Goal: Task Accomplishment & Management: Use online tool/utility

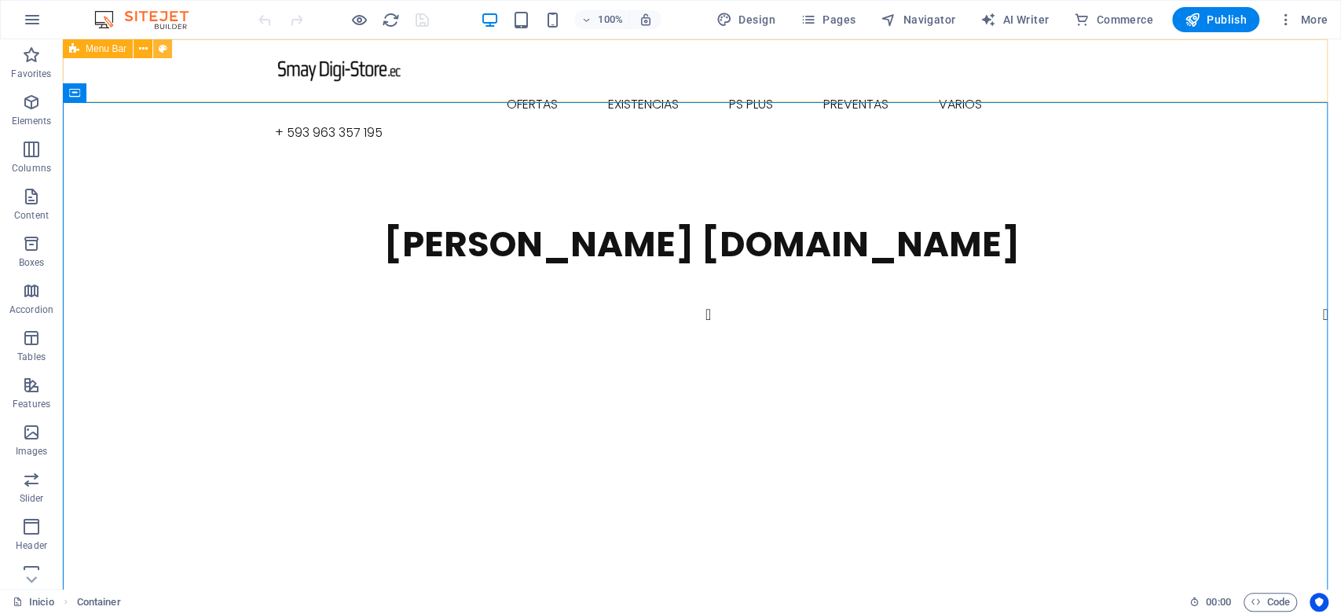
click at [163, 53] on icon at bounding box center [163, 49] width 9 height 17
select select "rem"
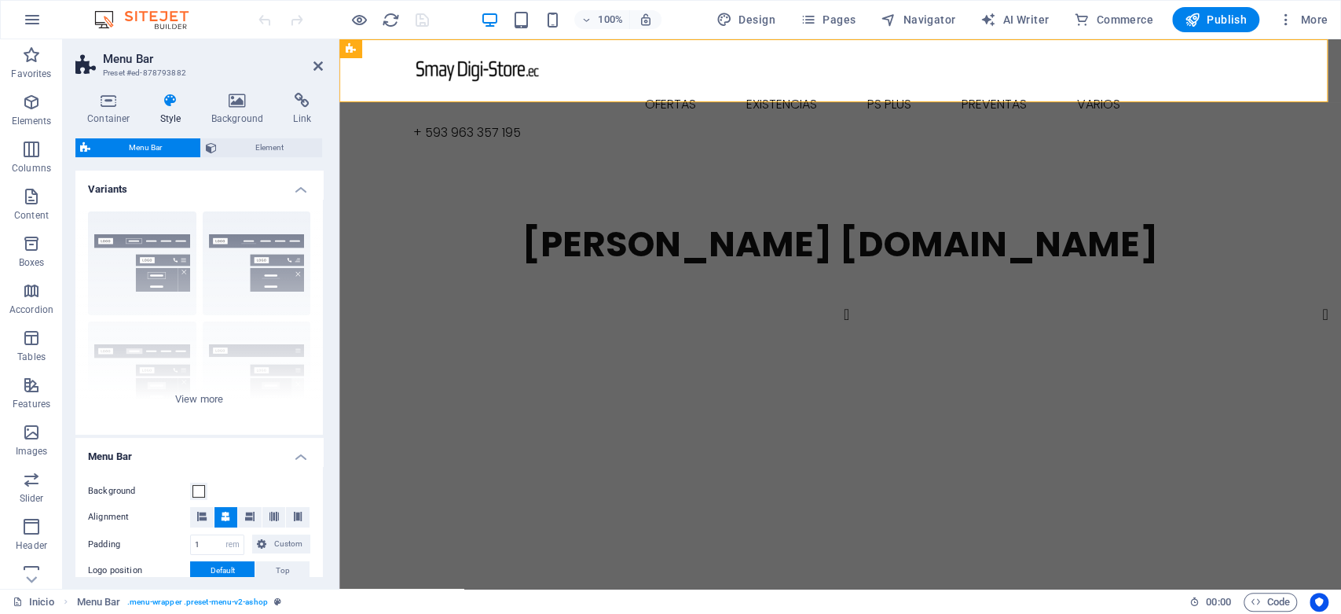
click at [173, 108] on h4 "Style" at bounding box center [174, 109] width 51 height 33
click at [112, 102] on icon at bounding box center [108, 101] width 67 height 16
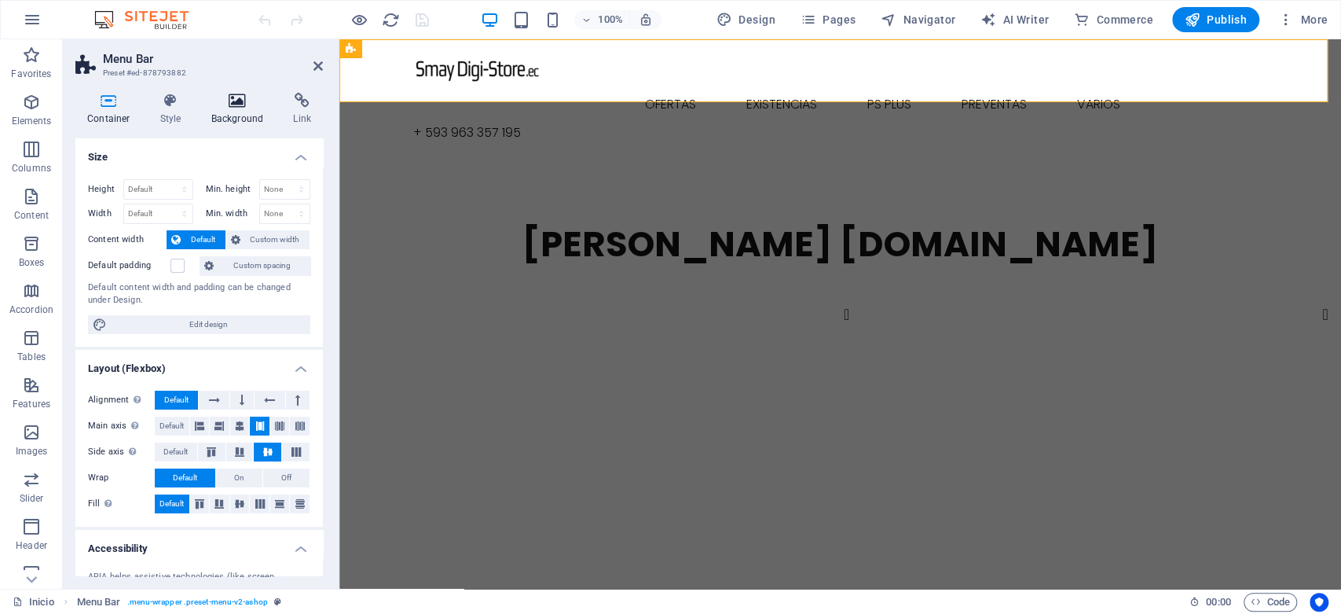
click at [239, 105] on icon at bounding box center [238, 101] width 76 height 16
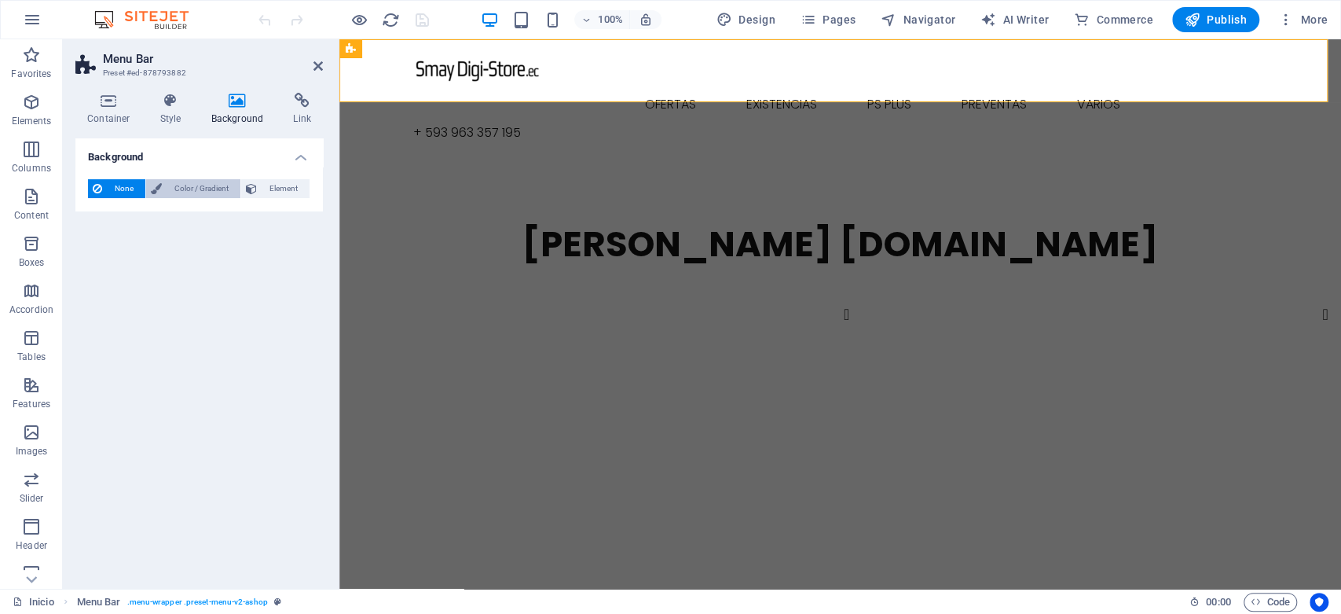
click at [203, 187] on span "Color / Gradient" at bounding box center [201, 188] width 69 height 19
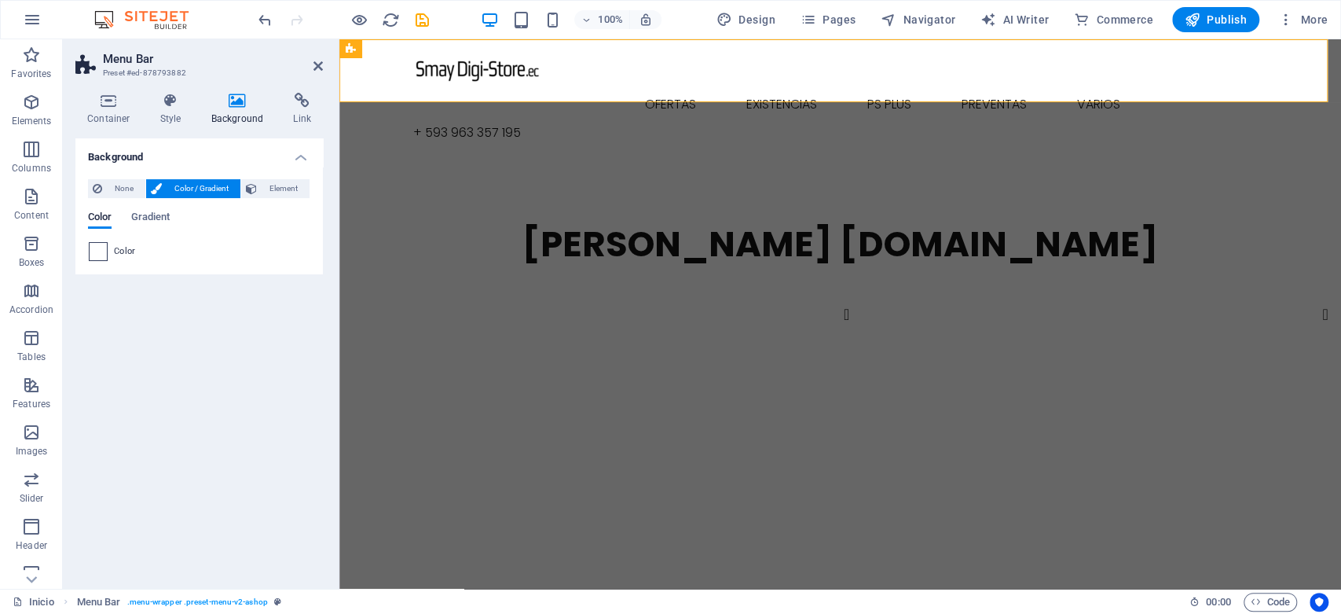
click at [101, 250] on span at bounding box center [98, 251] width 17 height 17
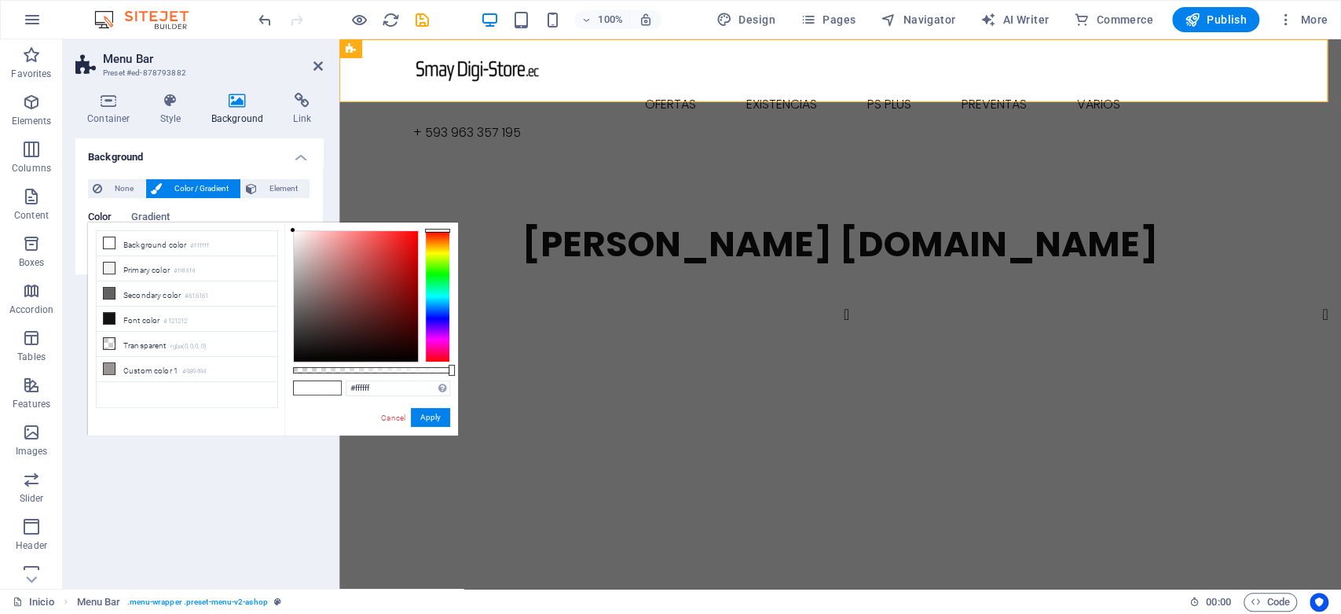
click at [441, 300] on div at bounding box center [437, 296] width 25 height 132
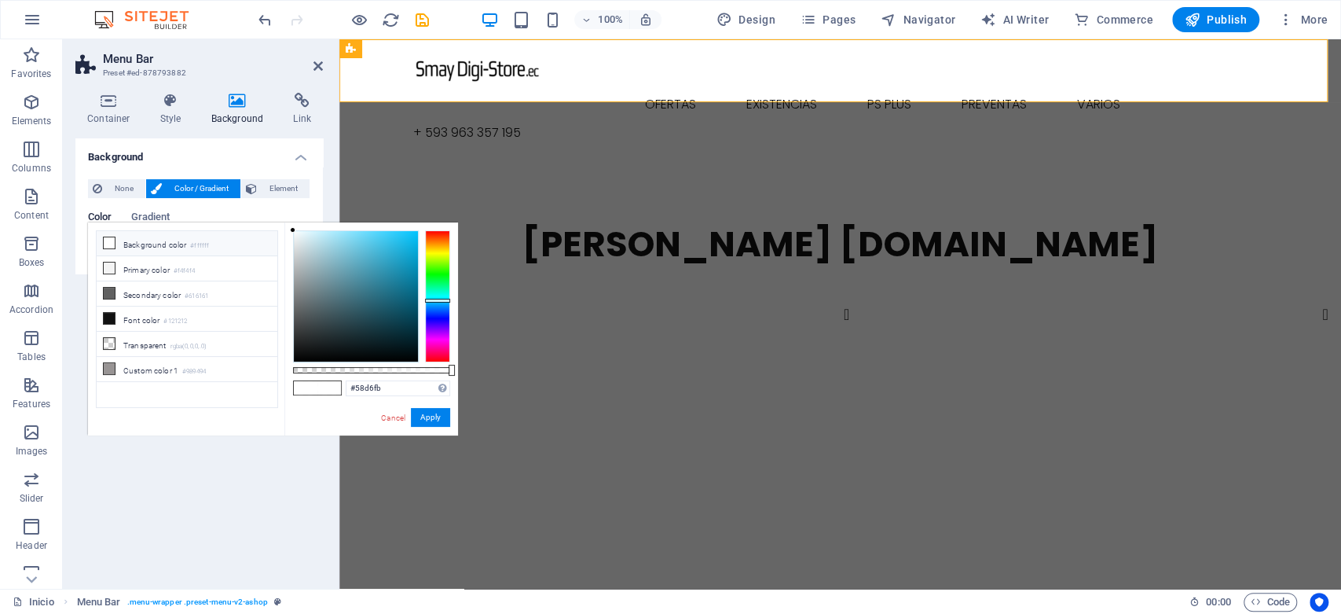
click at [374, 232] on div at bounding box center [356, 296] width 124 height 130
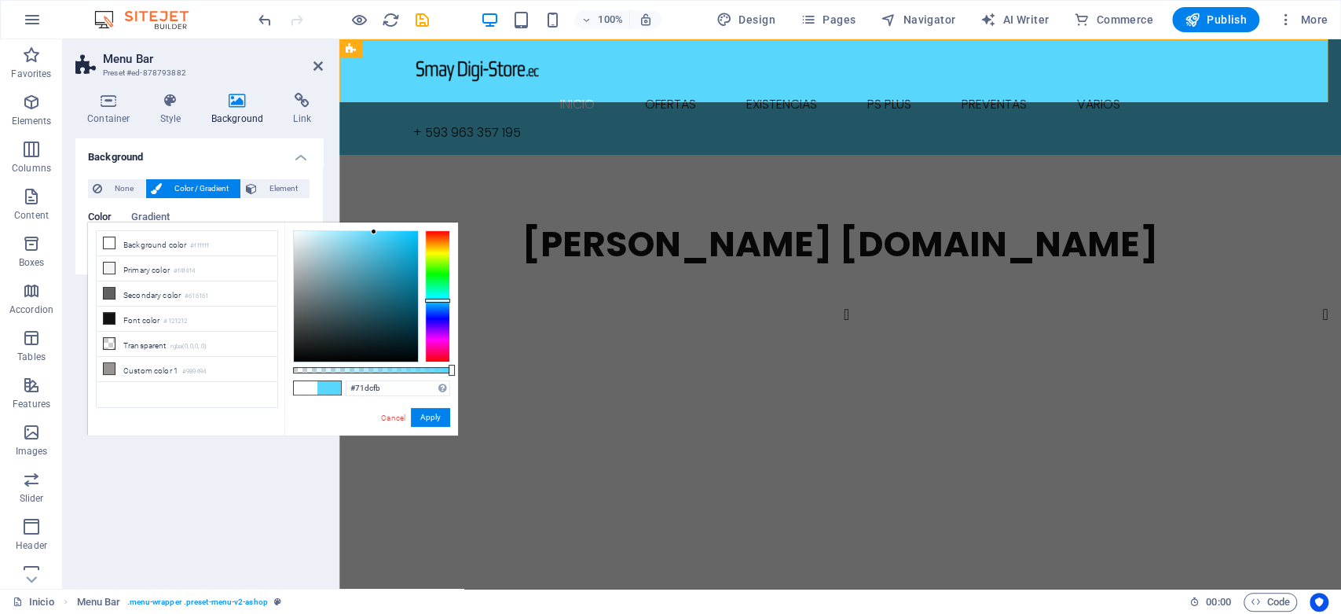
click at [361, 232] on div at bounding box center [356, 296] width 124 height 130
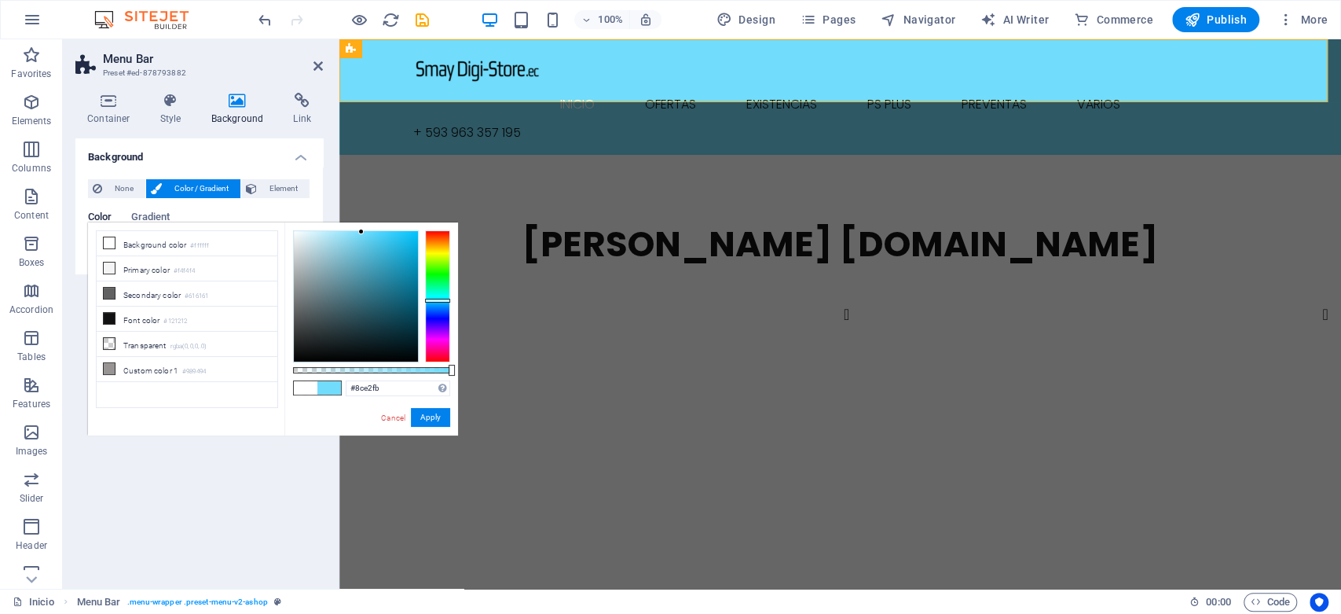
click at [348, 232] on div at bounding box center [356, 296] width 124 height 130
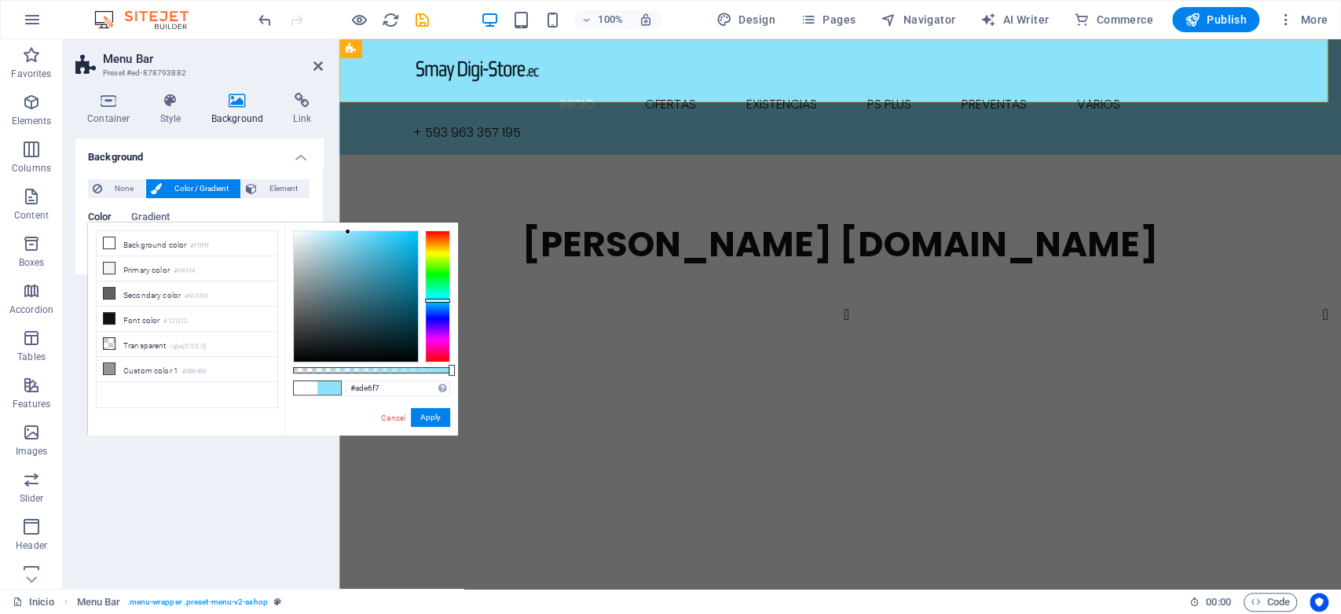
click at [330, 234] on div at bounding box center [356, 296] width 124 height 130
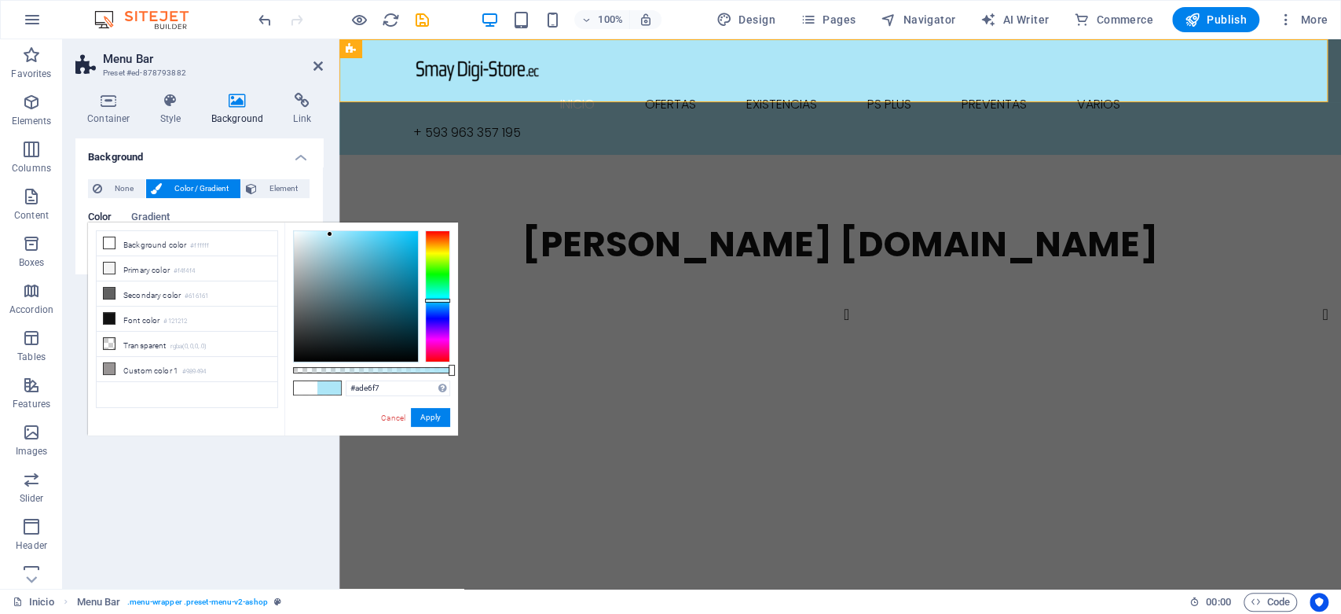
type input "#a5e5f8"
click at [335, 233] on div at bounding box center [356, 296] width 124 height 130
click at [441, 417] on button "Apply" at bounding box center [430, 417] width 39 height 19
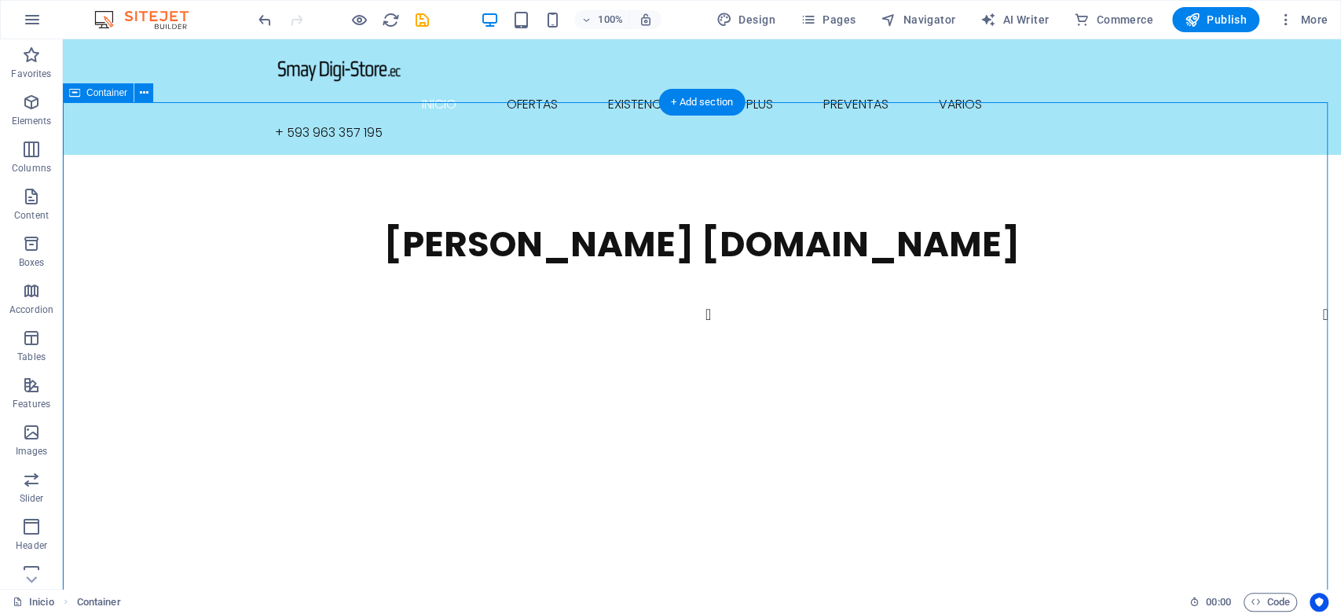
click at [141, 99] on icon at bounding box center [144, 93] width 9 height 17
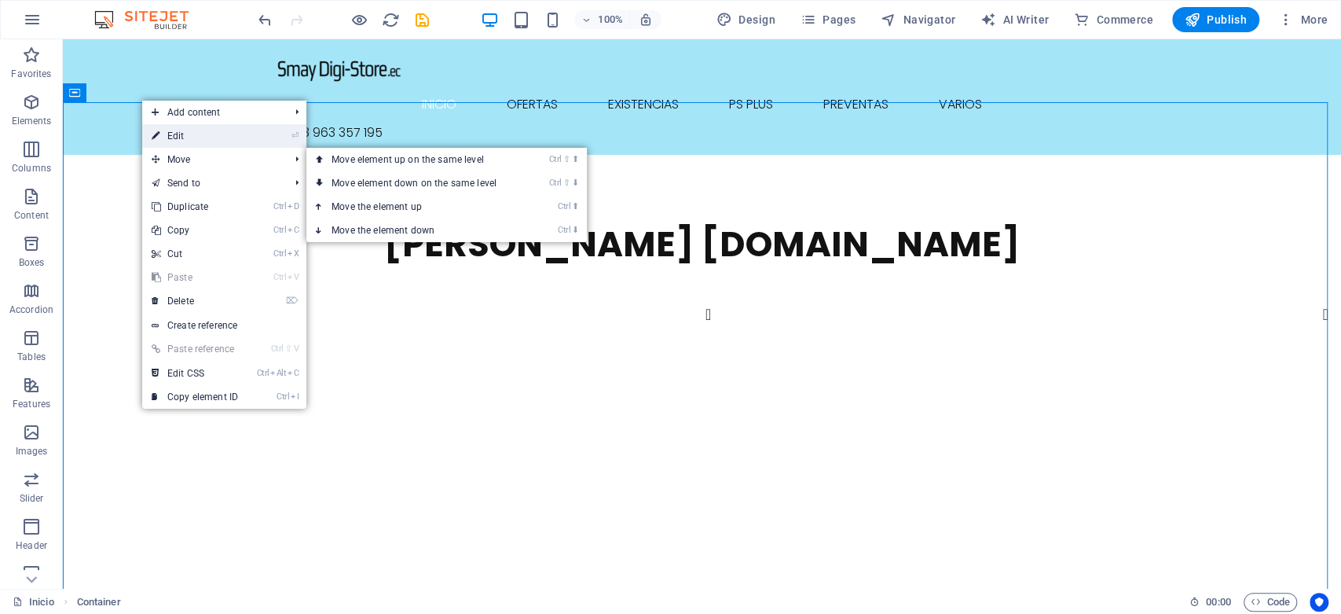
click at [260, 141] on li "⏎ Edit" at bounding box center [224, 136] width 164 height 24
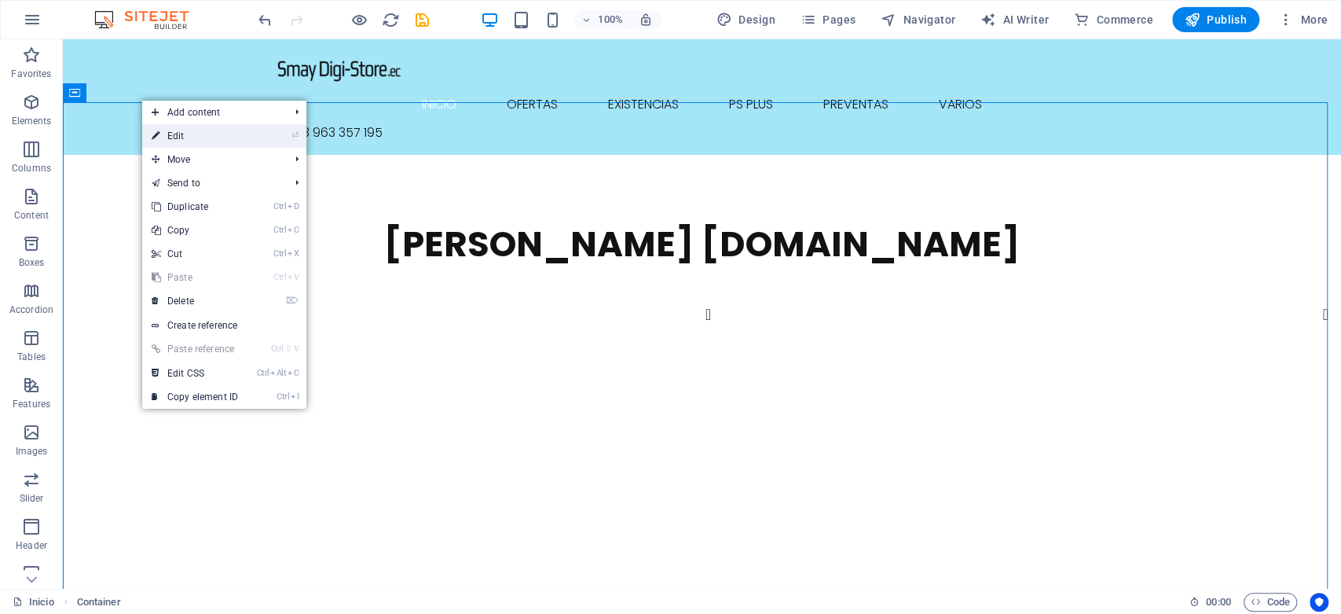
click at [209, 134] on link "⏎ Edit" at bounding box center [194, 136] width 105 height 24
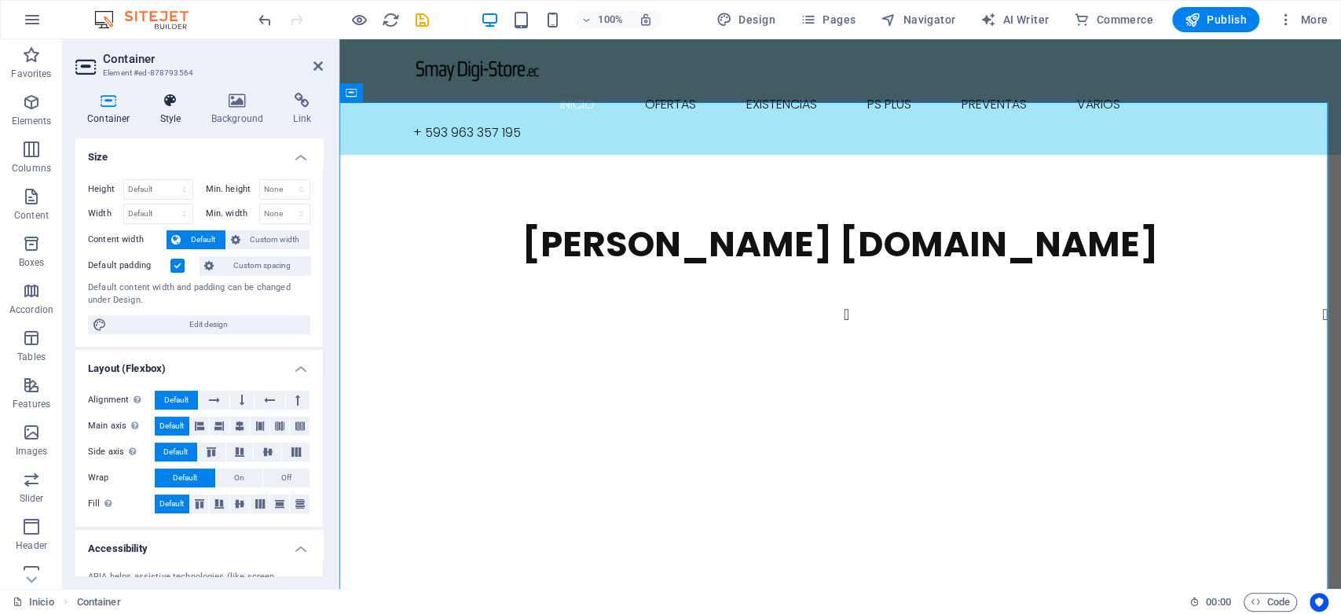
click at [170, 109] on h4 "Style" at bounding box center [174, 109] width 51 height 33
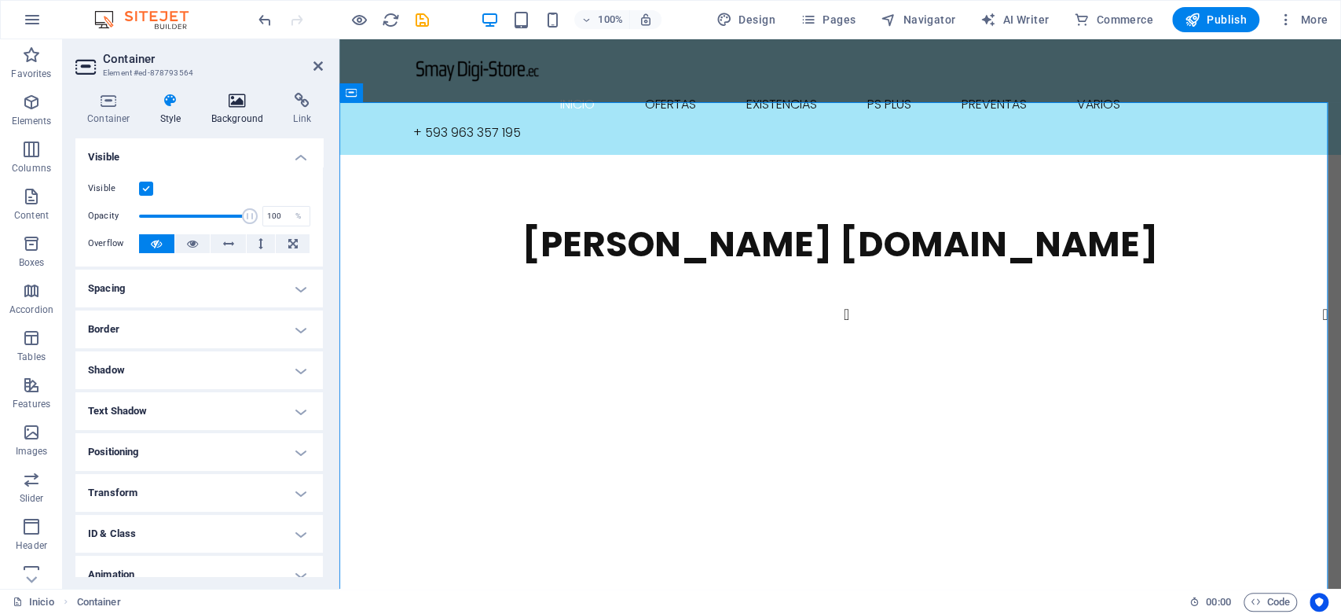
click at [233, 109] on h4 "Background" at bounding box center [241, 109] width 83 height 33
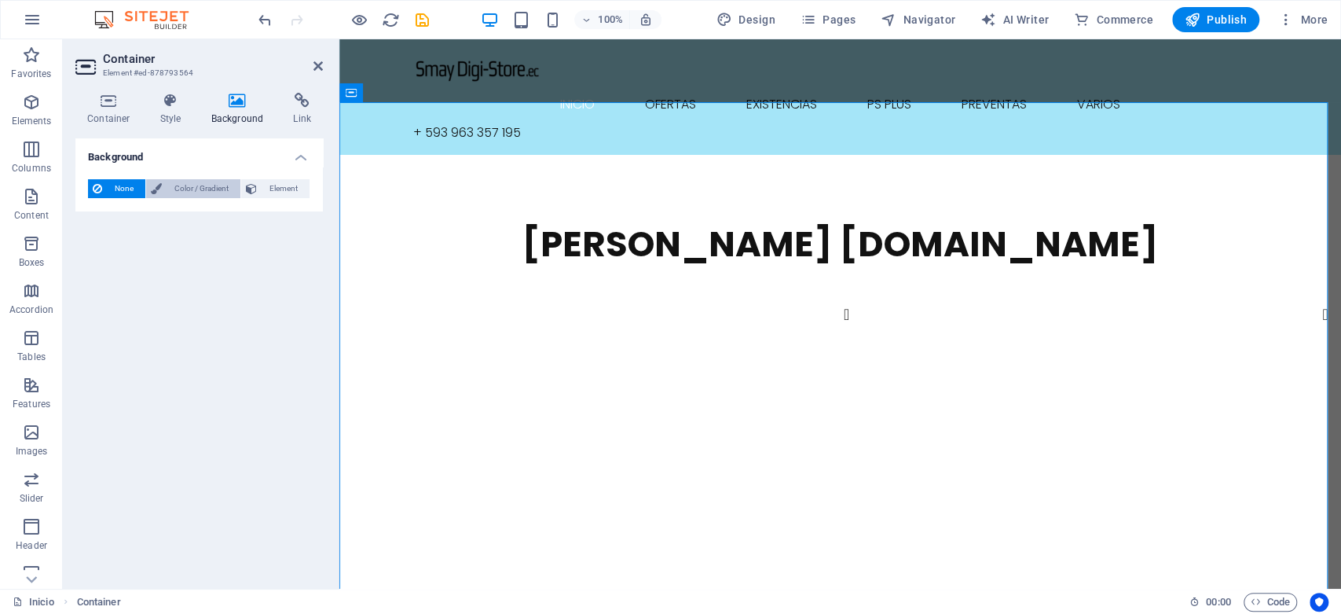
click at [204, 190] on span "Color / Gradient" at bounding box center [201, 188] width 69 height 19
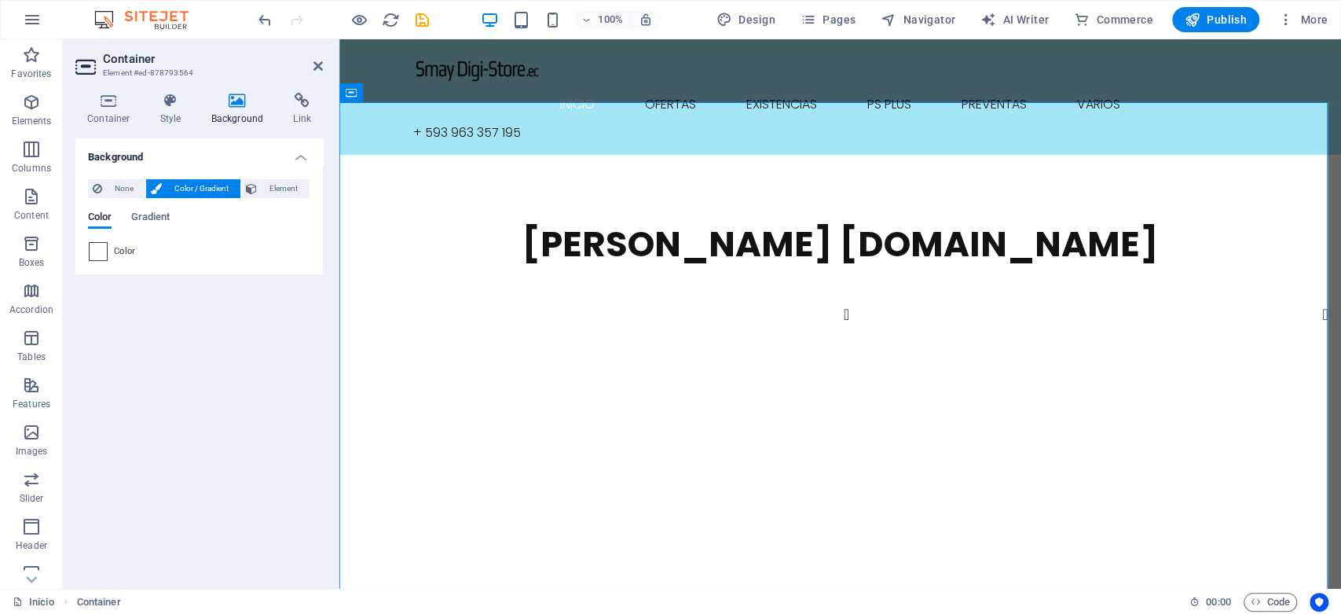
click at [100, 253] on span at bounding box center [98, 251] width 17 height 17
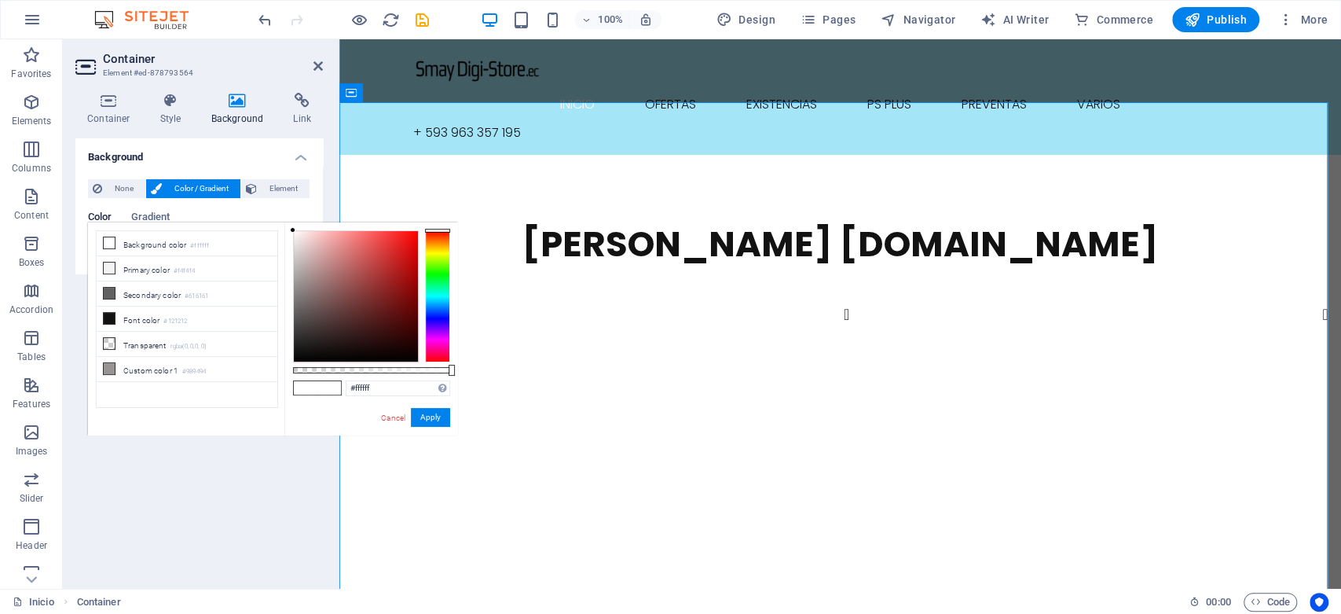
click at [440, 295] on div at bounding box center [437, 296] width 25 height 132
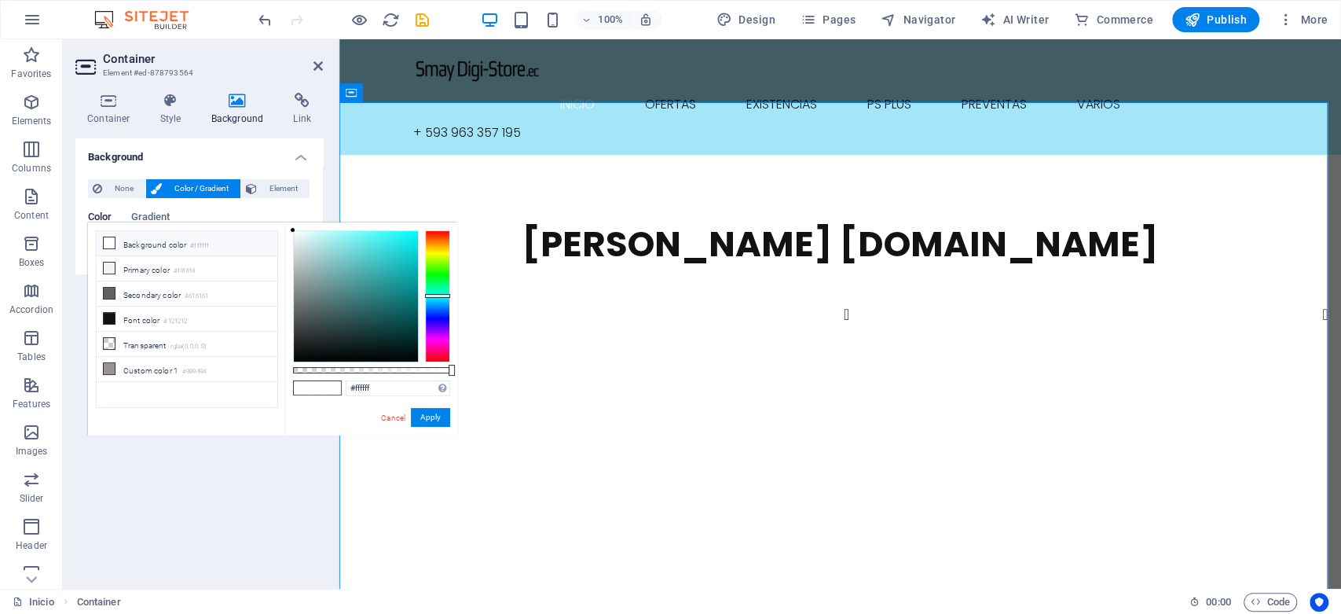
type input "#d8fcfd"
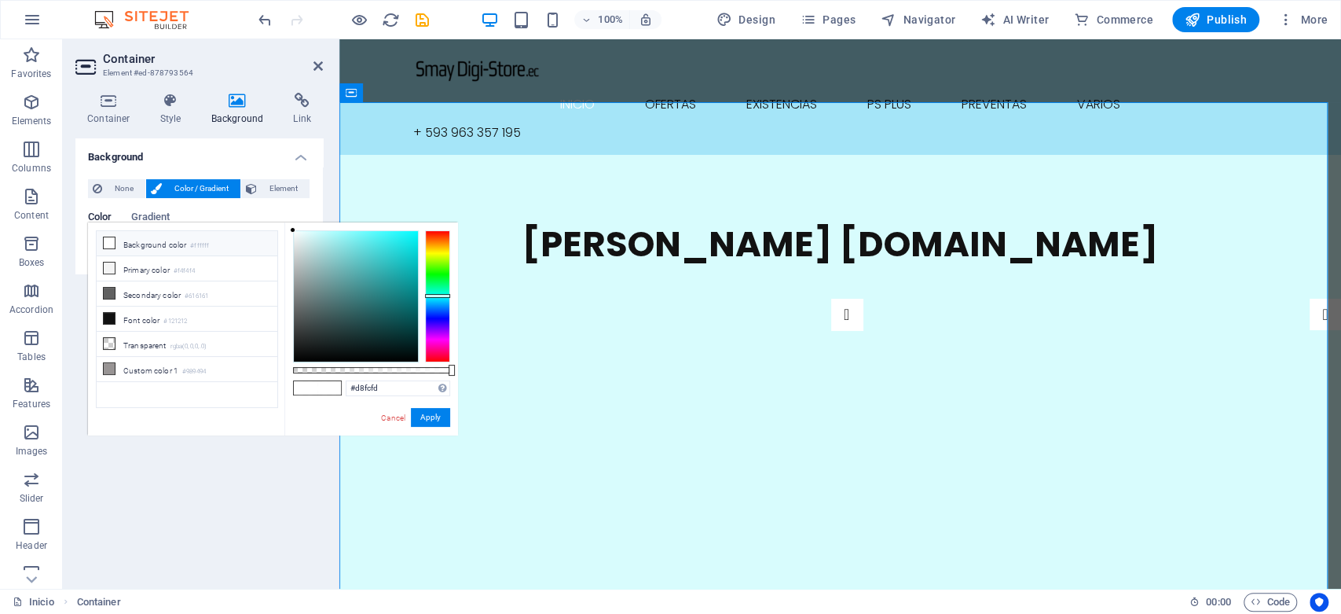
click at [311, 231] on div at bounding box center [356, 296] width 124 height 130
click at [429, 420] on button "Apply" at bounding box center [430, 417] width 39 height 19
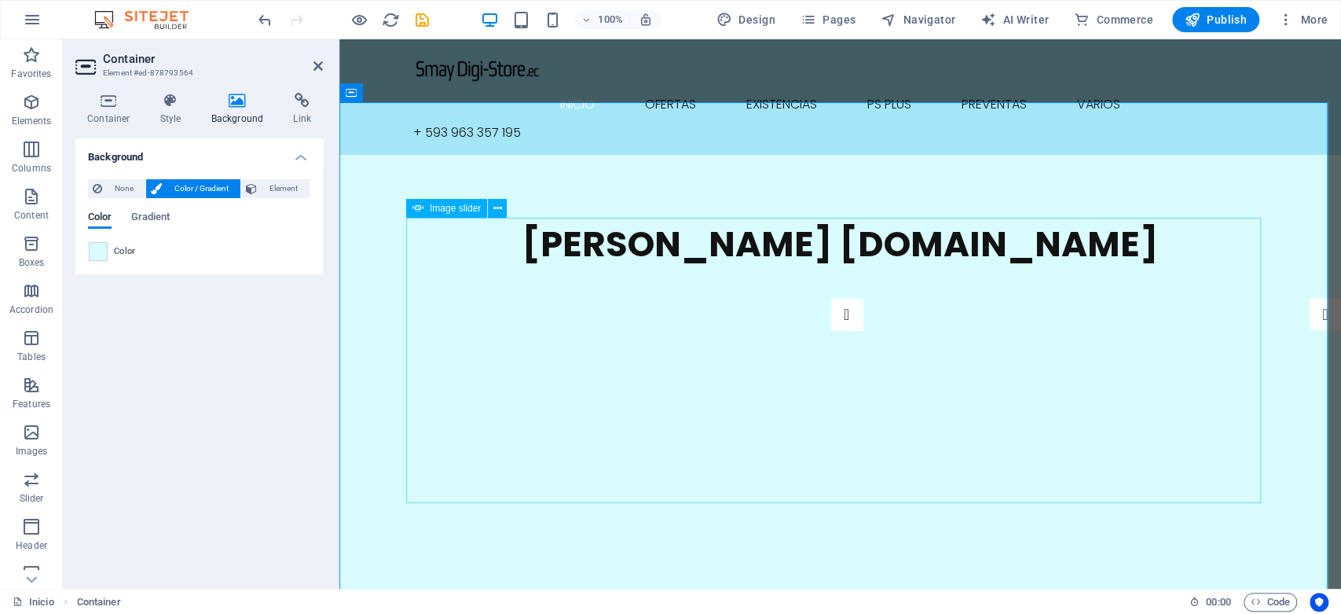
click at [0, 0] on div "H1" at bounding box center [0, 0] width 0 height 0
click at [626, 86] on nav "Inicio Ofertas Existencias Ps Plus preventas Varios" at bounding box center [840, 105] width 855 height 38
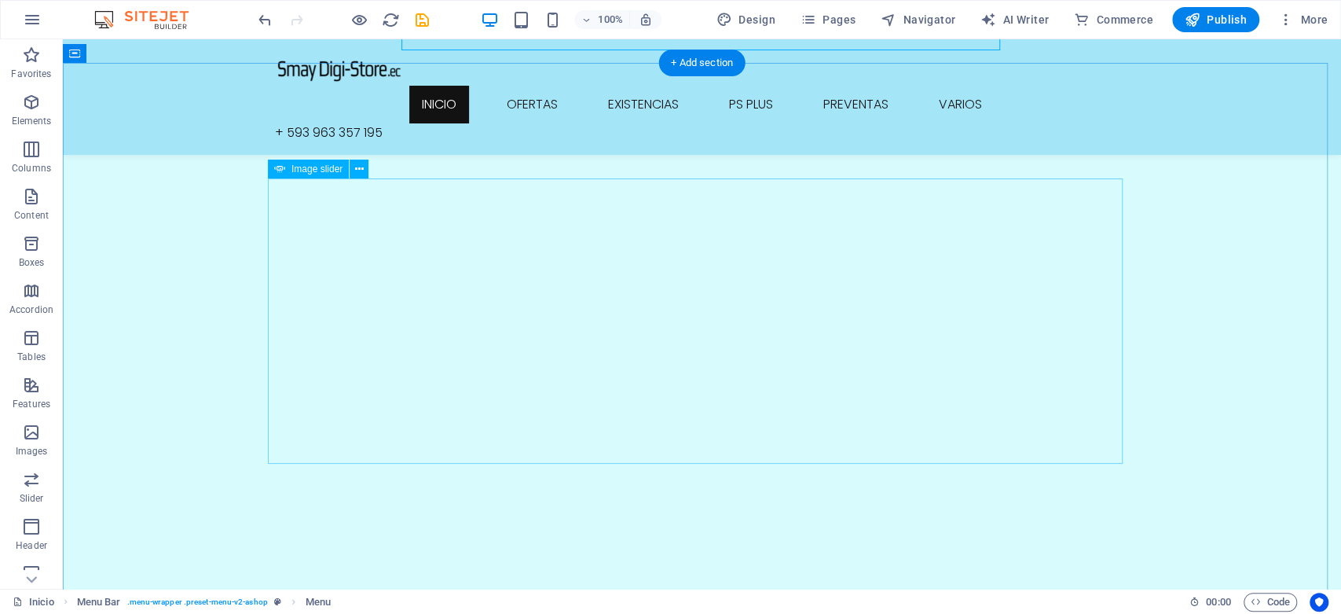
scroll to position [262, 0]
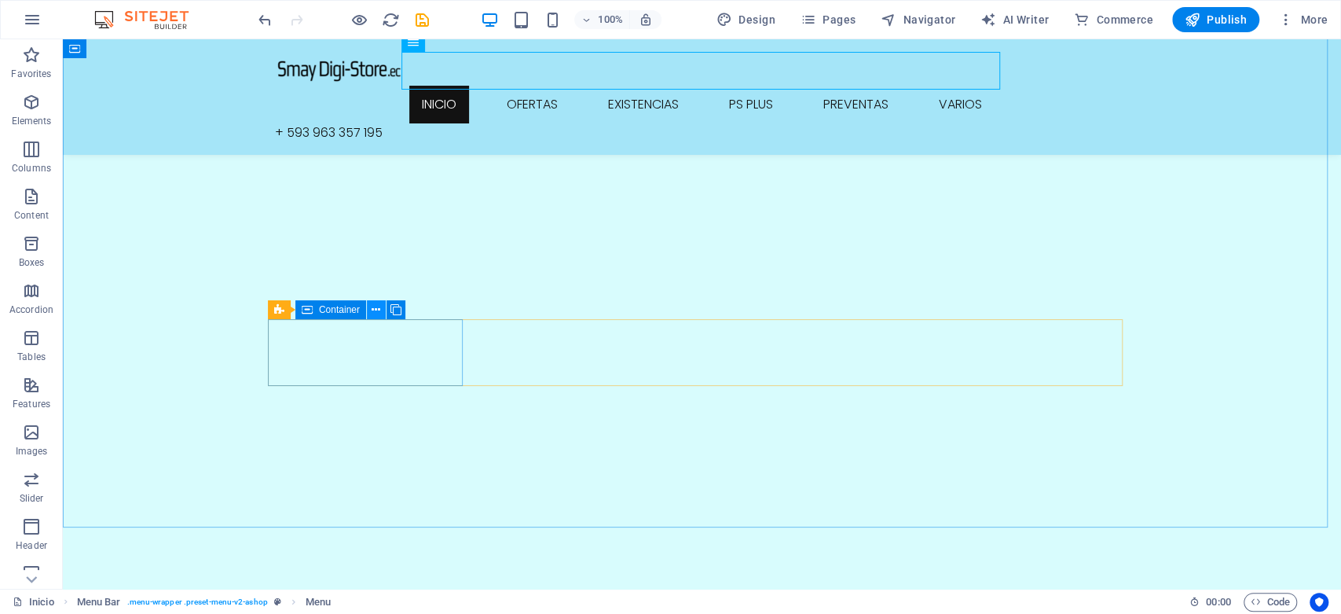
click at [376, 309] on icon at bounding box center [376, 310] width 9 height 17
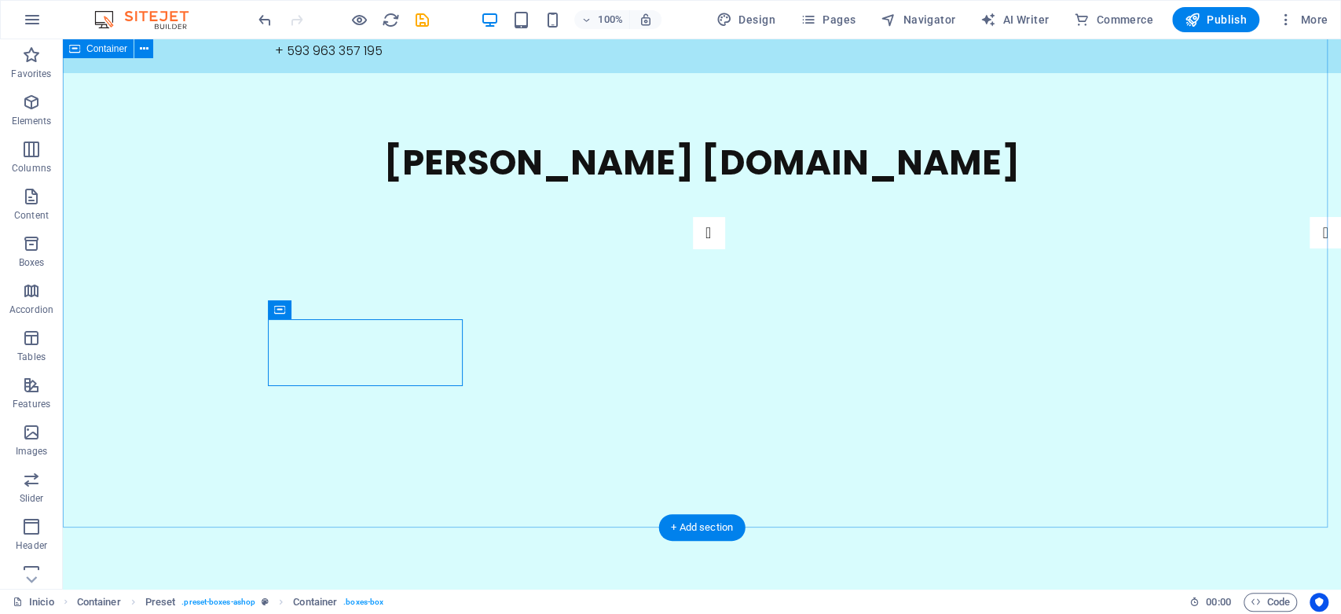
scroll to position [0, 0]
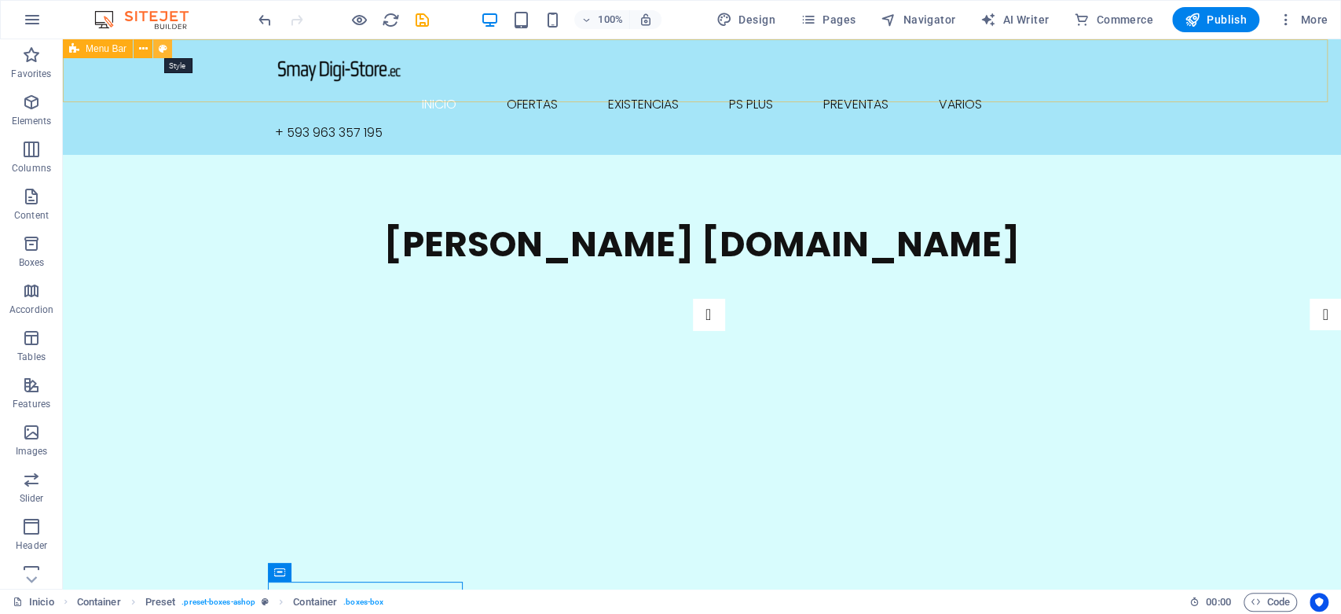
click at [160, 53] on icon at bounding box center [163, 49] width 9 height 17
select select "rem"
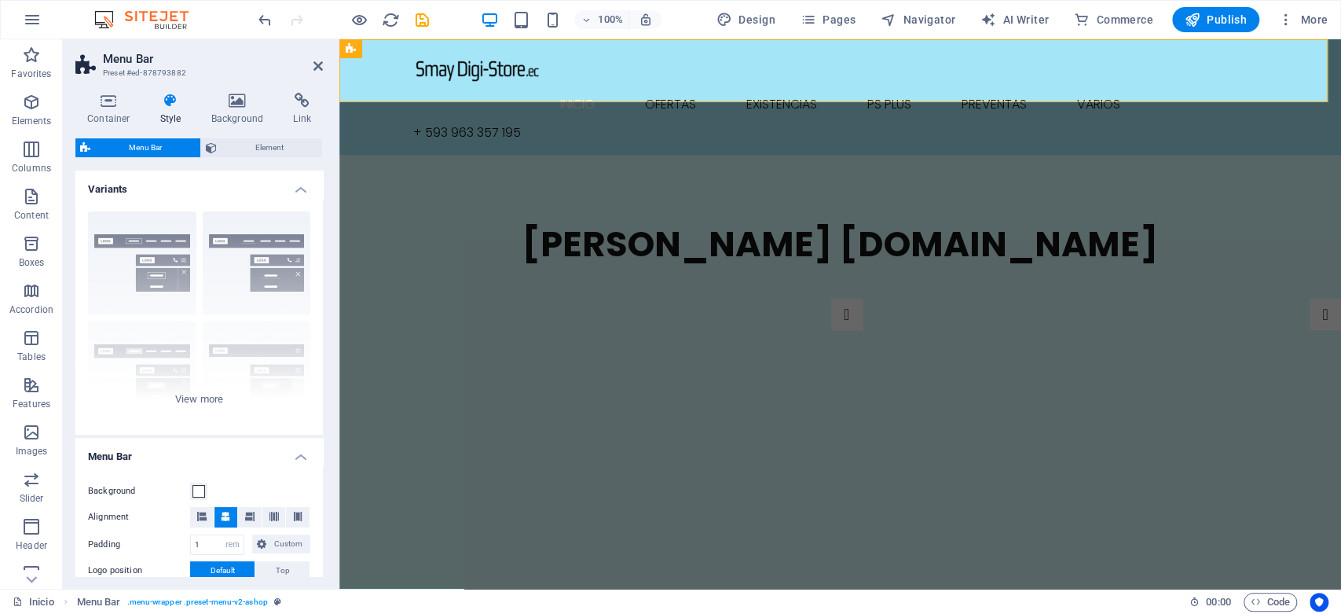
click at [171, 104] on icon at bounding box center [171, 101] width 45 height 16
click at [223, 108] on h4 "Background" at bounding box center [241, 109] width 83 height 33
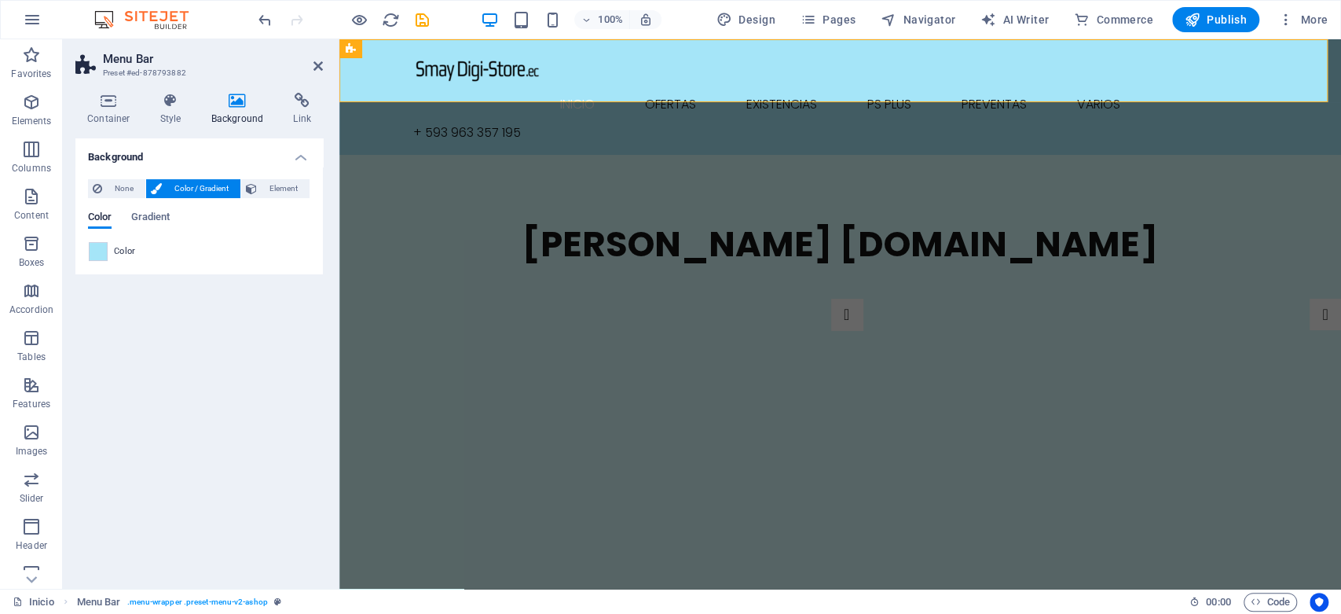
click at [116, 255] on span "Color" at bounding box center [125, 251] width 22 height 13
click at [123, 254] on span "Color" at bounding box center [125, 251] width 22 height 13
click at [98, 251] on span at bounding box center [98, 251] width 17 height 17
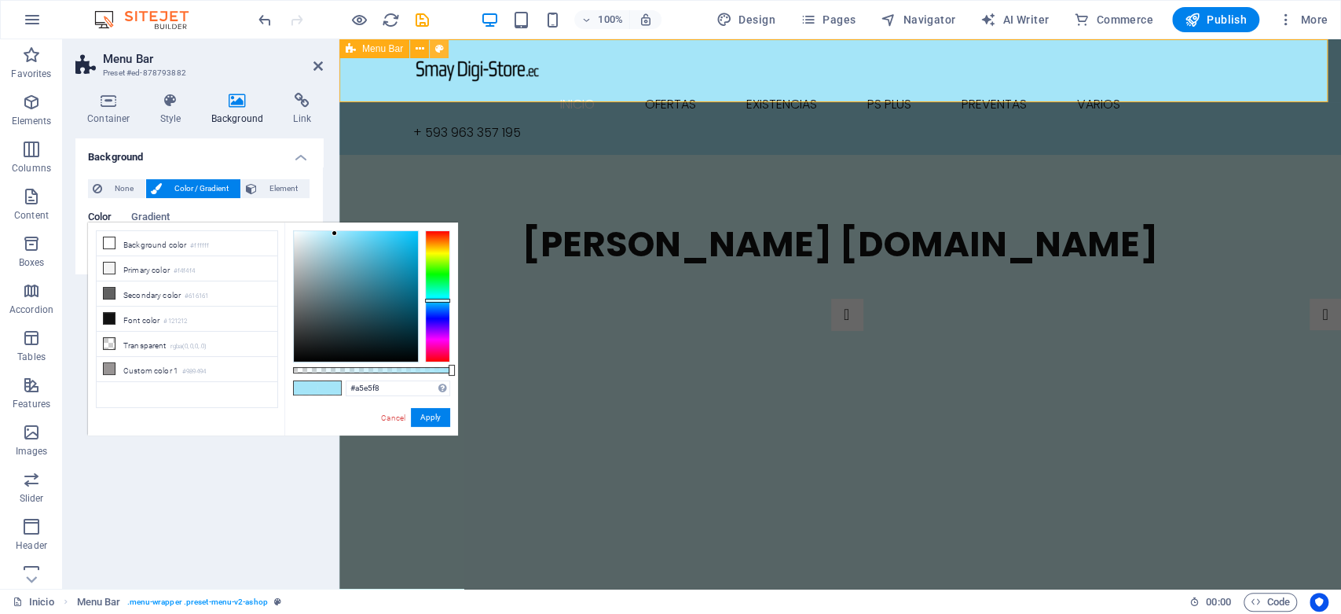
click at [435, 47] on icon at bounding box center [439, 49] width 9 height 17
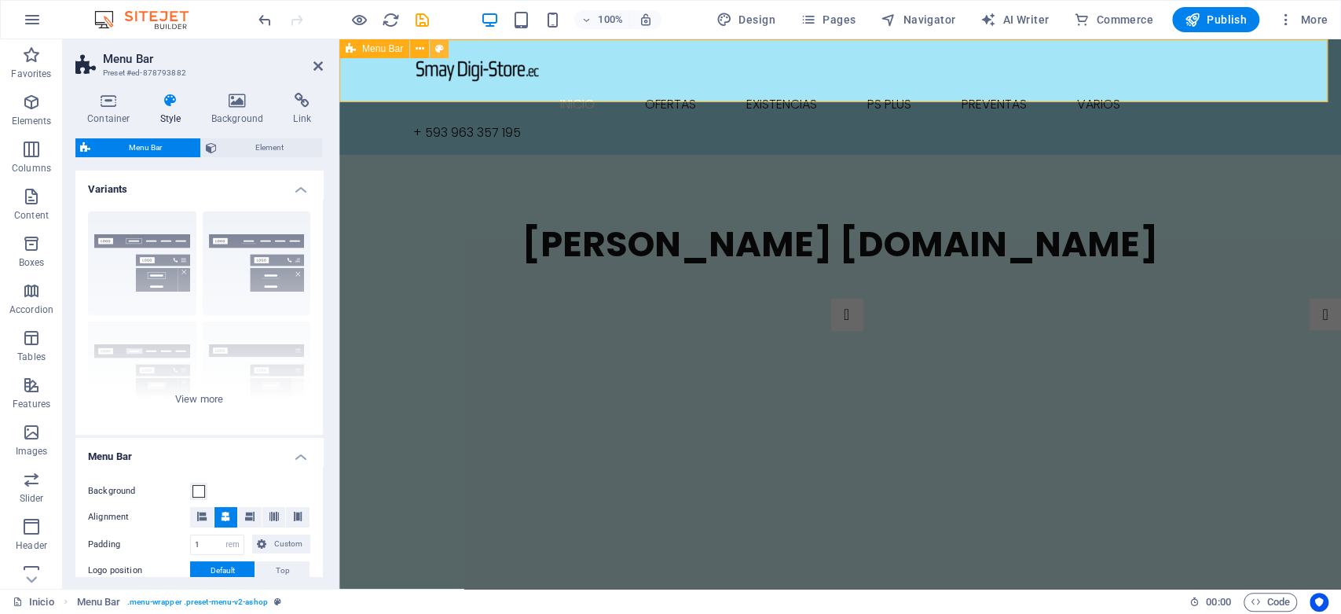
click at [435, 47] on icon at bounding box center [439, 49] width 9 height 17
click at [240, 151] on span "Element" at bounding box center [270, 147] width 96 height 19
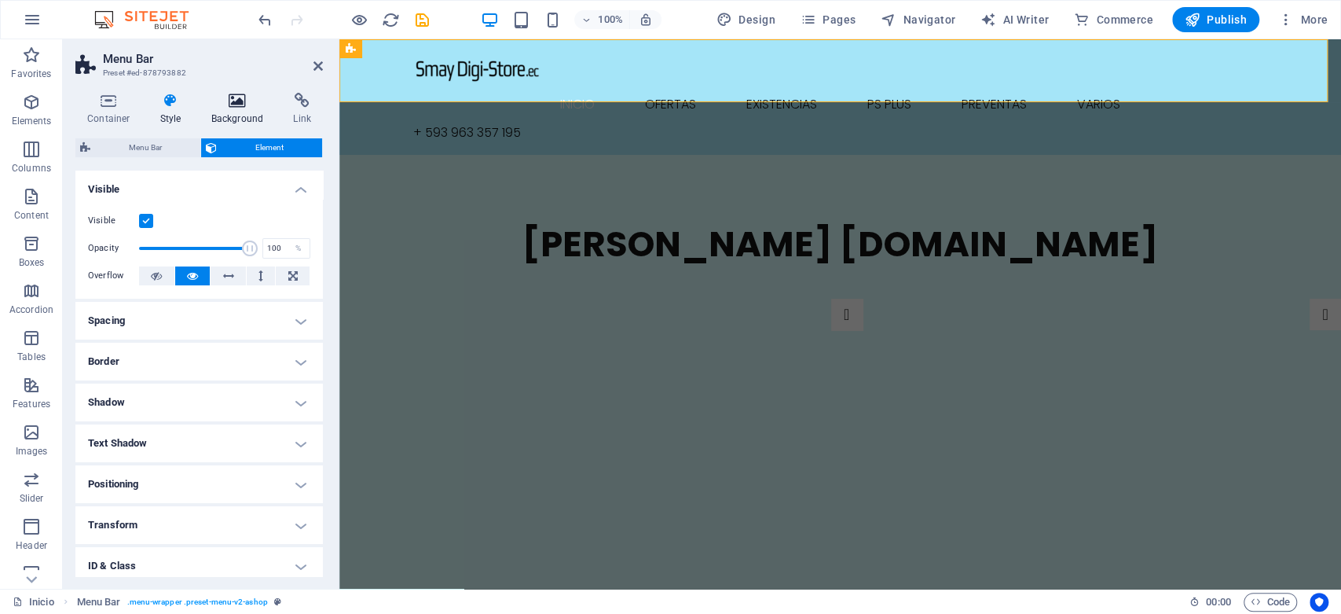
click at [238, 101] on icon at bounding box center [238, 101] width 76 height 16
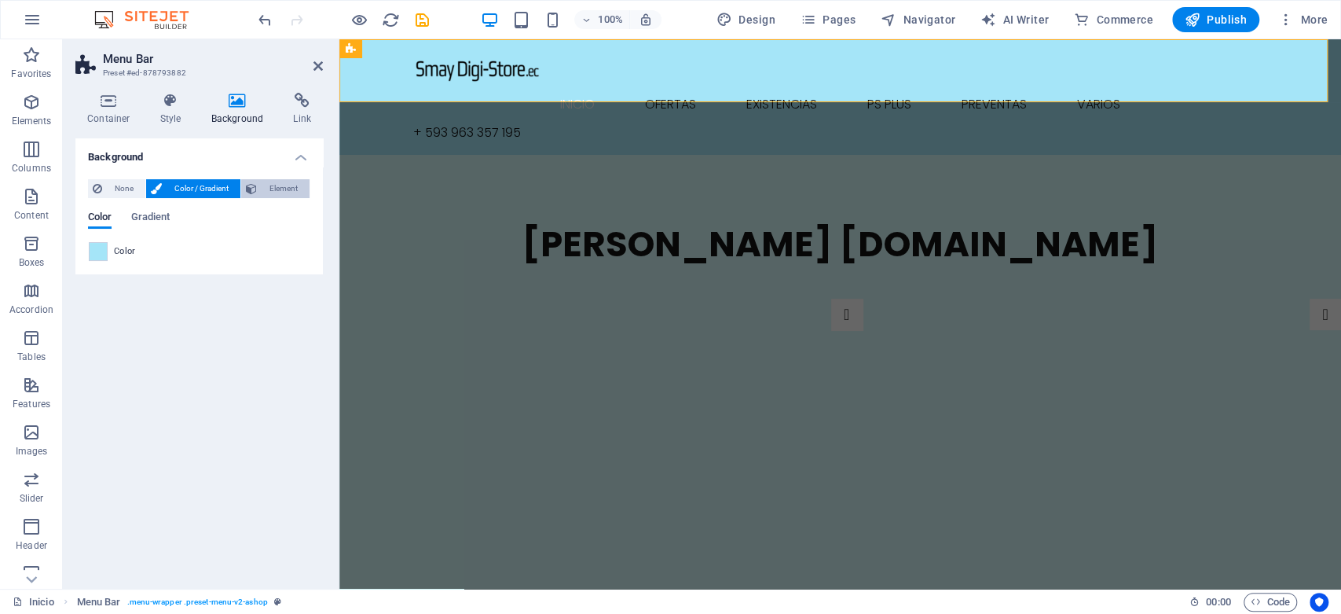
click at [278, 189] on span "Element" at bounding box center [283, 188] width 43 height 19
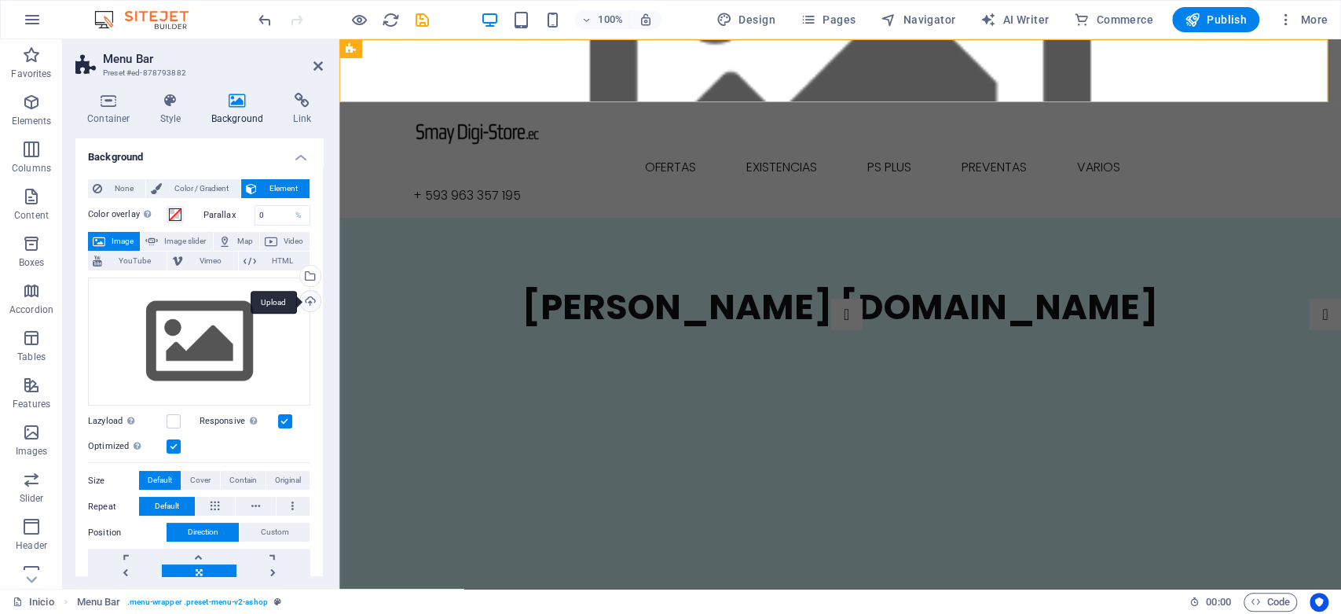
click at [308, 298] on div "Upload" at bounding box center [309, 303] width 24 height 24
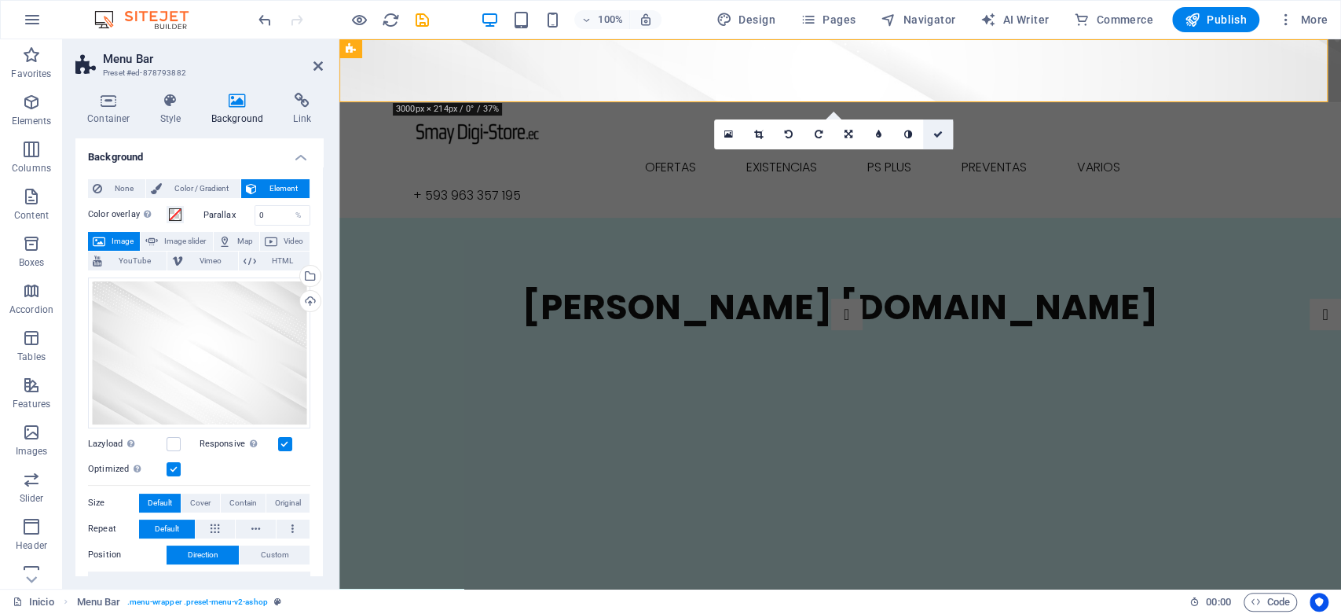
click at [930, 133] on link at bounding box center [938, 134] width 30 height 30
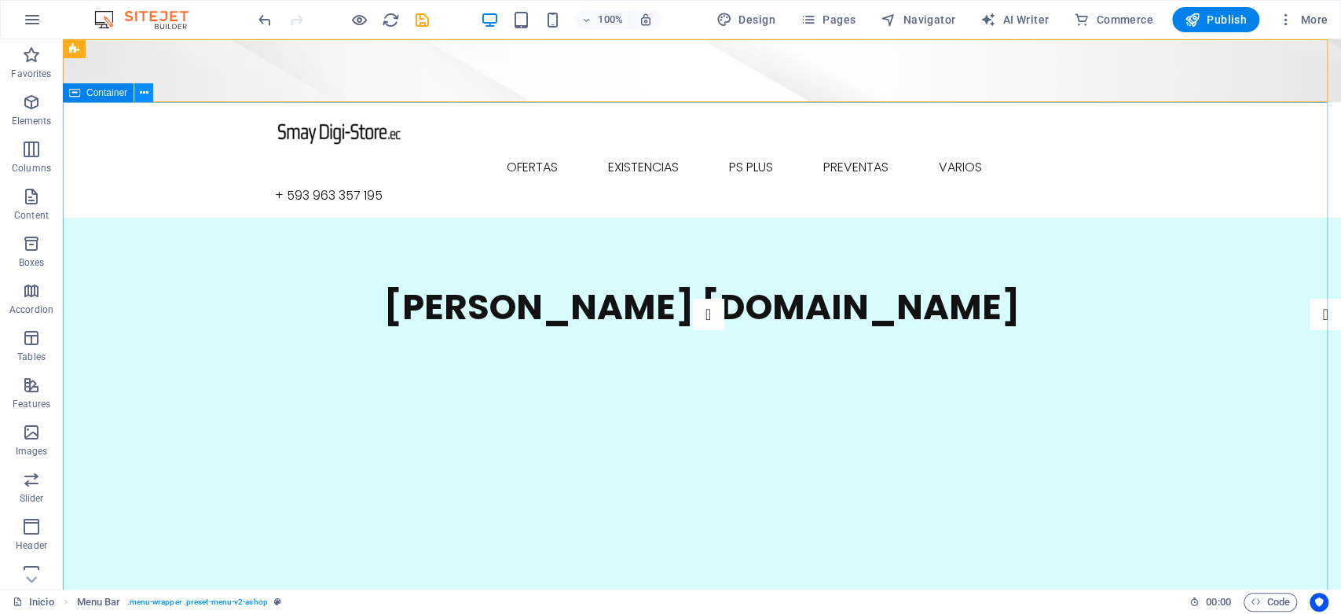
click at [144, 97] on icon at bounding box center [144, 93] width 9 height 17
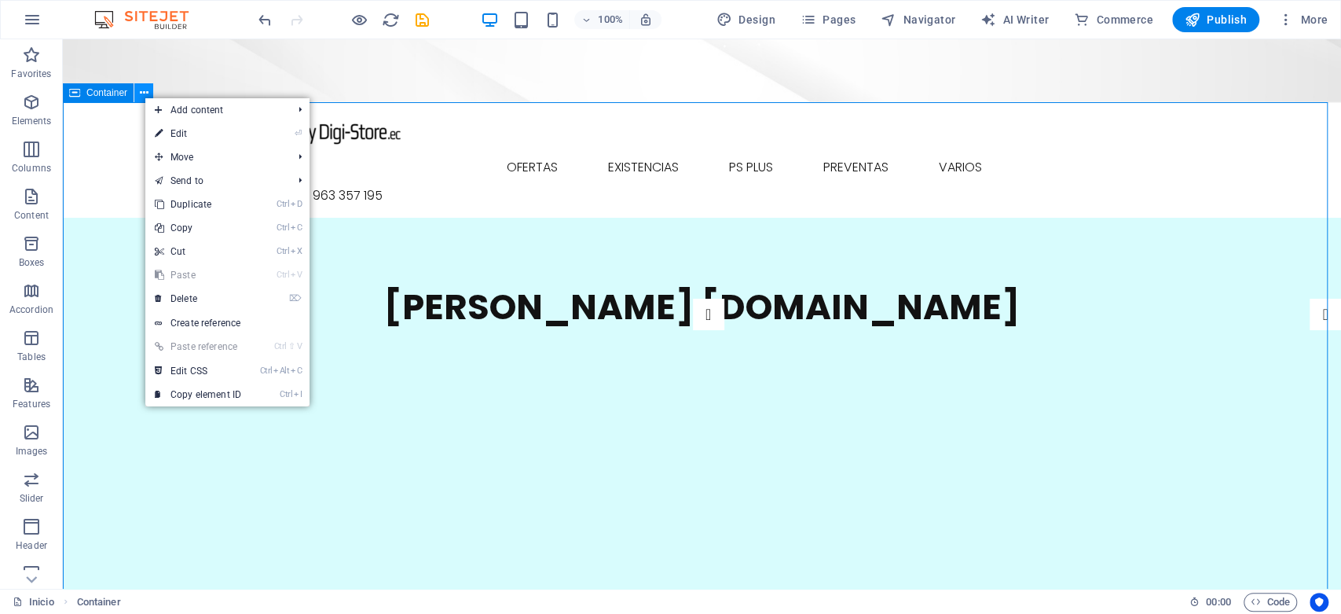
click at [145, 97] on icon at bounding box center [144, 93] width 9 height 17
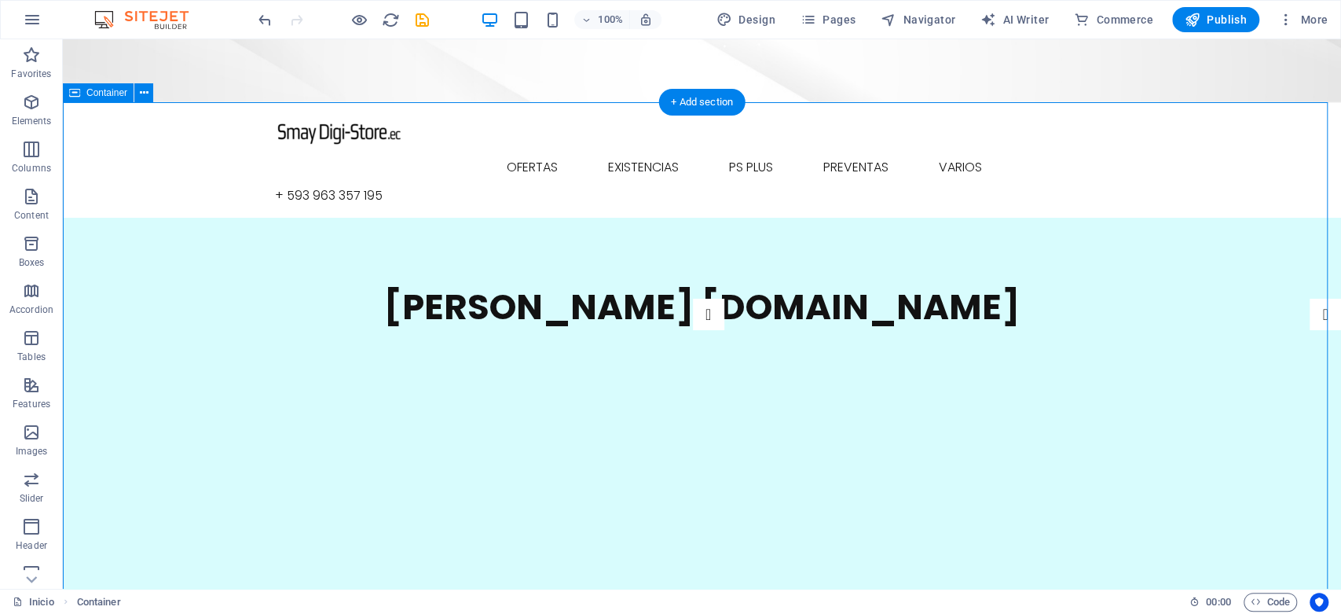
click at [82, 97] on div "Container" at bounding box center [98, 92] width 71 height 19
click at [142, 93] on icon at bounding box center [144, 93] width 9 height 17
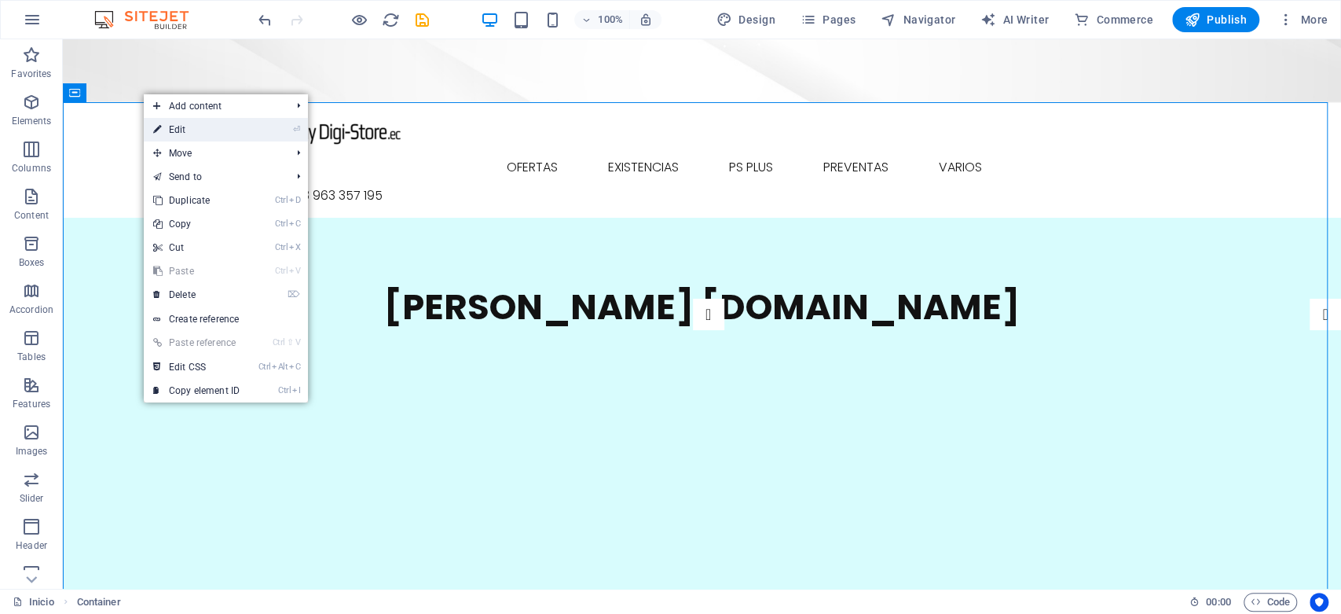
click at [279, 129] on li "⏎ Edit" at bounding box center [226, 130] width 164 height 24
click at [178, 132] on link "⏎ Edit" at bounding box center [196, 130] width 105 height 24
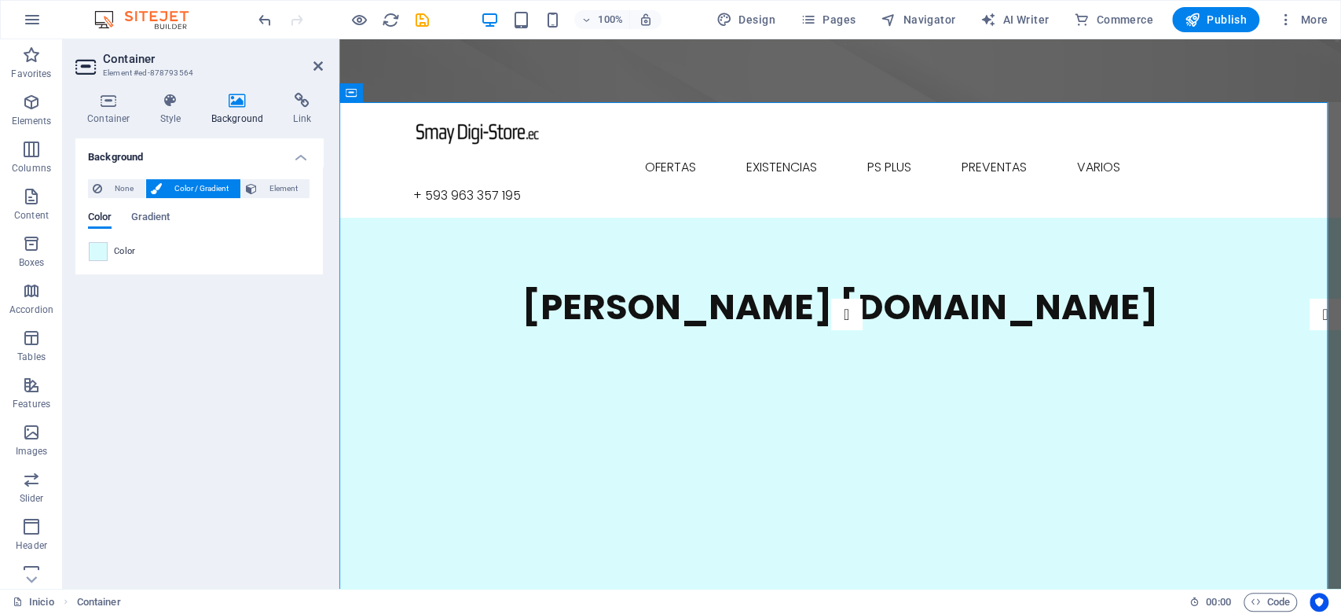
click at [207, 189] on span "Color / Gradient" at bounding box center [201, 188] width 69 height 19
click at [236, 105] on icon at bounding box center [238, 101] width 76 height 16
click at [267, 188] on span "Element" at bounding box center [283, 188] width 43 height 19
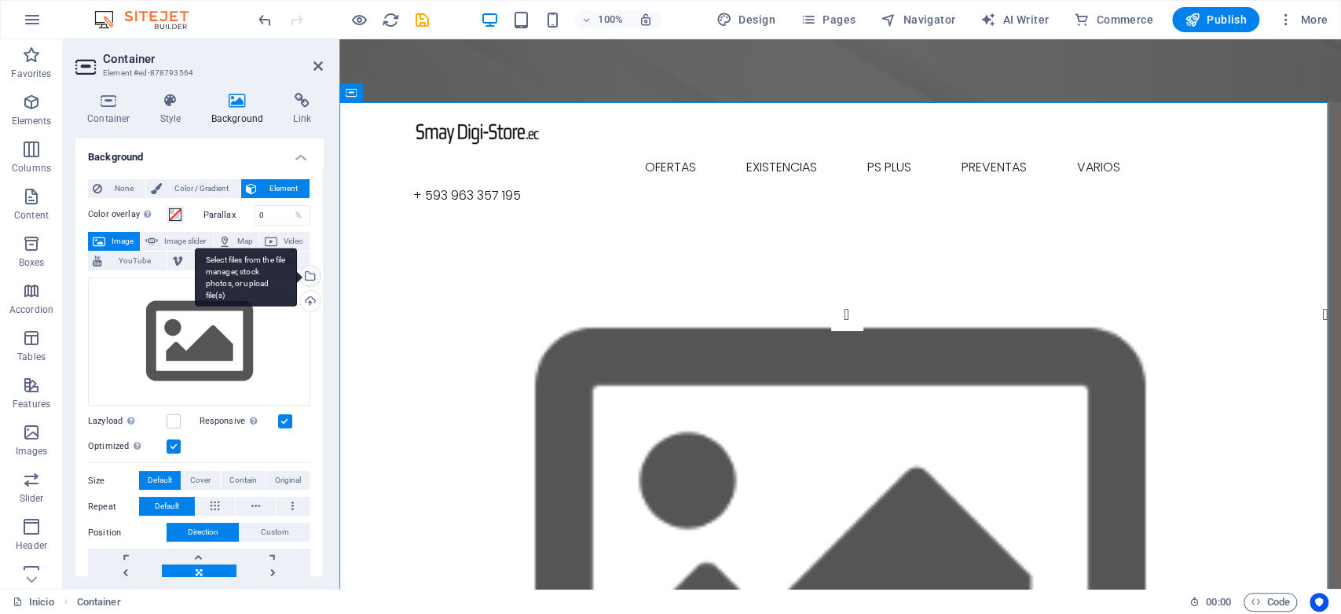
click at [307, 271] on div "Select files from the file manager, stock photos, or upload file(s)" at bounding box center [309, 278] width 24 height 24
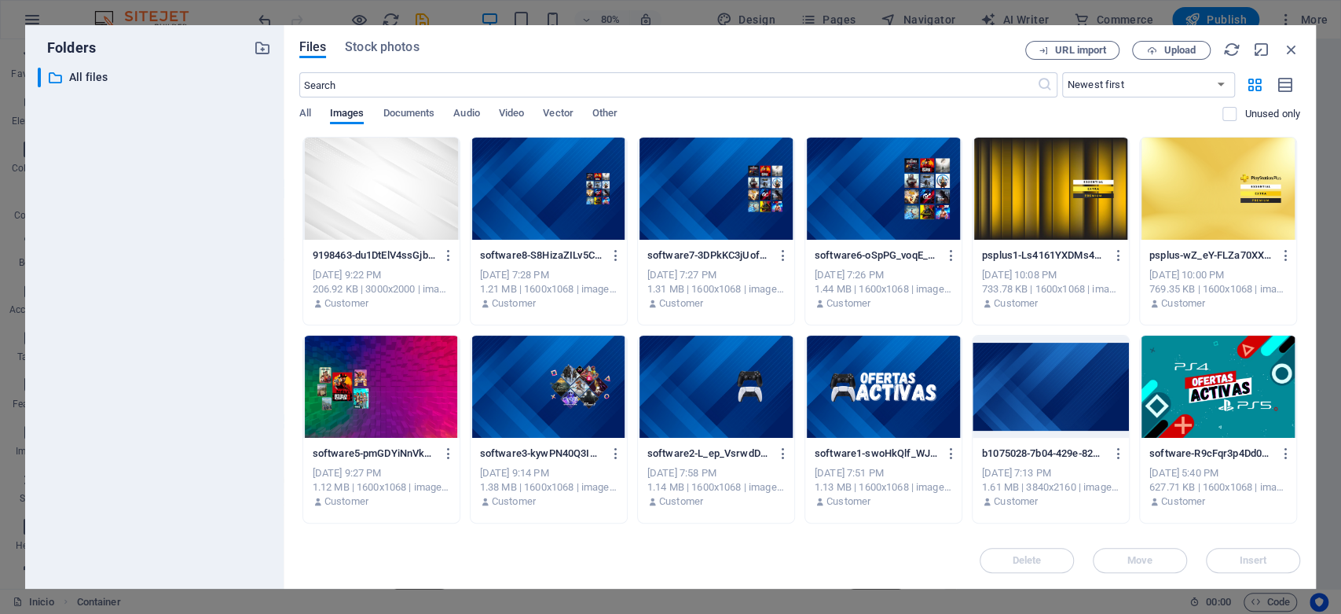
click at [389, 207] on div at bounding box center [381, 189] width 156 height 102
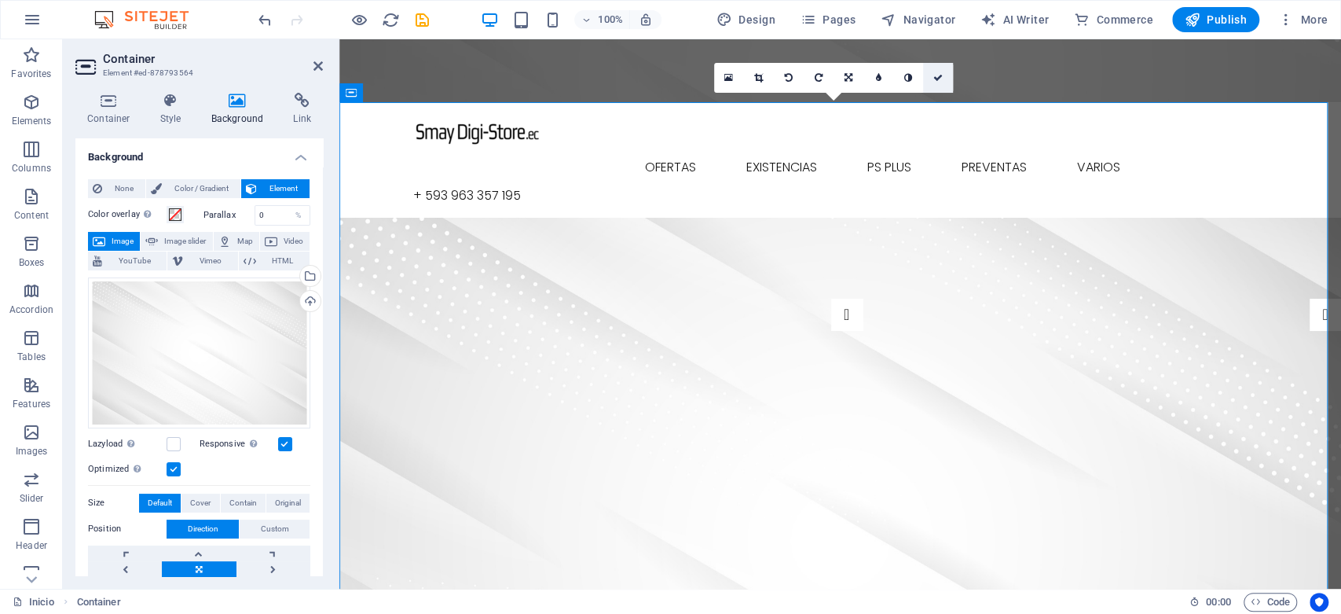
drag, startPoint x: 939, startPoint y: 69, endPoint x: 875, endPoint y: 30, distance: 74.8
click at [939, 69] on link at bounding box center [938, 78] width 30 height 30
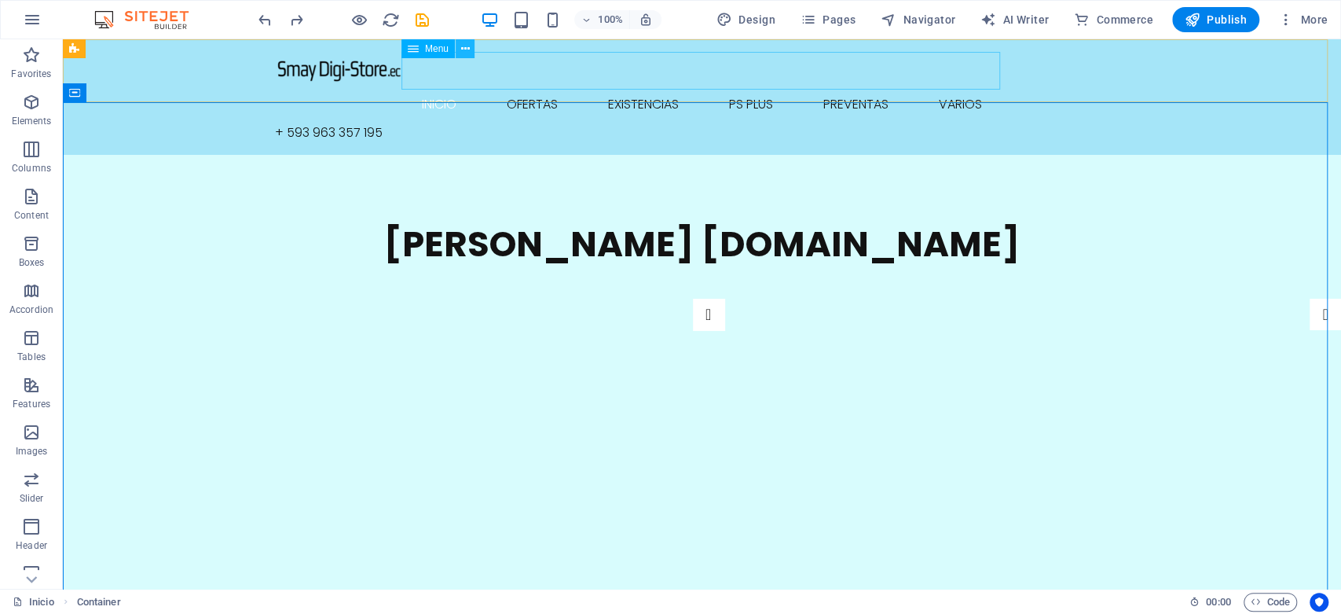
click at [462, 50] on icon at bounding box center [465, 49] width 9 height 17
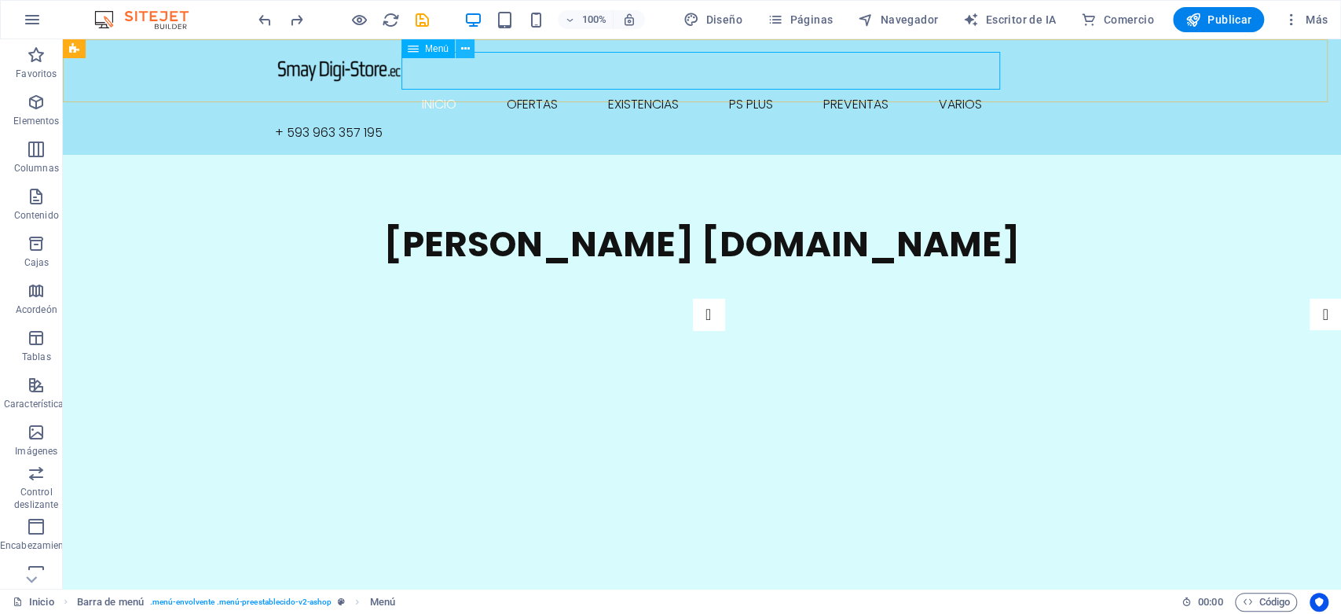
click at [463, 42] on icon at bounding box center [465, 49] width 9 height 17
click at [35, 112] on span "Elementos" at bounding box center [36, 112] width 73 height 38
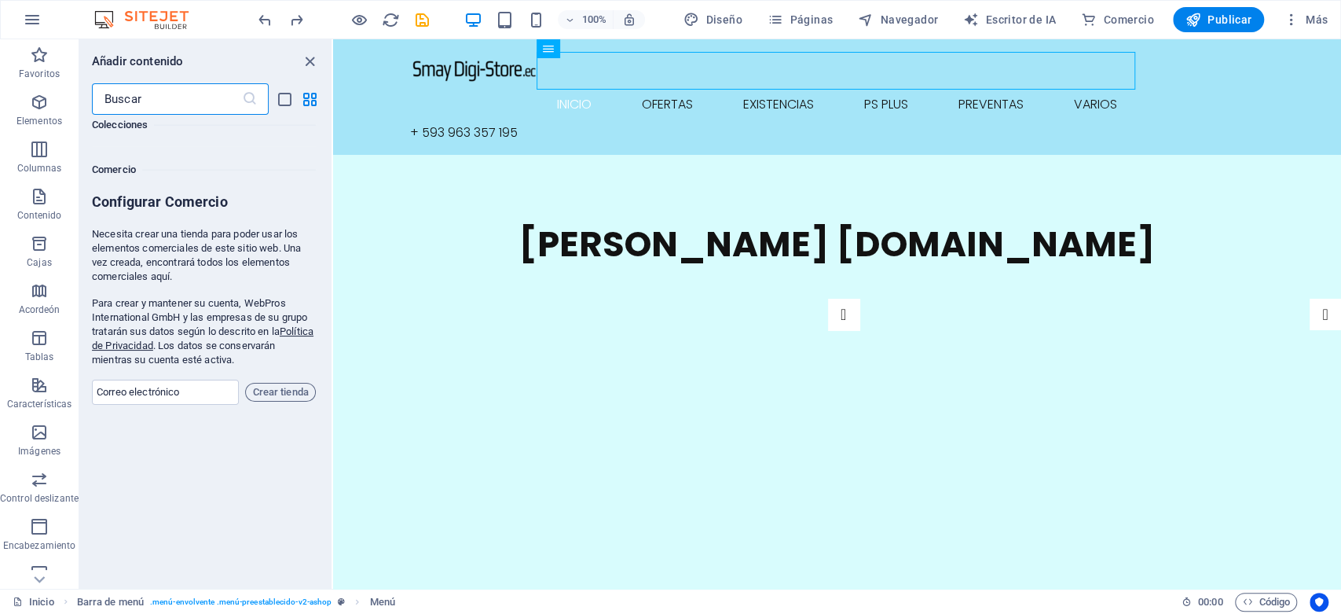
scroll to position [30470, 0]
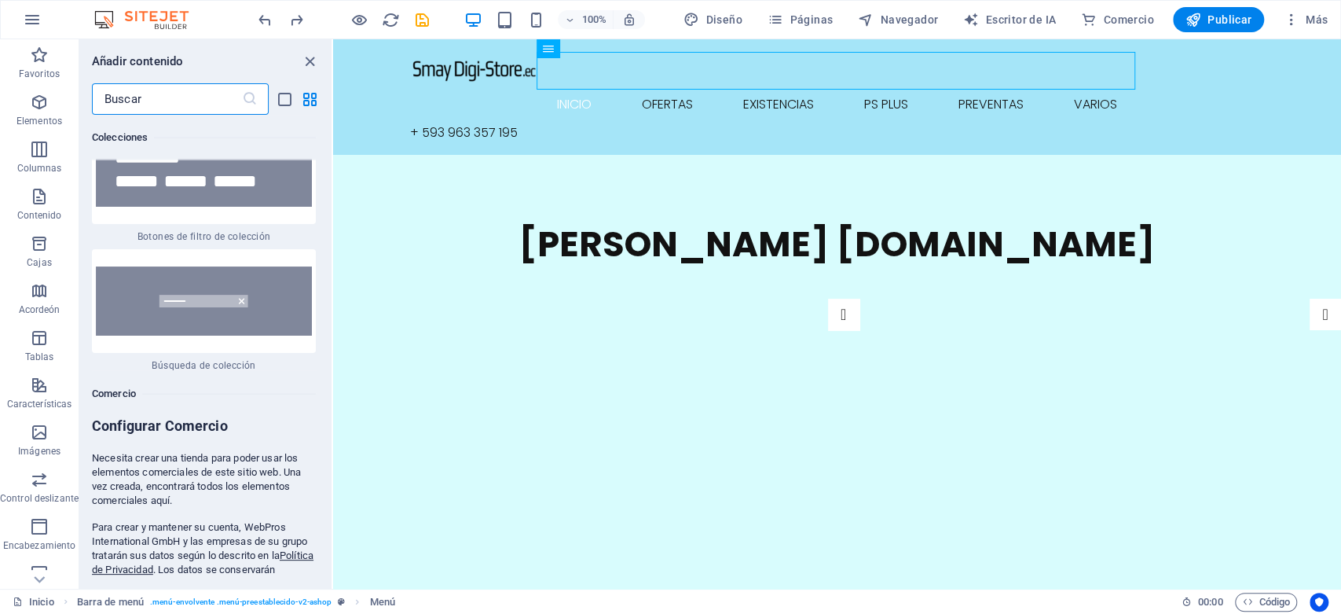
click at [196, 105] on input "text" at bounding box center [167, 98] width 150 height 31
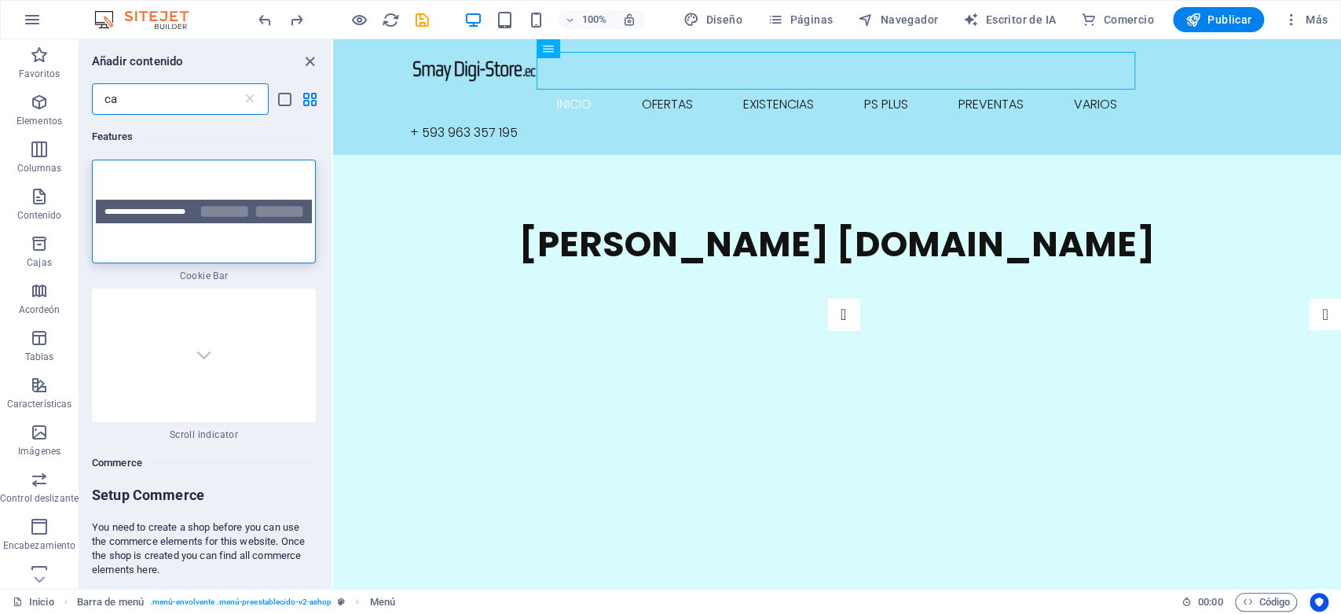
type input "c"
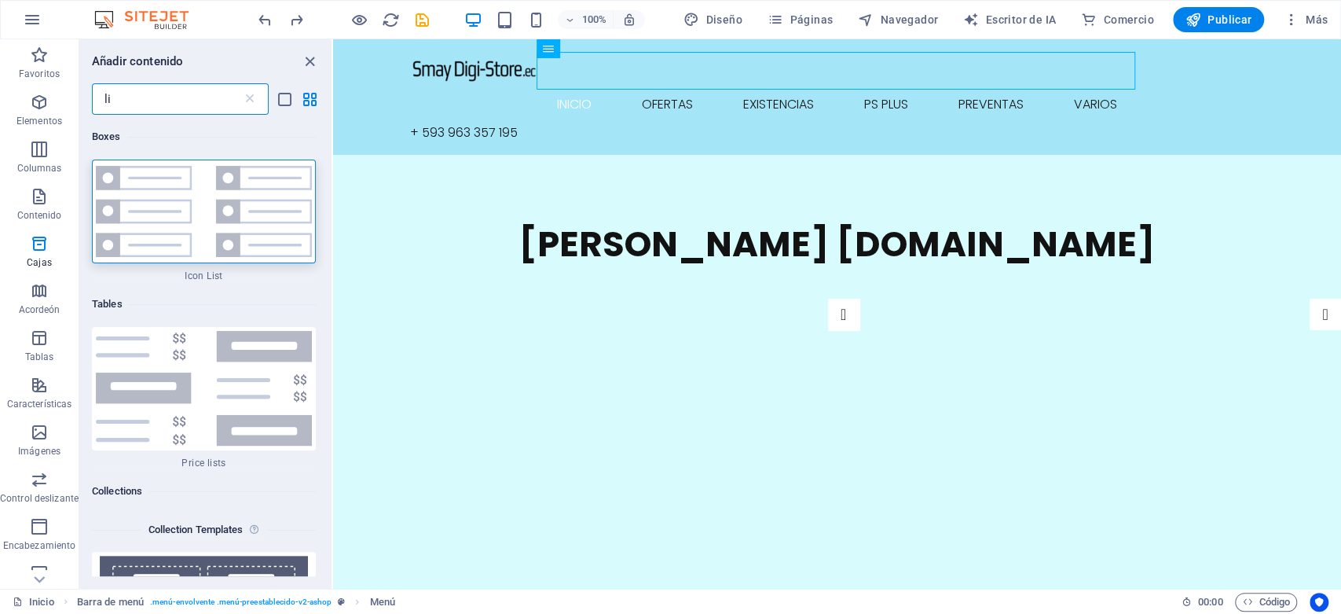
type input "l"
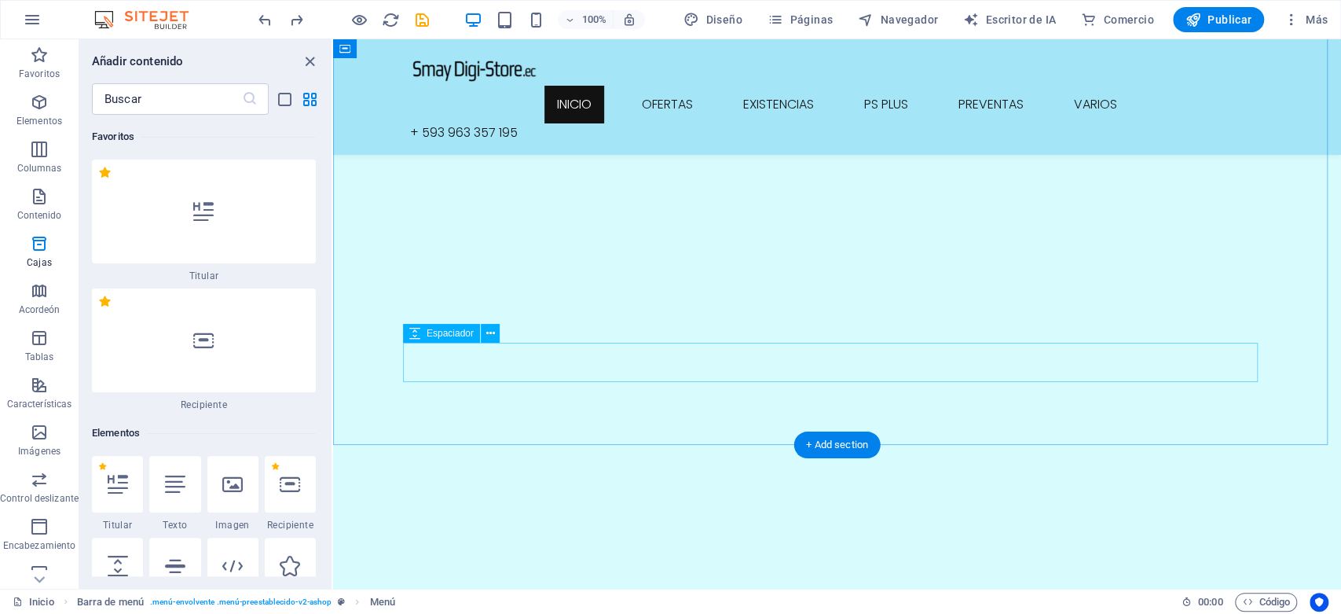
scroll to position [349, 0]
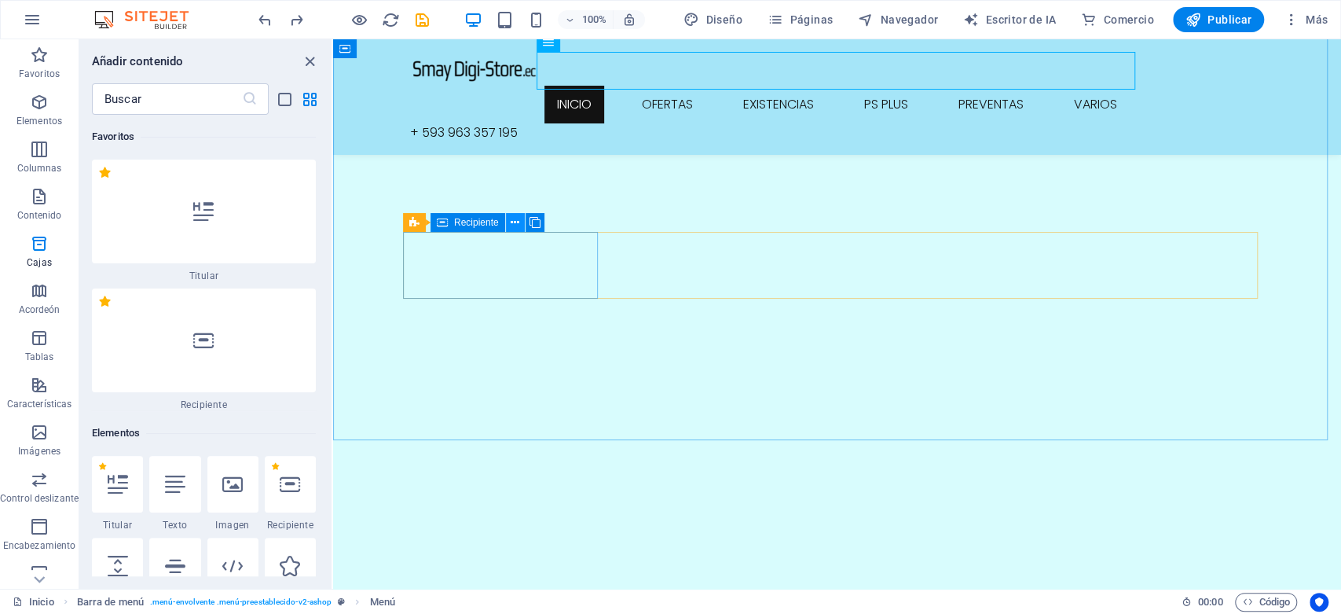
click at [516, 225] on icon at bounding box center [515, 223] width 9 height 17
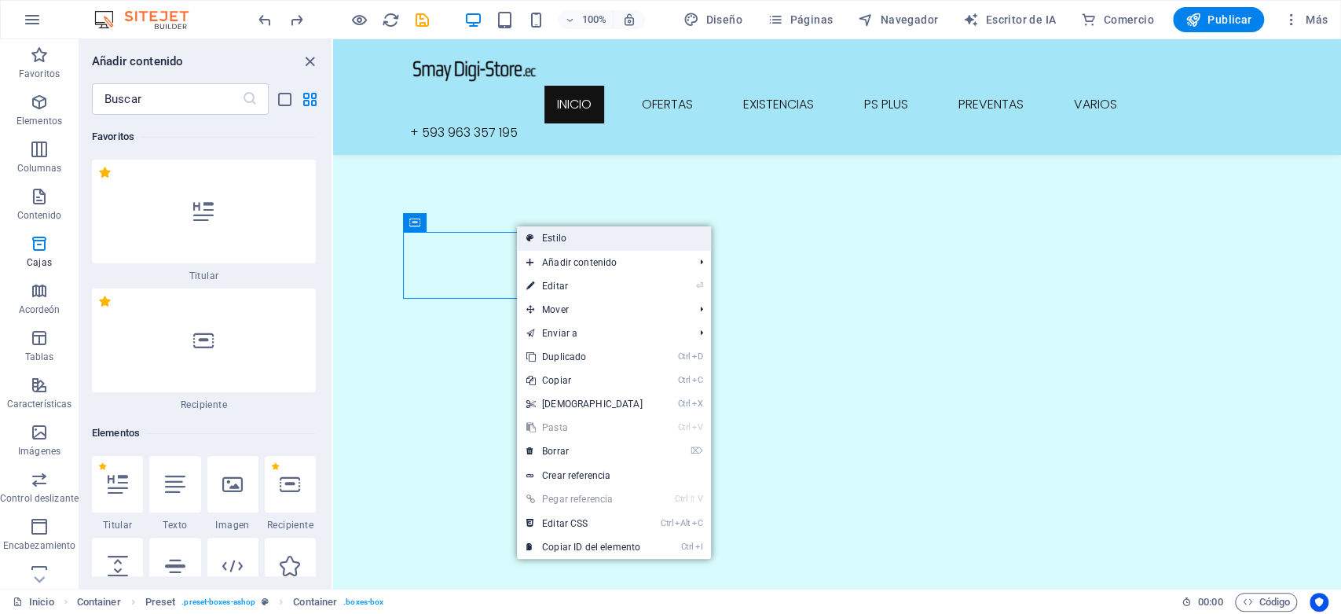
click at [544, 233] on font "Estilo" at bounding box center [554, 238] width 24 height 11
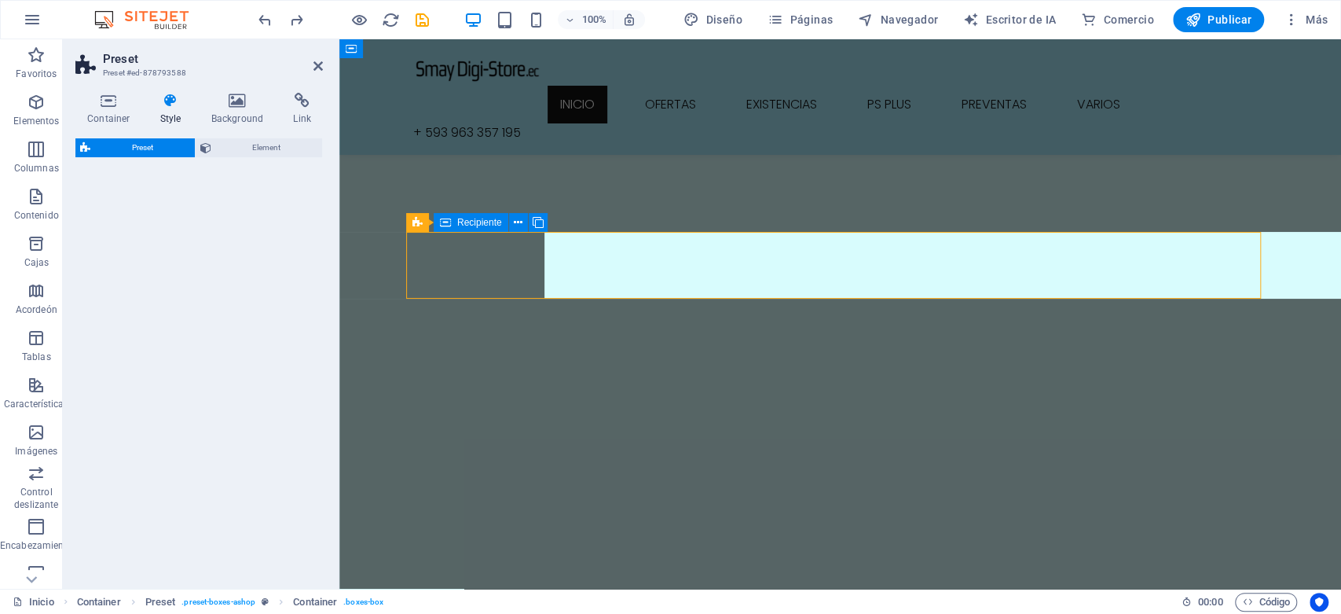
select select "px"
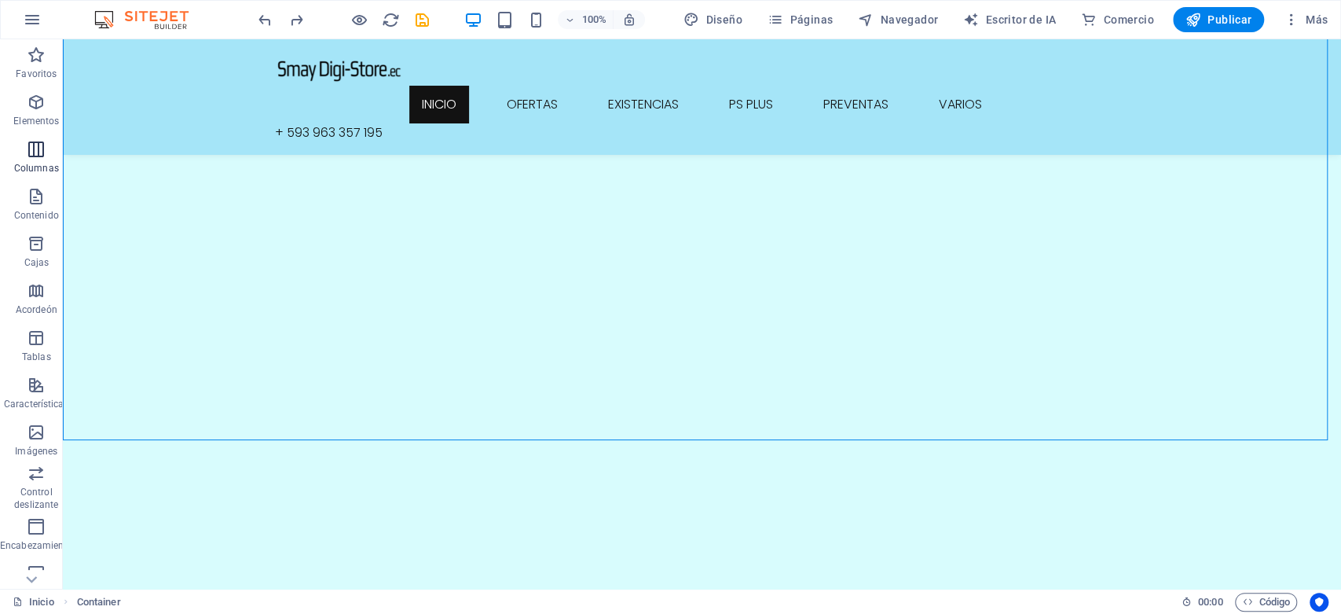
click at [42, 156] on icon "button" at bounding box center [36, 149] width 19 height 19
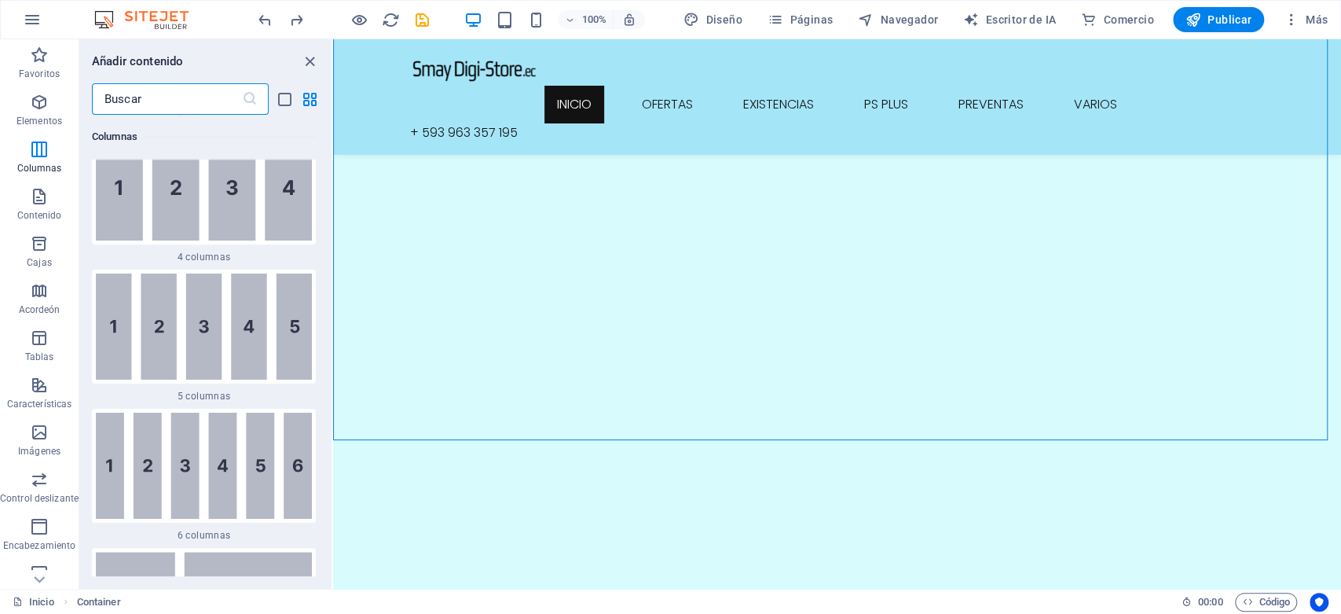
scroll to position [1430, 0]
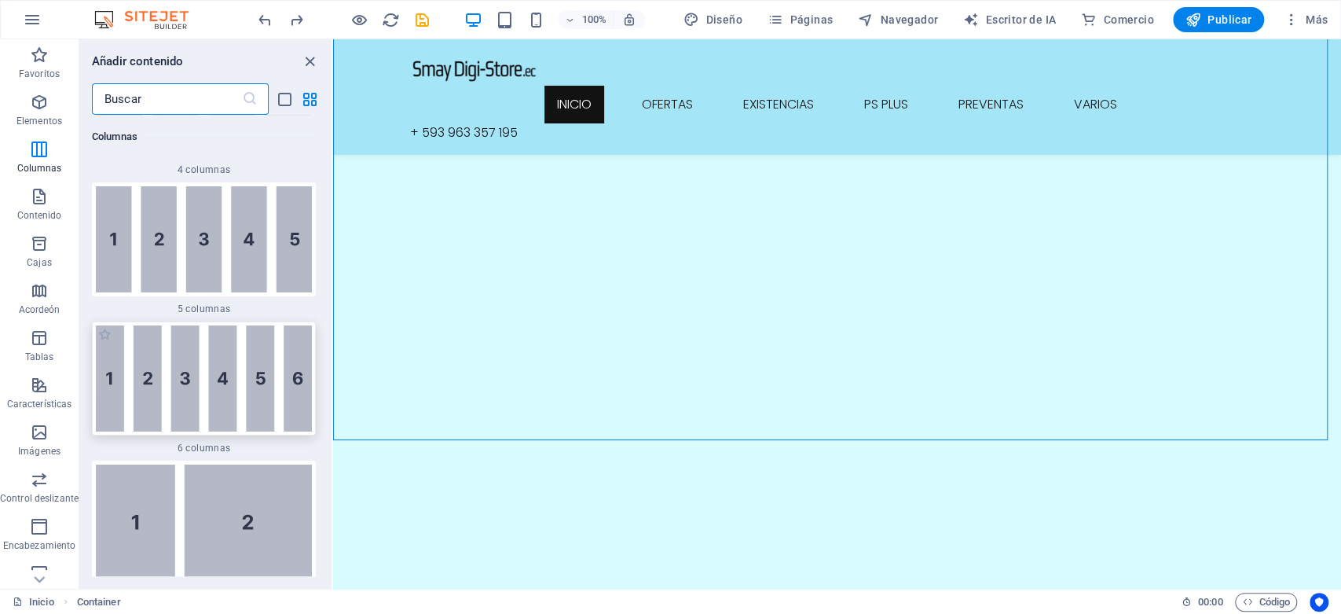
click at [231, 403] on img at bounding box center [204, 378] width 216 height 106
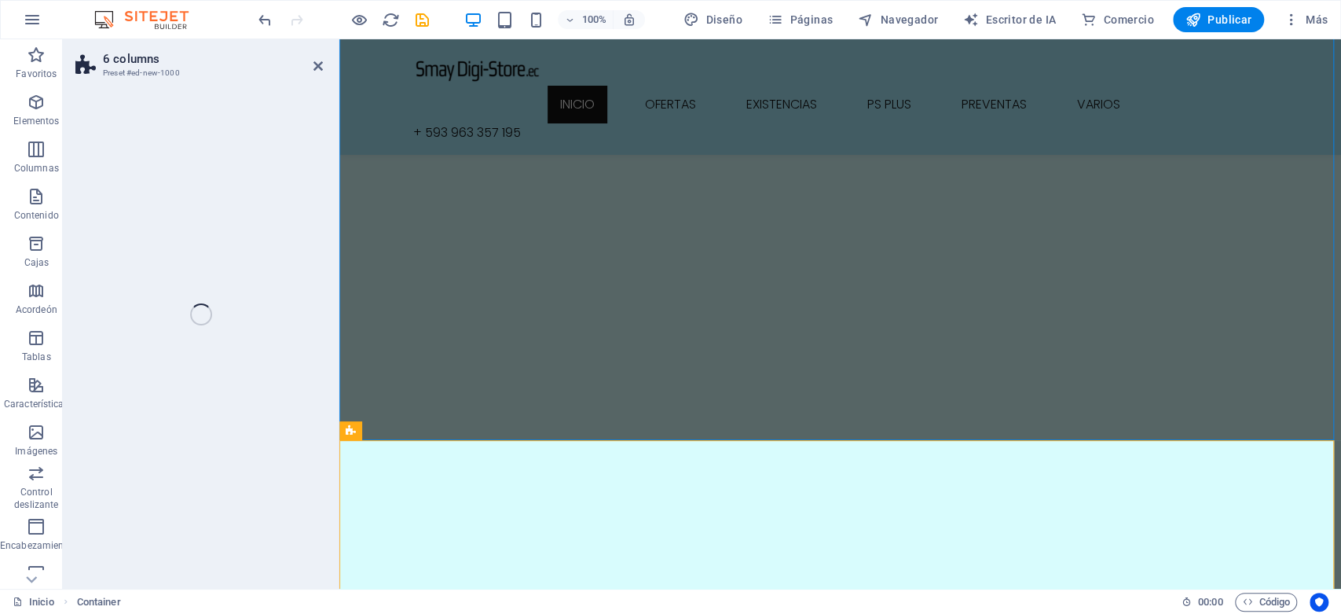
select select "rem"
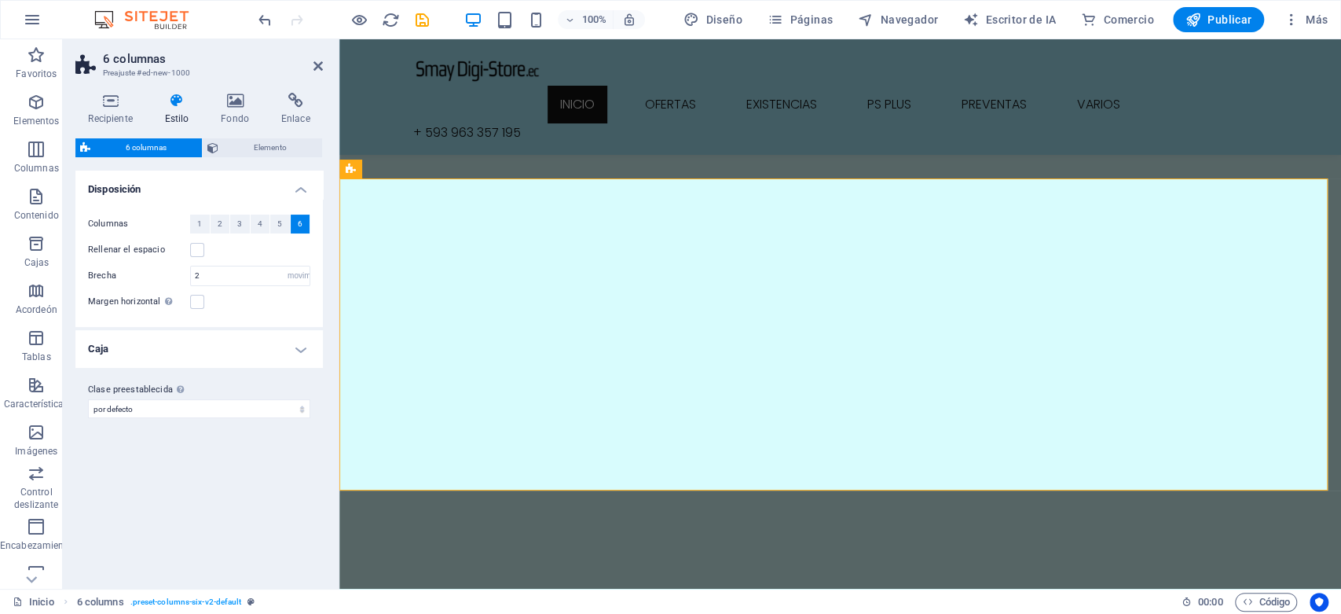
scroll to position [611, 0]
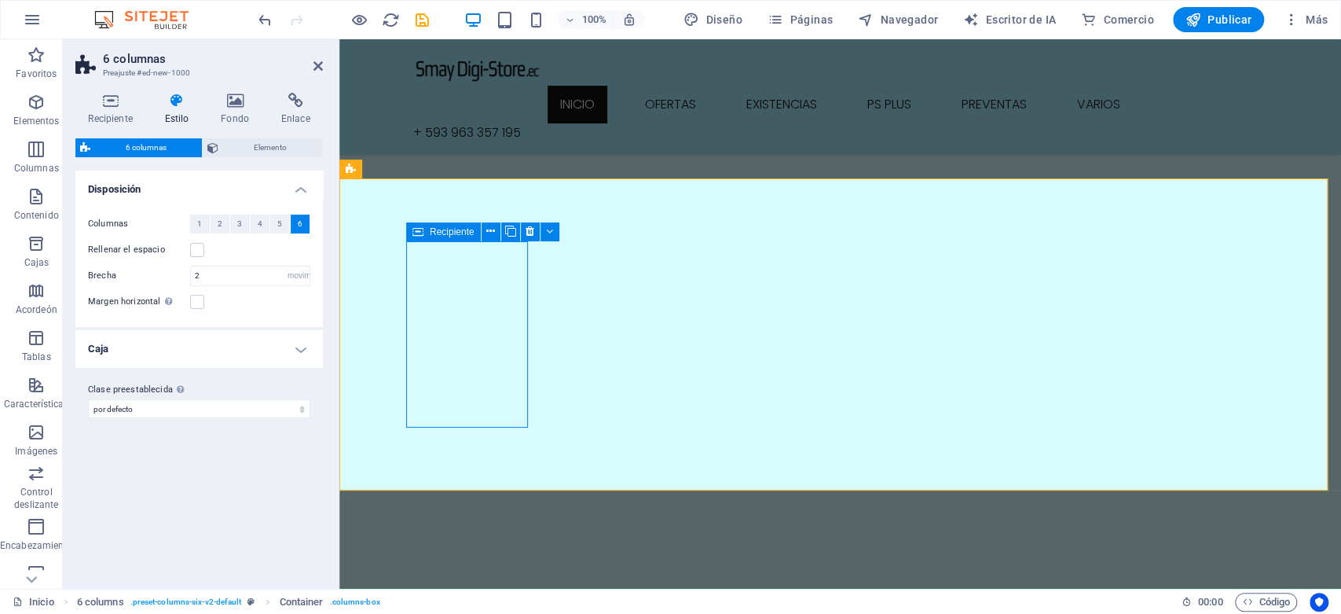
click at [494, 233] on icon at bounding box center [490, 231] width 9 height 17
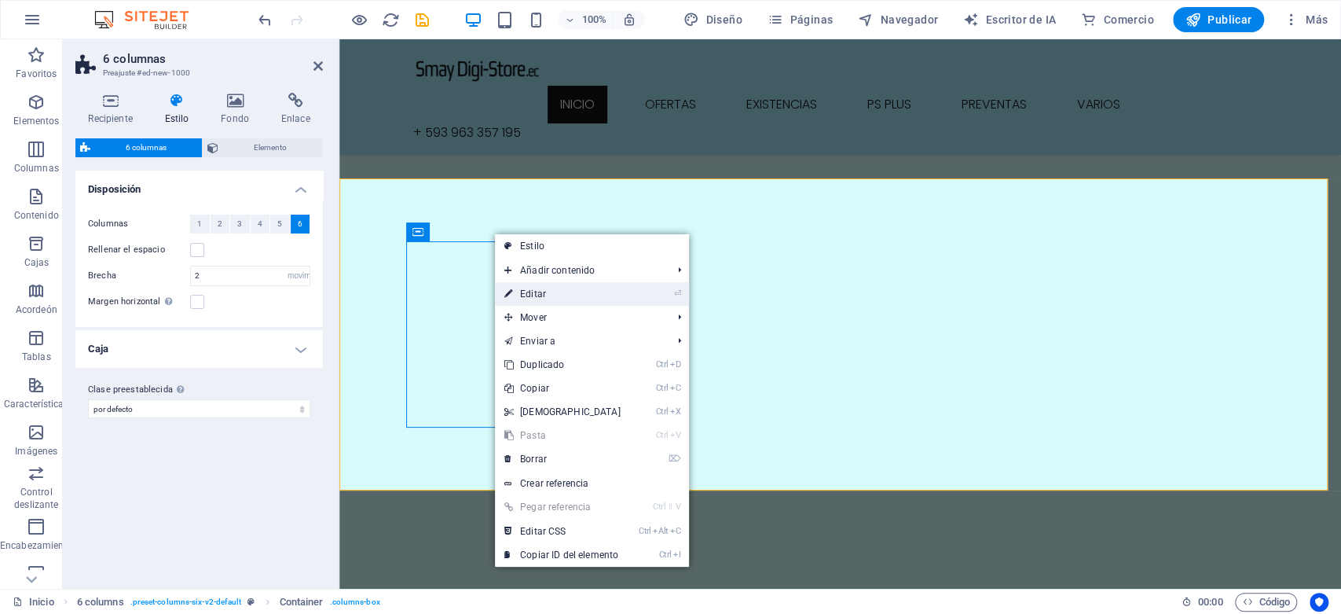
click at [531, 292] on font "Editar" at bounding box center [533, 293] width 26 height 11
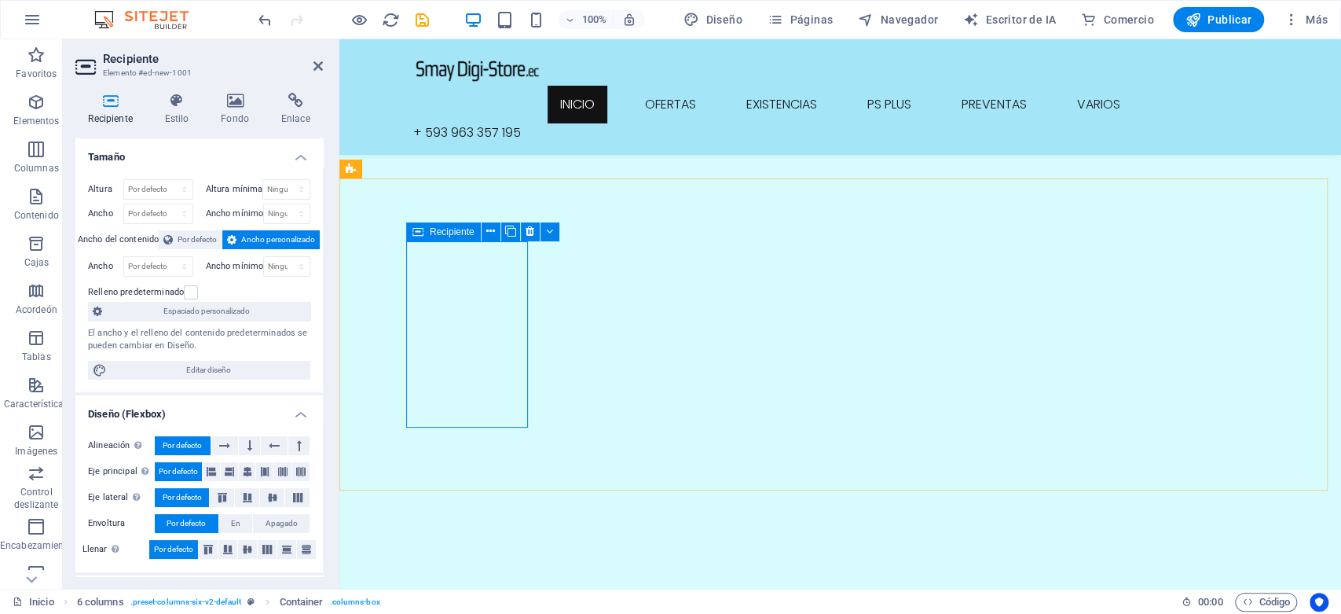
click at [547, 231] on icon at bounding box center [549, 231] width 7 height 17
click at [549, 232] on icon at bounding box center [549, 231] width 7 height 17
click at [570, 232] on icon at bounding box center [569, 231] width 7 height 17
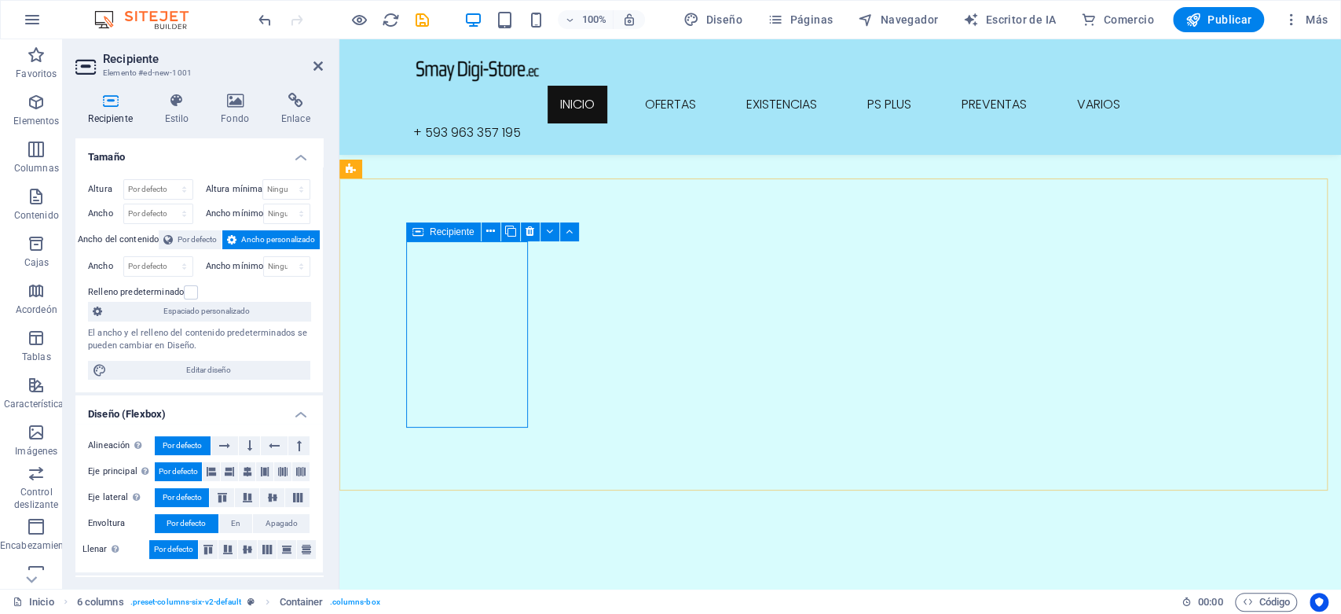
click at [492, 231] on icon at bounding box center [490, 231] width 9 height 17
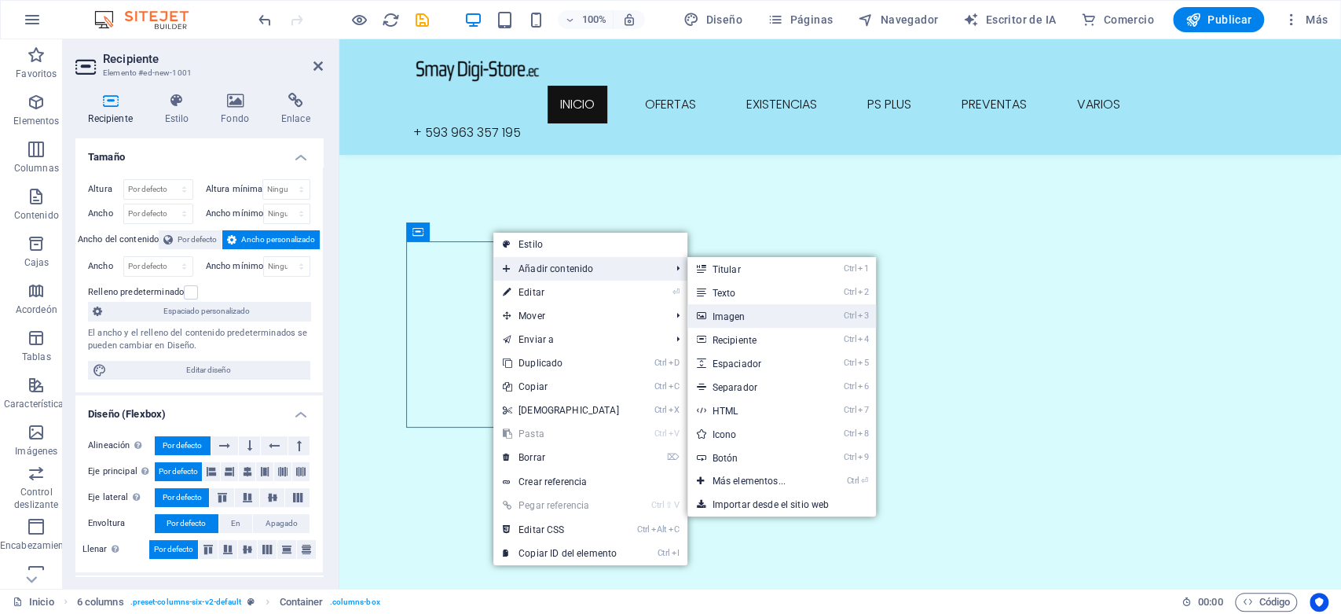
click at [713, 317] on font "Imagen" at bounding box center [729, 316] width 33 height 11
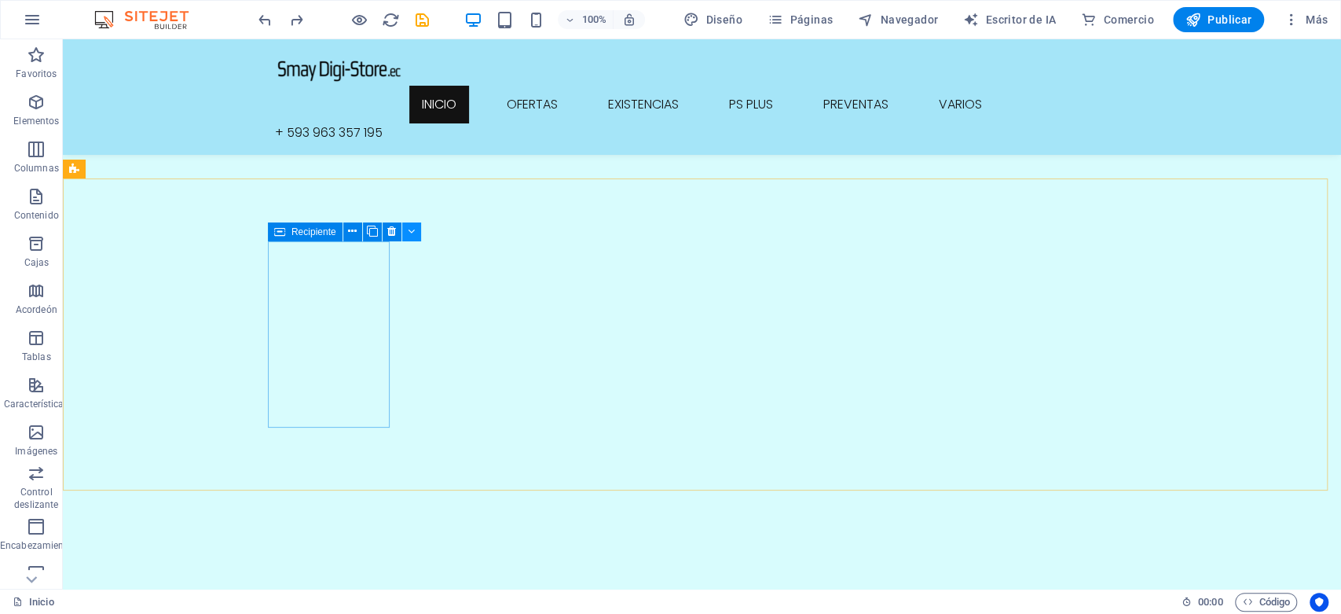
click at [408, 229] on icon at bounding box center [411, 231] width 7 height 17
click at [35, 157] on icon "button" at bounding box center [36, 149] width 19 height 19
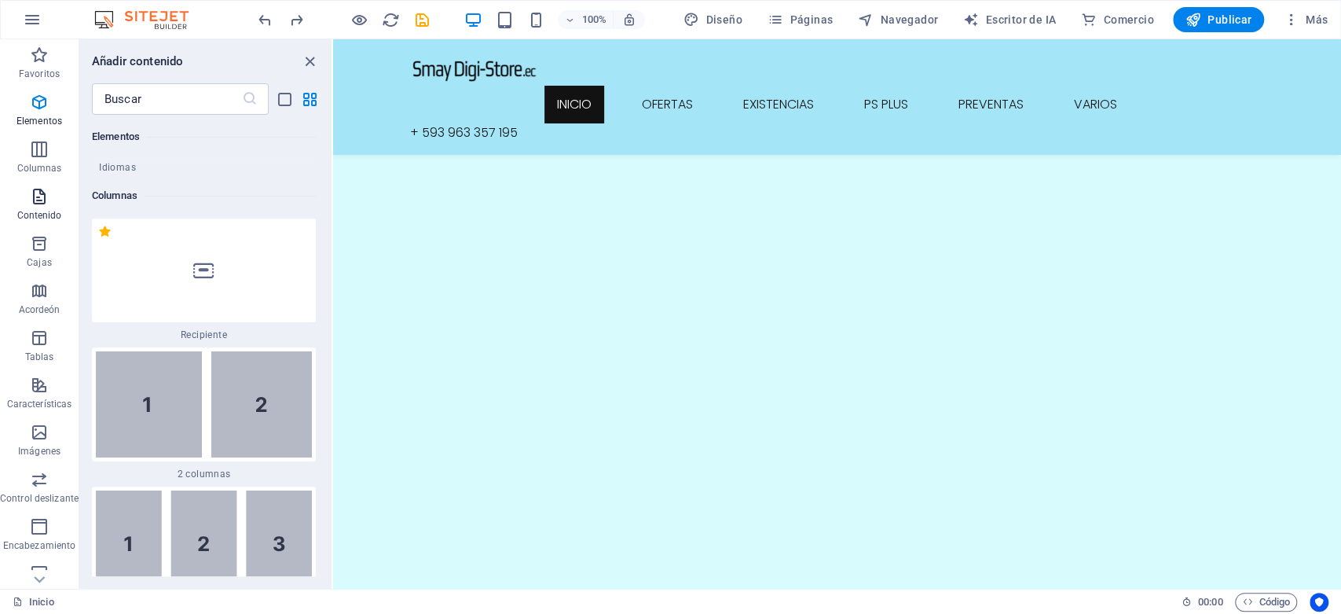
click at [50, 196] on span "Contenido" at bounding box center [39, 206] width 79 height 38
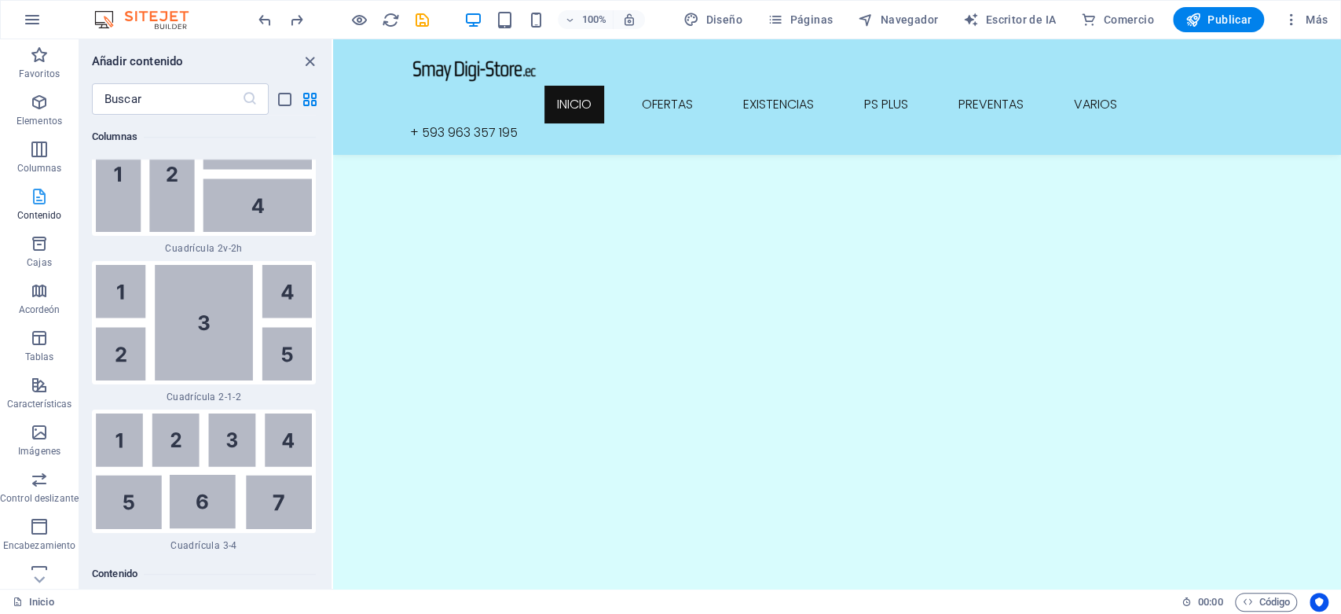
scroll to position [5333, 0]
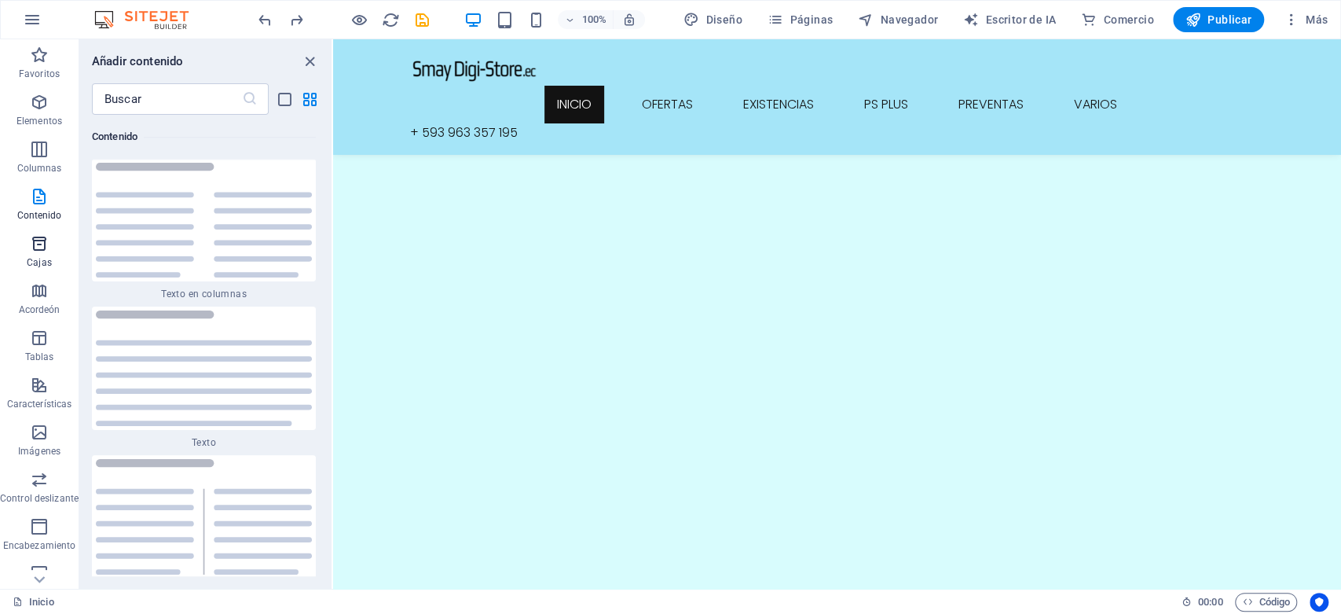
click at [43, 247] on icon "button" at bounding box center [39, 243] width 19 height 19
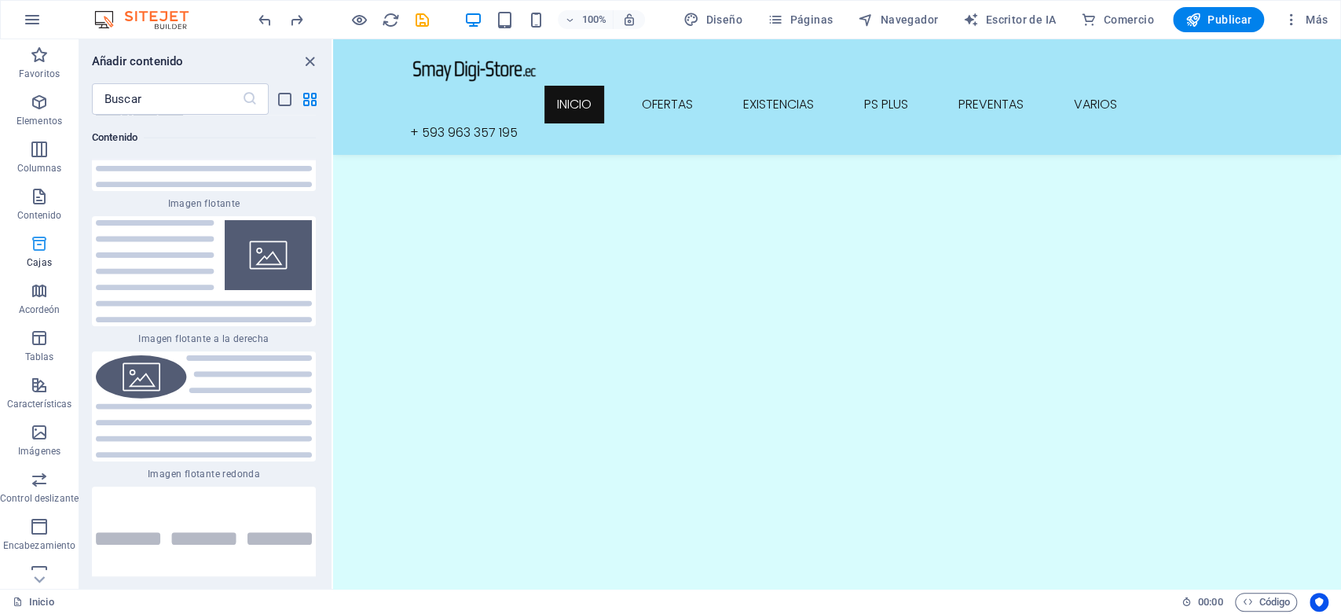
scroll to position [8502, 0]
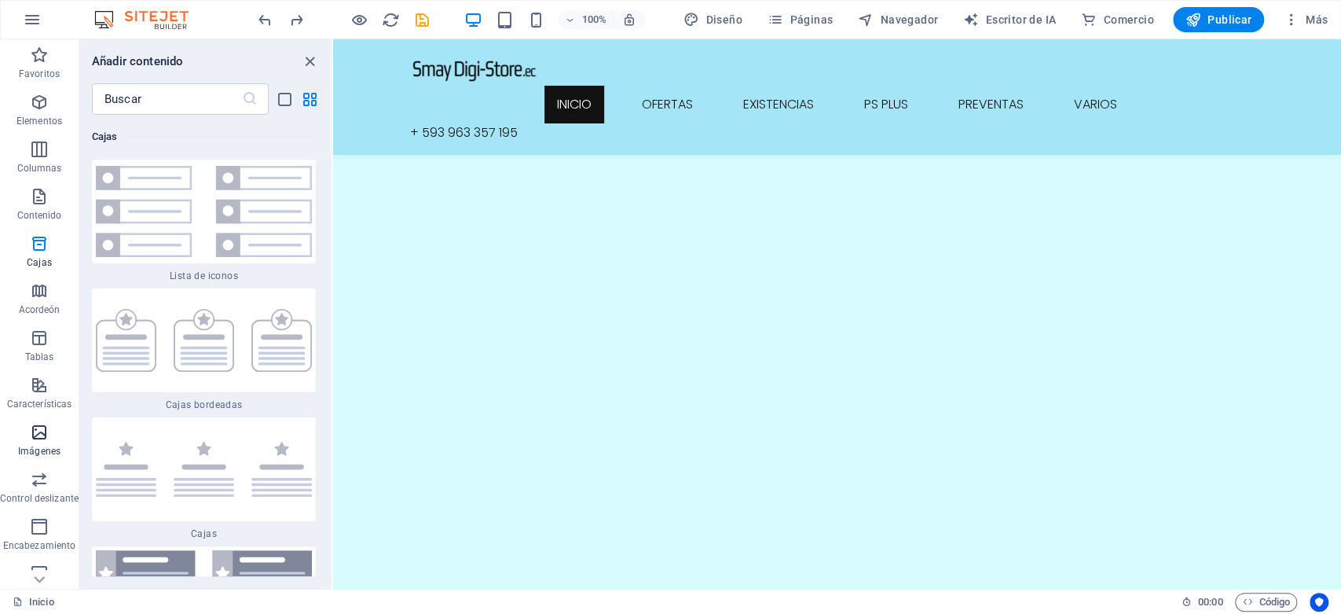
click at [32, 450] on font "Imágenes" at bounding box center [39, 451] width 42 height 11
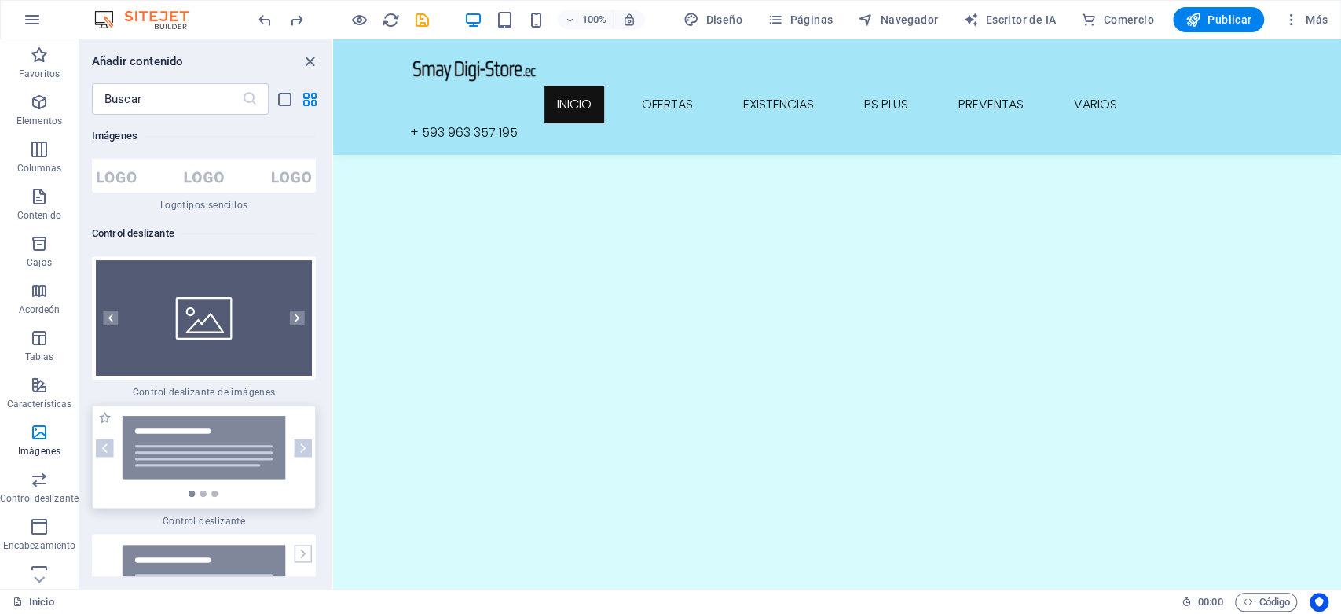
scroll to position [17782, 0]
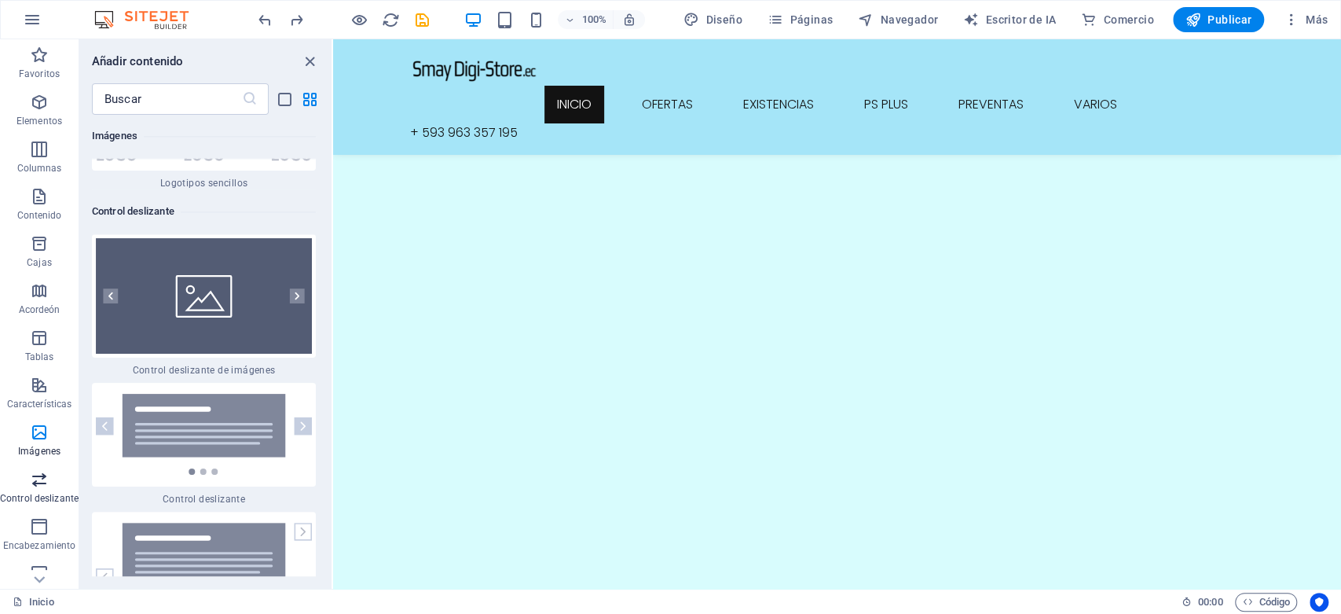
click at [31, 486] on icon "button" at bounding box center [39, 479] width 19 height 19
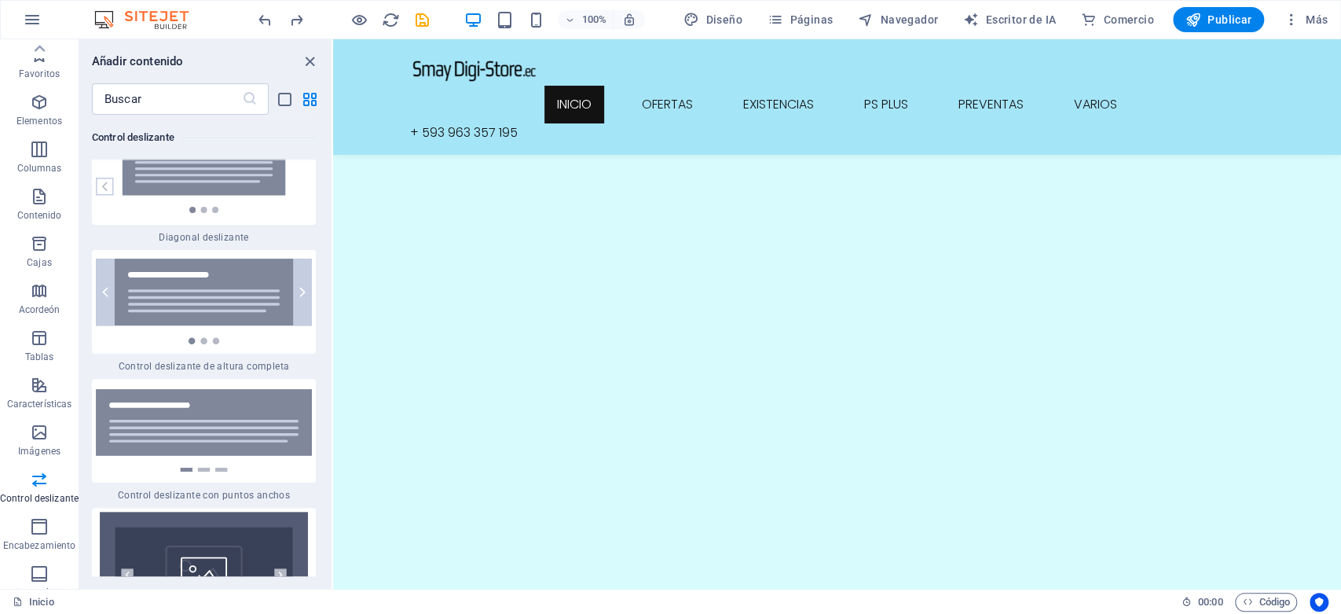
scroll to position [0, 0]
click at [44, 436] on icon "button" at bounding box center [39, 432] width 19 height 19
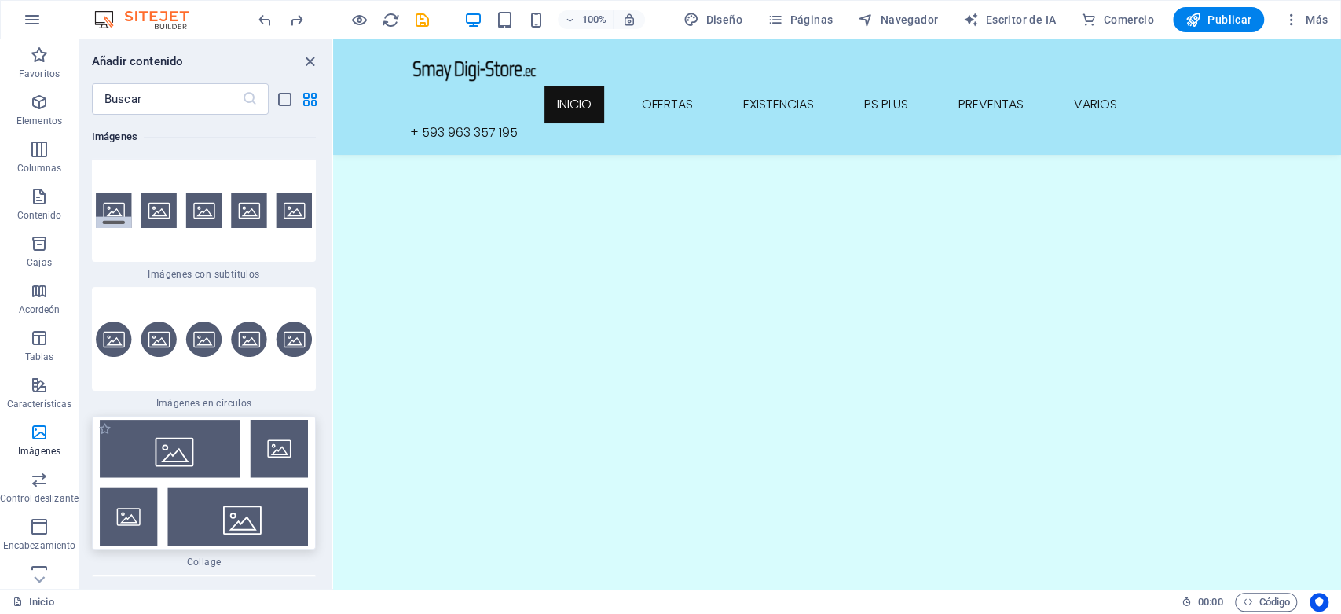
scroll to position [15774, 0]
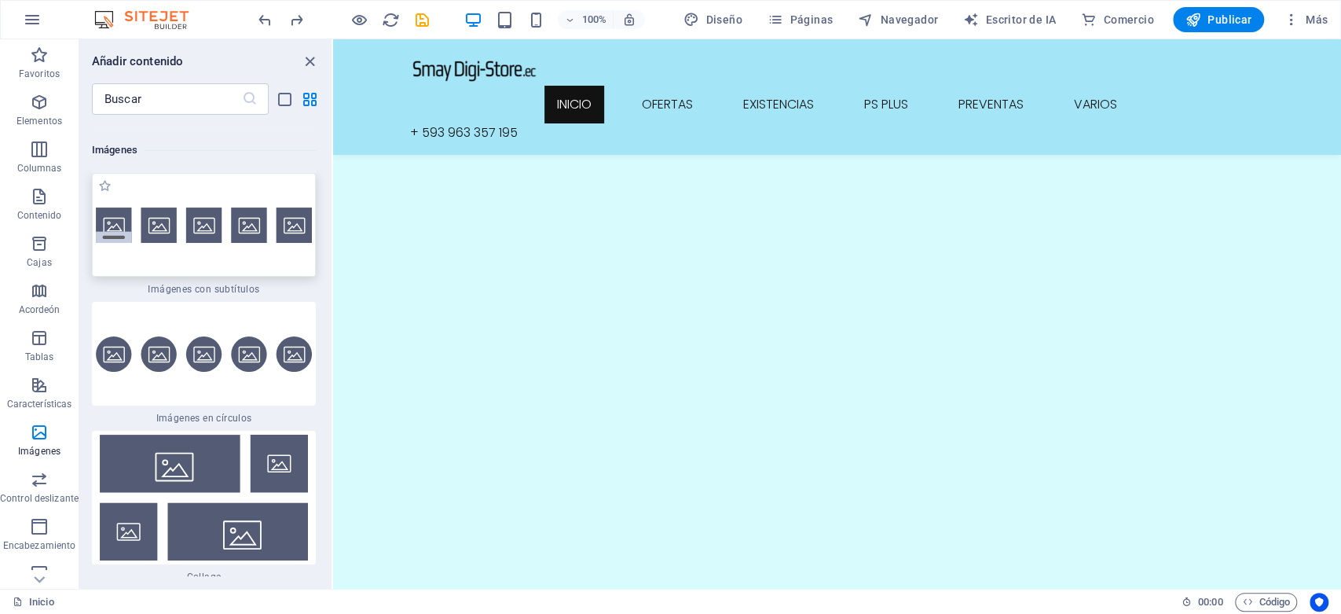
click at [234, 221] on img at bounding box center [204, 224] width 216 height 35
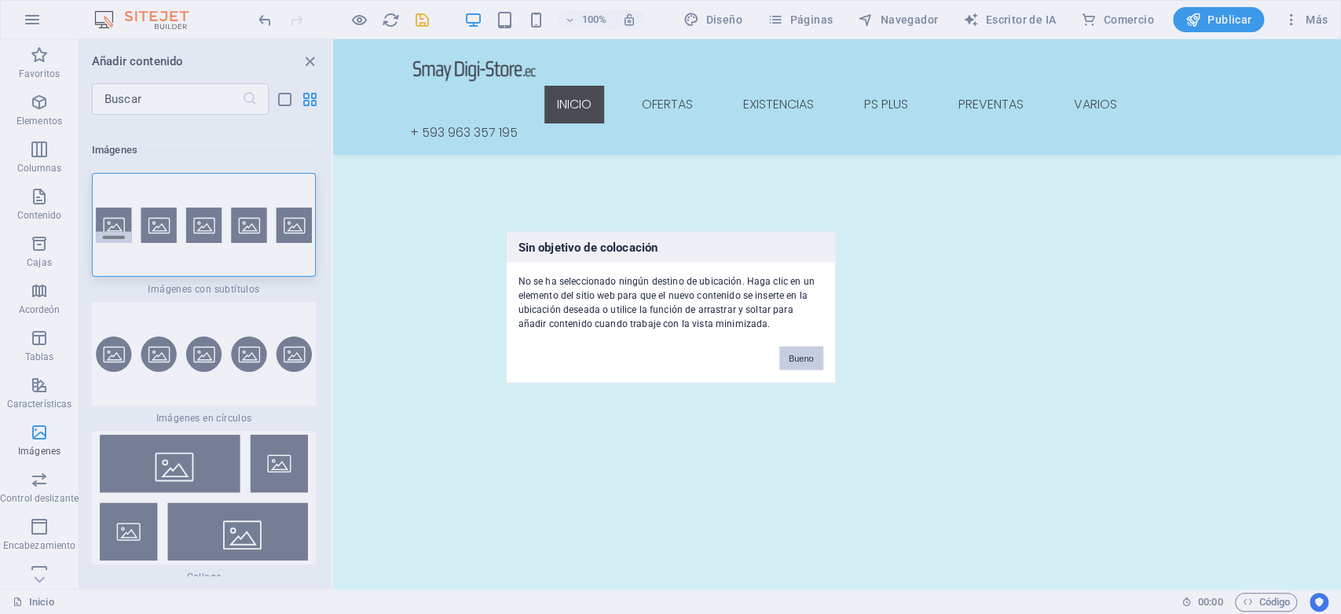
click at [792, 353] on font "Bueno" at bounding box center [801, 357] width 25 height 9
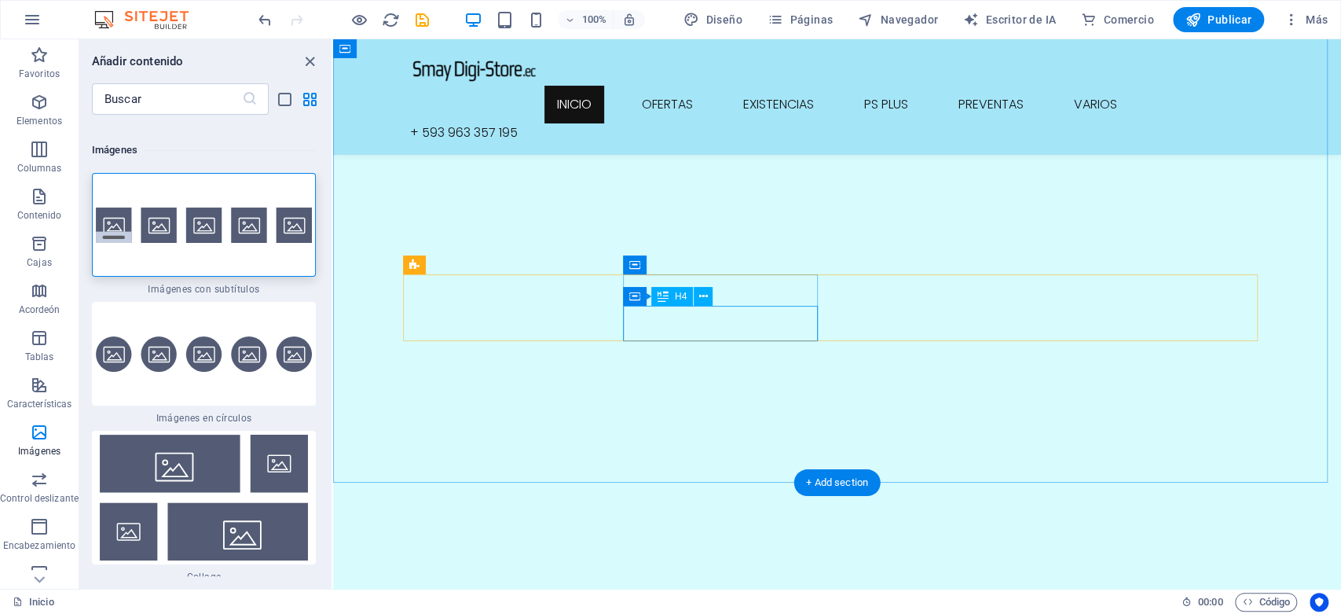
scroll to position [262, 0]
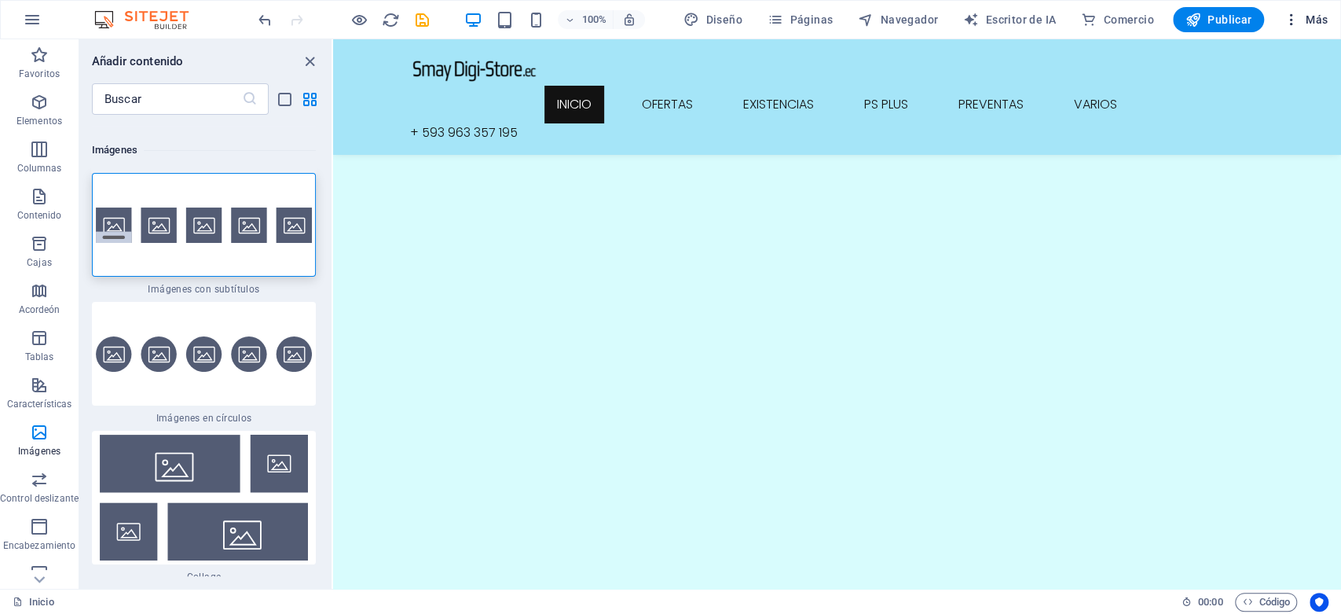
click at [1289, 23] on icon "button" at bounding box center [1291, 20] width 16 height 16
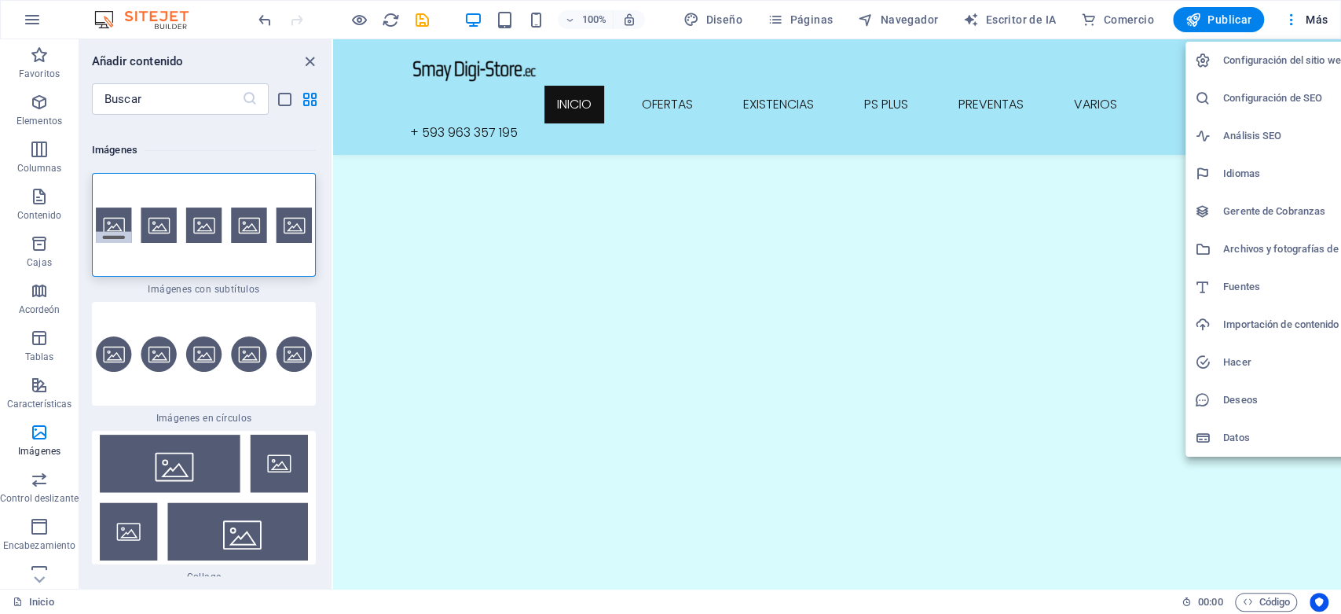
click at [1302, 15] on div at bounding box center [670, 307] width 1341 height 614
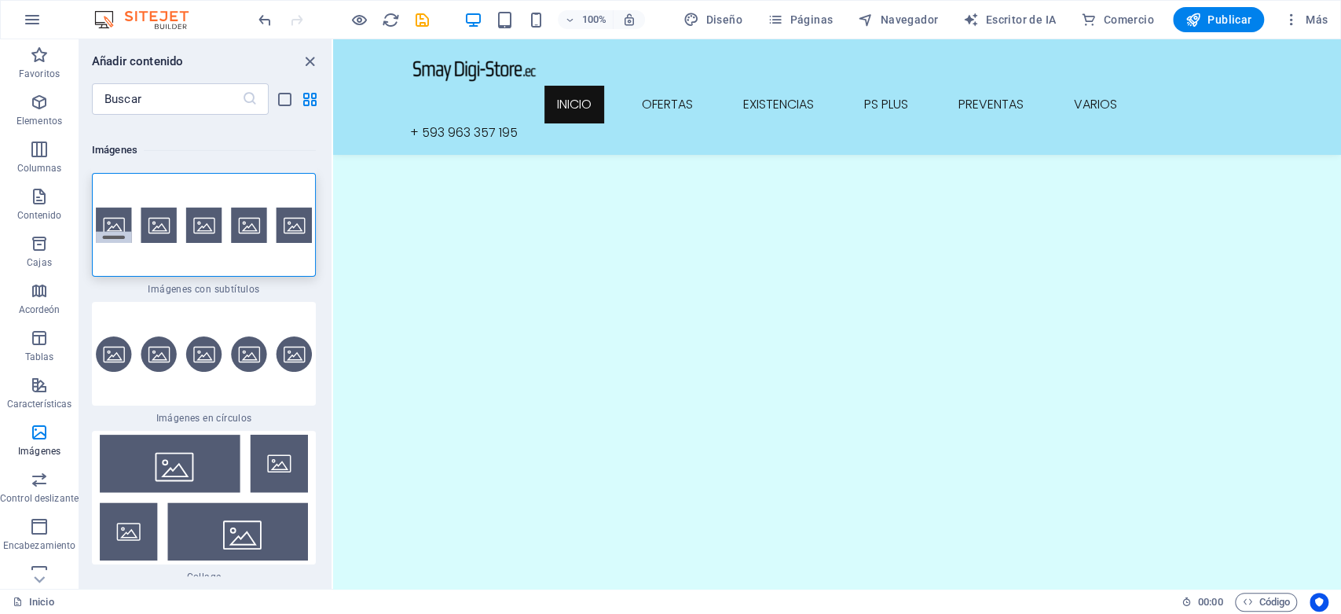
click at [1315, 17] on font "Más" at bounding box center [1317, 19] width 22 height 13
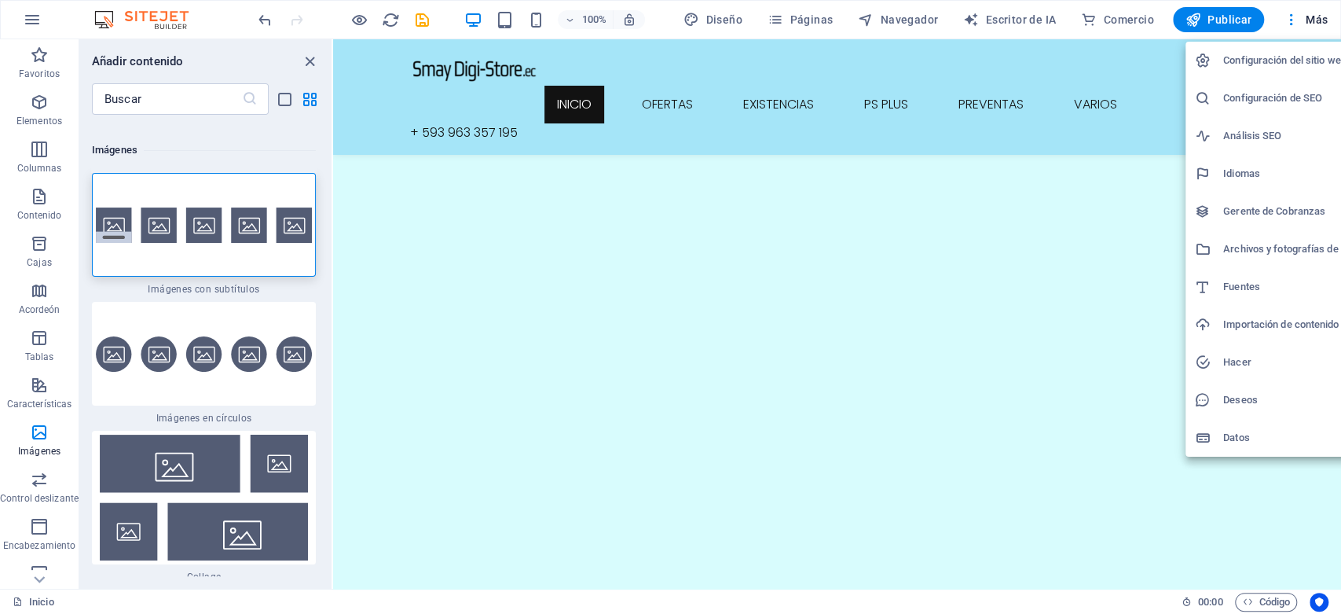
click at [1018, 67] on div at bounding box center [670, 307] width 1341 height 614
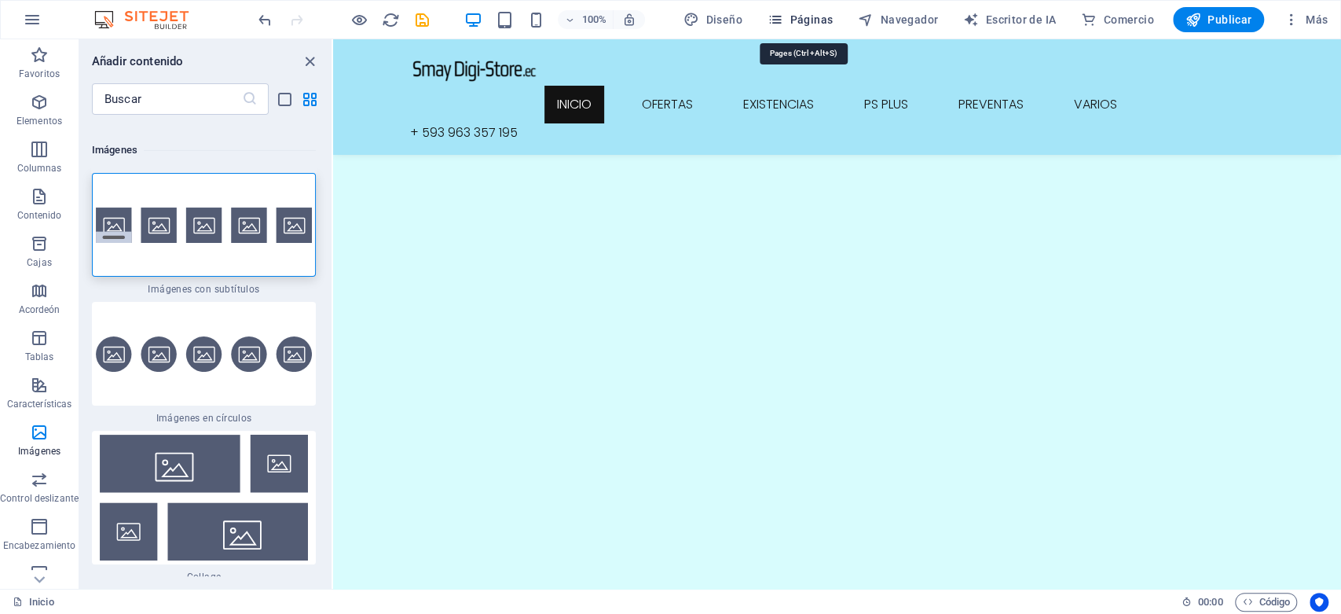
click at [799, 21] on font "Páginas" at bounding box center [811, 19] width 43 height 13
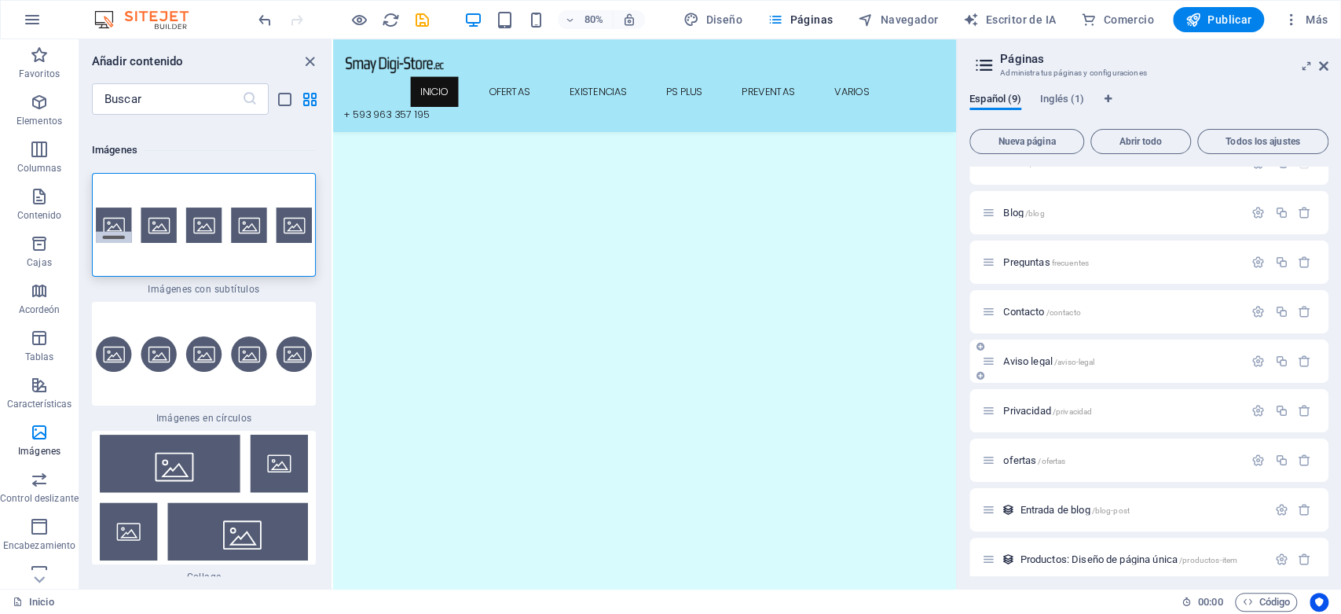
scroll to position [35, 0]
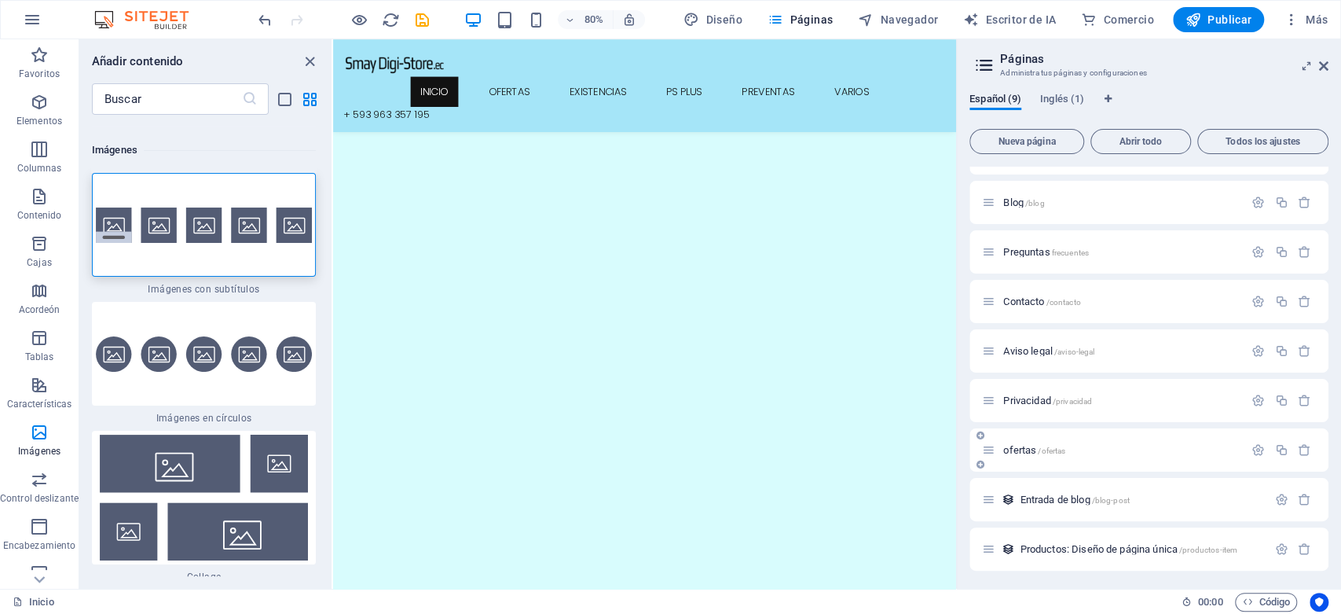
click at [1051, 447] on font "/ofertas" at bounding box center [1052, 450] width 28 height 9
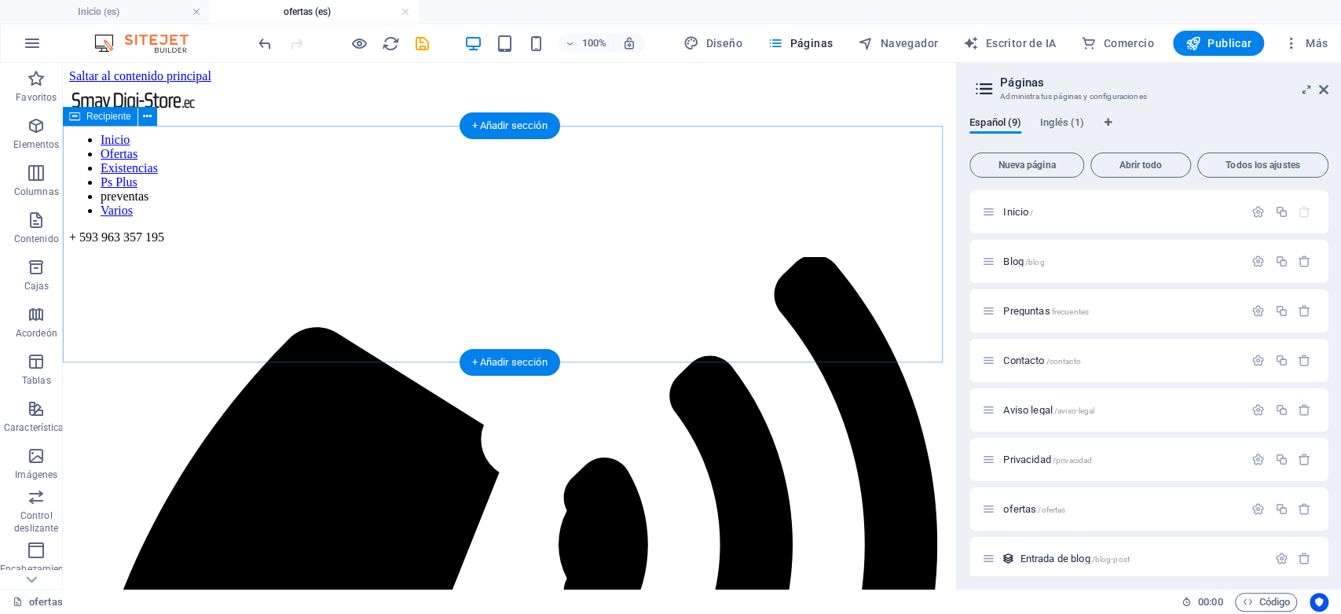
scroll to position [0, 0]
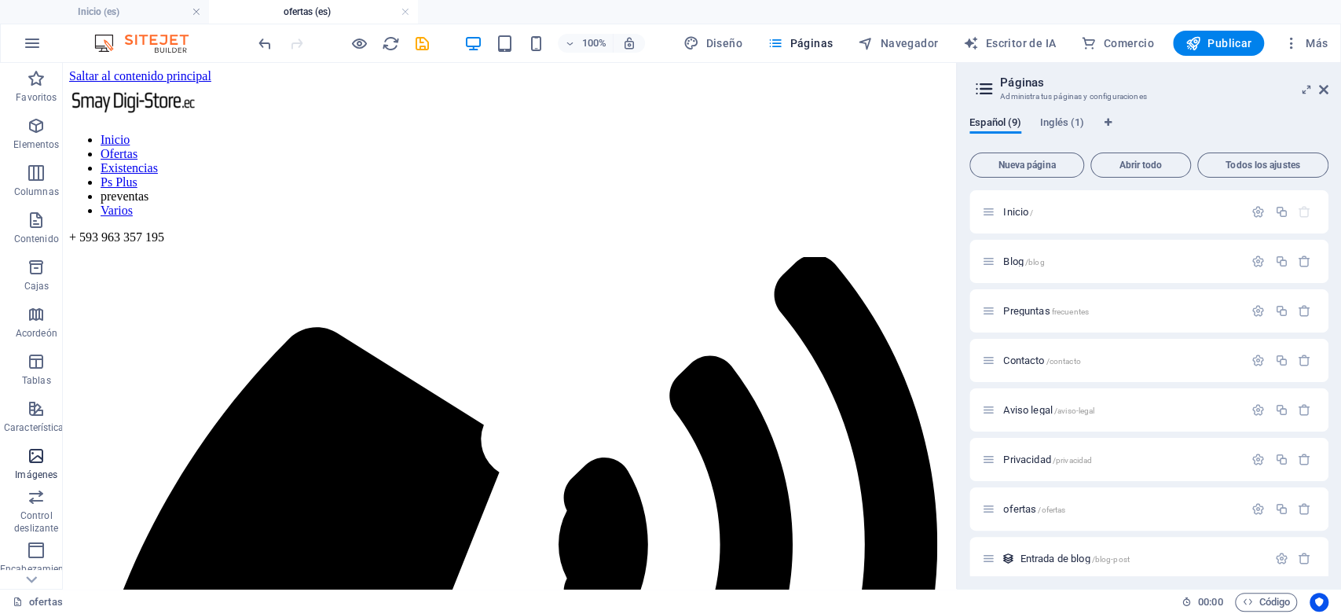
click at [50, 451] on span "Imágenes" at bounding box center [36, 465] width 73 height 38
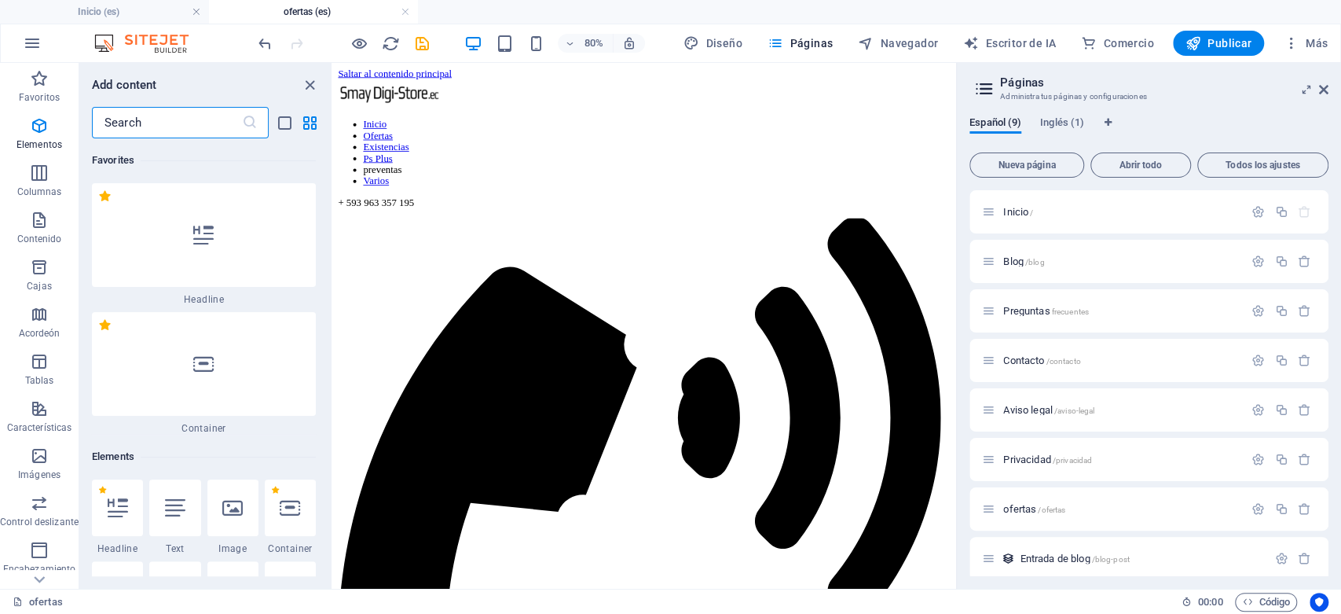
scroll to position [15774, 0]
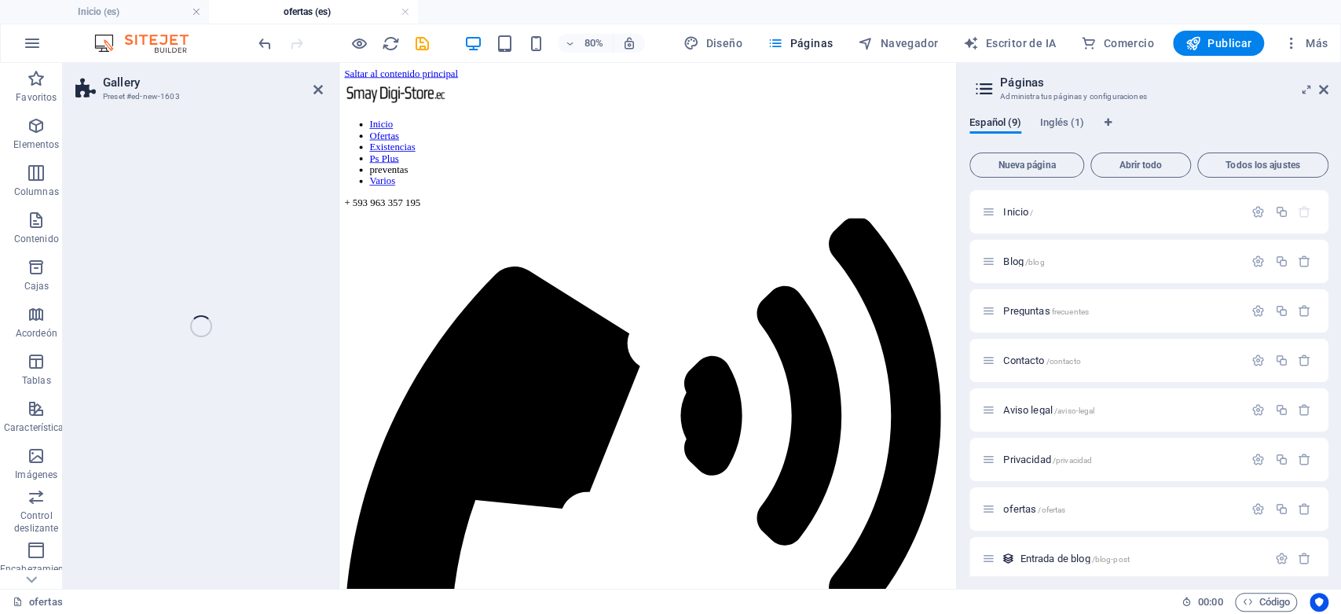
select select "rem"
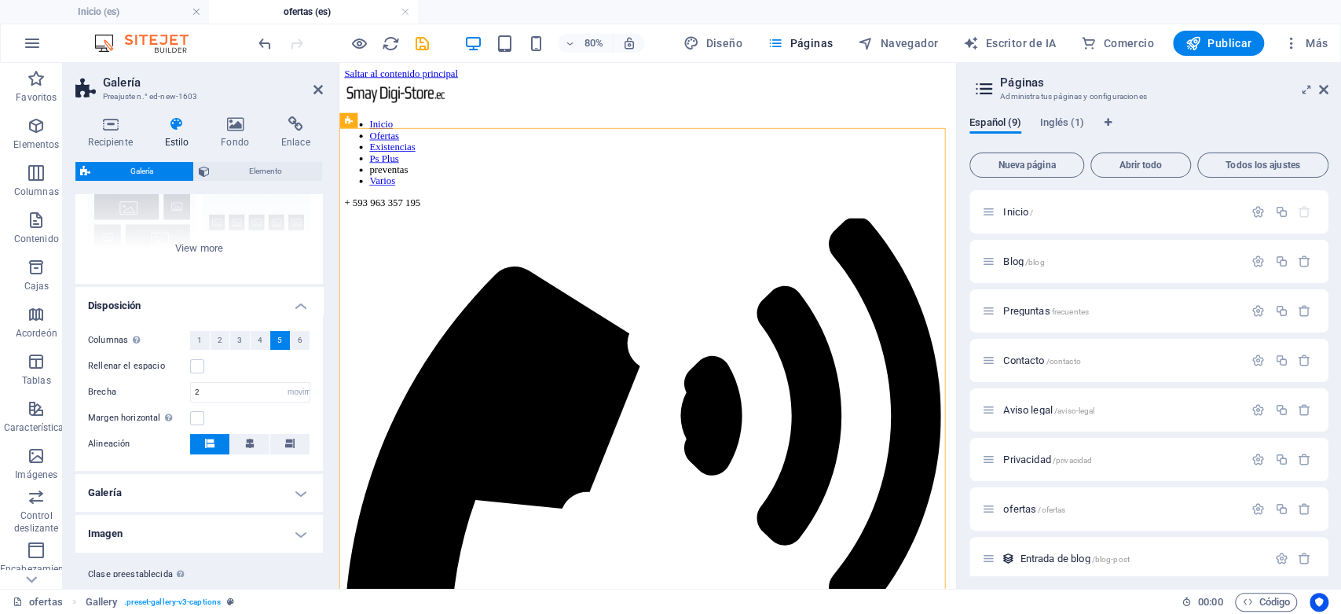
scroll to position [87, 0]
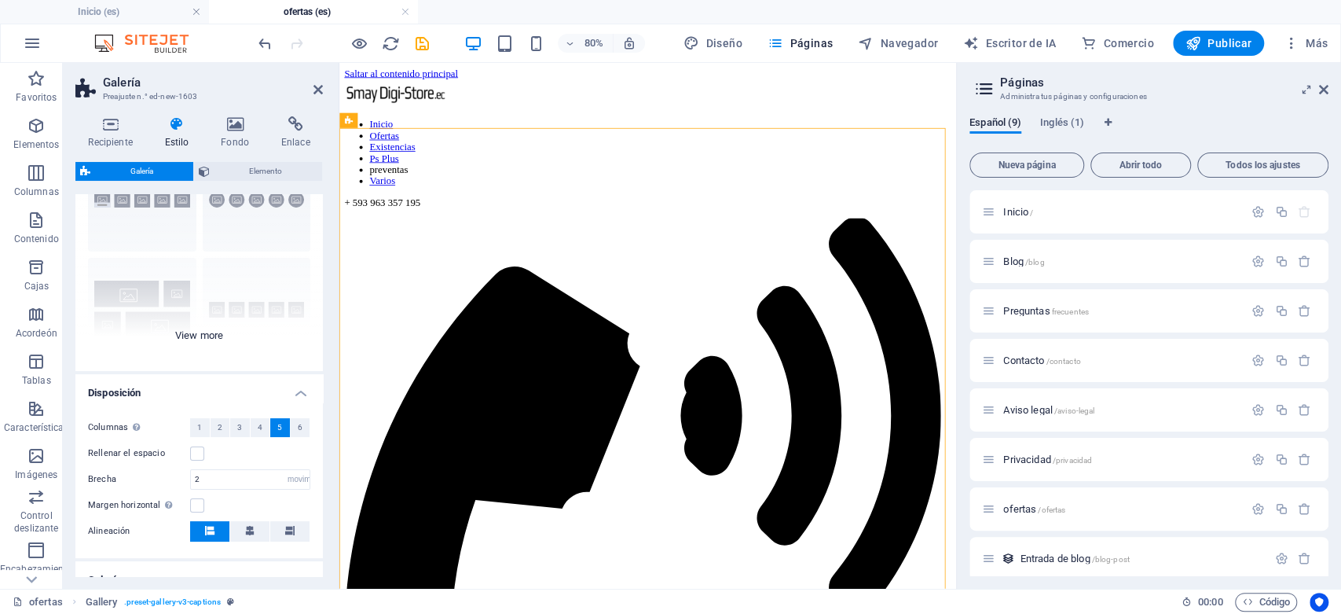
click at [221, 337] on div "Subtítulos Círculo Collage Por defecto Red Cuadrícula desplazada" at bounding box center [199, 253] width 248 height 236
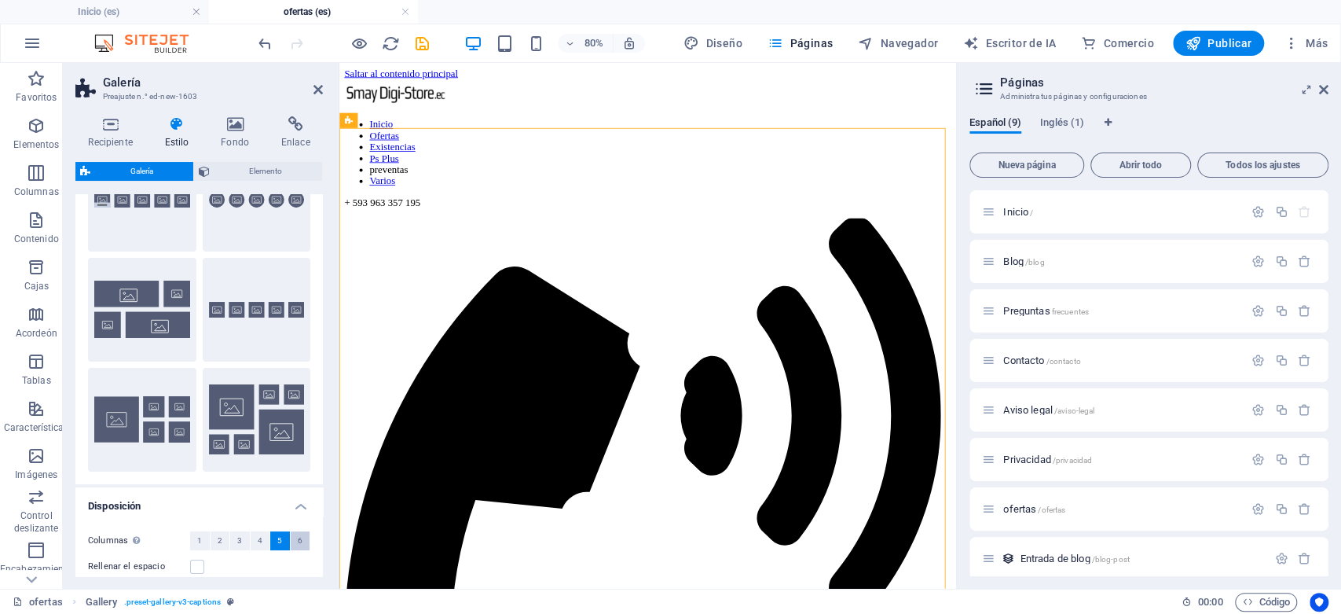
click at [294, 545] on button "6" at bounding box center [301, 540] width 20 height 19
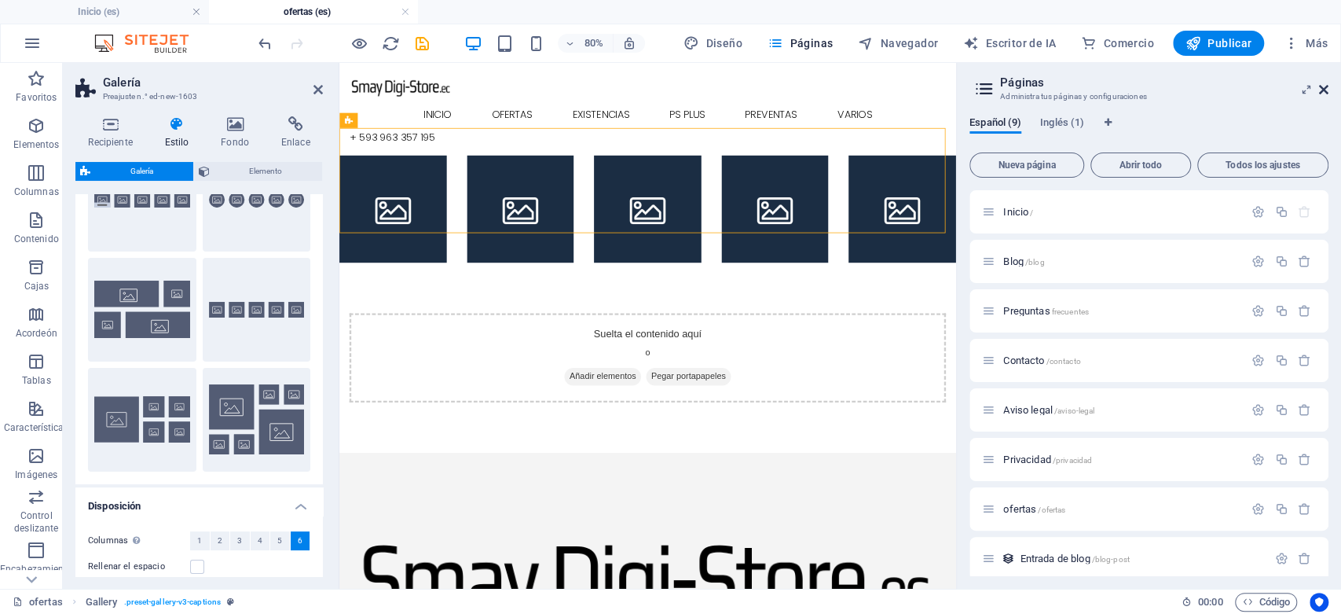
click at [1326, 91] on icon at bounding box center [1323, 89] width 9 height 13
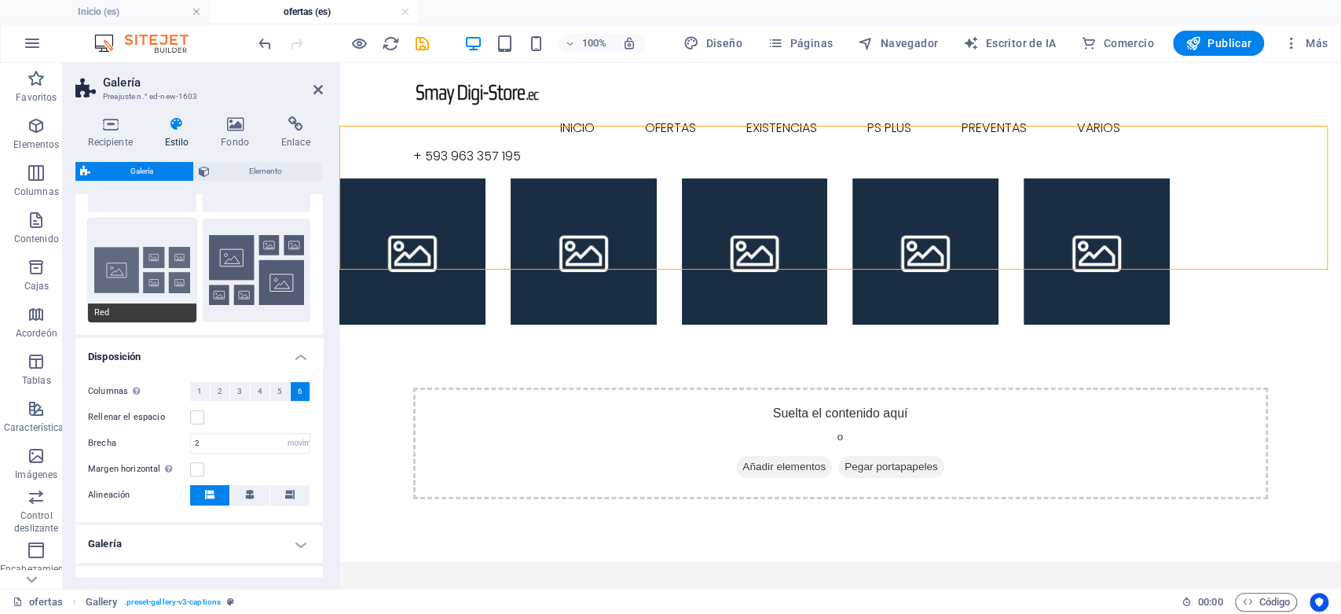
scroll to position [262, 0]
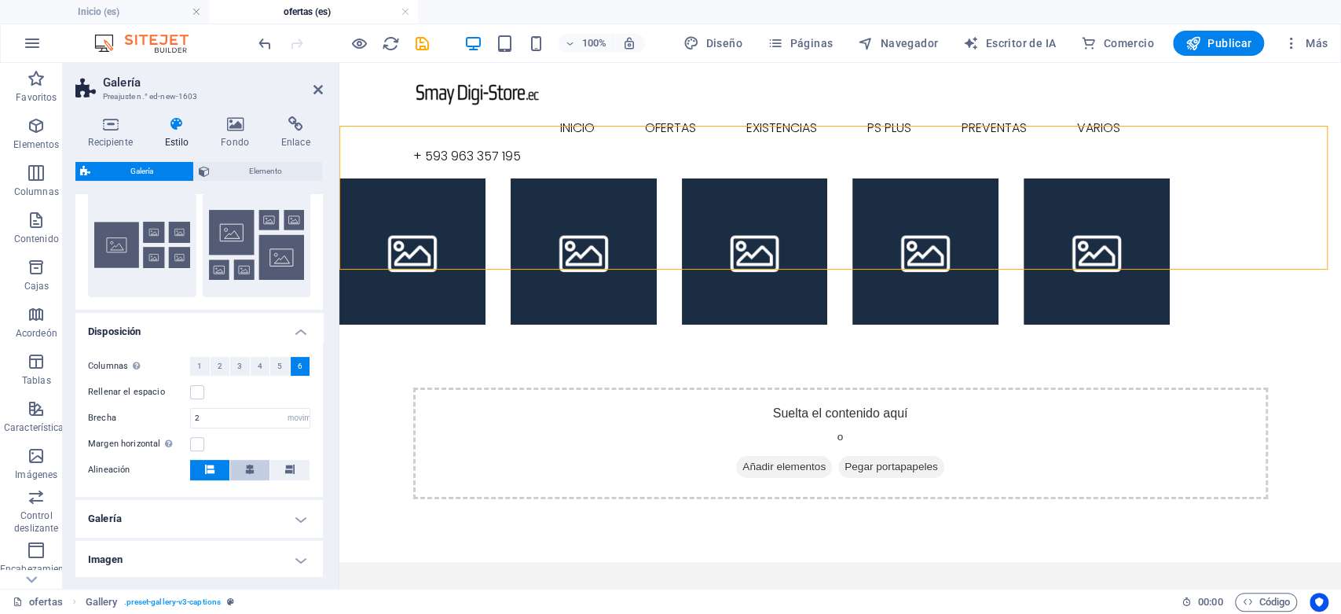
click at [245, 472] on icon at bounding box center [249, 468] width 9 height 9
click at [205, 473] on span at bounding box center [209, 470] width 9 height 20
click at [195, 442] on label at bounding box center [197, 444] width 14 height 14
click at [0, 0] on input "Margen horizontal Solo si el "Ancho de contenido" de los contenedores no está c…" at bounding box center [0, 0] width 0 height 0
click at [195, 442] on label at bounding box center [197, 444] width 14 height 14
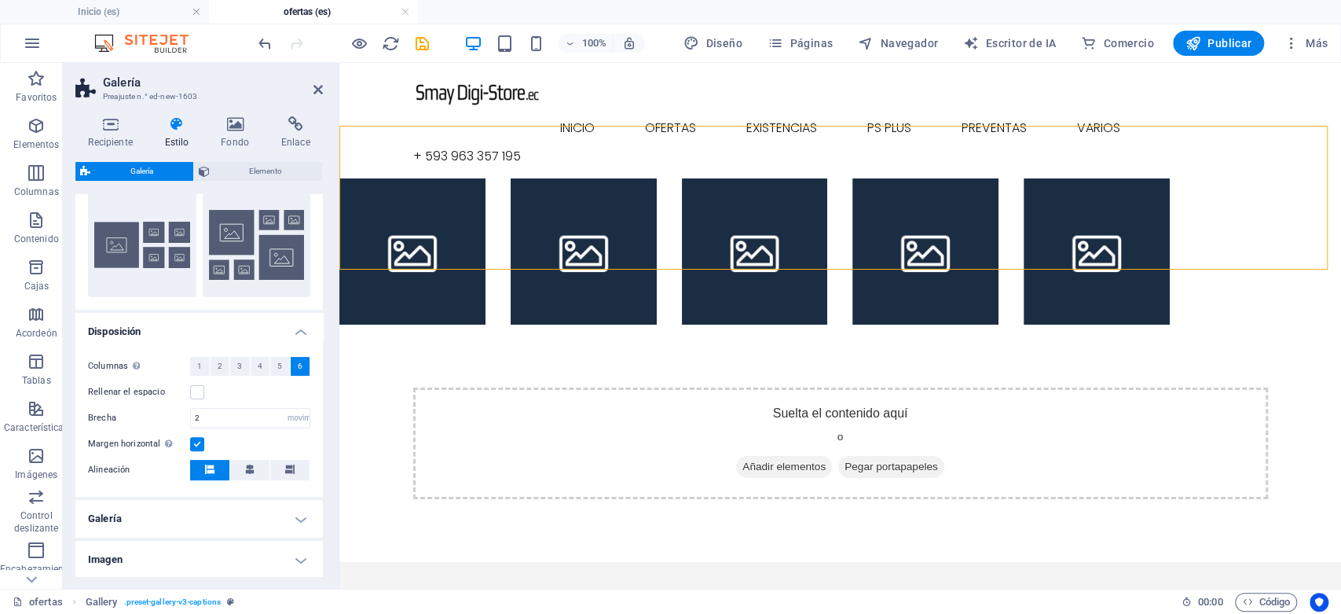
click at [0, 0] on input "Margen horizontal Solo si el "Ancho de contenido" de los contenedores no está c…" at bounding box center [0, 0] width 0 height 0
click at [295, 420] on select "píxeles movimiento rápido del ojo % vh Volkswagen" at bounding box center [299, 418] width 22 height 19
click at [237, 501] on h4 "Galería" at bounding box center [199, 519] width 248 height 38
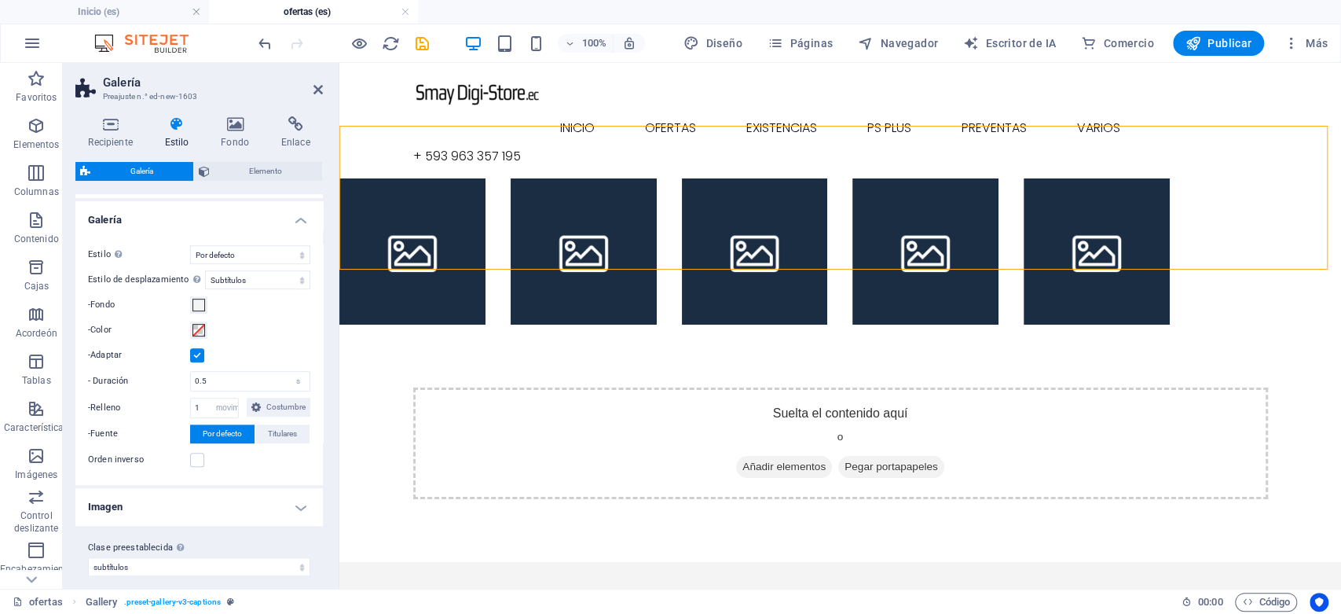
scroll to position [590, 0]
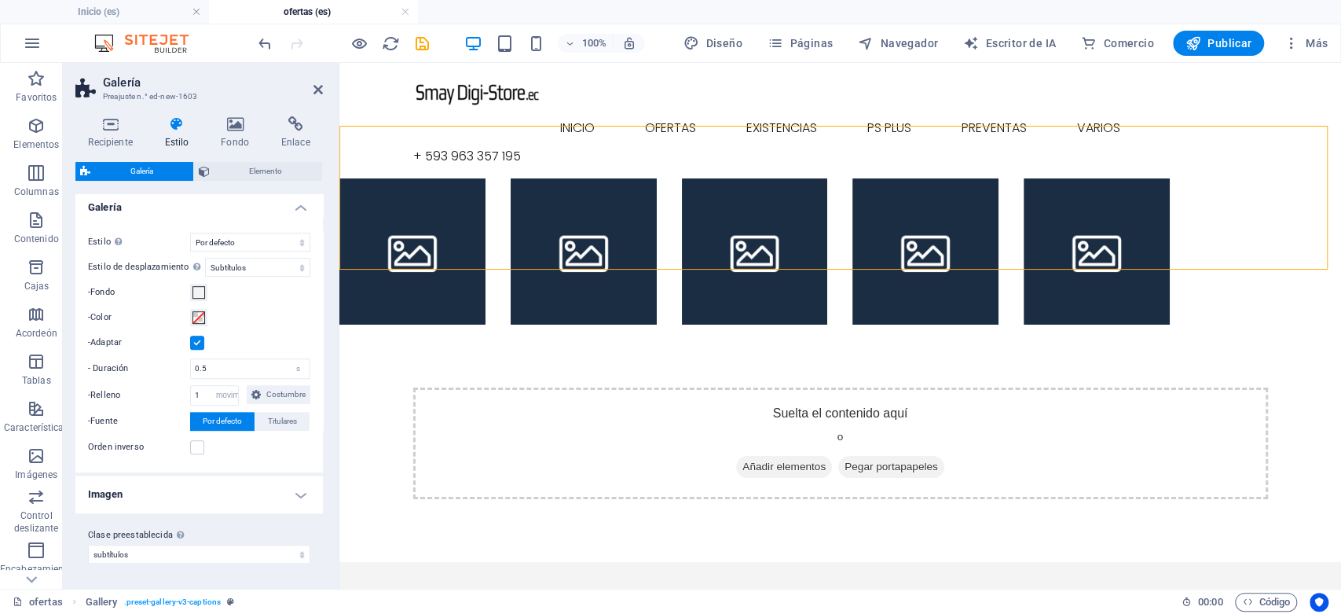
click at [303, 500] on h4 "Imagen" at bounding box center [199, 494] width 248 height 38
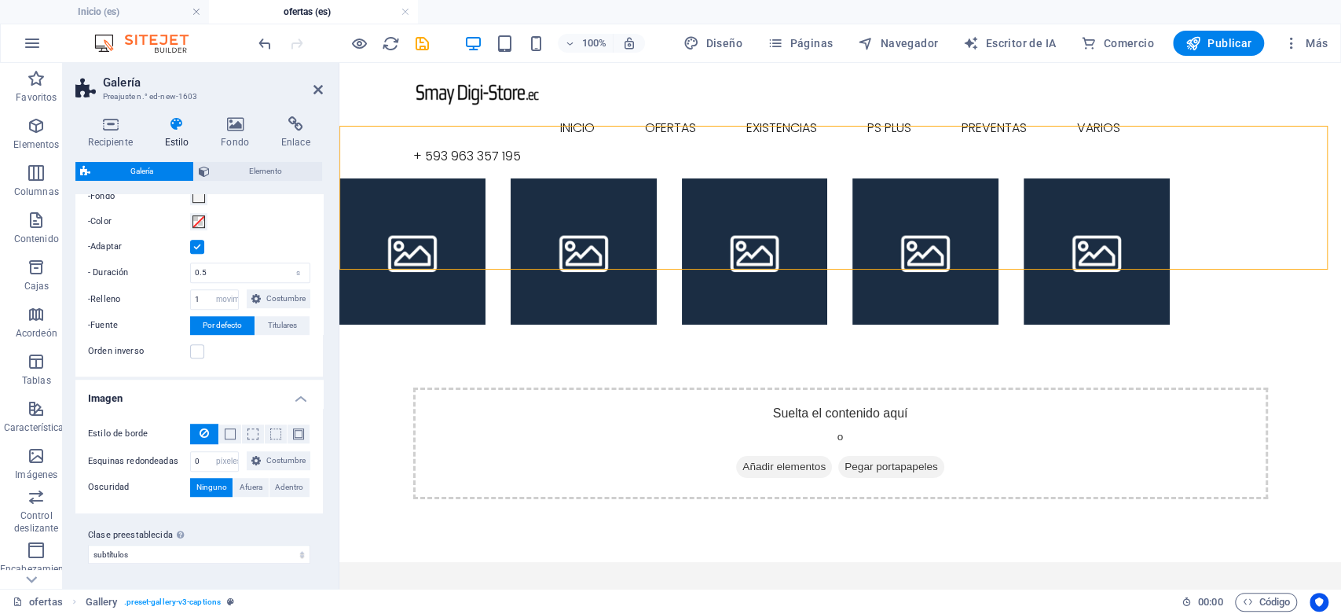
scroll to position [704, 0]
click at [297, 424] on span at bounding box center [298, 433] width 3 height 19
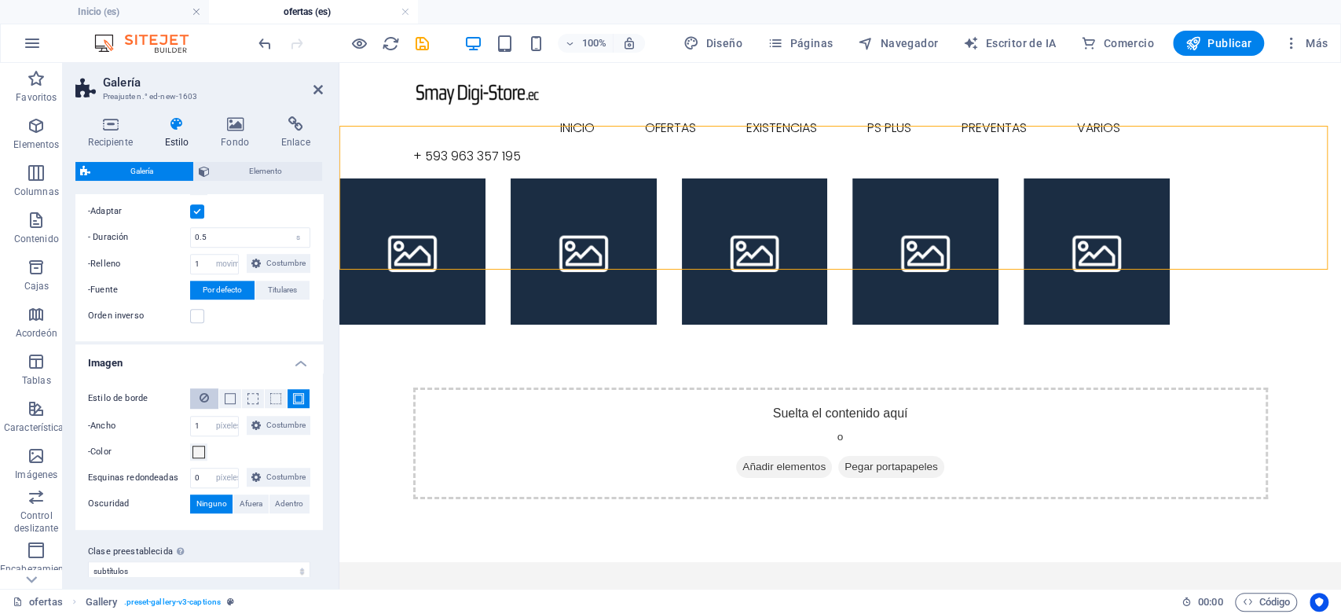
click at [204, 407] on icon at bounding box center [204, 397] width 9 height 19
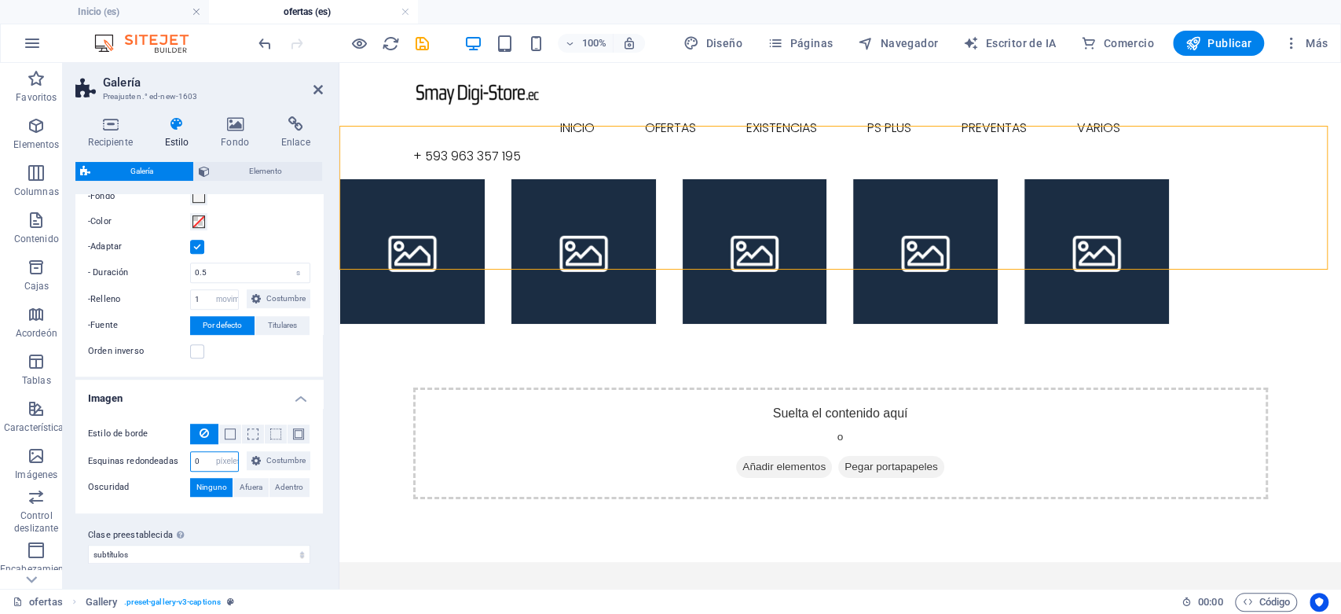
click at [238, 452] on input "0" at bounding box center [214, 461] width 47 height 19
type input "12"
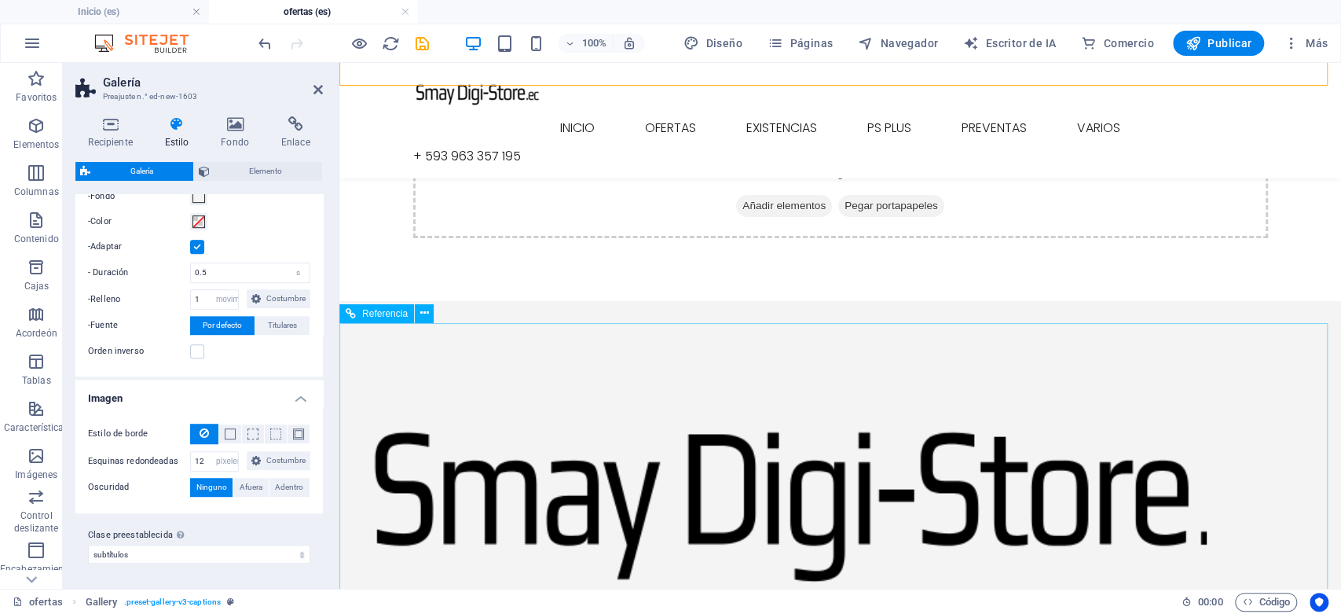
scroll to position [0, 0]
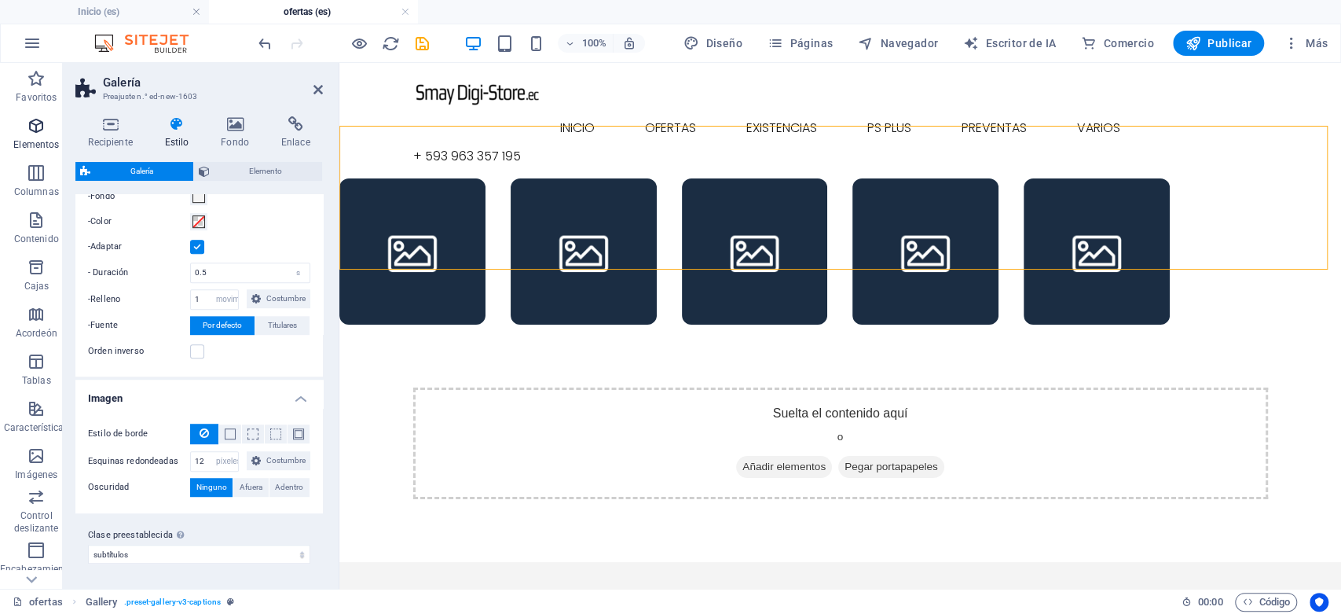
click at [31, 129] on icon "button" at bounding box center [36, 125] width 19 height 19
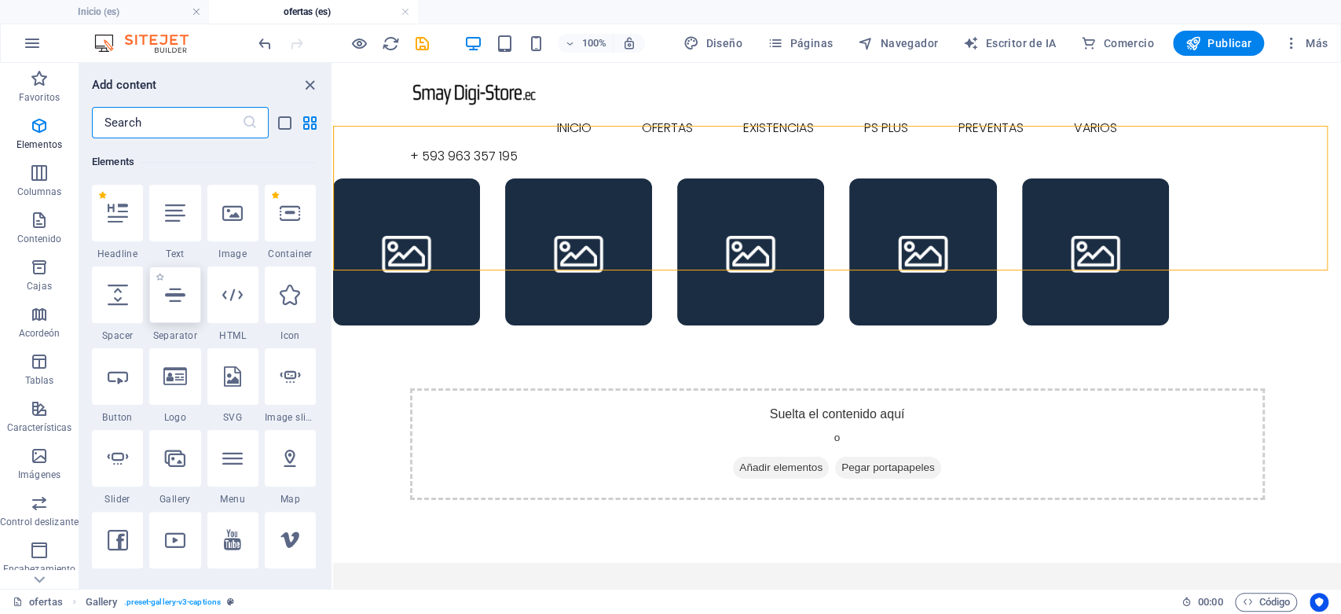
scroll to position [295, 0]
click at [124, 292] on icon at bounding box center [118, 294] width 20 height 20
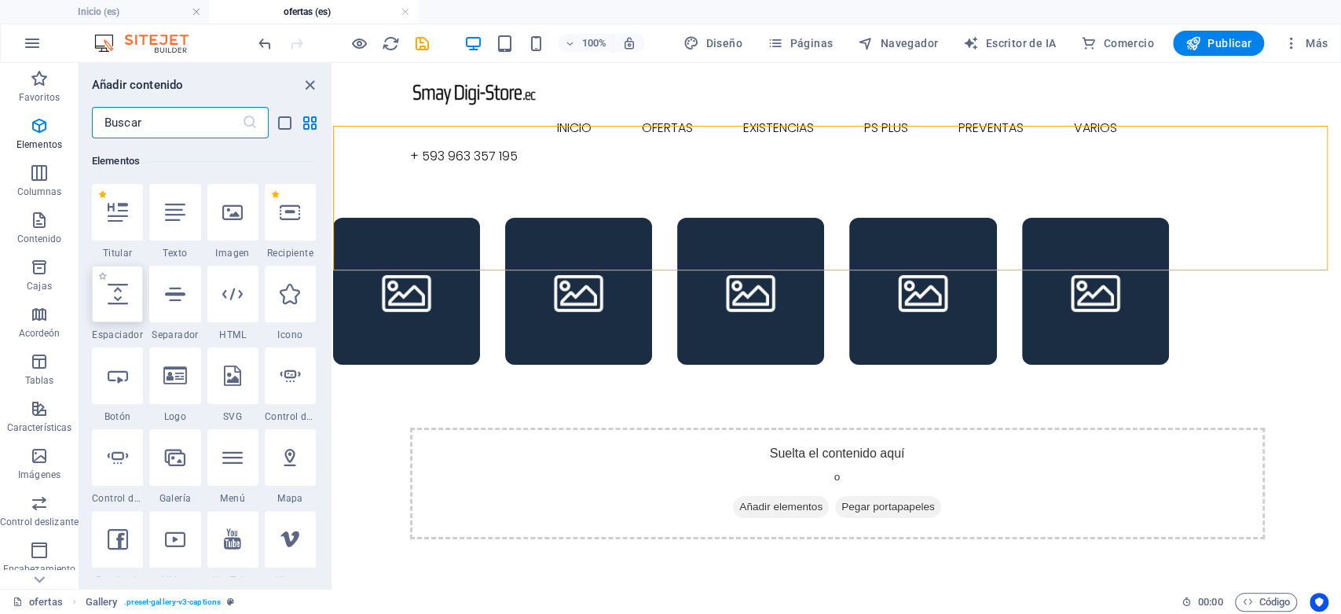
select select "px"
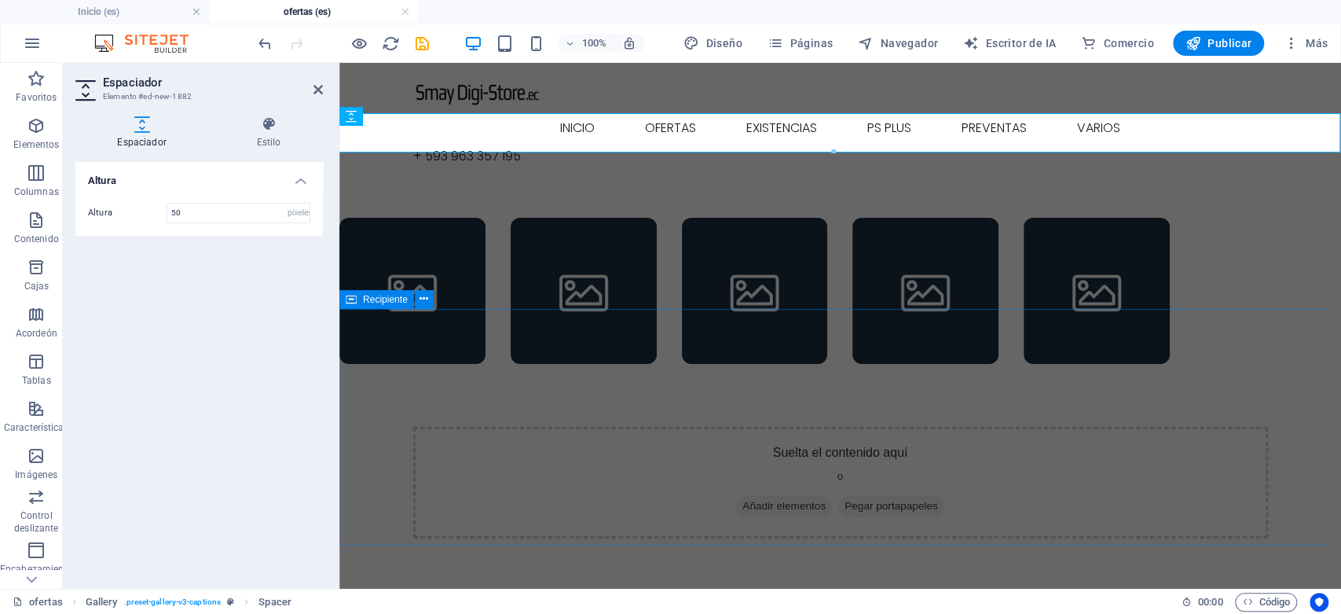
click at [554, 427] on div "Suelta el contenido aquí o Añadir elementos Pegar portapapeles" at bounding box center [840, 483] width 855 height 112
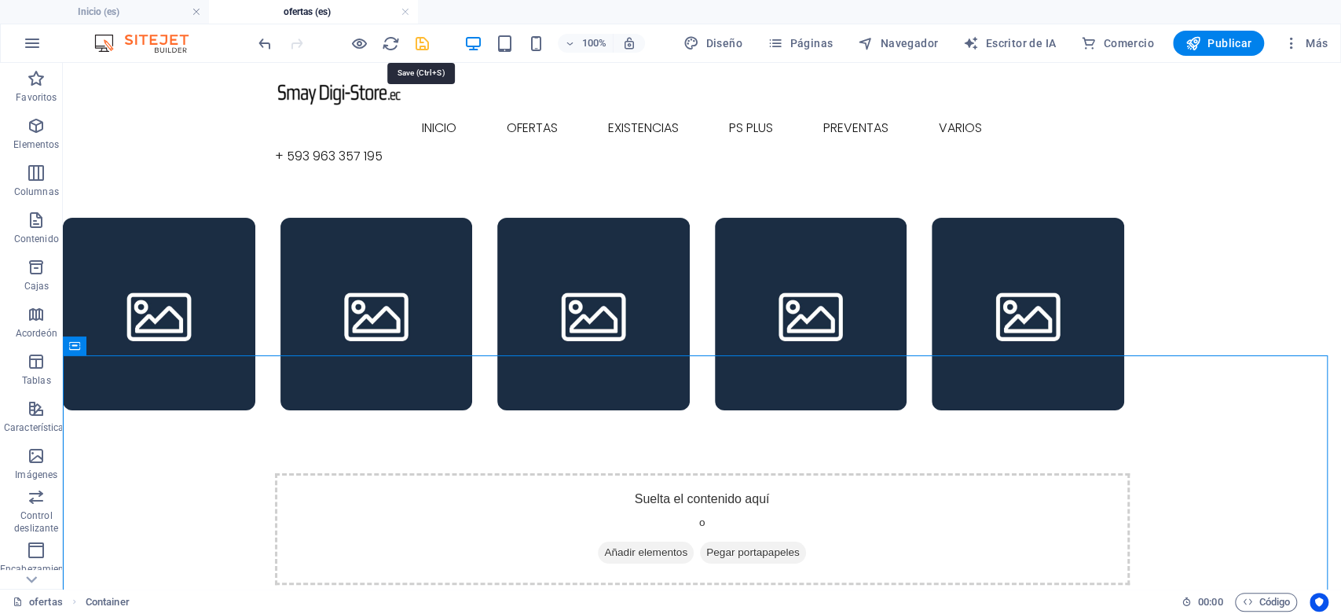
click at [421, 46] on icon "ahorrar" at bounding box center [422, 44] width 18 height 18
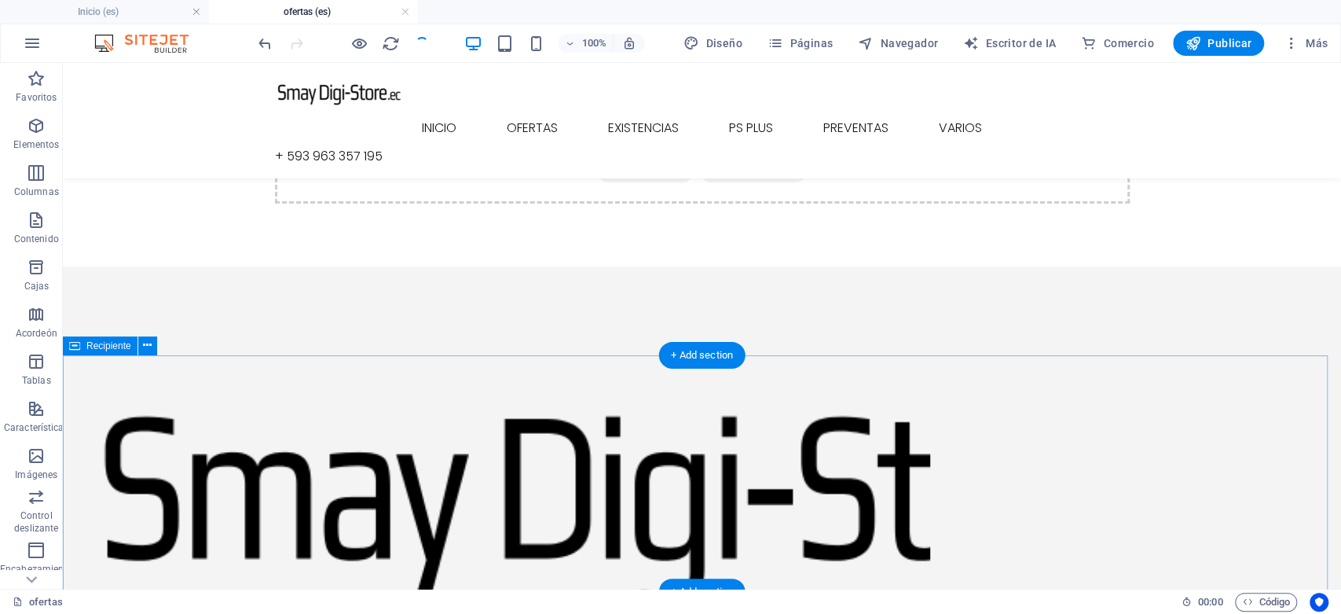
scroll to position [0, 0]
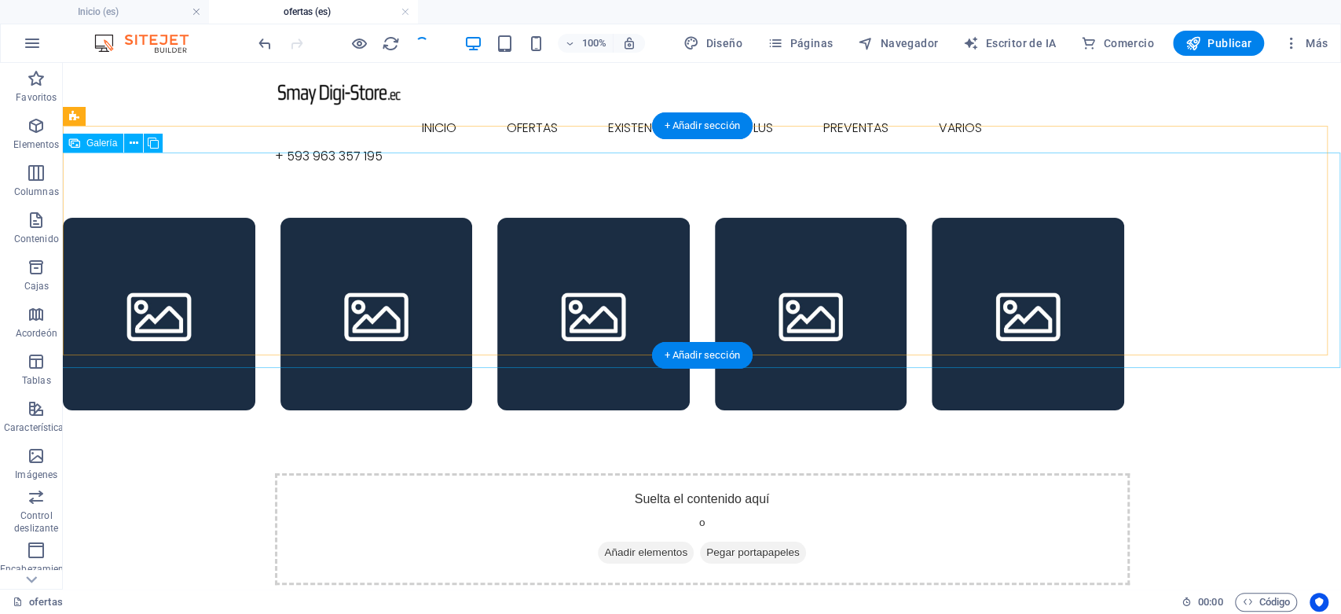
click at [1232, 269] on div at bounding box center [702, 314] width 1304 height 218
click at [1231, 288] on div at bounding box center [702, 314] width 1304 height 218
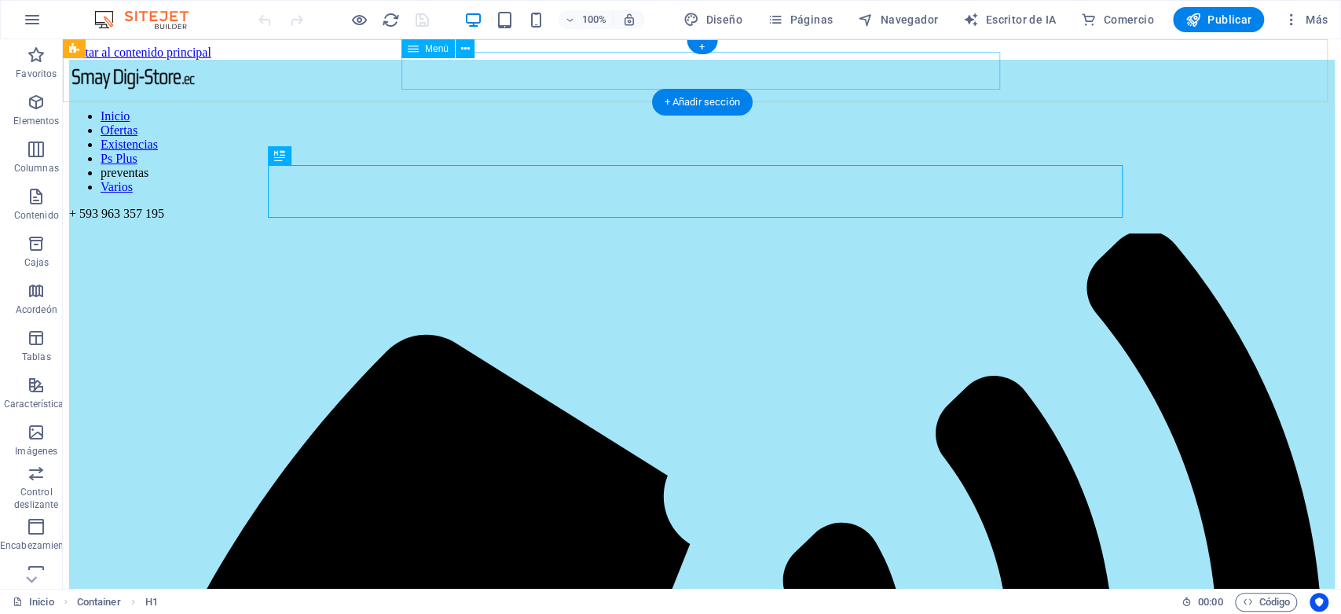
click at [528, 109] on nav "Inicio Ofertas Existencias Ps Plus preventas Varios" at bounding box center [702, 151] width 1266 height 85
select select
select select "1"
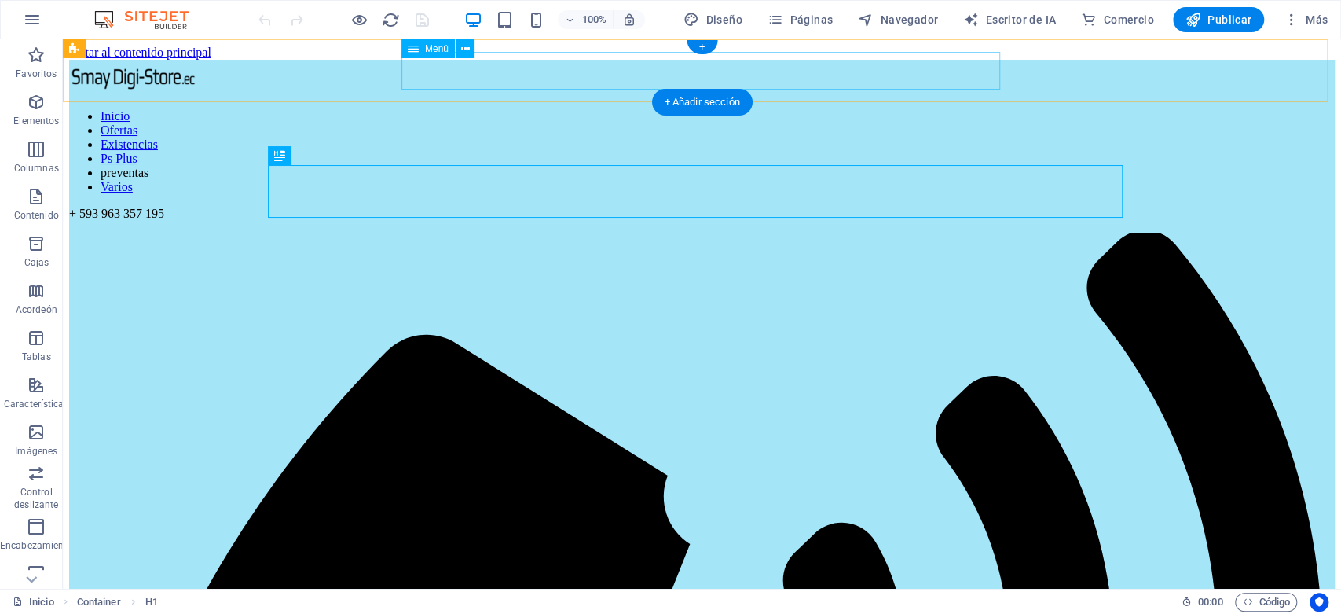
select select
select select "2"
select select
select select "3"
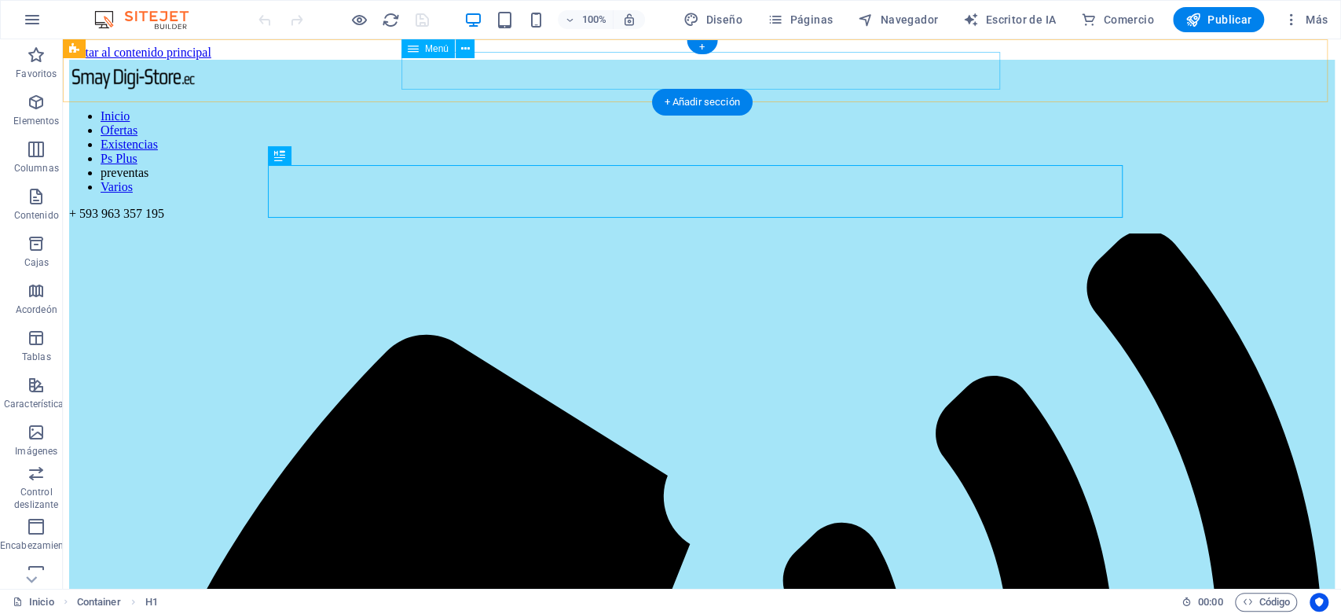
select select
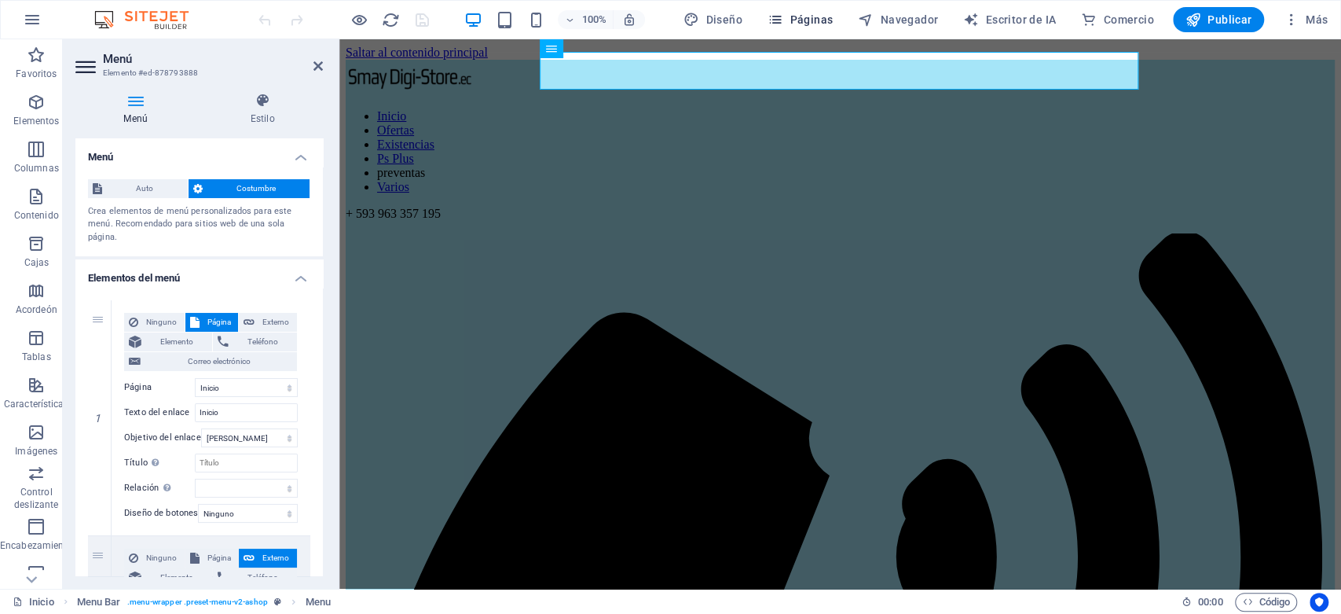
click at [798, 25] on font "Páginas" at bounding box center [811, 19] width 43 height 13
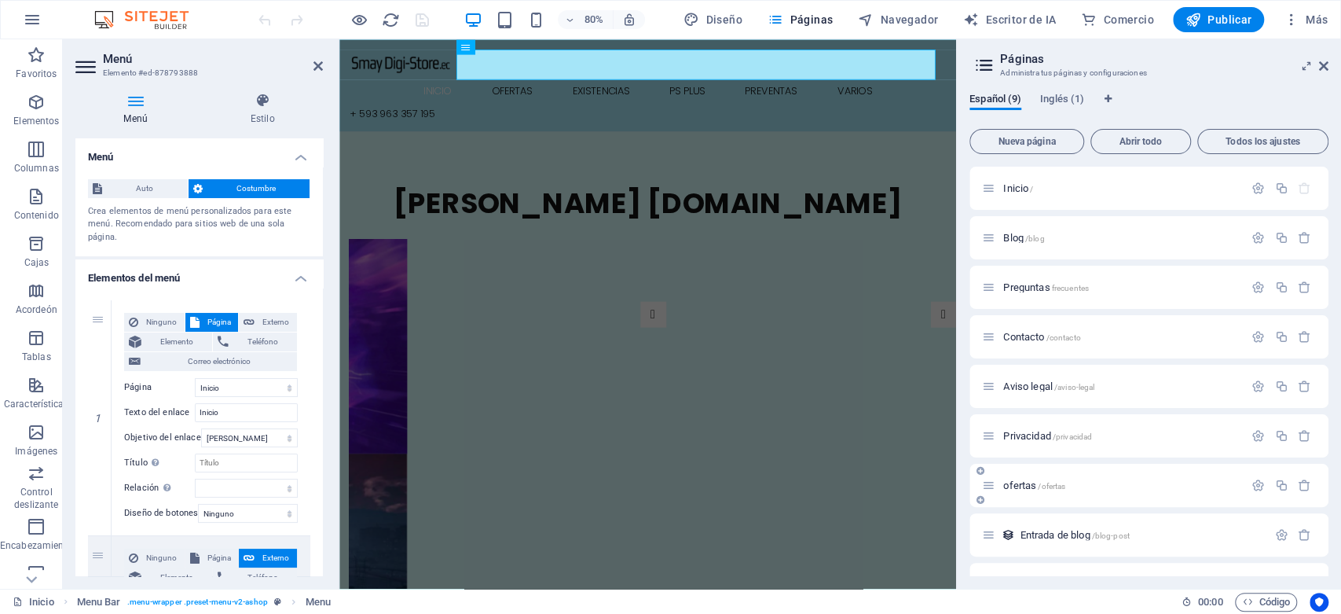
click at [1077, 483] on p "ofertas /ofertas" at bounding box center [1122, 485] width 236 height 10
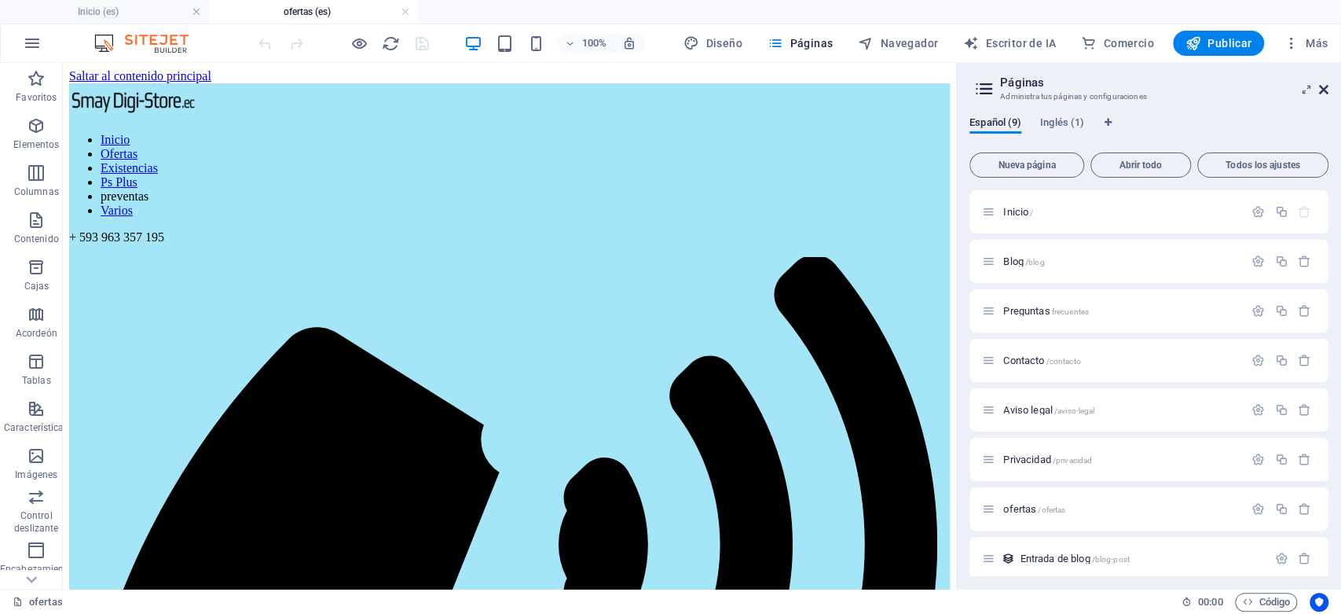
click at [1325, 94] on icon at bounding box center [1323, 89] width 9 height 13
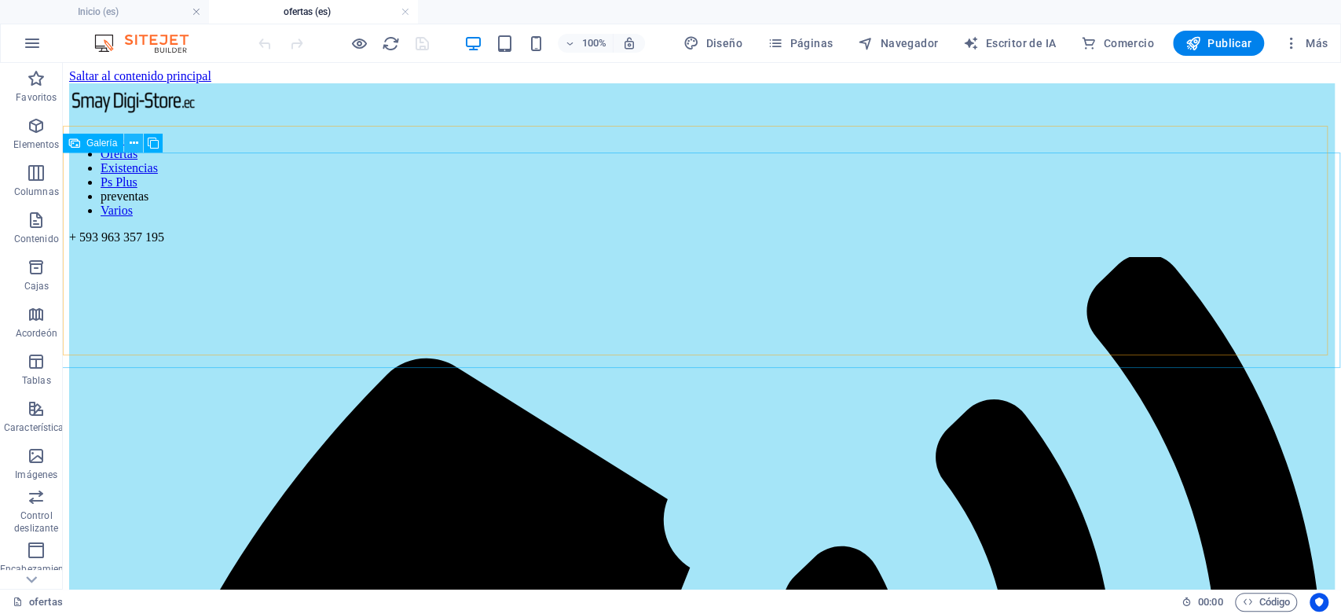
click at [133, 138] on icon at bounding box center [134, 143] width 9 height 17
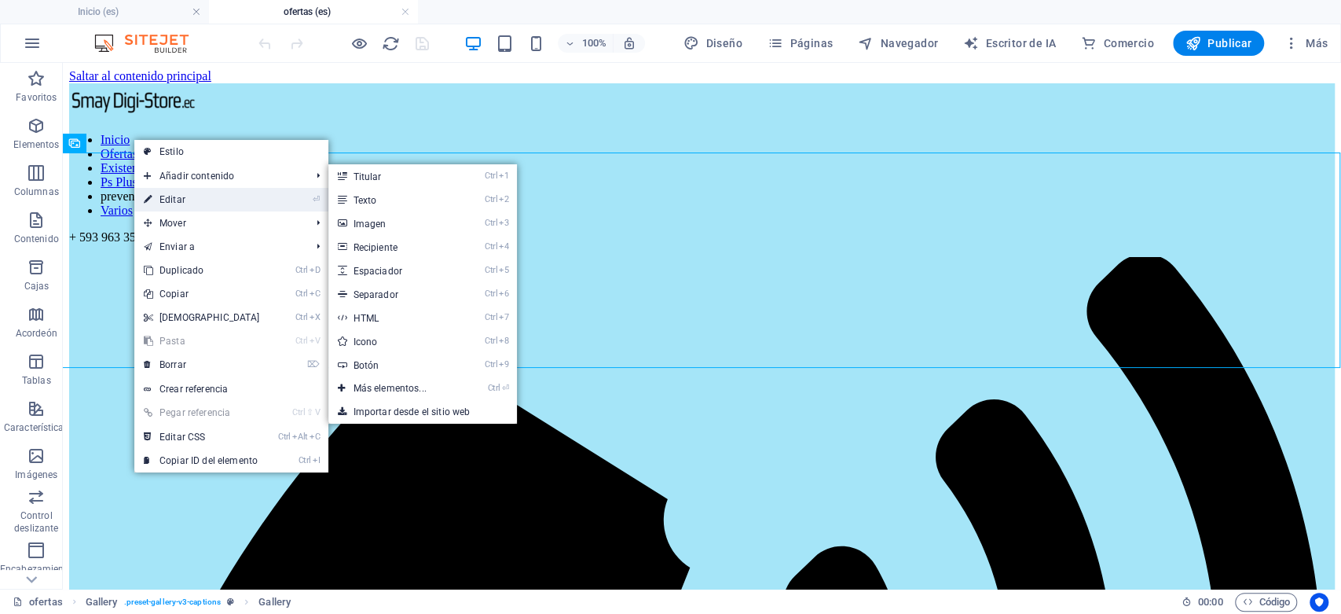
click at [233, 198] on link "⏎ Editar" at bounding box center [201, 200] width 135 height 24
select select "4"
select select "px"
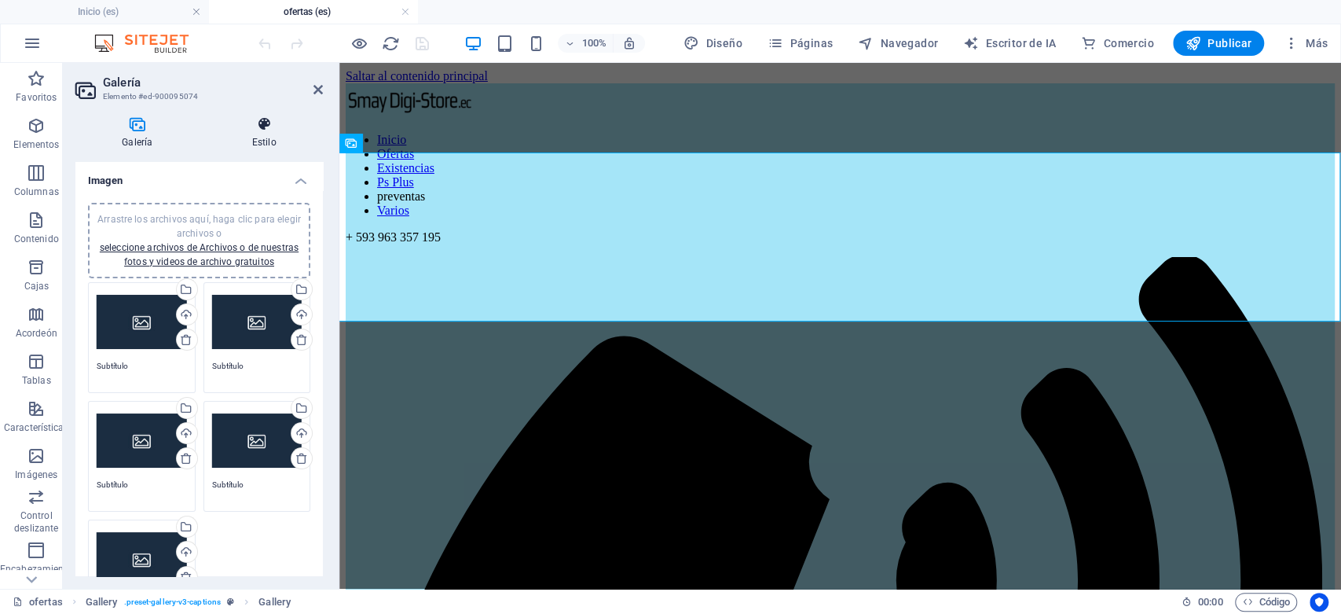
click at [277, 132] on h4 "Estilo" at bounding box center [264, 132] width 117 height 33
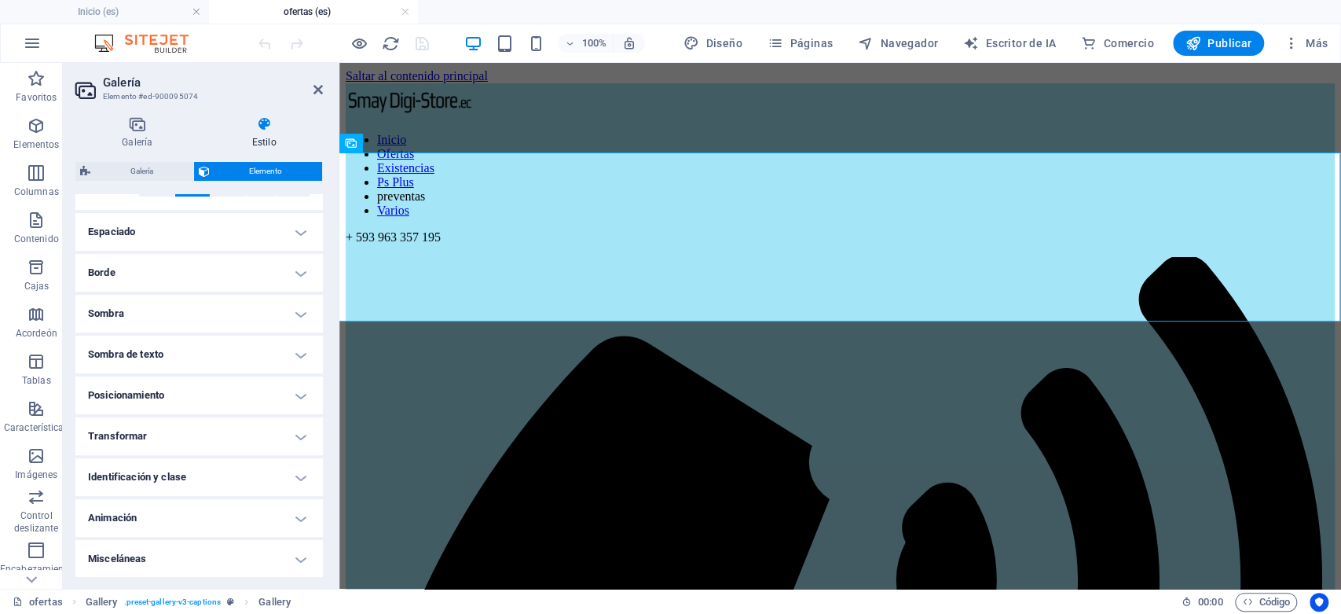
scroll to position [295, 0]
click at [302, 514] on h4 "Animación" at bounding box center [199, 517] width 248 height 38
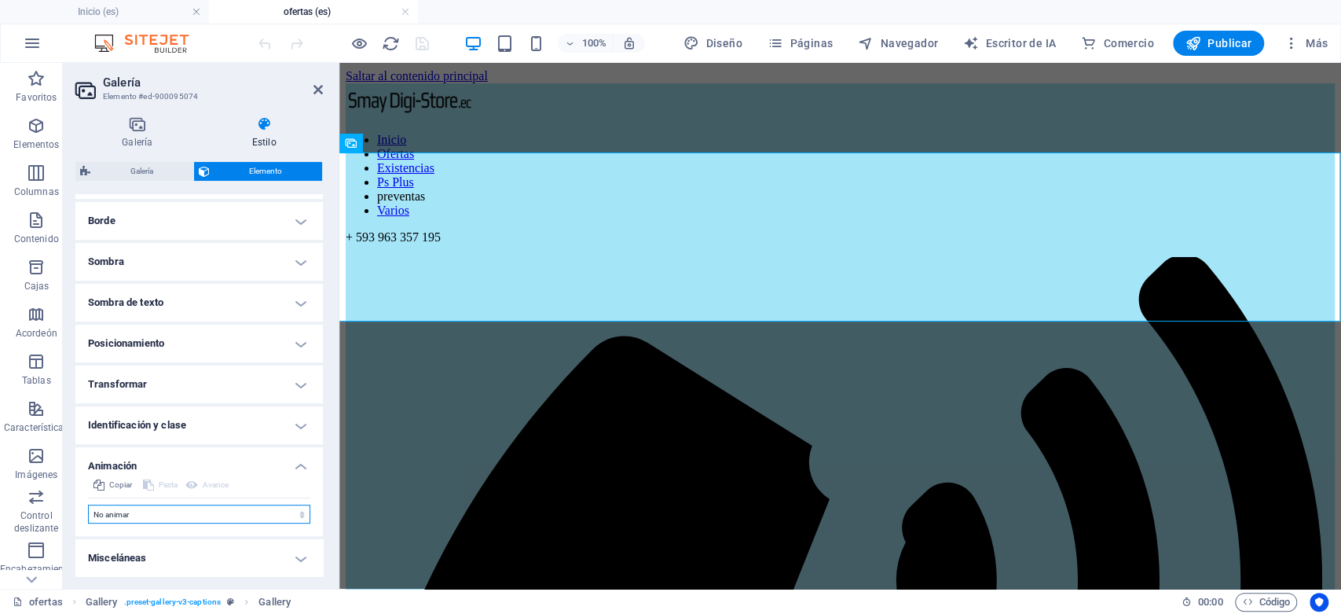
click at [289, 514] on select "No animar Mostrar / Ocultar Deslizarse hacia arriba/abajo Acercar/alejar Deslic…" at bounding box center [199, 514] width 222 height 19
click at [301, 514] on select "No animar Mostrar / Ocultar Deslizarse hacia arriba/abajo Acercar/alejar Deslic…" at bounding box center [199, 514] width 222 height 19
click at [297, 514] on select "No animar Mostrar / Ocultar Deslizarse hacia arriba/abajo Acercar/alejar Deslic…" at bounding box center [199, 514] width 222 height 19
click at [289, 461] on h4 "Animación" at bounding box center [199, 461] width 248 height 28
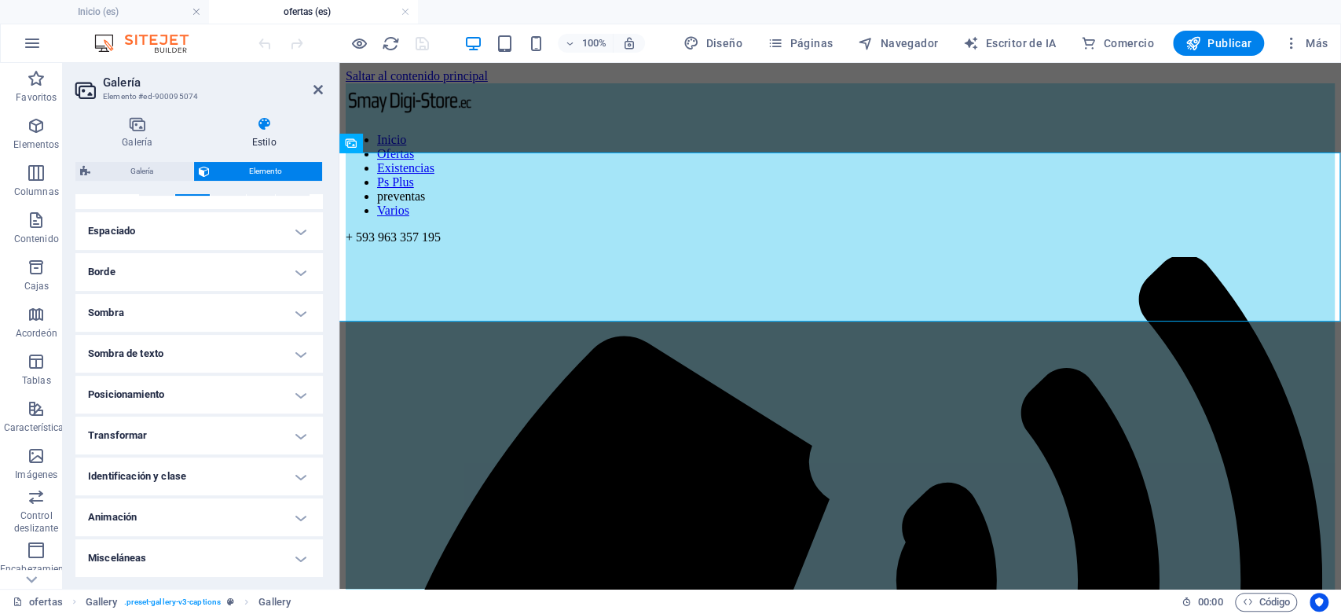
click at [297, 478] on h4 "Identificación y clase" at bounding box center [199, 476] width 248 height 38
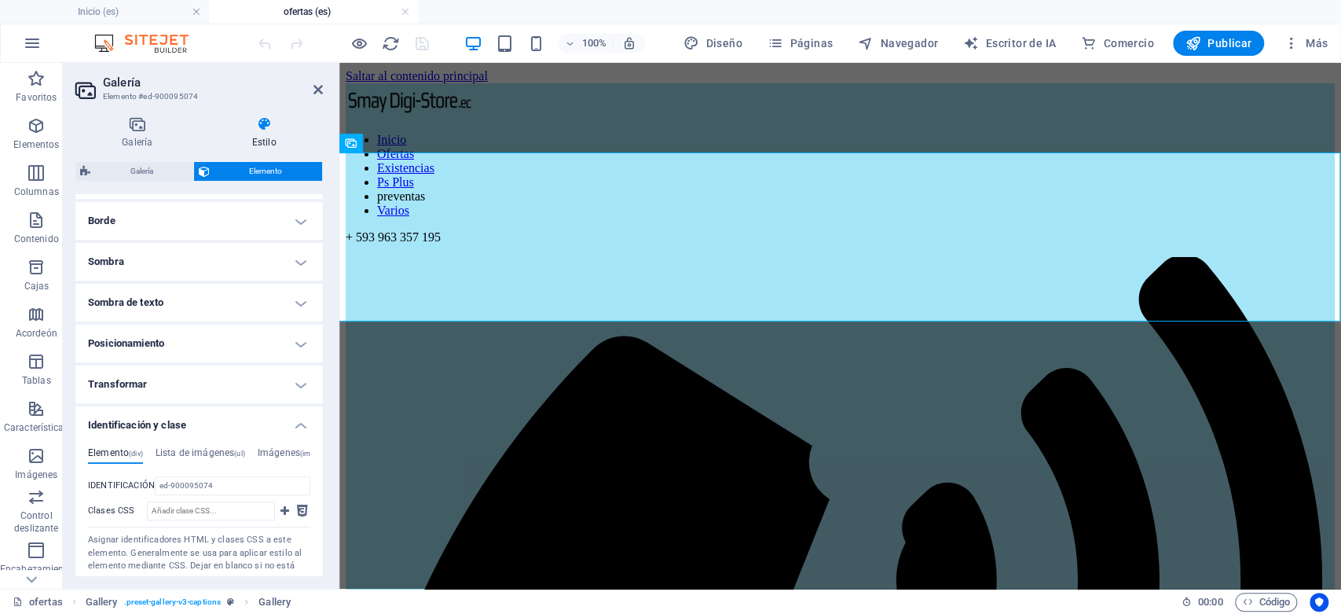
click at [298, 426] on h4 "Identificación y clase" at bounding box center [199, 420] width 248 height 28
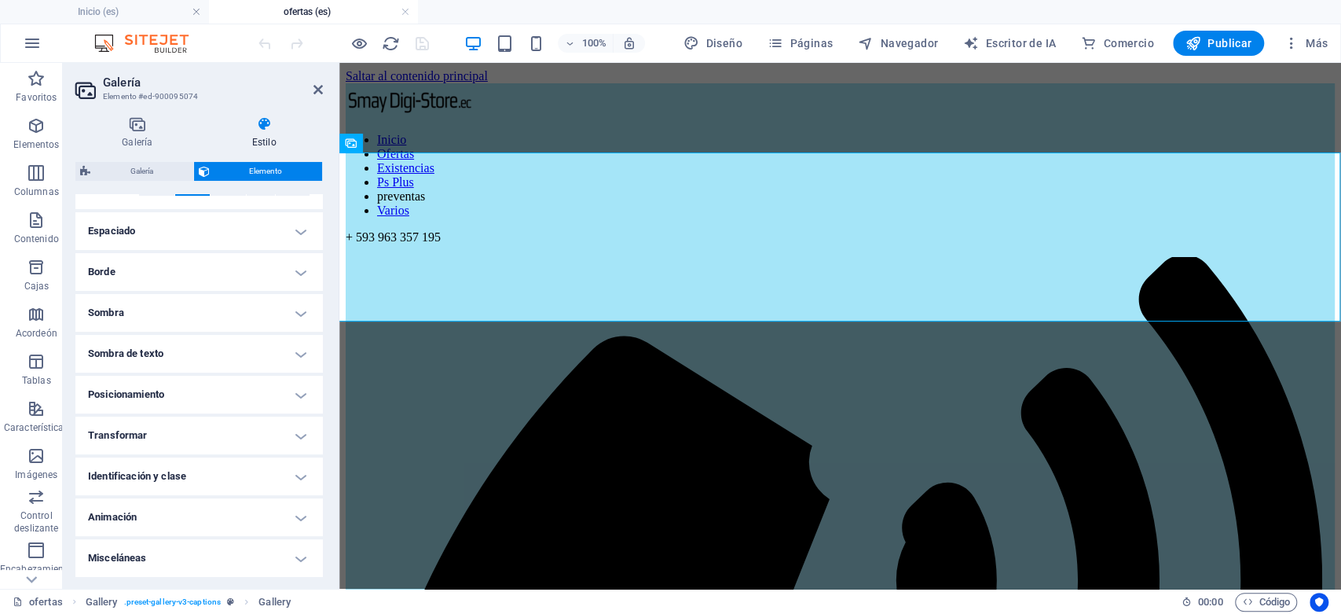
click at [295, 428] on h4 "Transformar" at bounding box center [199, 436] width 248 height 38
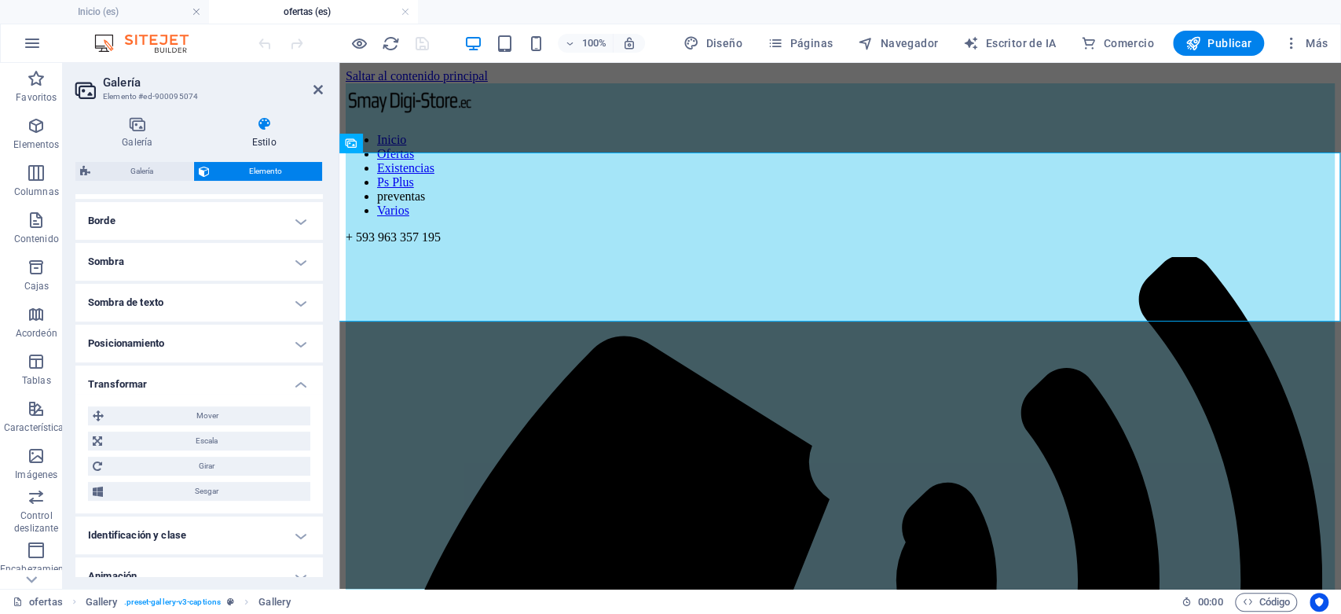
click at [295, 386] on h4 "Transformar" at bounding box center [199, 379] width 248 height 28
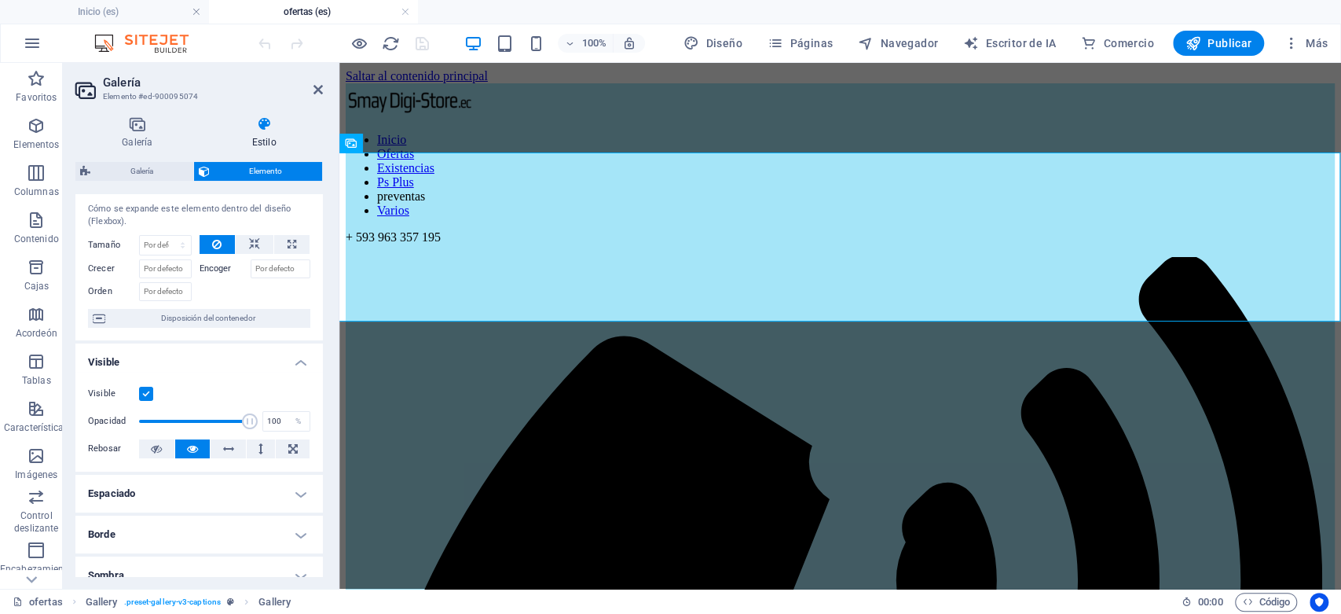
scroll to position [0, 0]
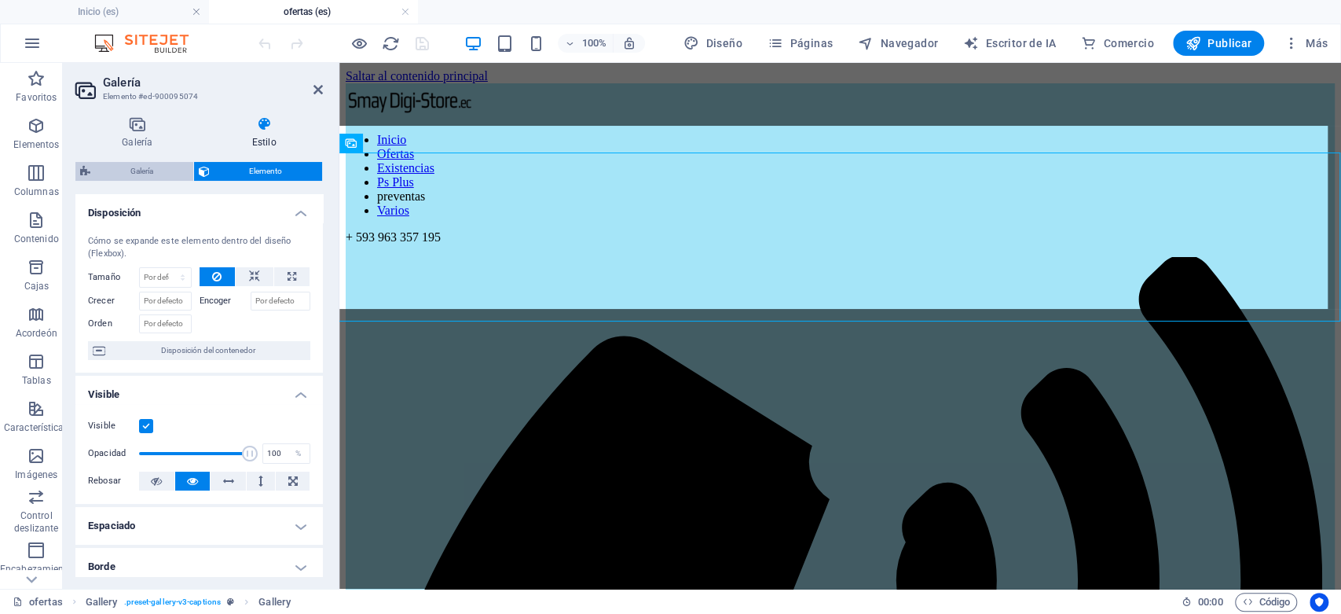
click at [151, 169] on font "Galería" at bounding box center [141, 171] width 23 height 9
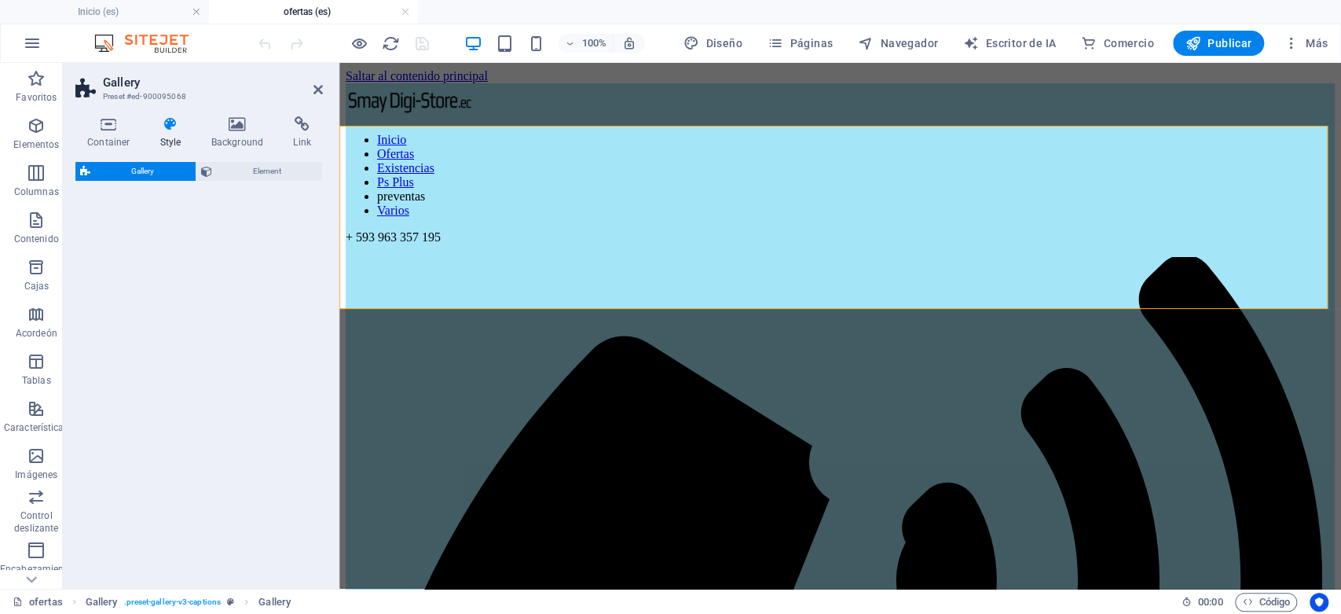
select select "rem"
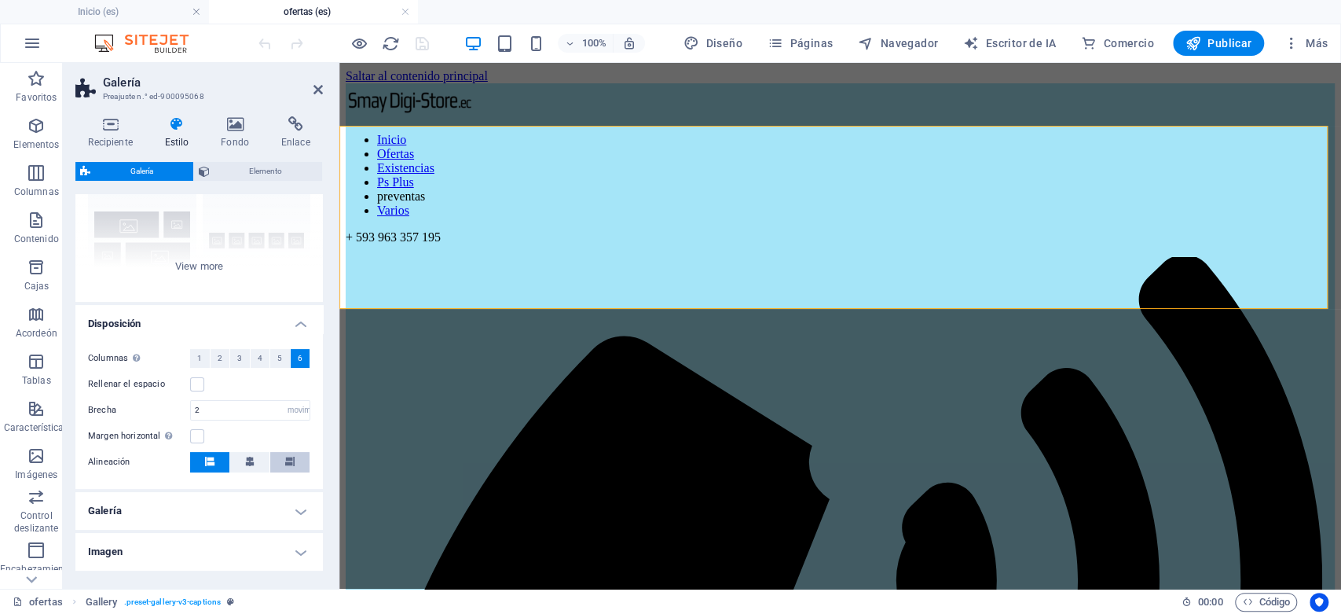
scroll to position [174, 0]
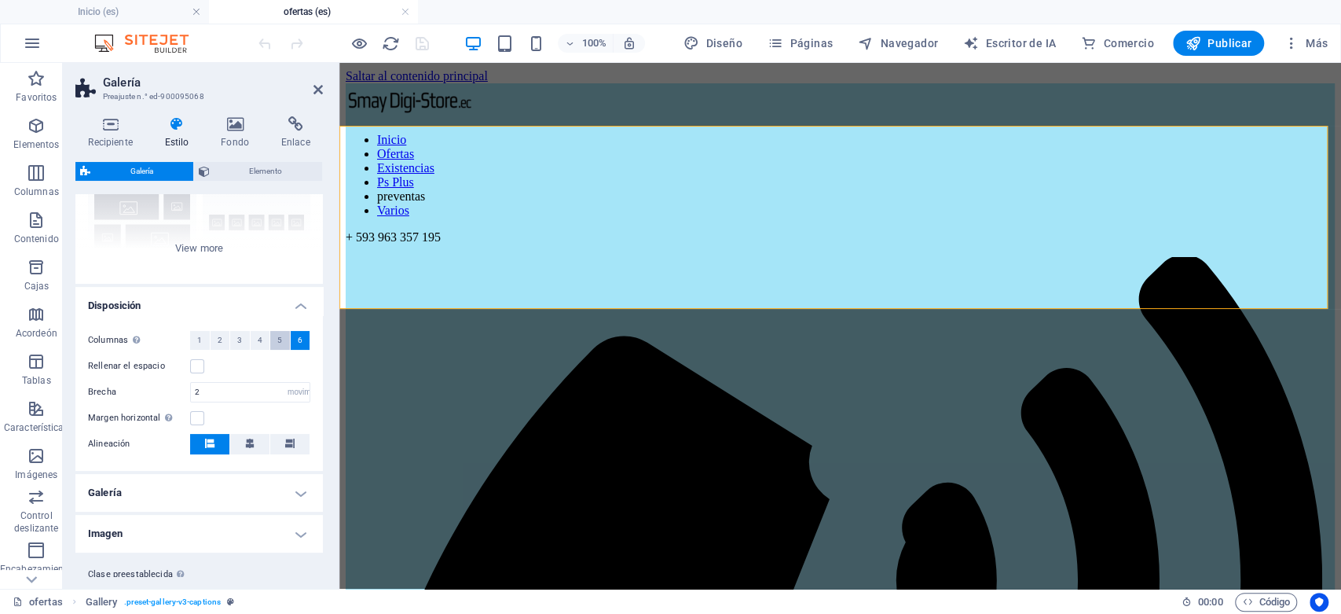
click at [277, 343] on font "5" at bounding box center [279, 340] width 5 height 9
click at [197, 365] on label at bounding box center [197, 366] width 14 height 14
click at [0, 0] on input "Rellenar el espacio" at bounding box center [0, 0] width 0 height 0
click at [298, 344] on span "6" at bounding box center [300, 340] width 5 height 19
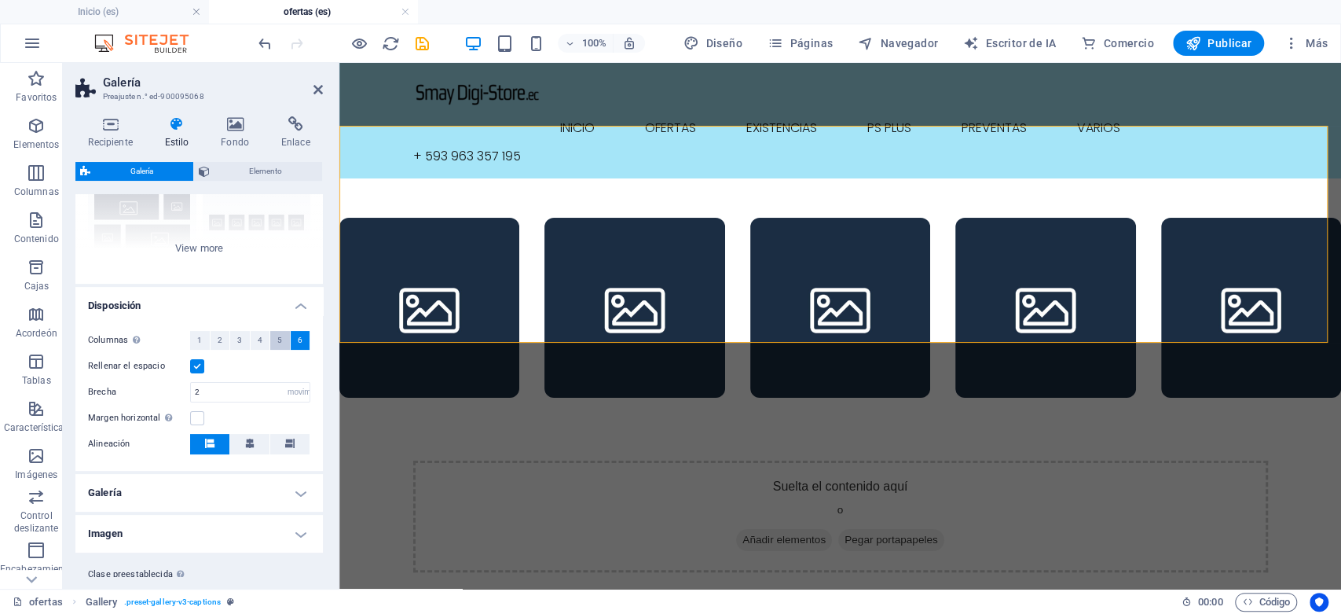
click at [277, 342] on font "5" at bounding box center [279, 340] width 5 height 9
click at [291, 339] on button "6" at bounding box center [301, 340] width 20 height 19
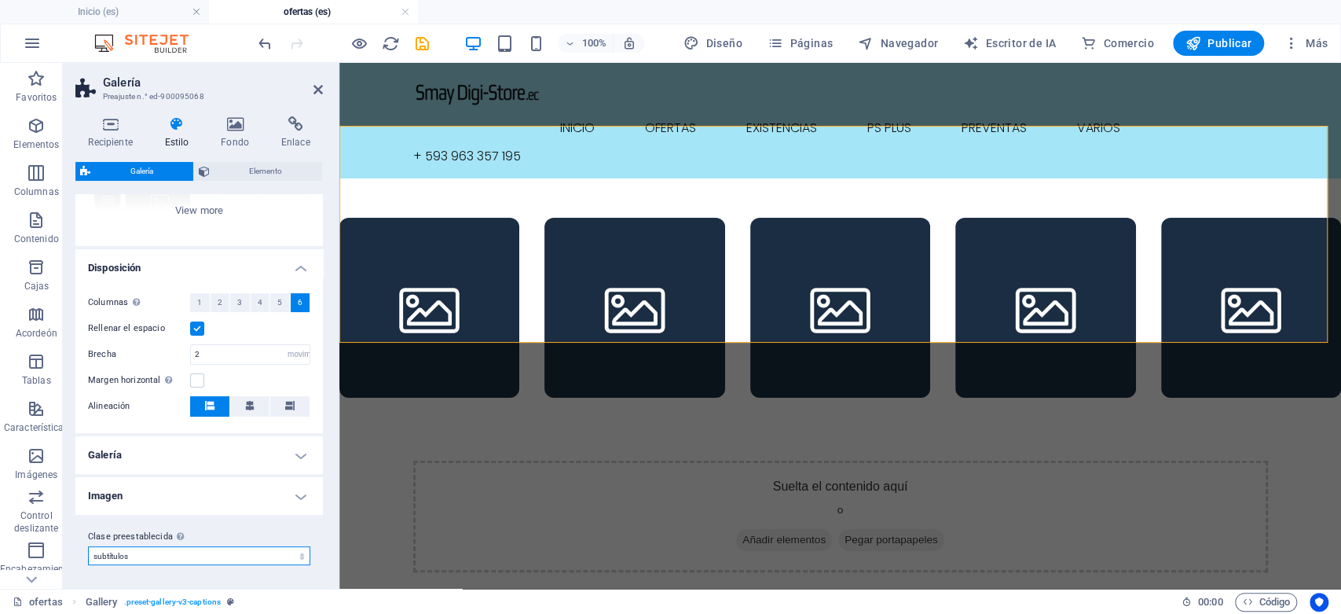
click at [299, 552] on select "subtítulos Agregar clase preestablecida" at bounding box center [199, 555] width 222 height 19
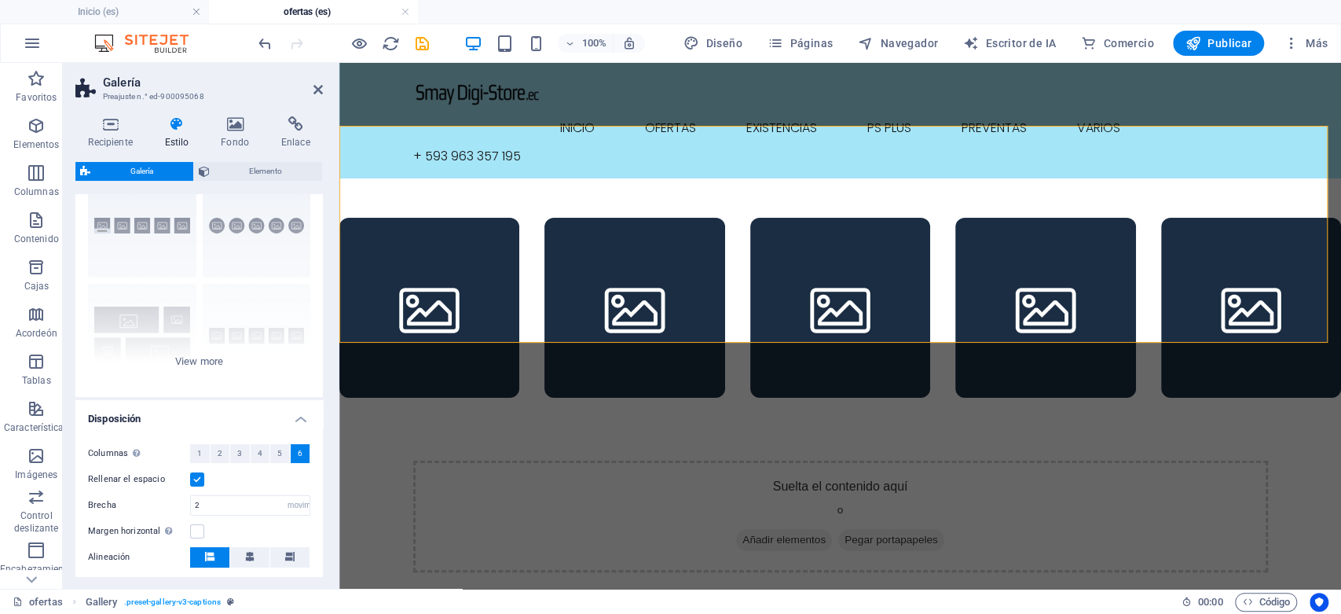
scroll to position [87, 0]
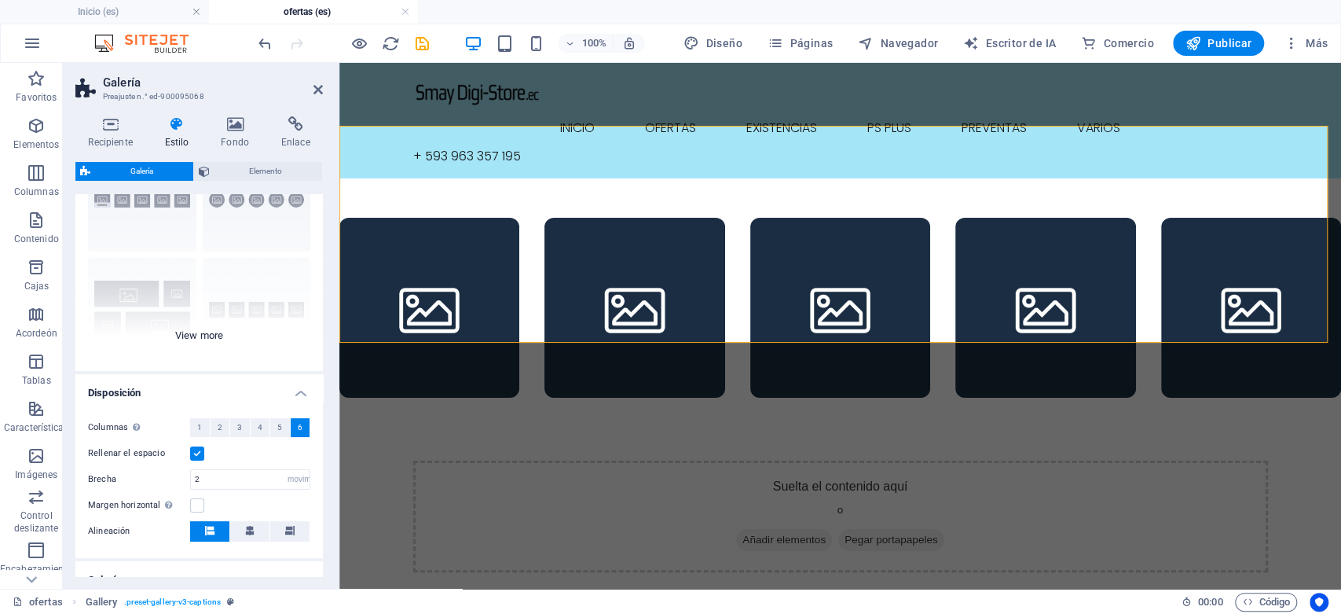
click at [210, 337] on div "Subtítulos Círculo Collage Por defecto Red Cuadrícula desplazada" at bounding box center [199, 253] width 248 height 236
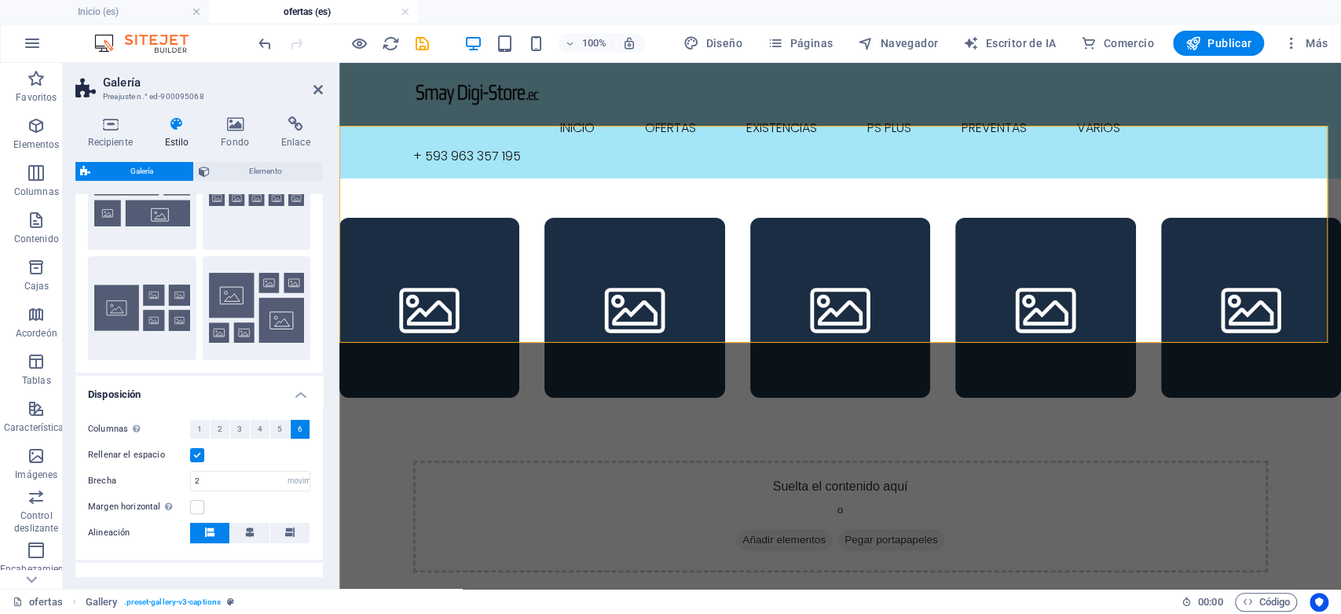
scroll to position [0, 0]
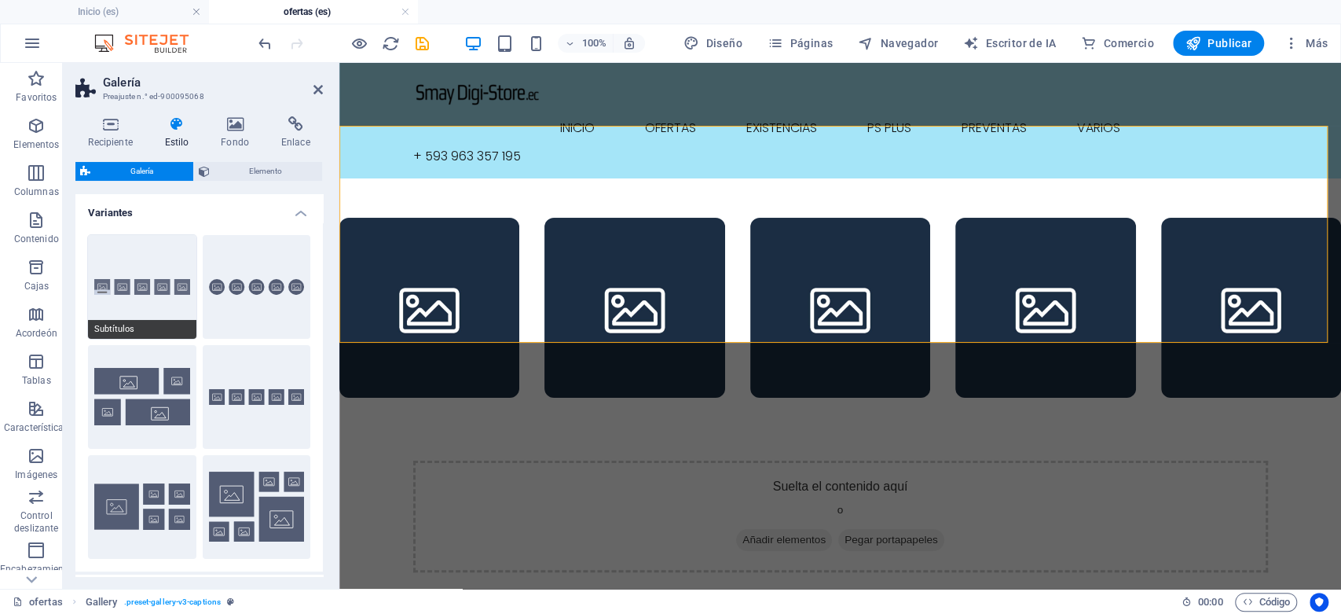
click at [151, 288] on button "Subtítulos" at bounding box center [142, 287] width 108 height 104
click at [321, 90] on icon at bounding box center [318, 89] width 9 height 13
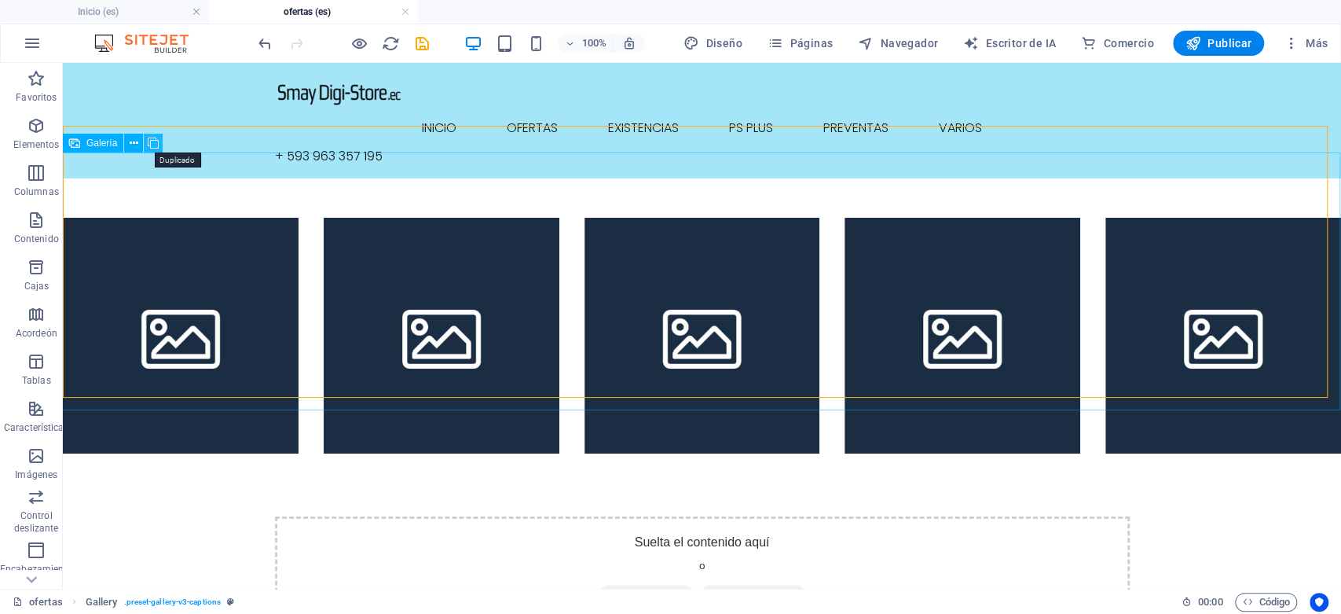
click at [151, 141] on icon at bounding box center [153, 143] width 11 height 17
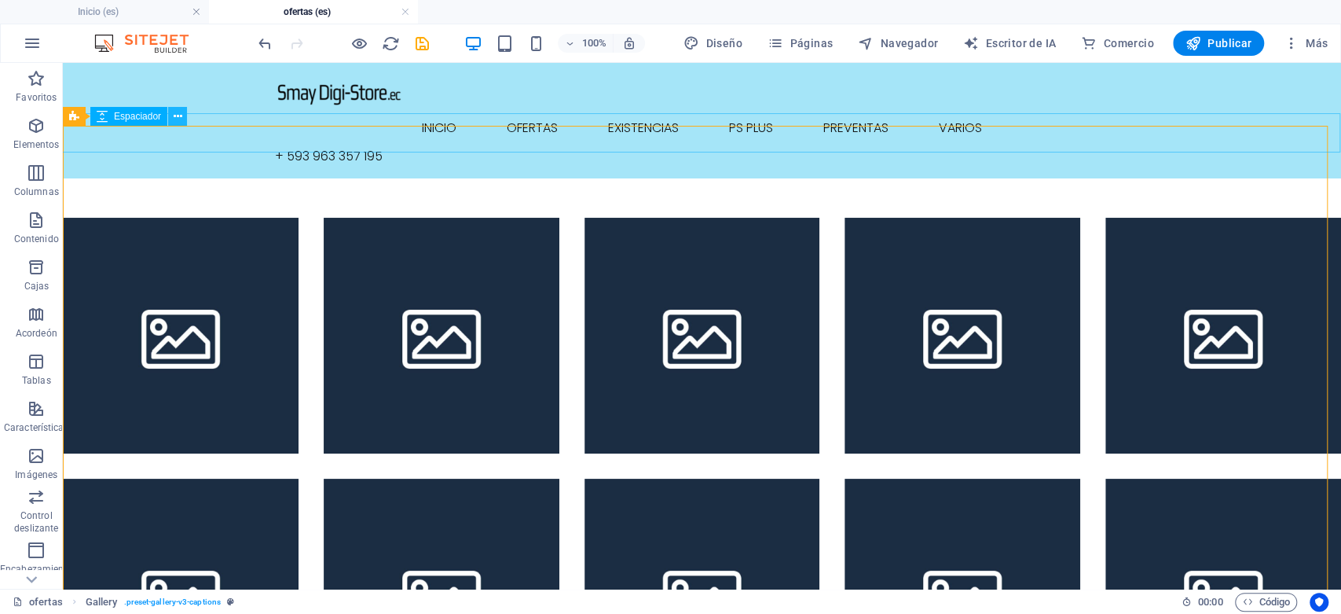
click at [178, 116] on icon at bounding box center [178, 116] width 9 height 17
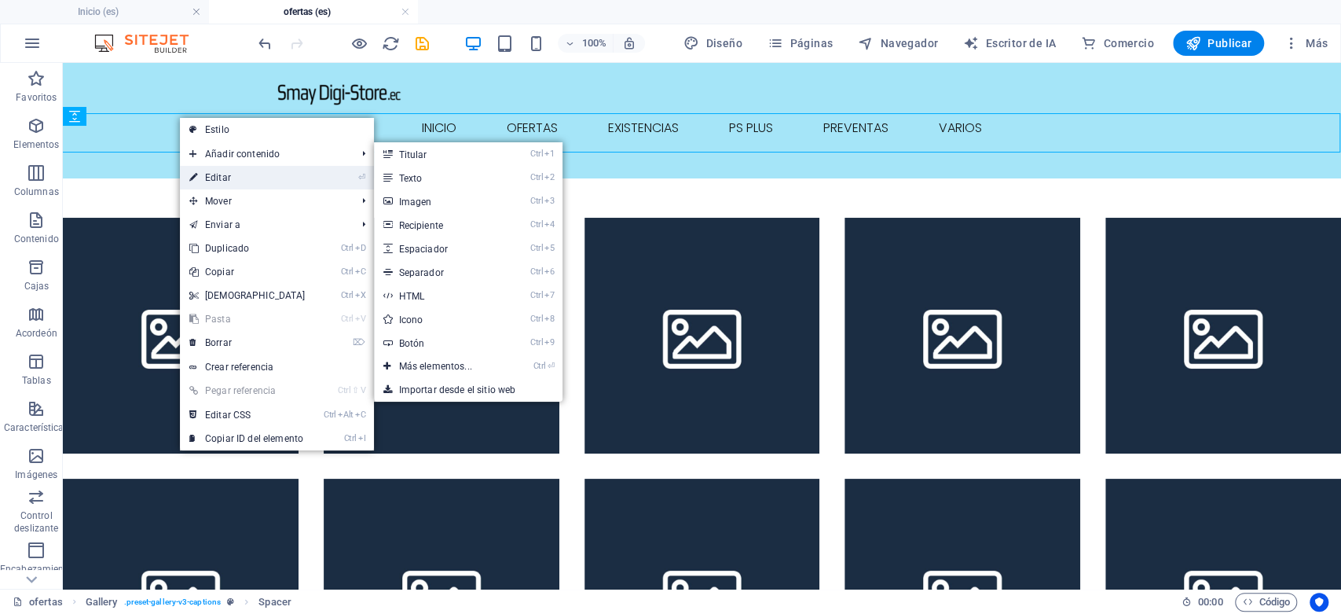
click at [295, 181] on link "⏎ Editar" at bounding box center [247, 178] width 135 height 24
select select "px"
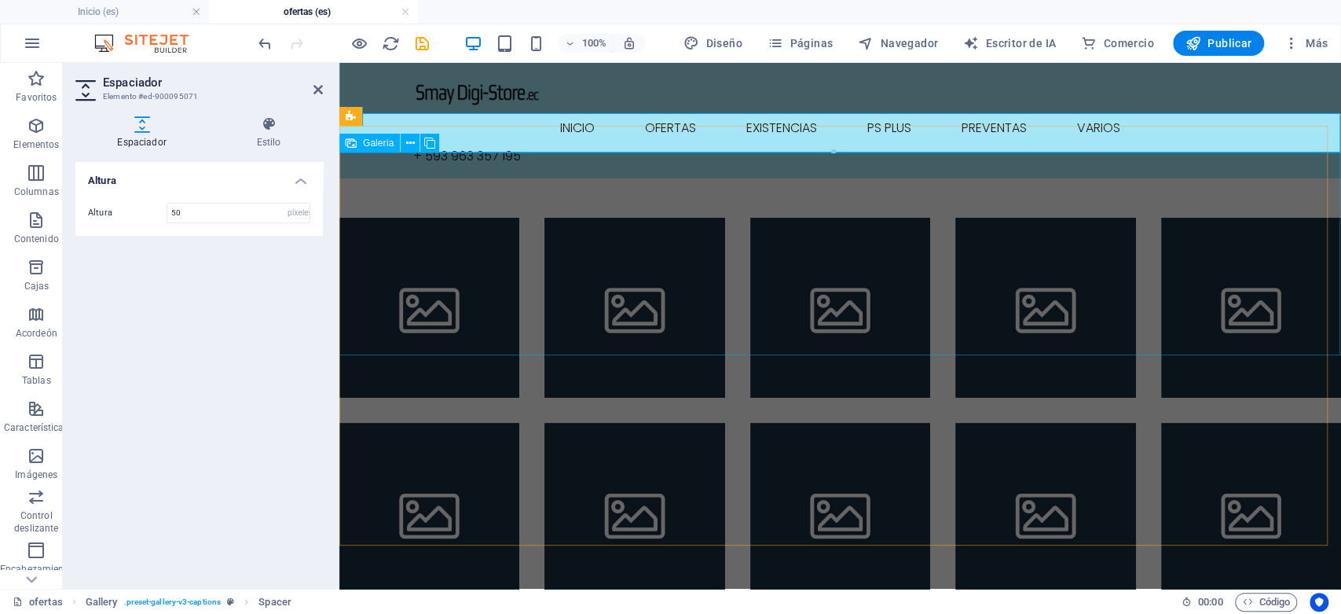
click at [458, 229] on li at bounding box center [429, 308] width 180 height 180
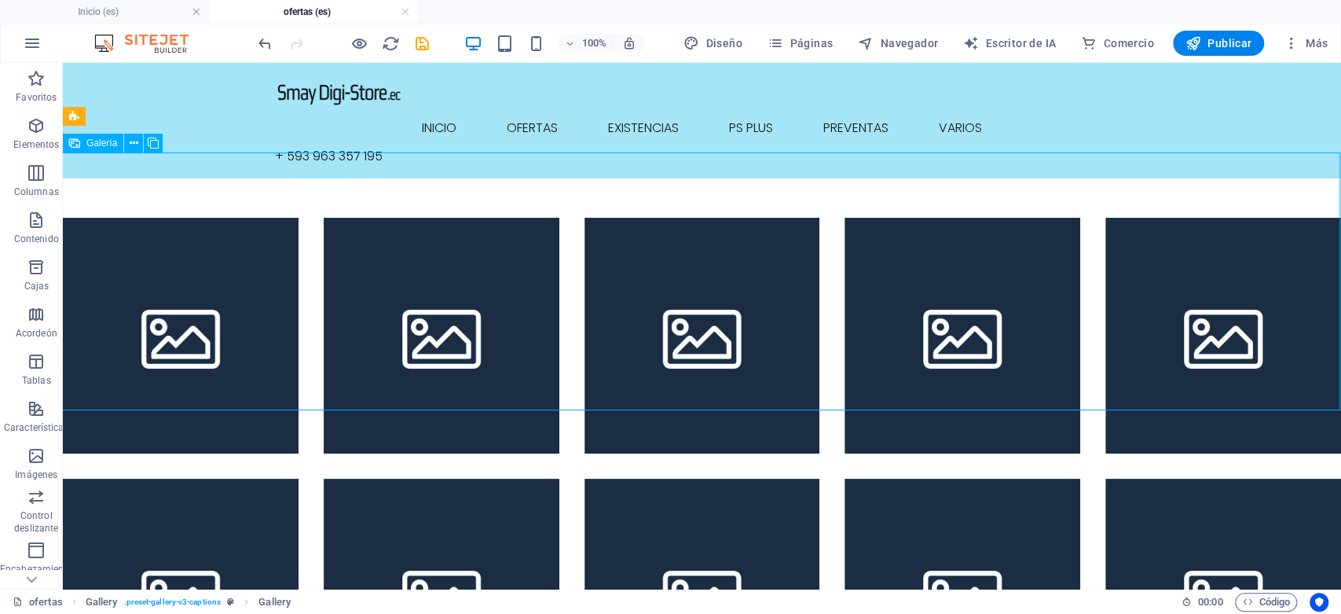
click at [182, 286] on li at bounding box center [181, 336] width 236 height 236
click at [200, 233] on li at bounding box center [181, 336] width 236 height 236
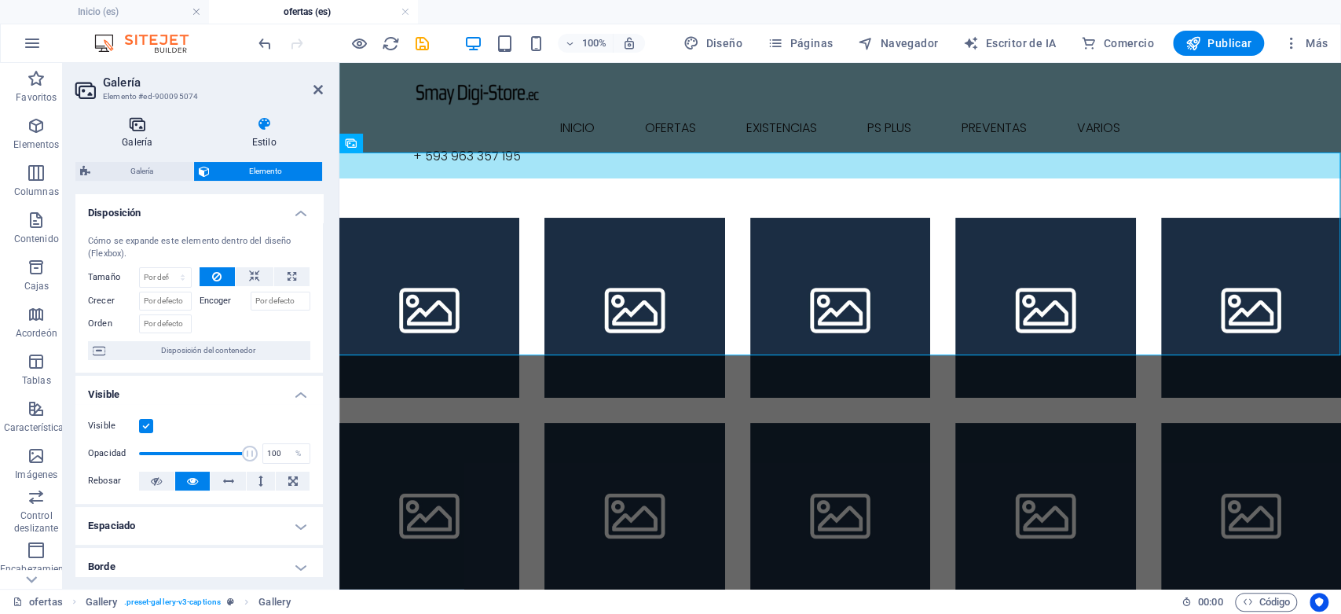
click at [134, 136] on h4 "Galería" at bounding box center [140, 132] width 130 height 33
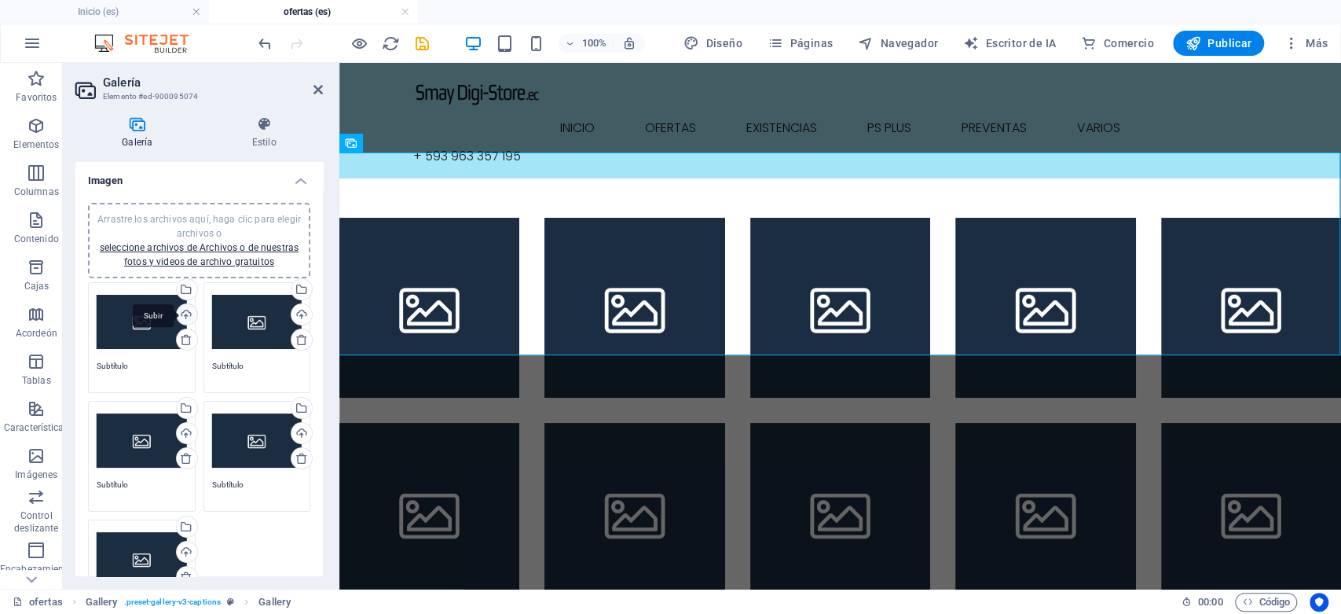
click at [182, 313] on div "Subir" at bounding box center [186, 316] width 24 height 24
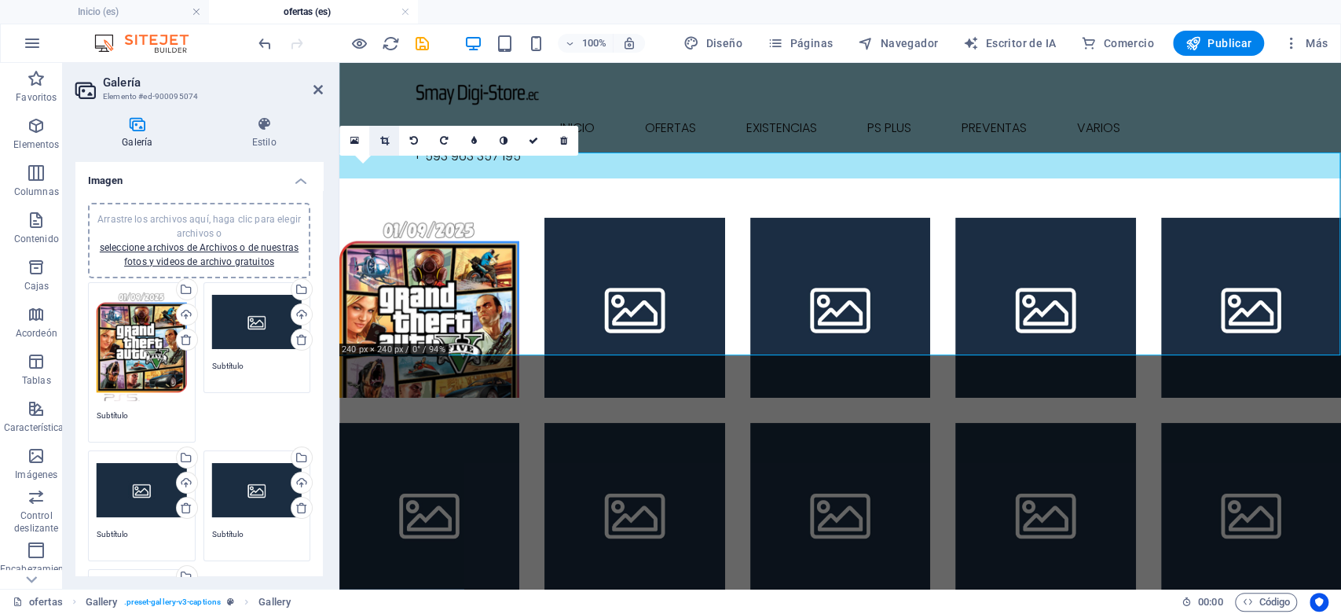
click at [385, 138] on icon at bounding box center [384, 140] width 9 height 9
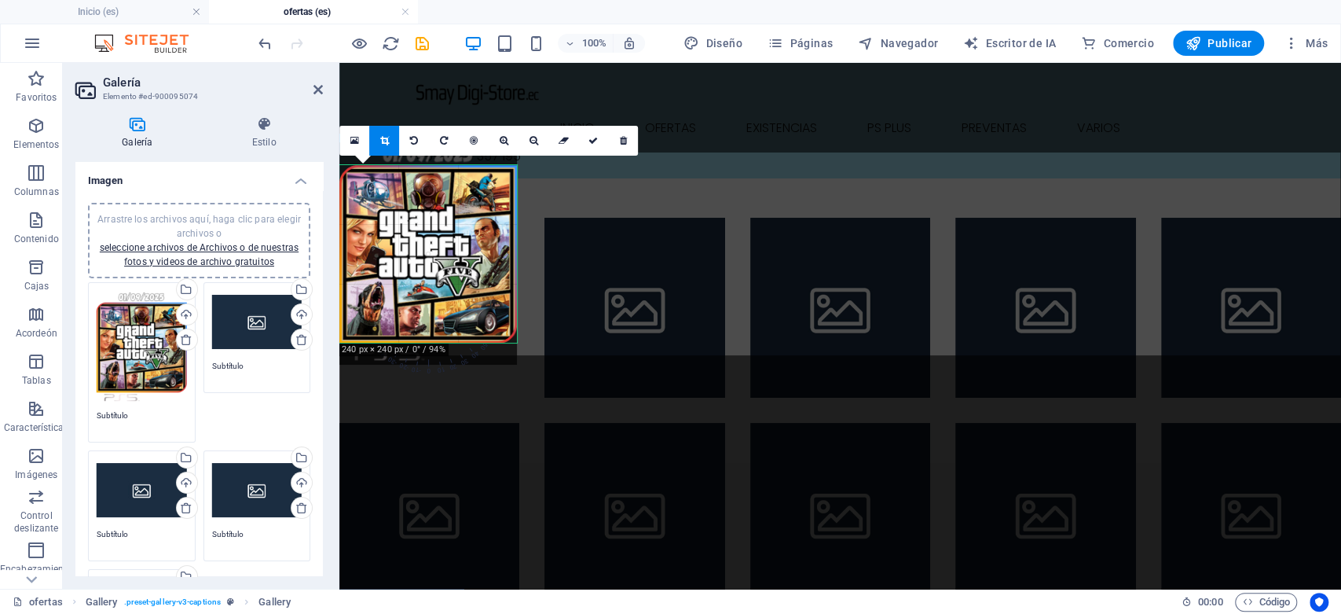
drag, startPoint x: 457, startPoint y: 275, endPoint x: 457, endPoint y: 252, distance: 22.8
click at [457, 252] on div at bounding box center [428, 253] width 178 height 222
click at [562, 143] on icon at bounding box center [563, 140] width 10 height 9
click at [626, 141] on icon at bounding box center [622, 140] width 7 height 9
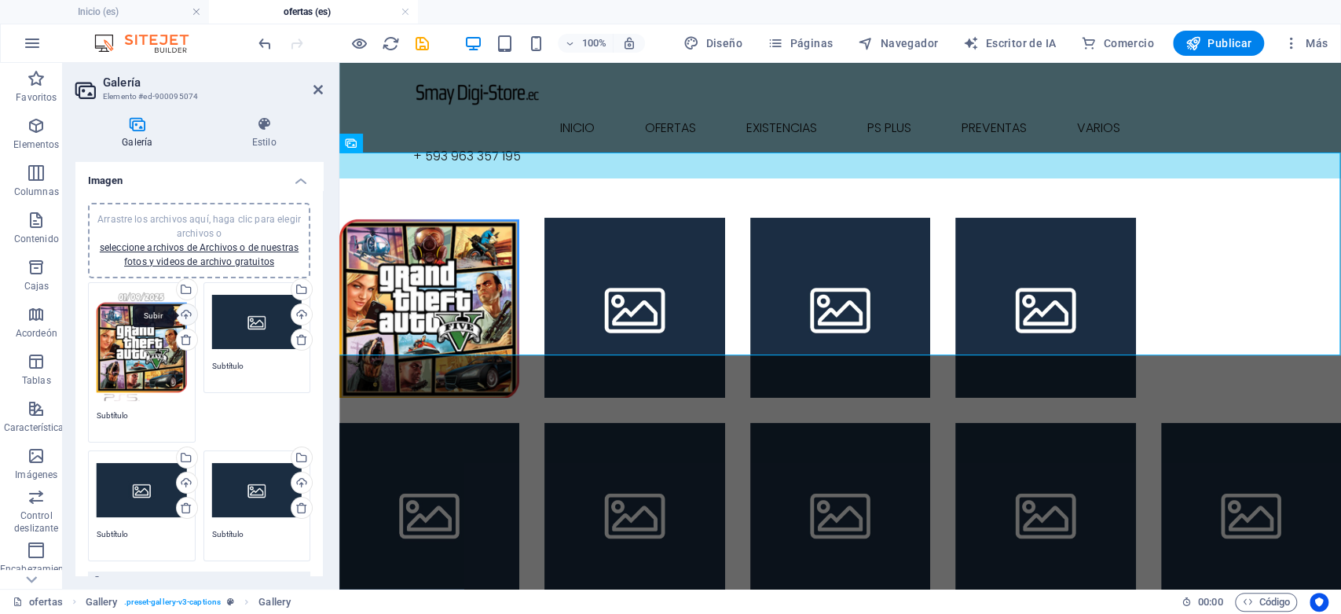
click at [185, 312] on div "Subir" at bounding box center [186, 316] width 24 height 24
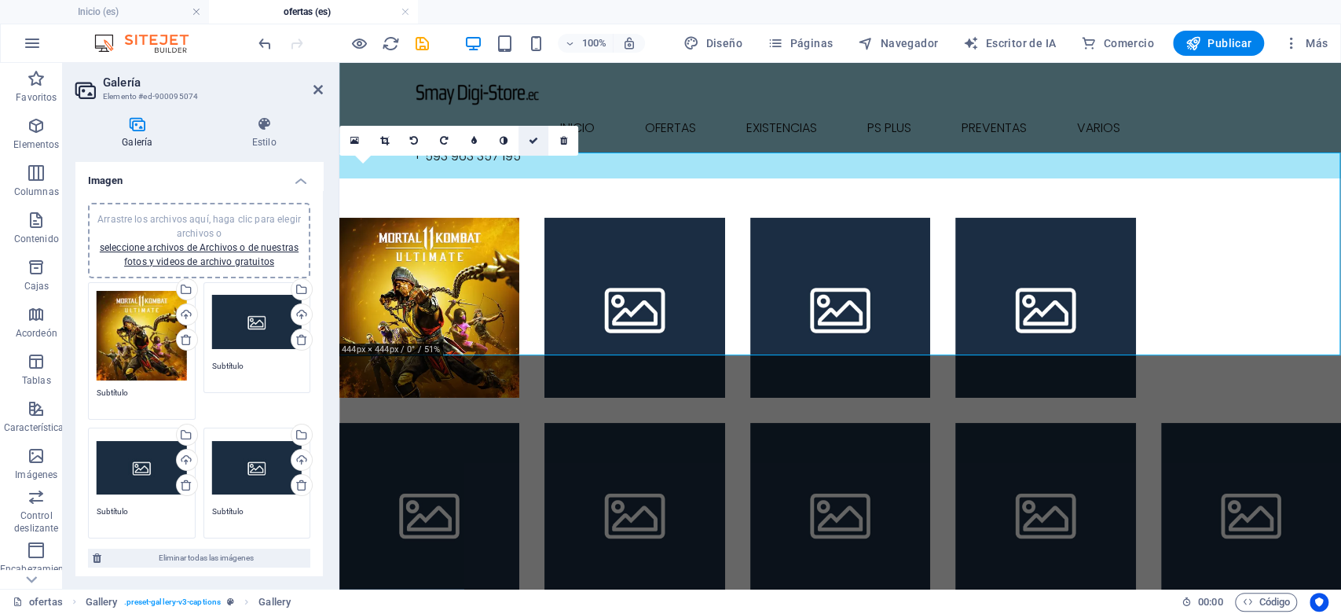
click at [534, 143] on icon at bounding box center [533, 140] width 9 height 9
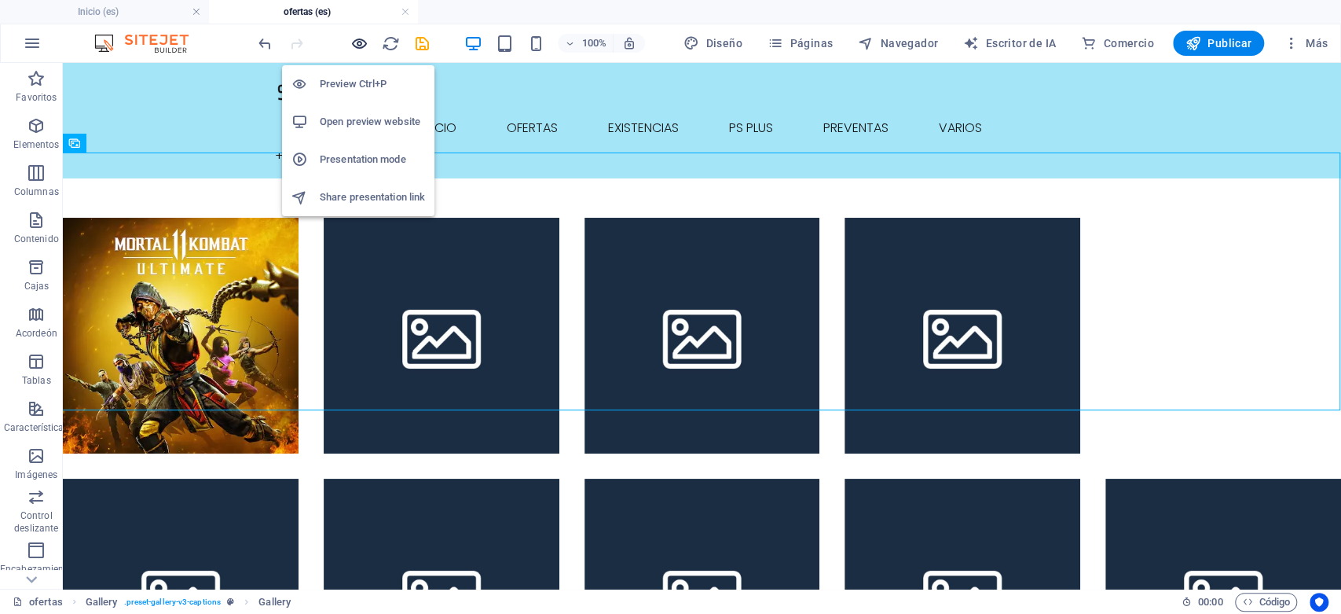
click at [362, 42] on icon "button" at bounding box center [359, 44] width 18 height 18
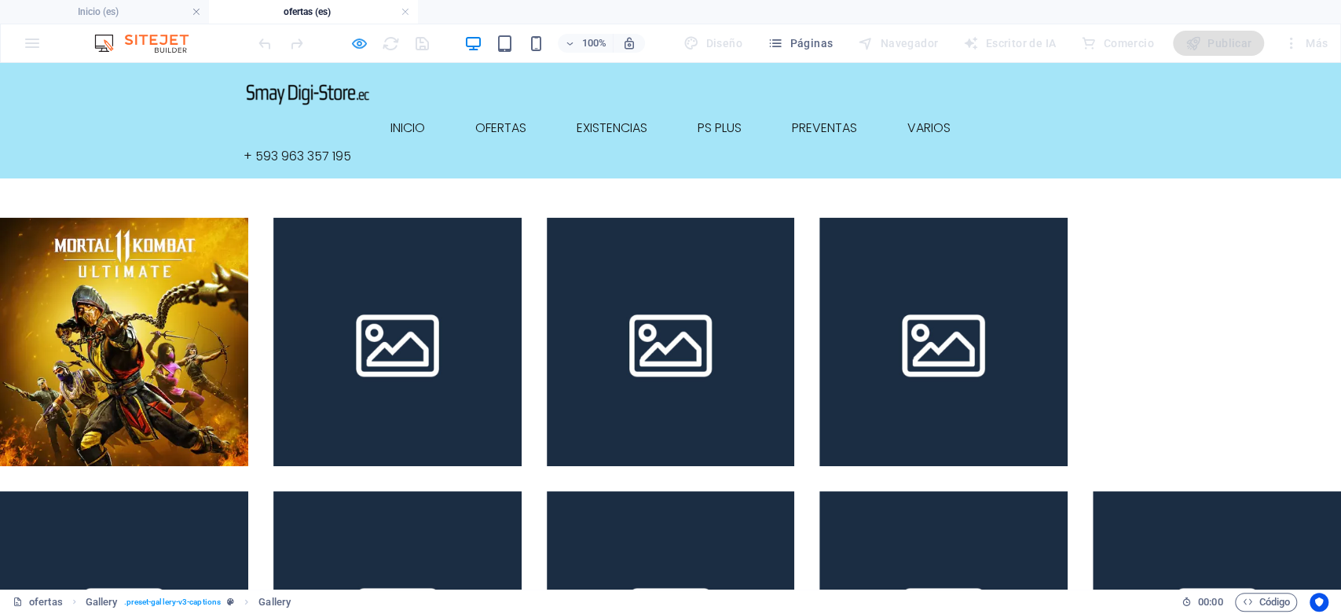
click at [352, 45] on icon "button" at bounding box center [359, 44] width 18 height 18
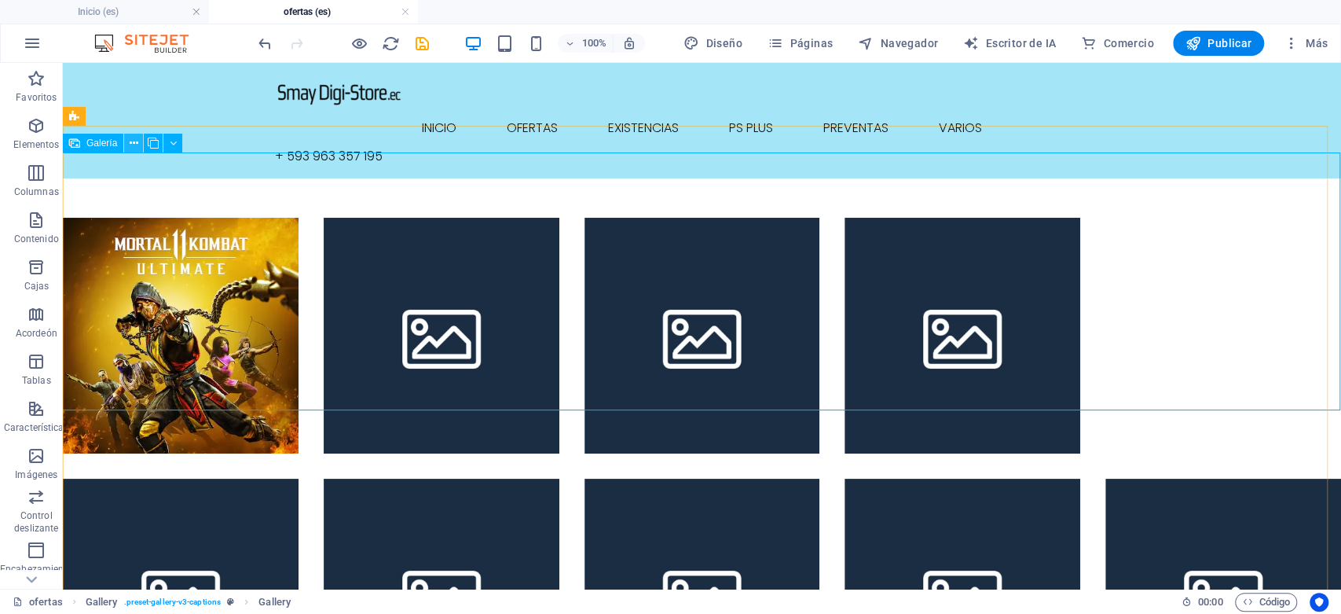
click at [138, 144] on button at bounding box center [133, 143] width 19 height 19
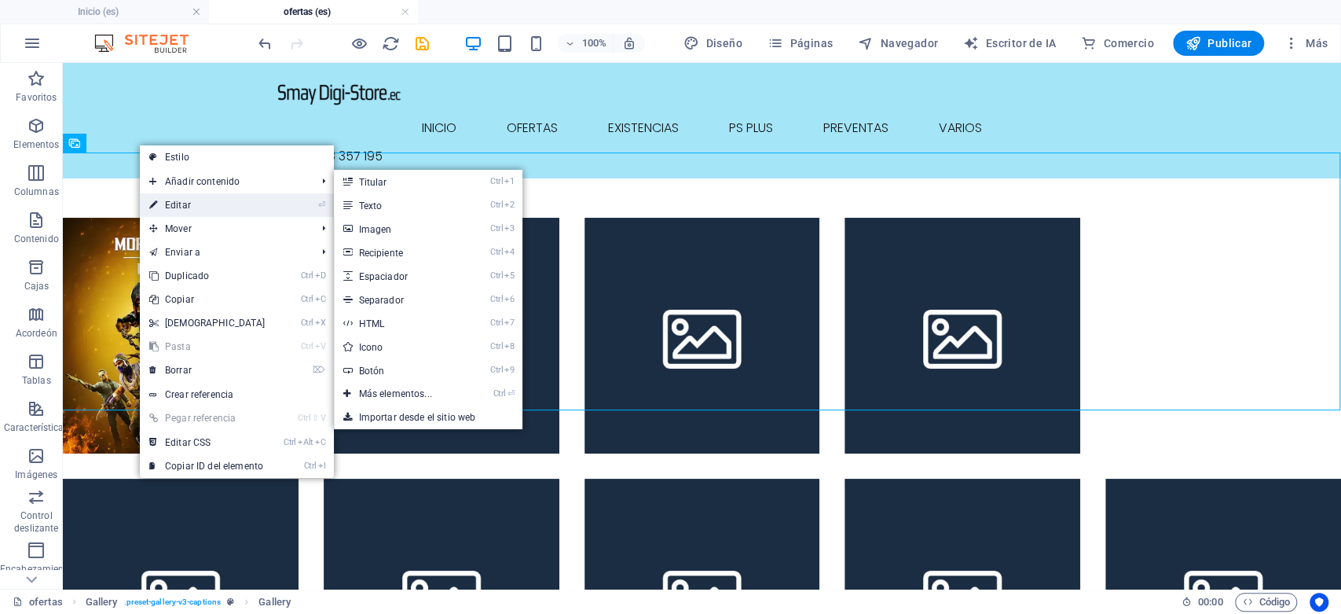
click at [231, 206] on link "⏎ Editar" at bounding box center [207, 205] width 135 height 24
select select "4"
select select "px"
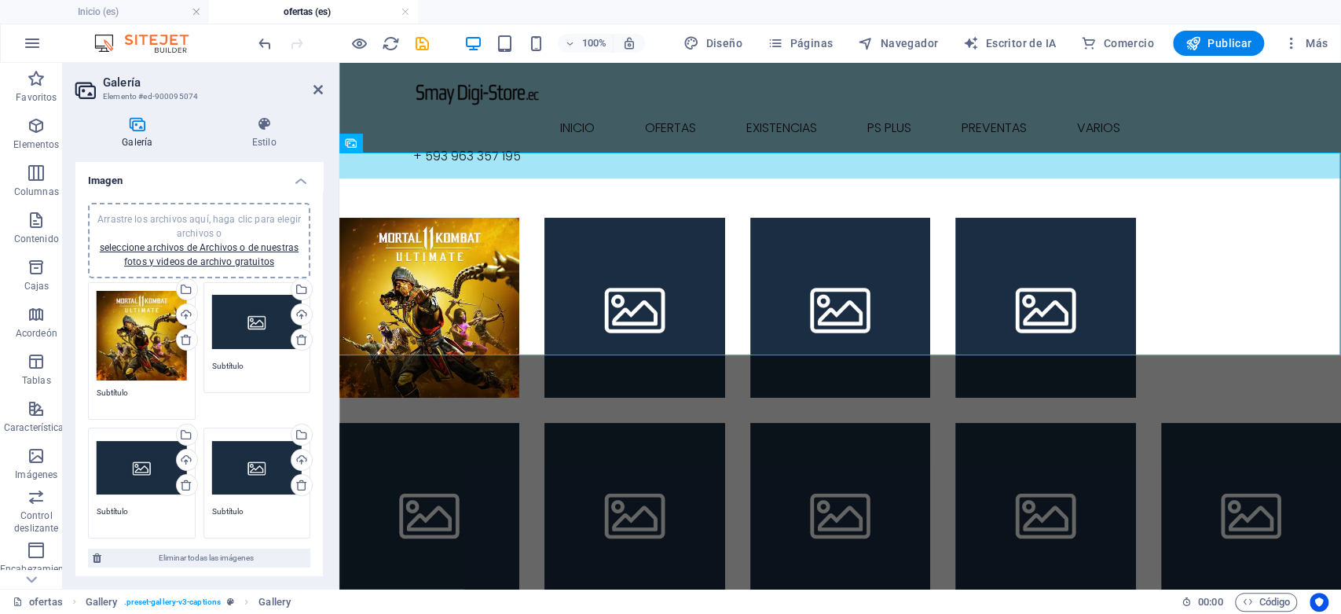
click at [126, 388] on textarea "Subtítulo" at bounding box center [142, 399] width 90 height 24
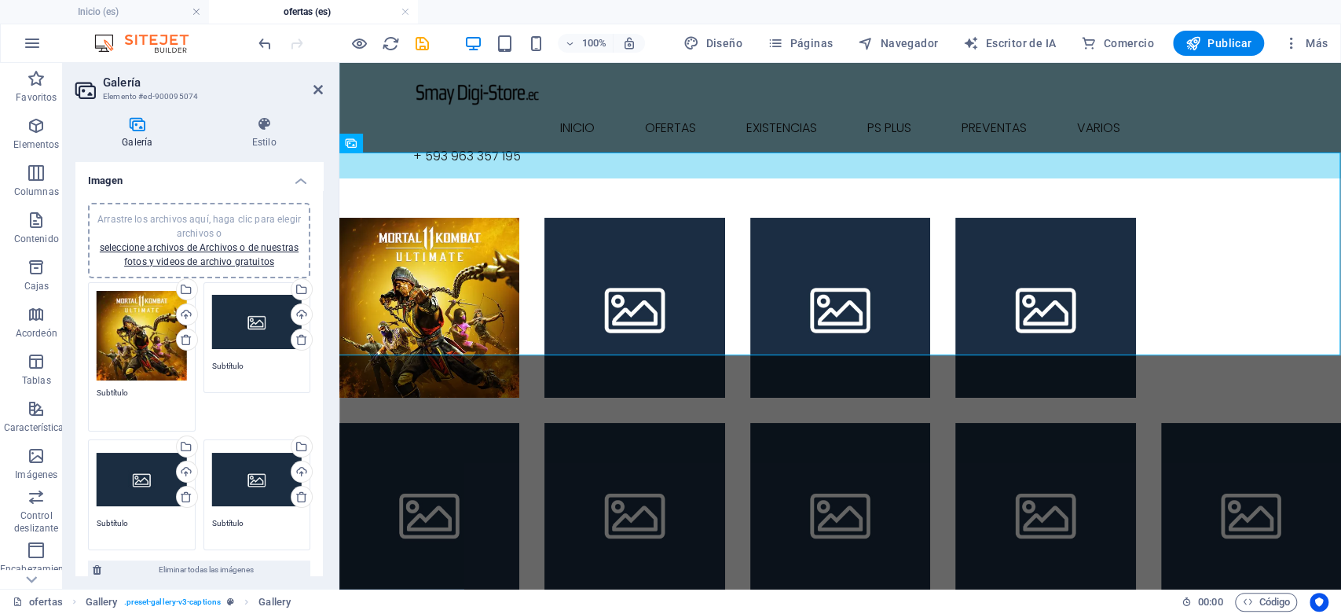
click at [134, 129] on icon at bounding box center [137, 124] width 124 height 16
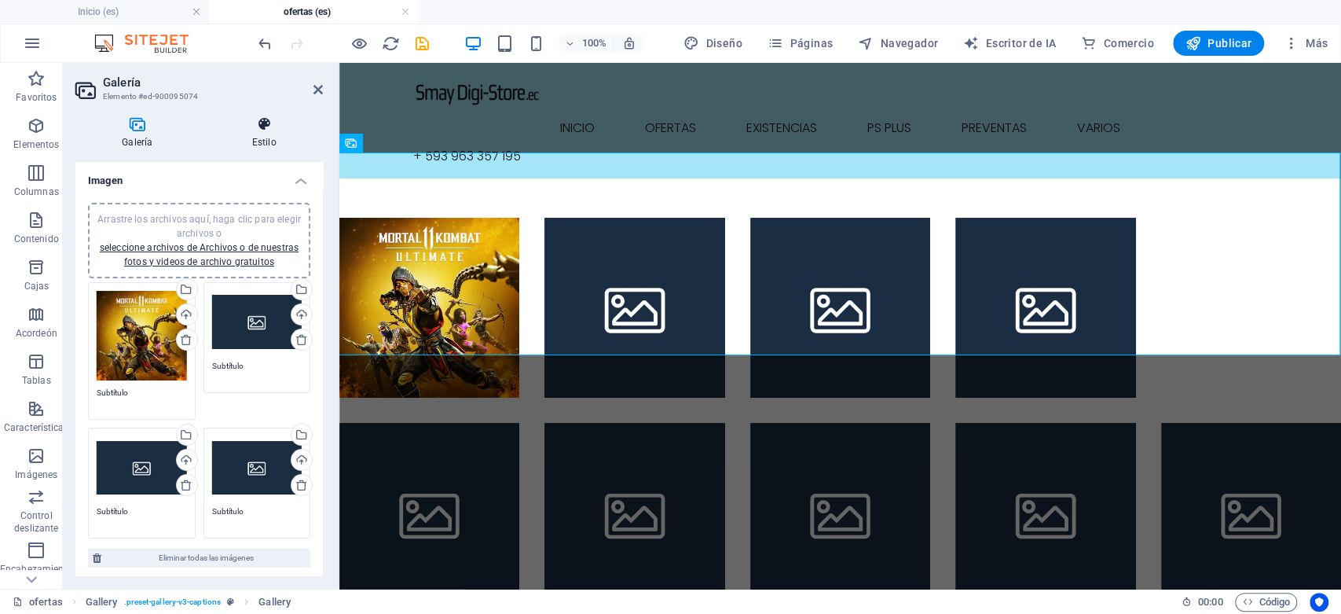
click at [269, 130] on icon at bounding box center [264, 124] width 117 height 16
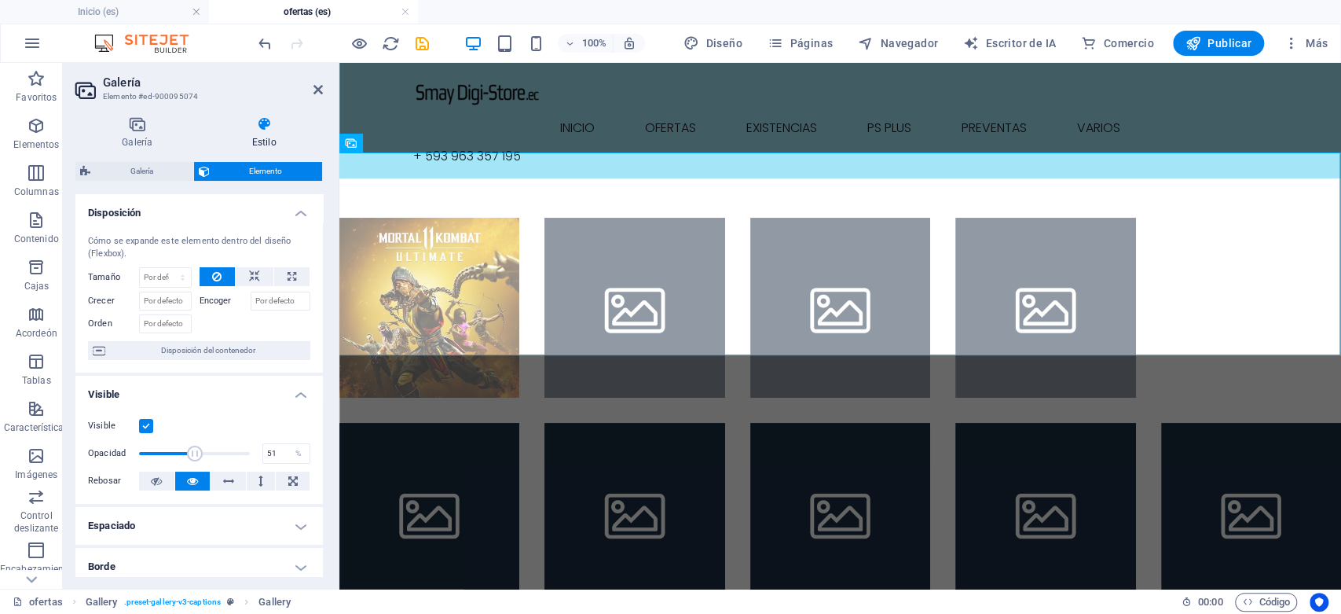
drag, startPoint x: 244, startPoint y: 452, endPoint x: 194, endPoint y: 457, distance: 50.5
click at [194, 457] on span at bounding box center [195, 454] width 16 height 16
type input "100"
drag, startPoint x: 200, startPoint y: 454, endPoint x: 273, endPoint y: 453, distance: 73.9
click at [273, 453] on div "Opacidad 100 %" at bounding box center [199, 454] width 222 height 24
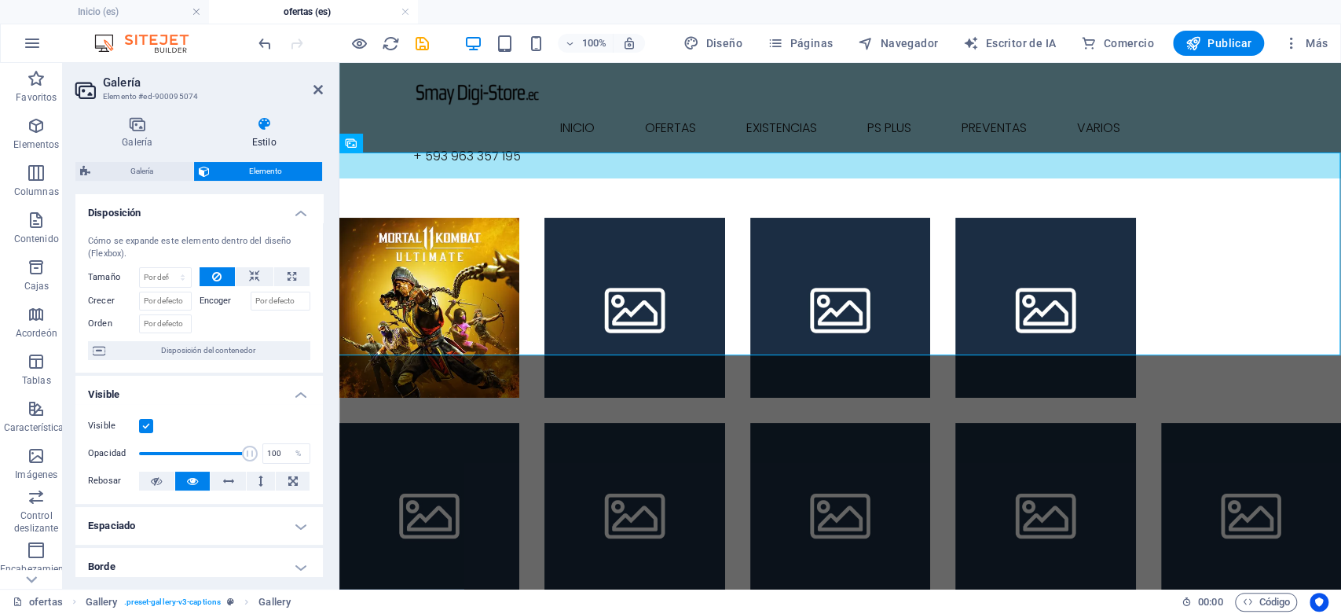
click at [149, 426] on label at bounding box center [146, 426] width 14 height 14
click at [0, 0] on input "Visible" at bounding box center [0, 0] width 0 height 0
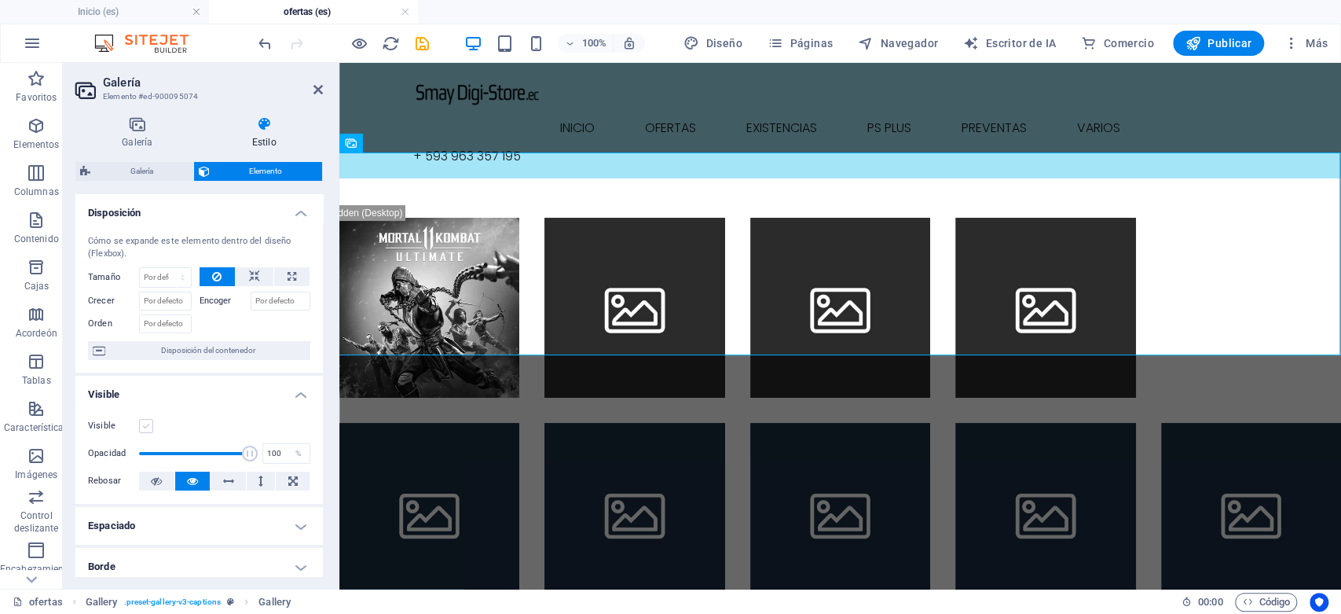
click at [146, 426] on label at bounding box center [146, 426] width 14 height 14
click at [0, 0] on input "Visible" at bounding box center [0, 0] width 0 height 0
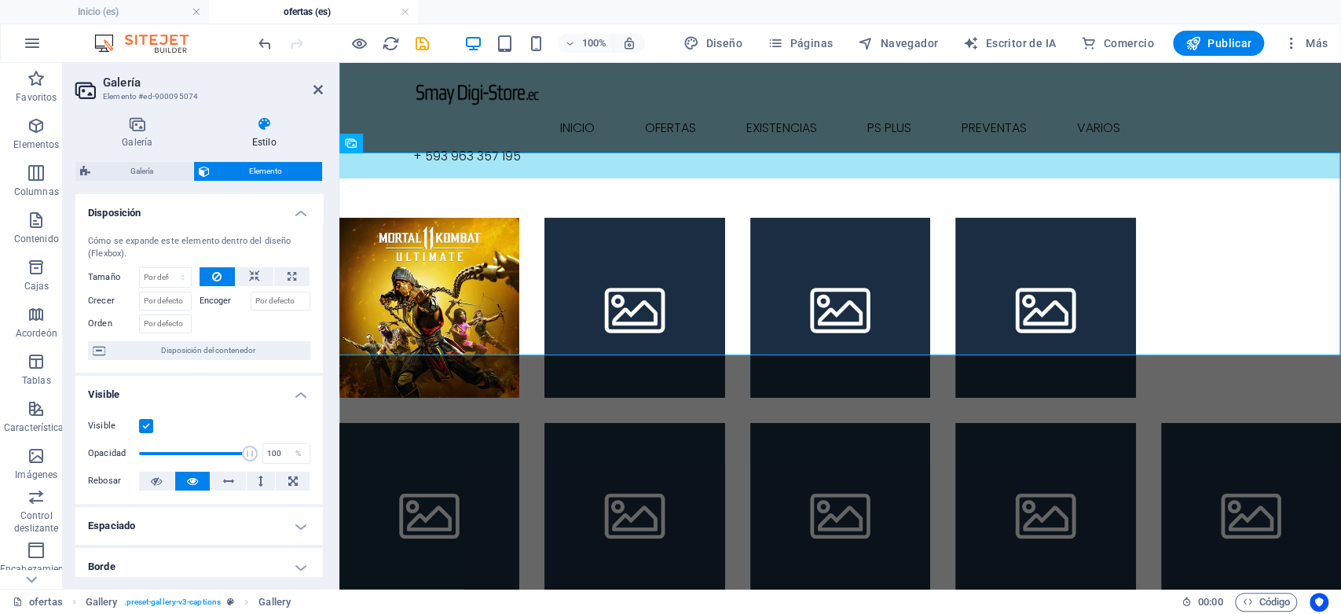
click at [146, 426] on label at bounding box center [146, 426] width 14 height 14
click at [0, 0] on input "Visible" at bounding box center [0, 0] width 0 height 0
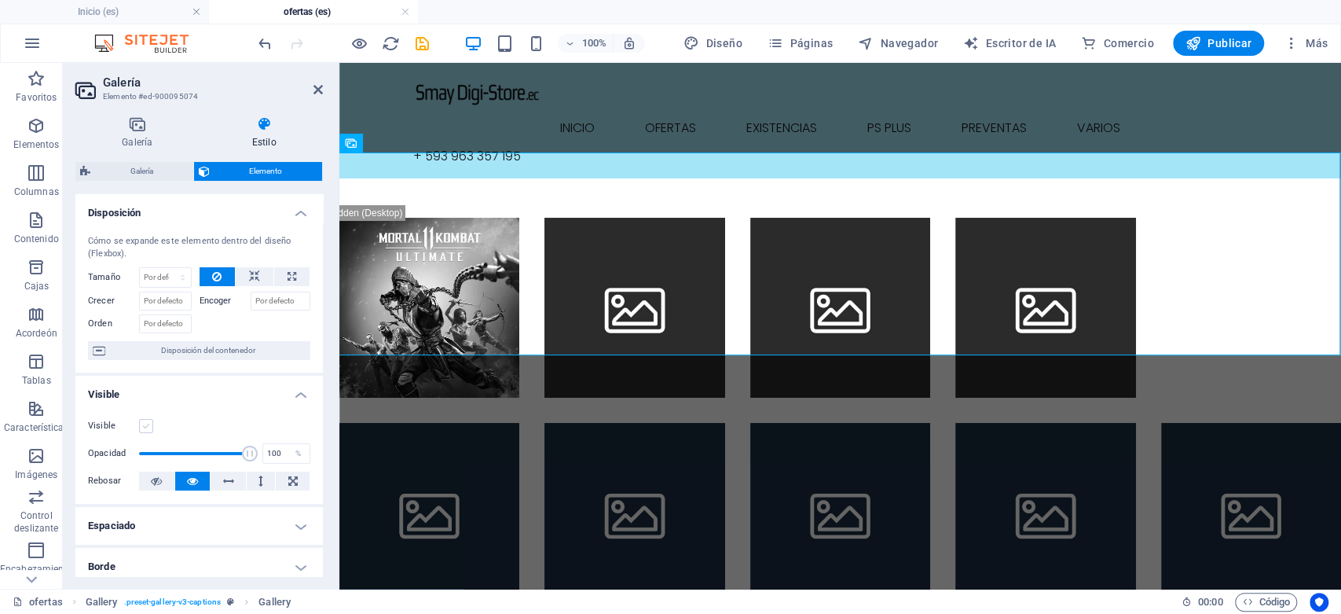
click at [146, 426] on label at bounding box center [146, 426] width 14 height 14
click at [0, 0] on input "Visible" at bounding box center [0, 0] width 0 height 0
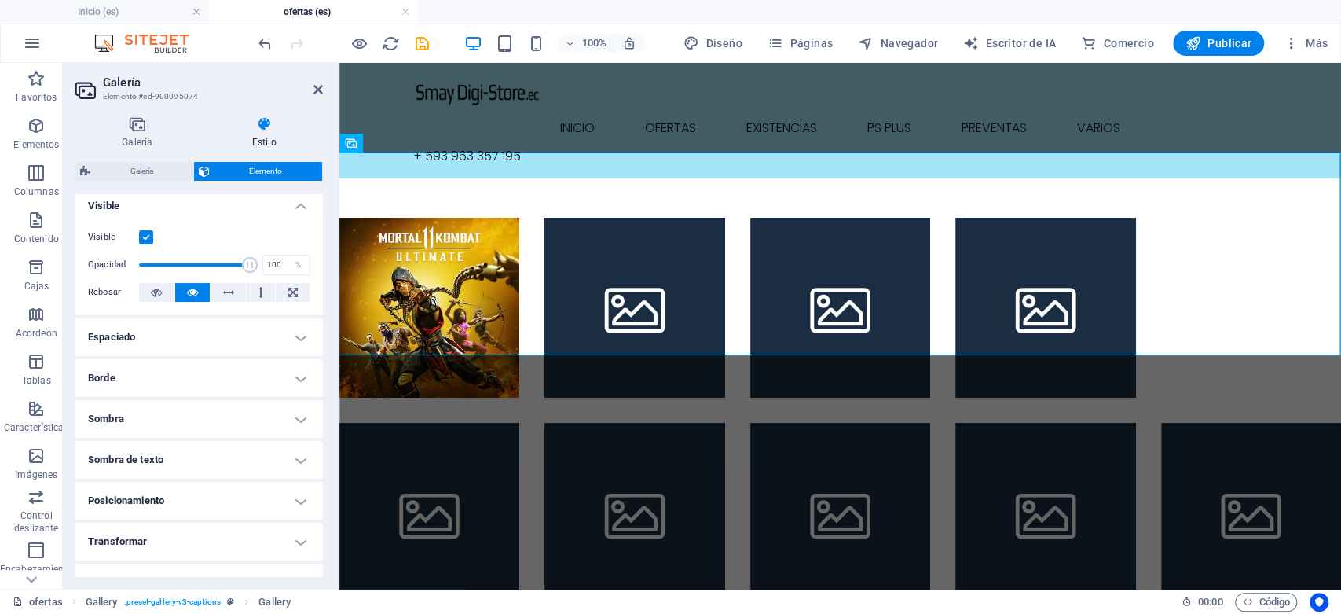
scroll to position [87, 0]
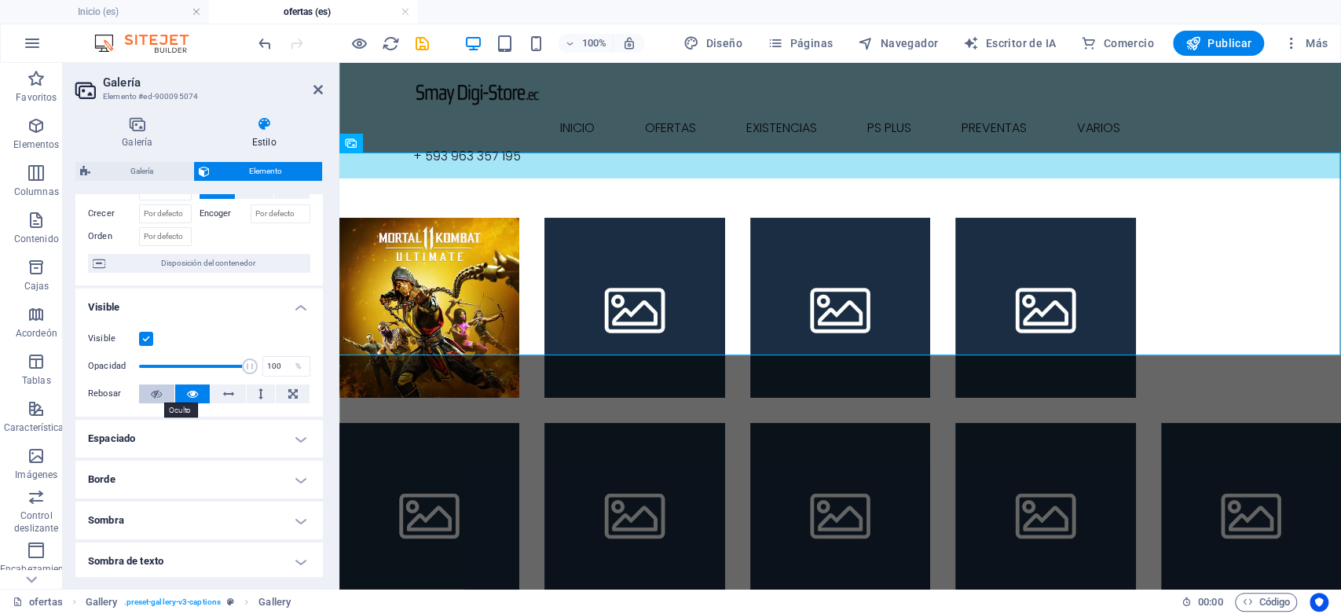
click at [154, 391] on icon at bounding box center [156, 393] width 11 height 19
click at [283, 393] on button at bounding box center [293, 393] width 34 height 19
click at [145, 338] on label at bounding box center [146, 339] width 14 height 14
click at [0, 0] on input "Visible" at bounding box center [0, 0] width 0 height 0
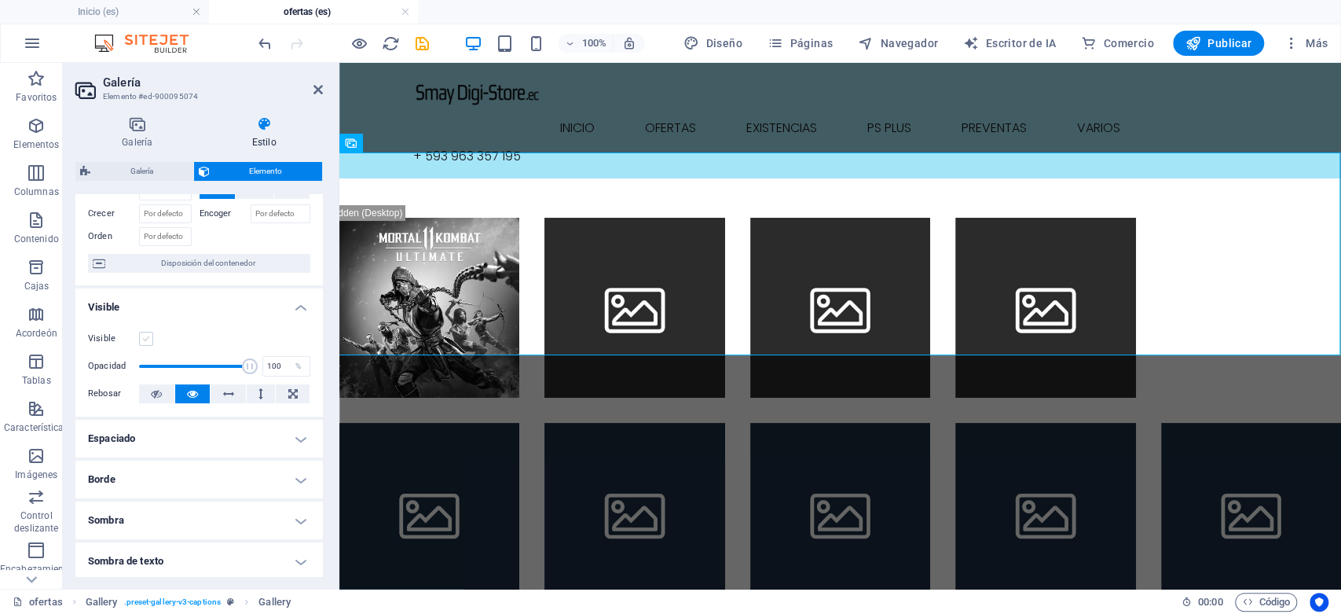
click at [145, 338] on label at bounding box center [146, 339] width 14 height 14
click at [0, 0] on input "Visible" at bounding box center [0, 0] width 0 height 0
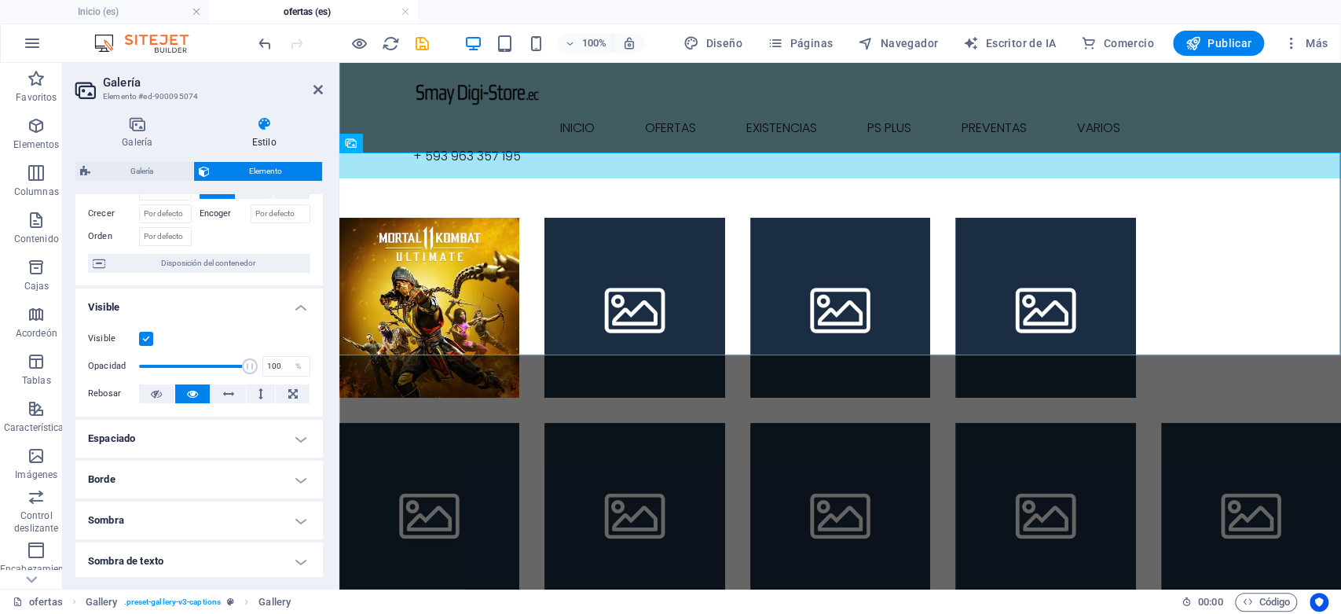
click at [148, 341] on label at bounding box center [146, 339] width 14 height 14
click at [0, 0] on input "Visible" at bounding box center [0, 0] width 0 height 0
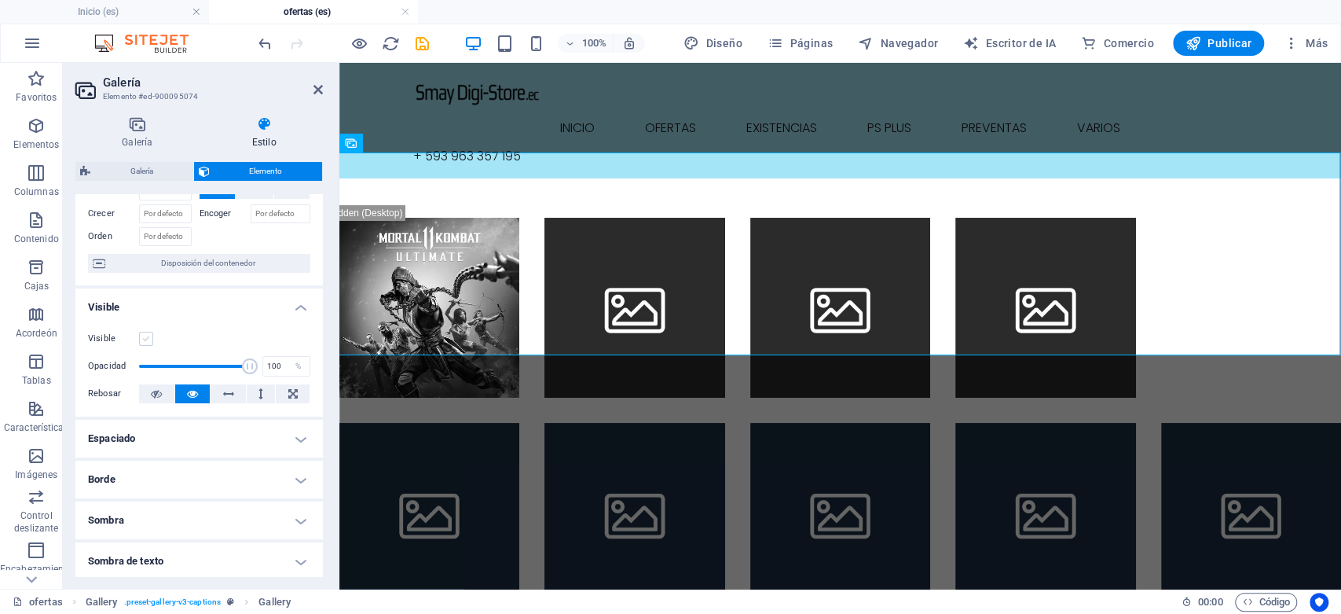
click at [148, 341] on label at bounding box center [146, 339] width 14 height 14
click at [0, 0] on input "Visible" at bounding box center [0, 0] width 0 height 0
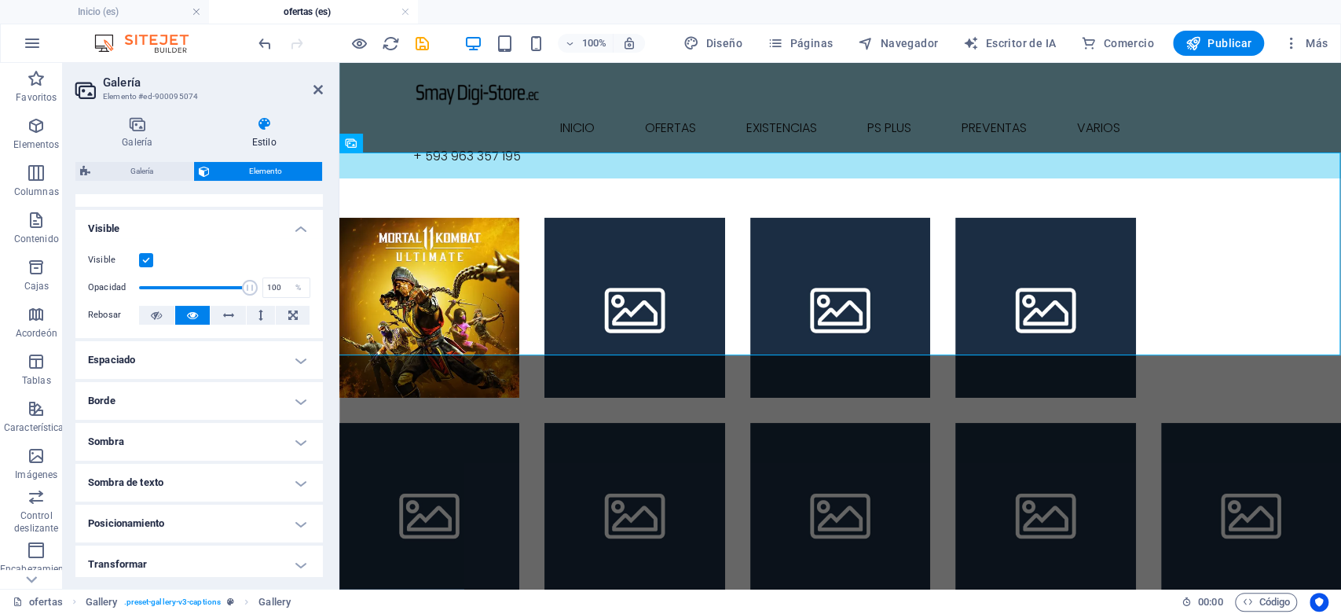
scroll to position [174, 0]
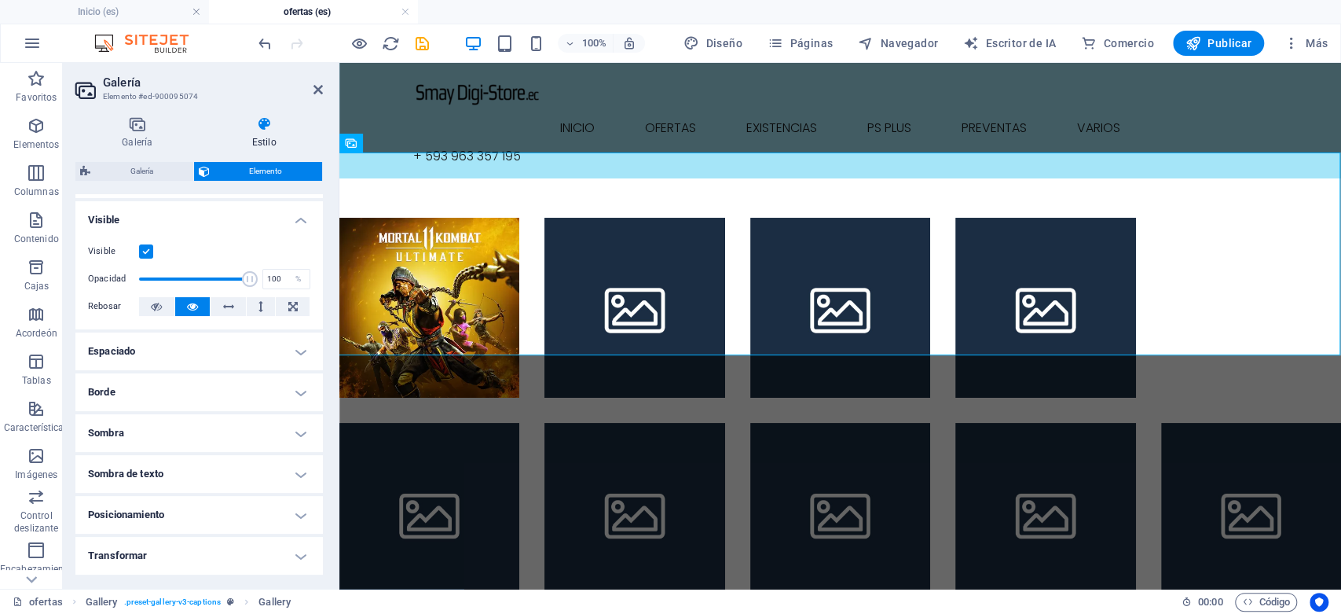
click at [297, 350] on h4 "Espaciado" at bounding box center [199, 351] width 248 height 38
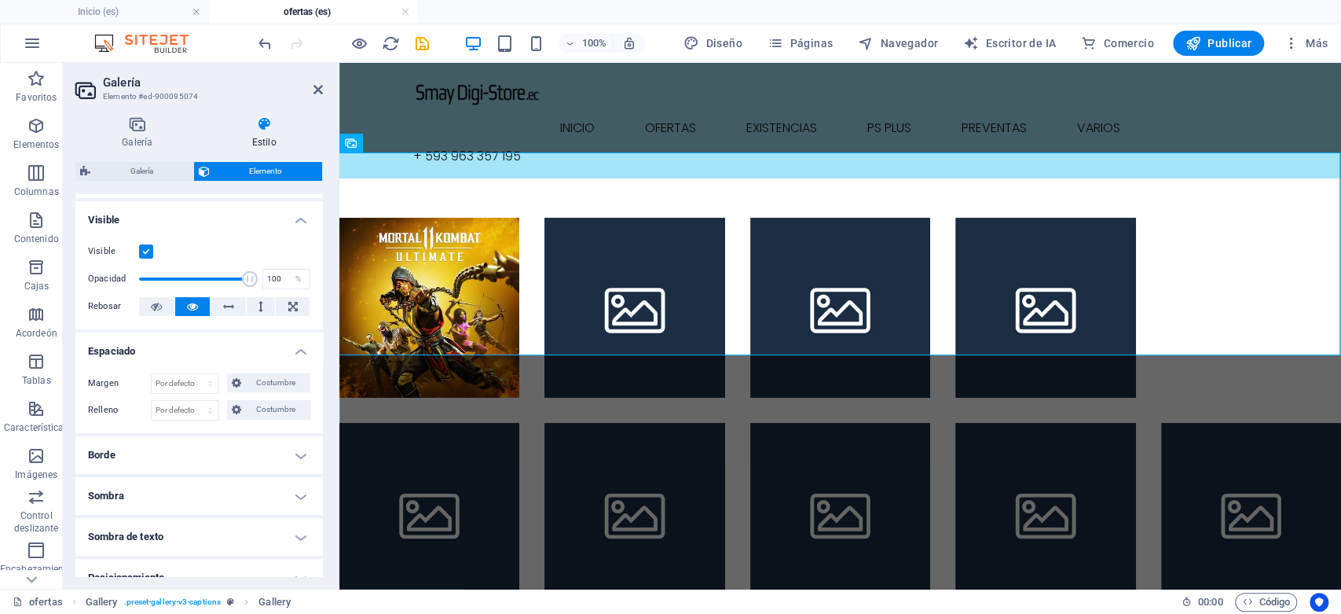
click at [295, 453] on h4 "Borde" at bounding box center [199, 455] width 248 height 38
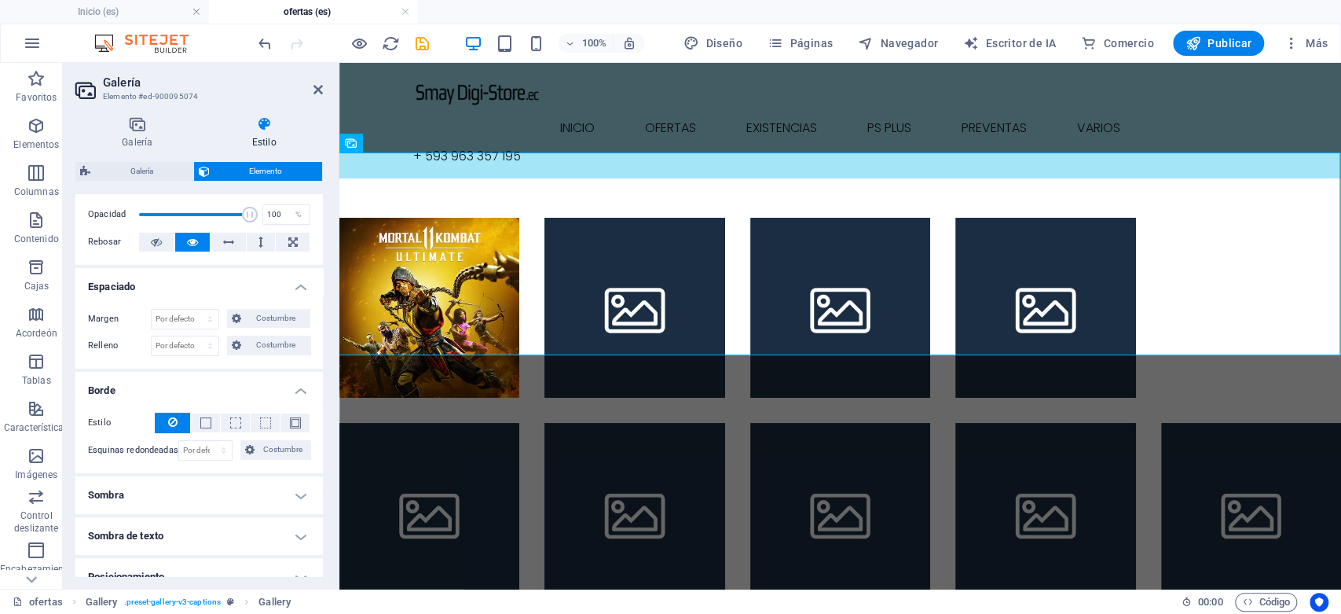
scroll to position [262, 0]
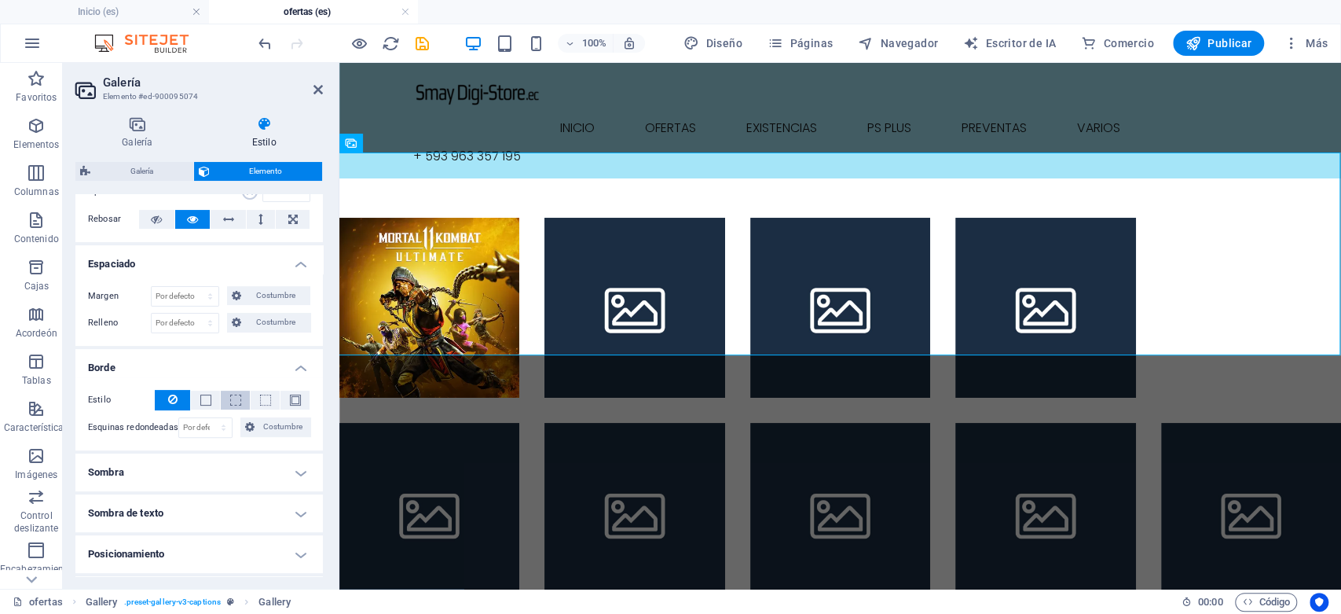
click at [233, 402] on span at bounding box center [235, 400] width 11 height 11
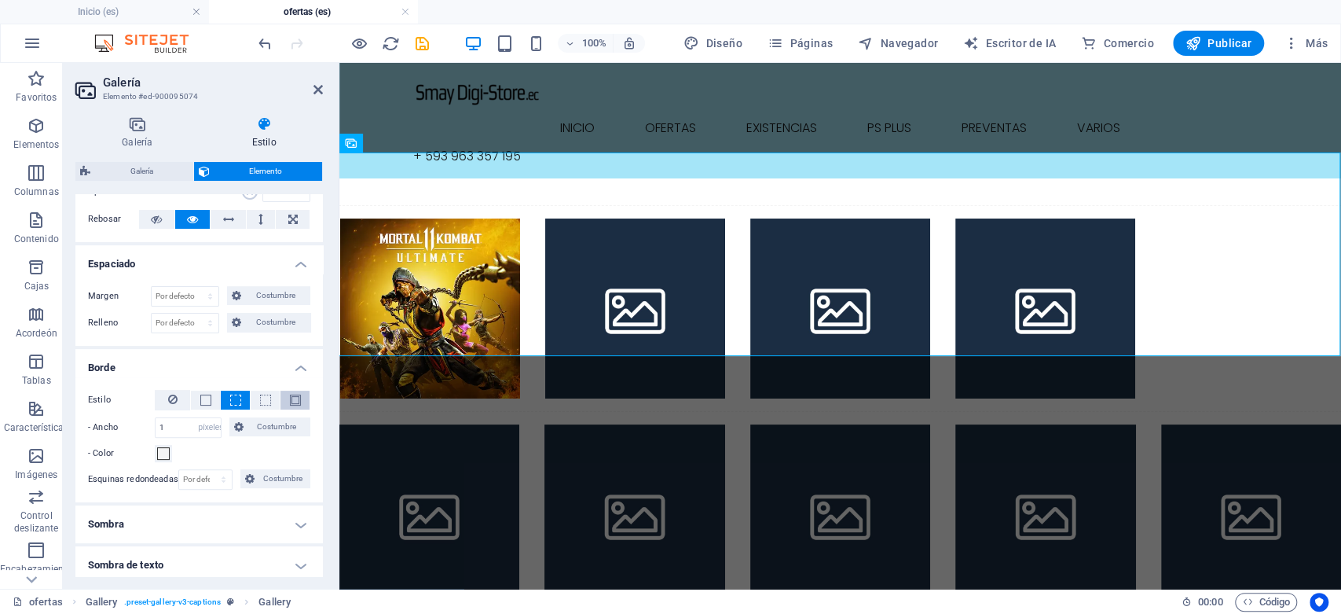
click at [294, 398] on span at bounding box center [295, 400] width 11 height 11
click at [166, 454] on span at bounding box center [163, 453] width 13 height 13
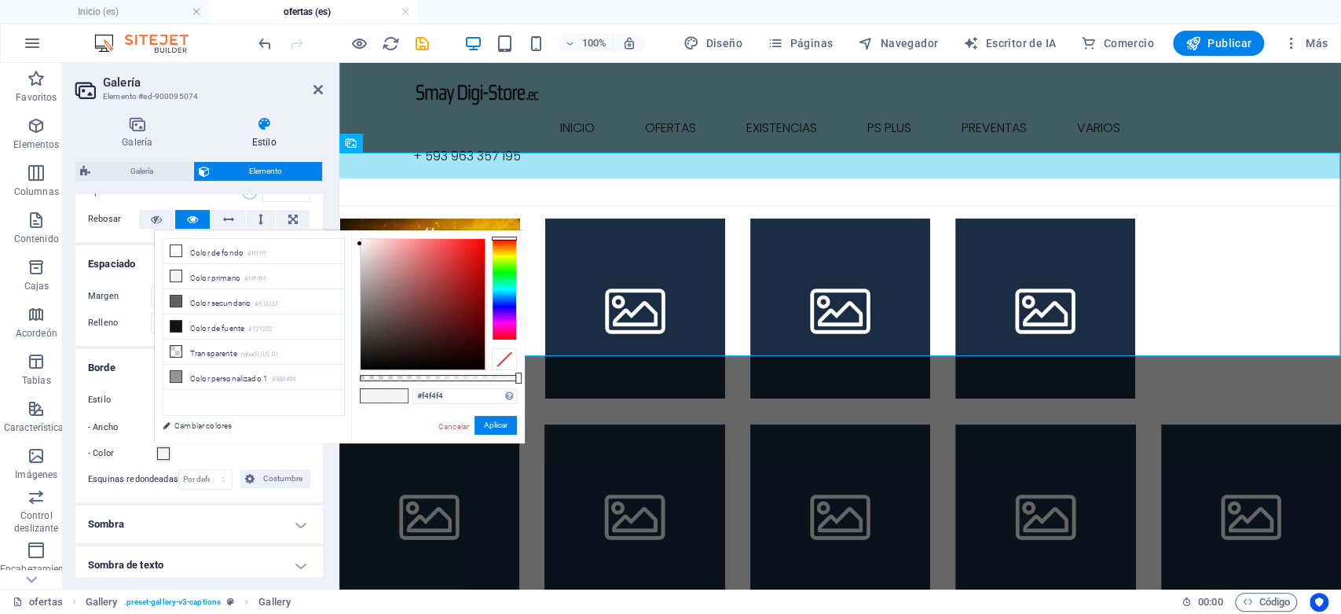
click at [401, 393] on span at bounding box center [396, 395] width 24 height 13
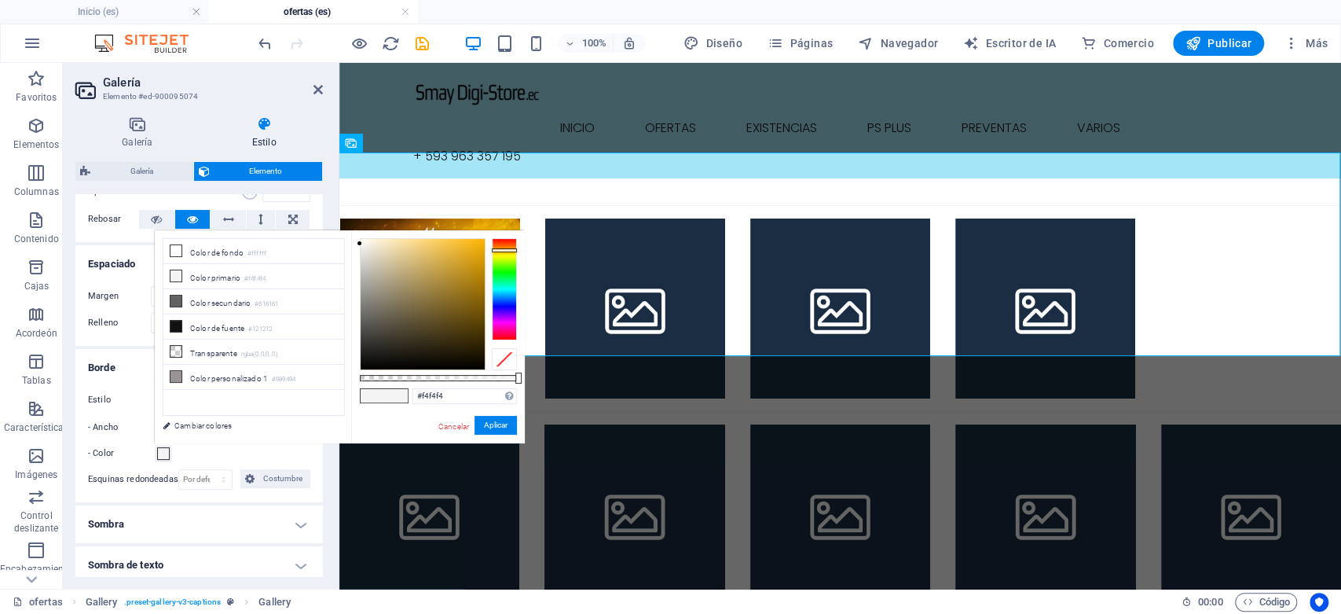
click at [507, 250] on div at bounding box center [504, 289] width 25 height 102
click at [450, 242] on div at bounding box center [423, 304] width 124 height 130
type input "#f7c343"
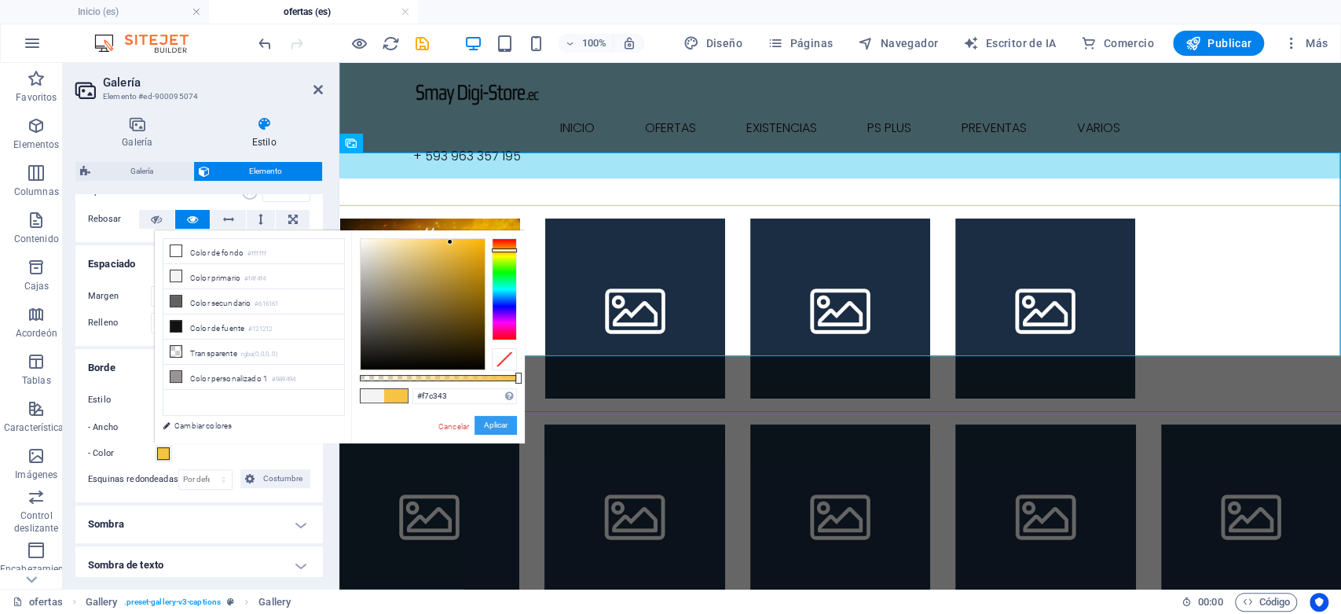
click at [494, 429] on font "Aplicar" at bounding box center [496, 424] width 24 height 9
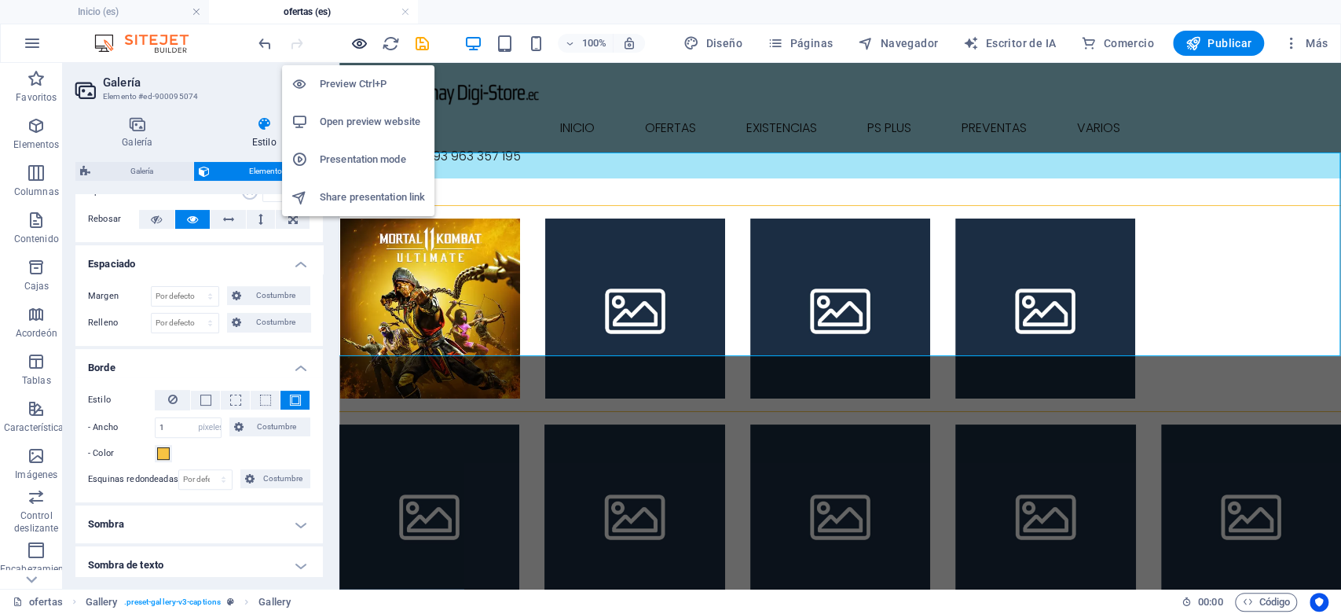
click at [363, 48] on icon "button" at bounding box center [359, 44] width 18 height 18
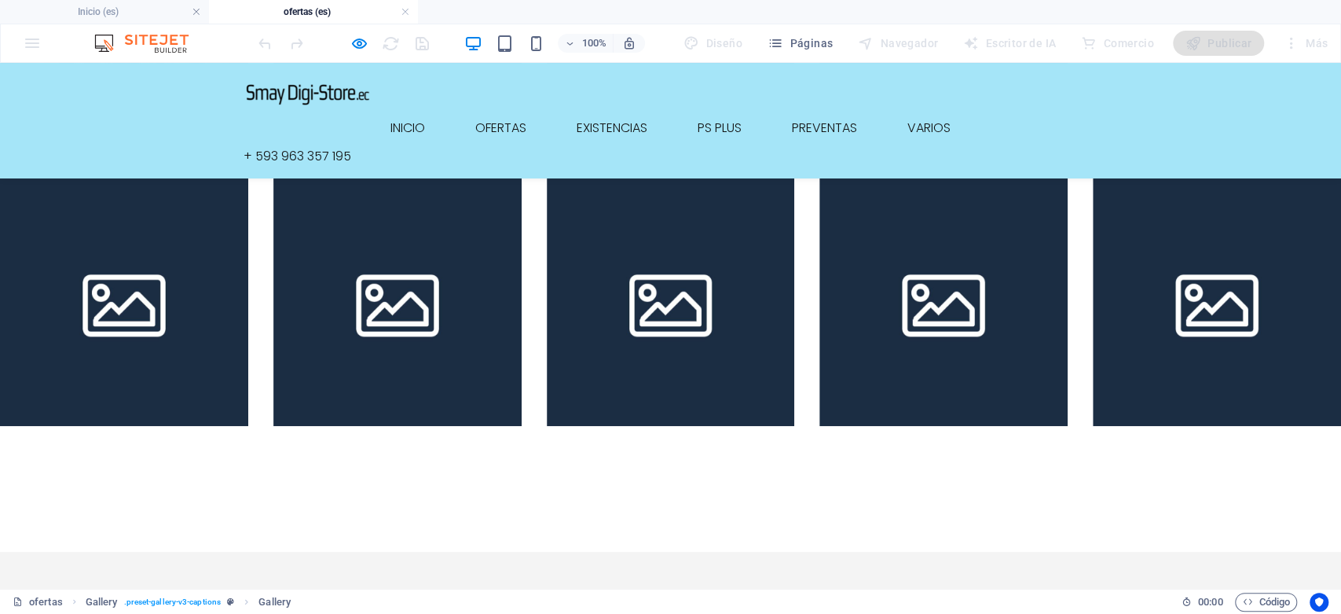
scroll to position [0, 0]
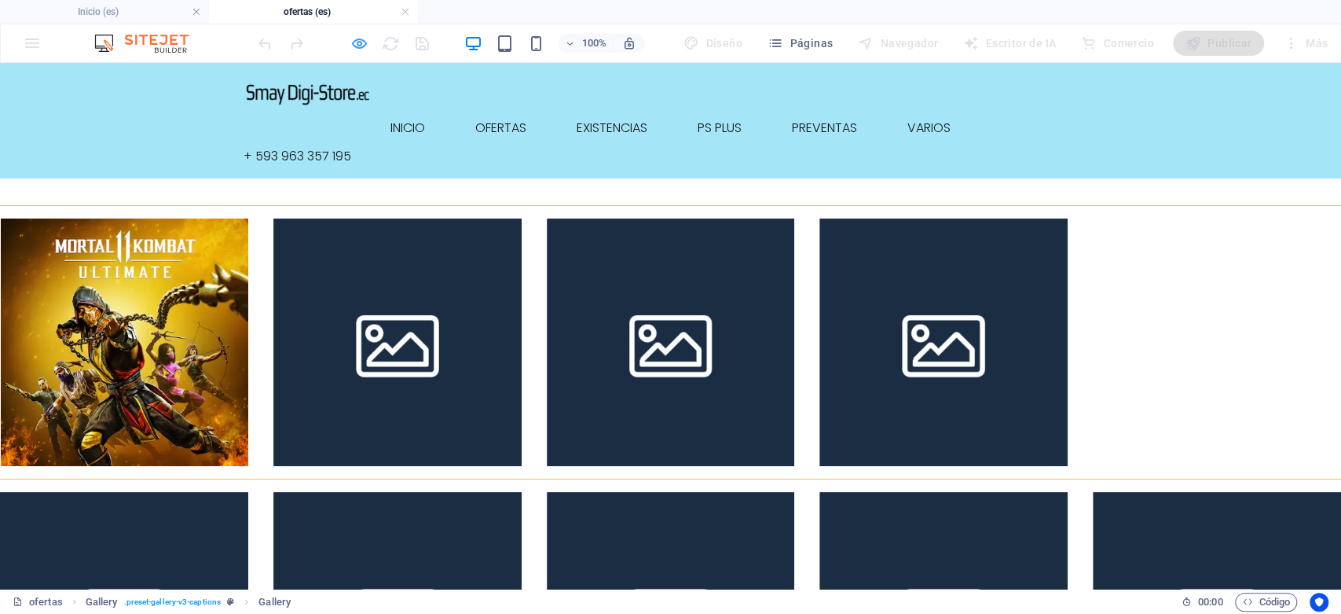
click at [363, 35] on icon "button" at bounding box center [359, 44] width 18 height 18
select select "px"
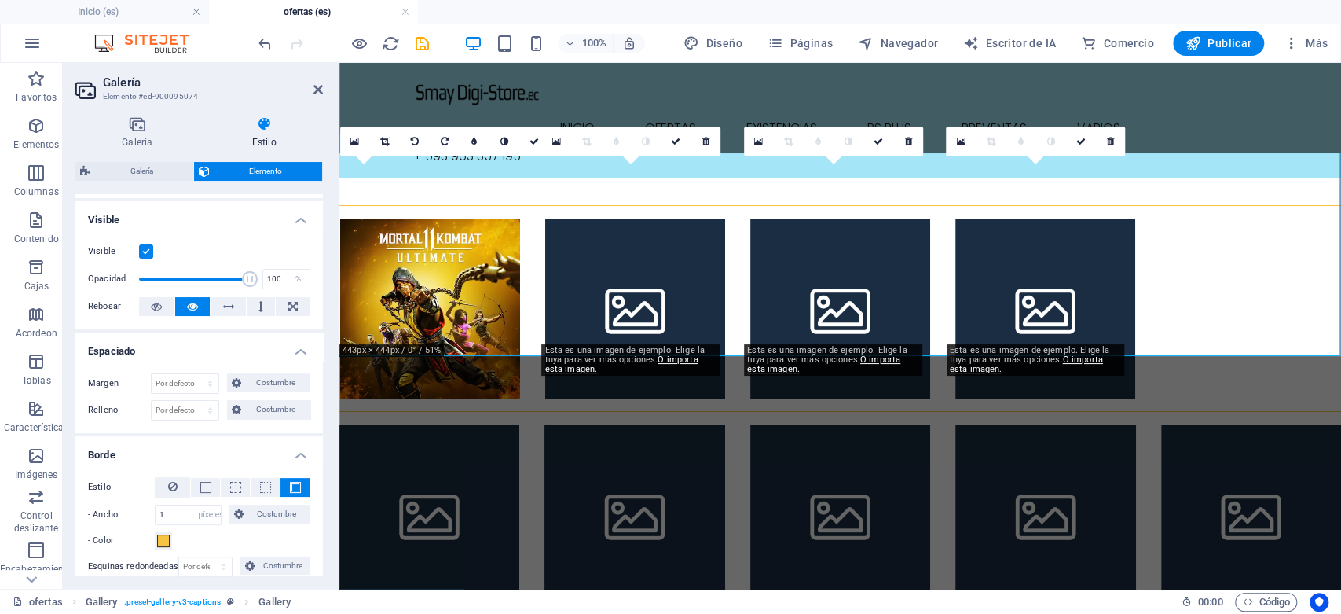
scroll to position [262, 0]
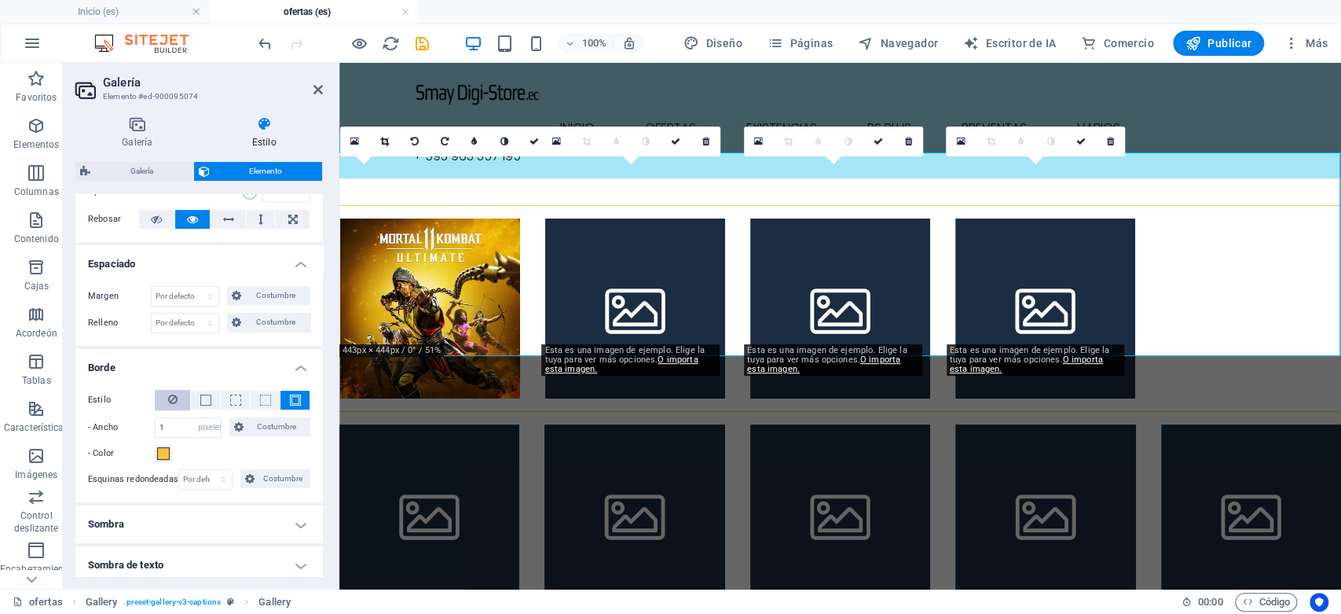
click at [171, 402] on icon at bounding box center [172, 399] width 9 height 19
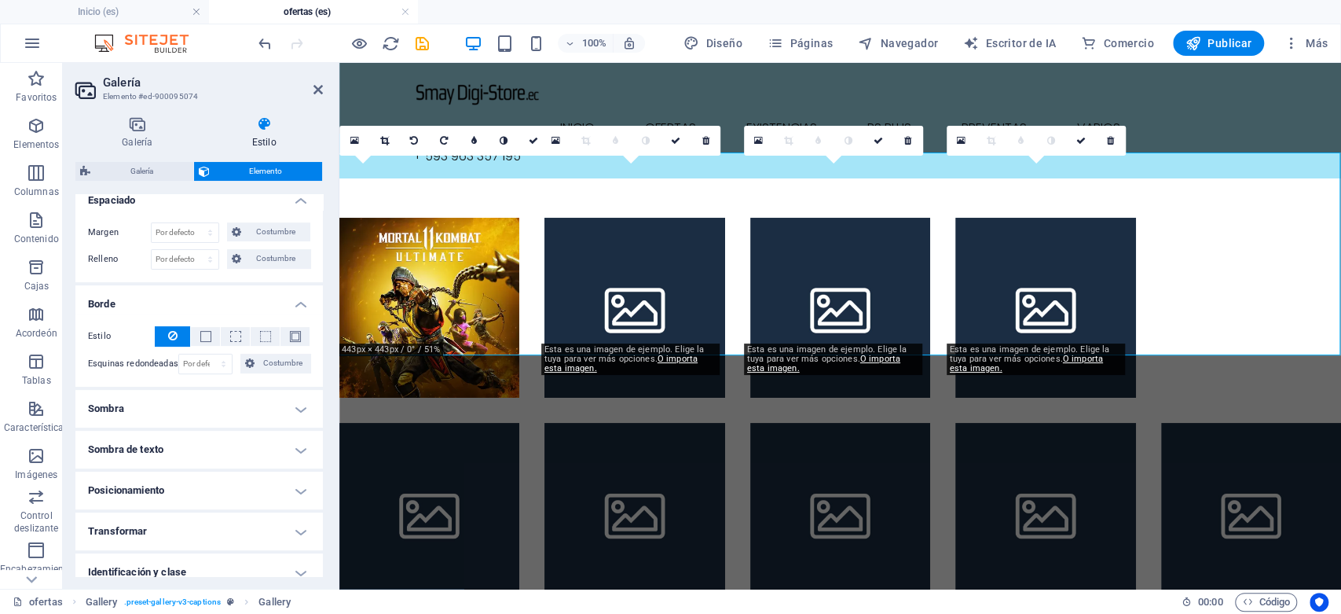
scroll to position [420, 0]
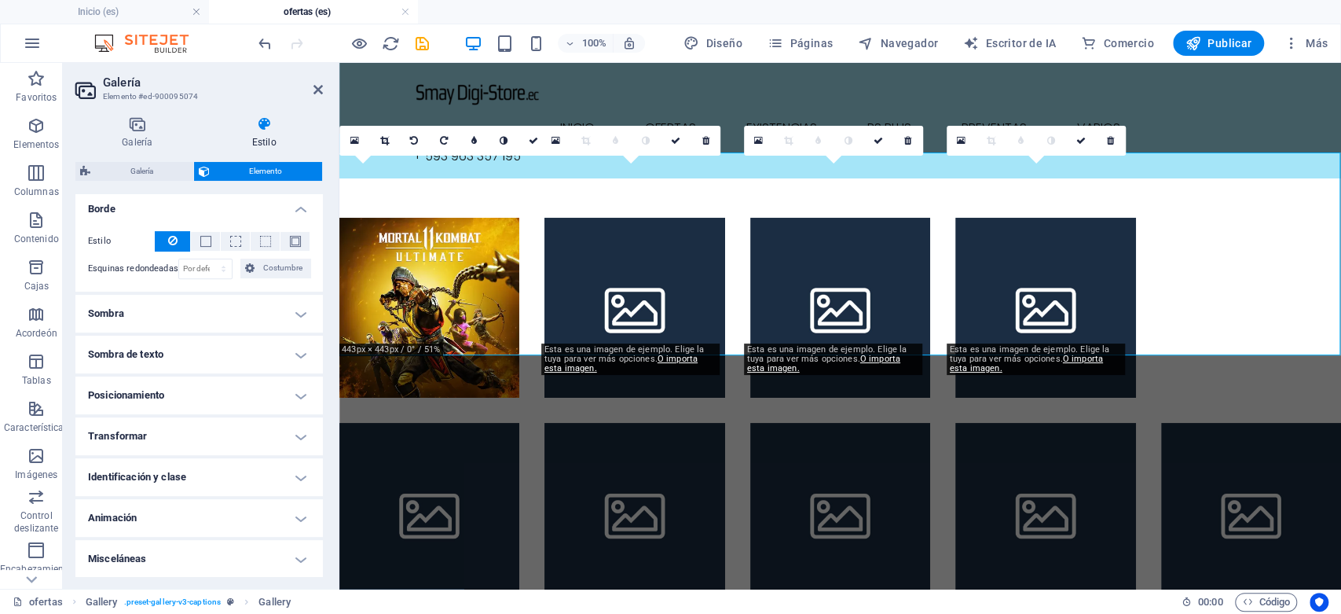
click at [300, 310] on h4 "Sombra" at bounding box center [199, 314] width 248 height 38
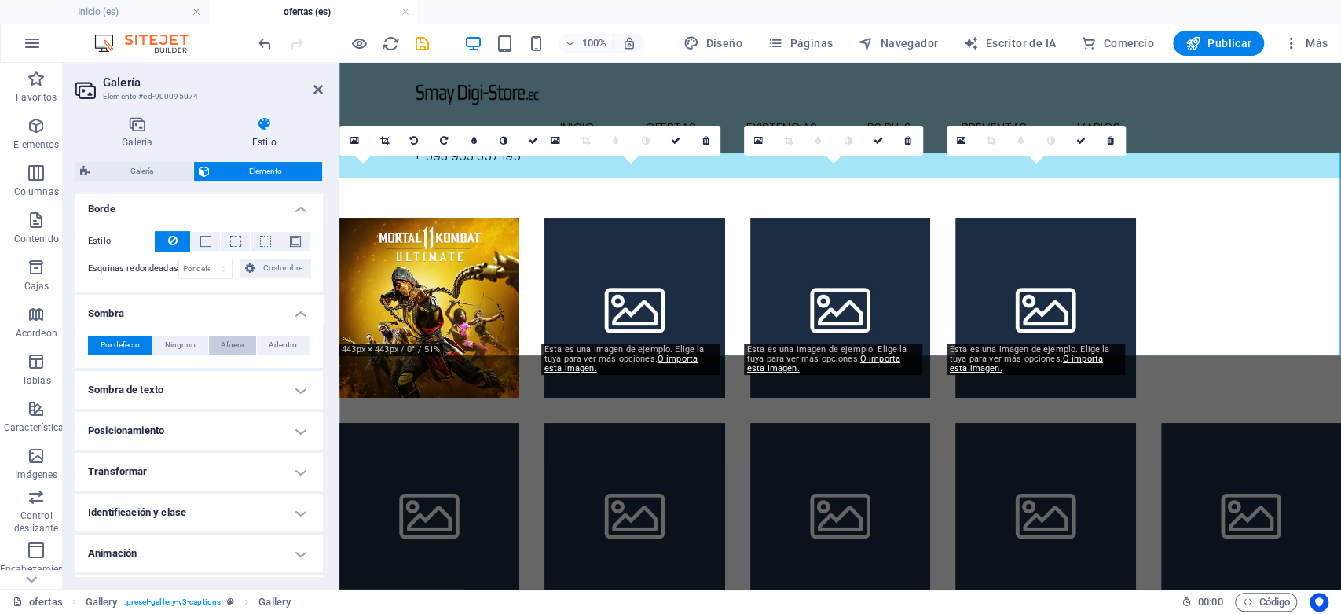
click at [226, 352] on span "Afuera" at bounding box center [232, 345] width 23 height 19
type input "2"
type input "4"
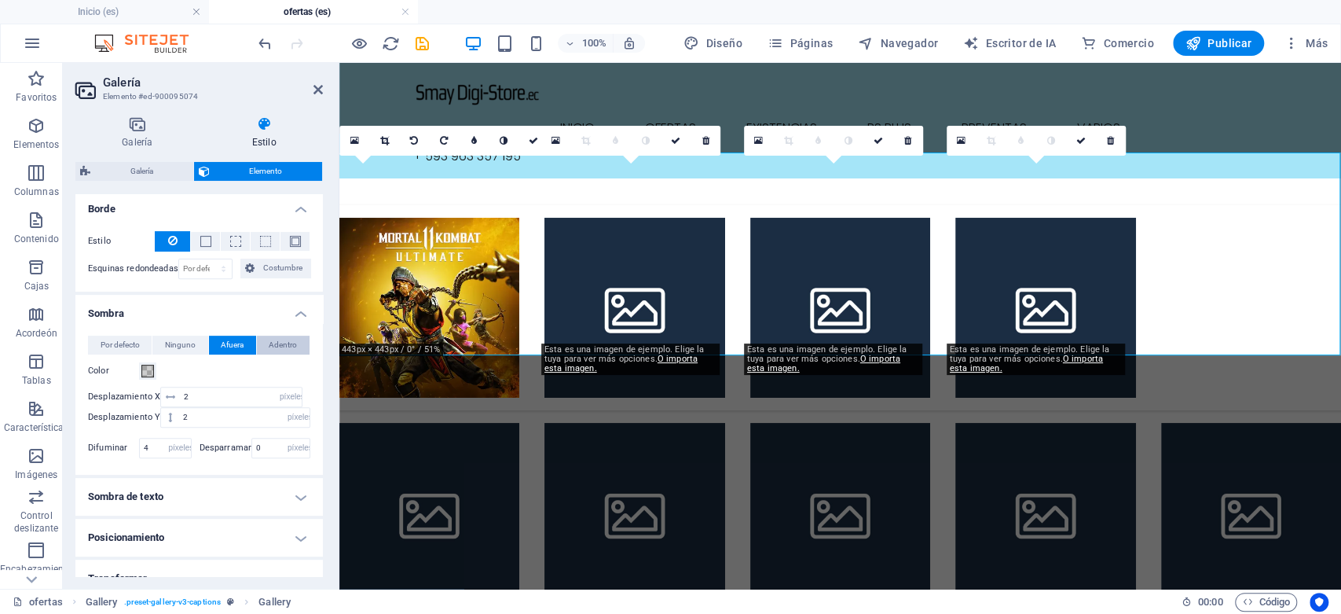
click at [290, 346] on font "Adentro" at bounding box center [283, 344] width 28 height 9
click at [193, 344] on font "Ninguno" at bounding box center [180, 344] width 31 height 9
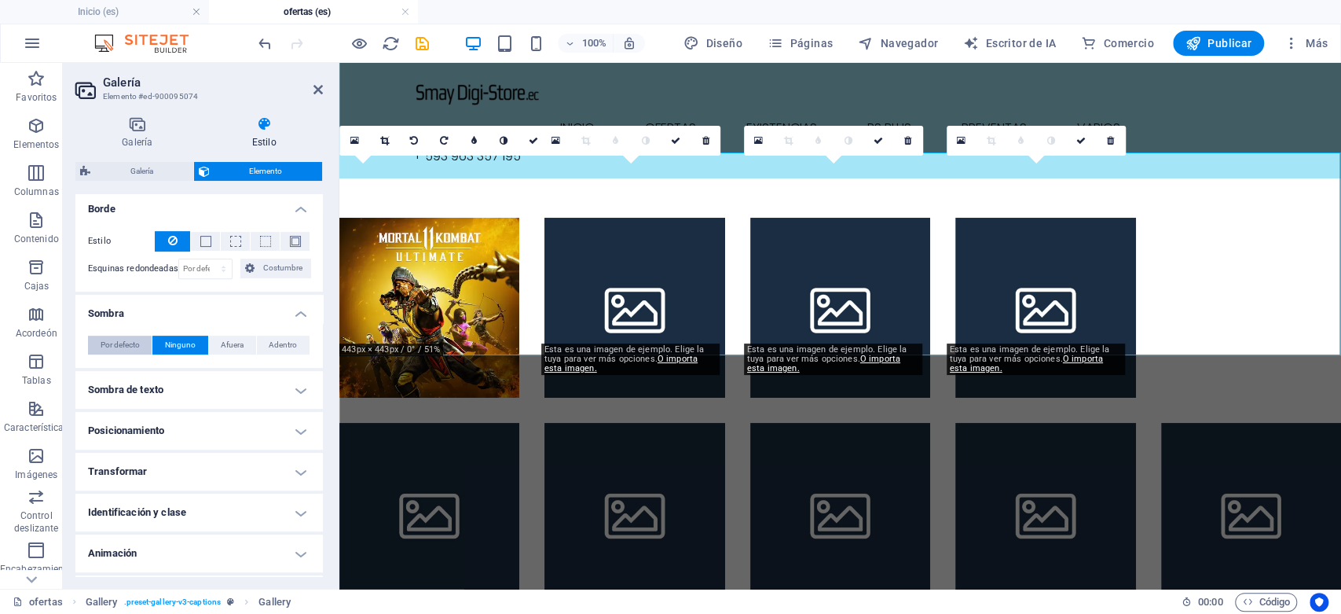
click at [129, 343] on font "Por defecto" at bounding box center [120, 344] width 39 height 9
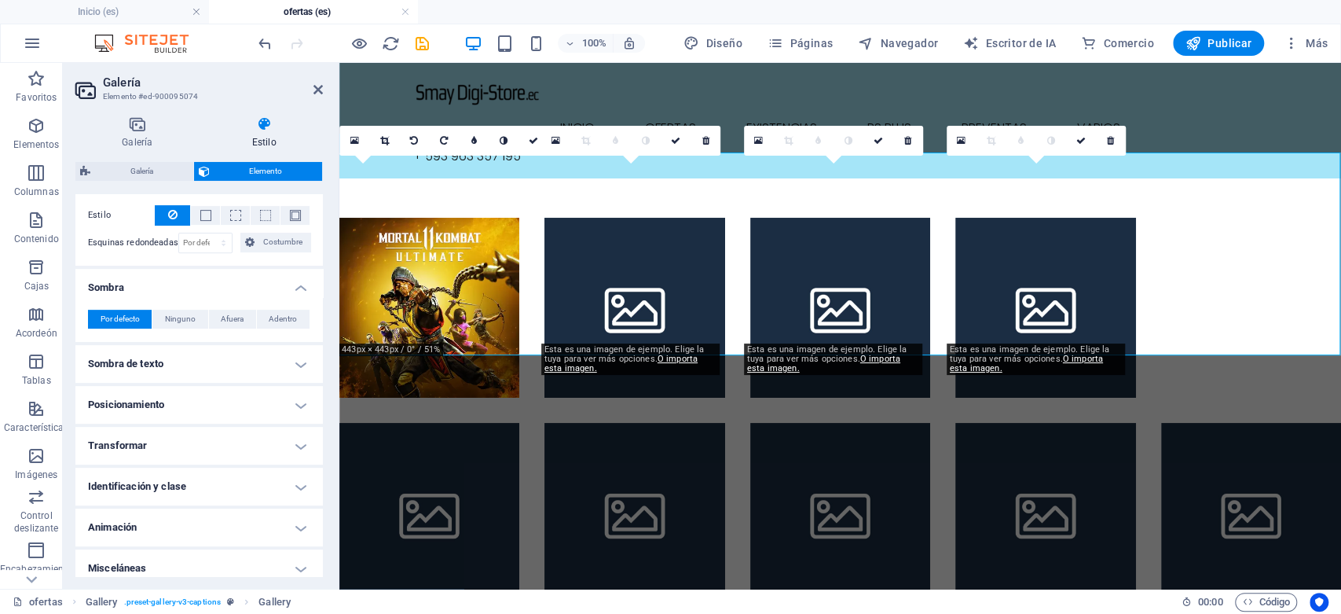
scroll to position [455, 0]
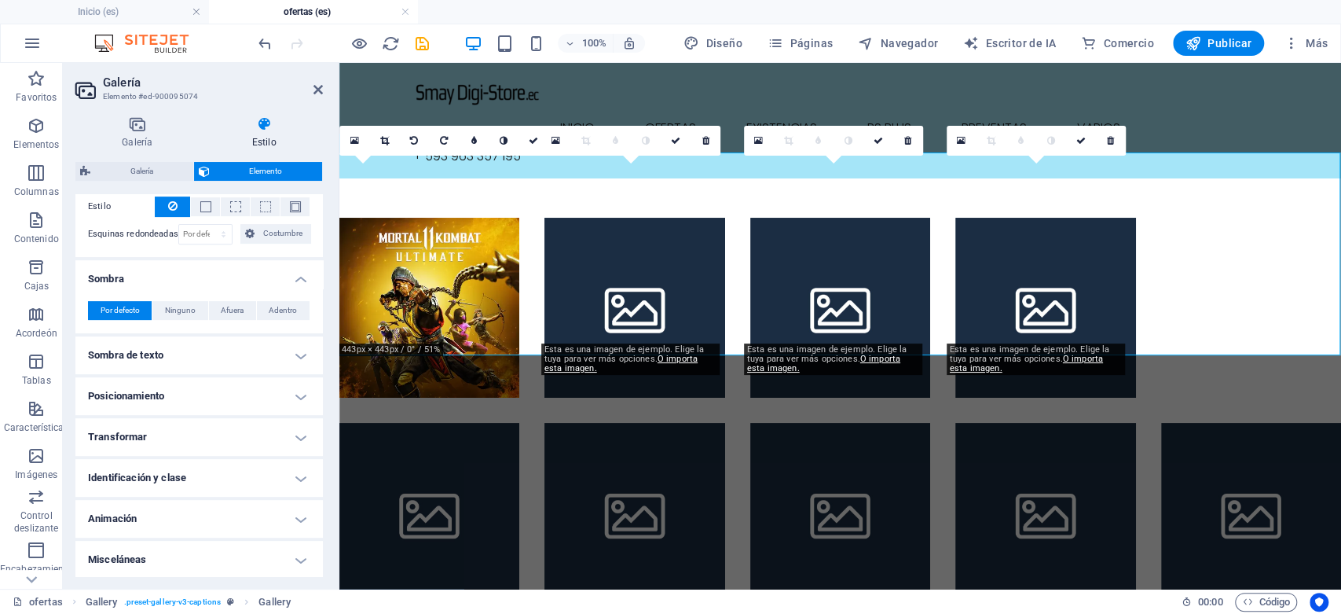
click at [295, 545] on h4 "Misceláneas" at bounding box center [199, 560] width 248 height 38
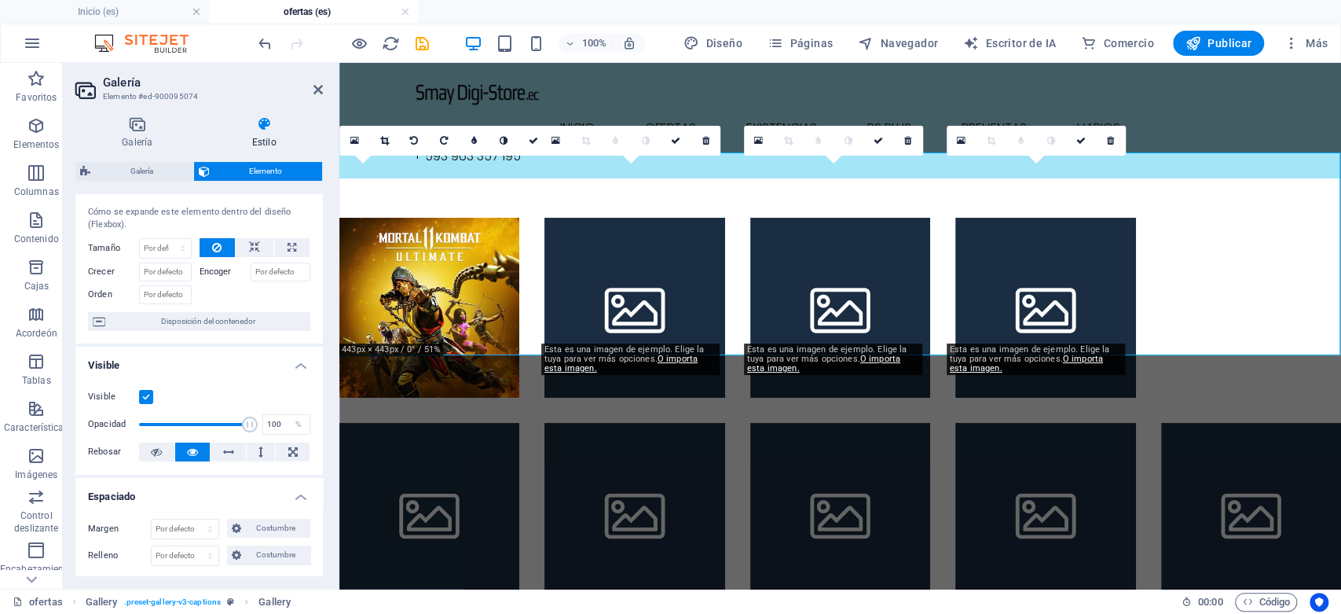
scroll to position [0, 0]
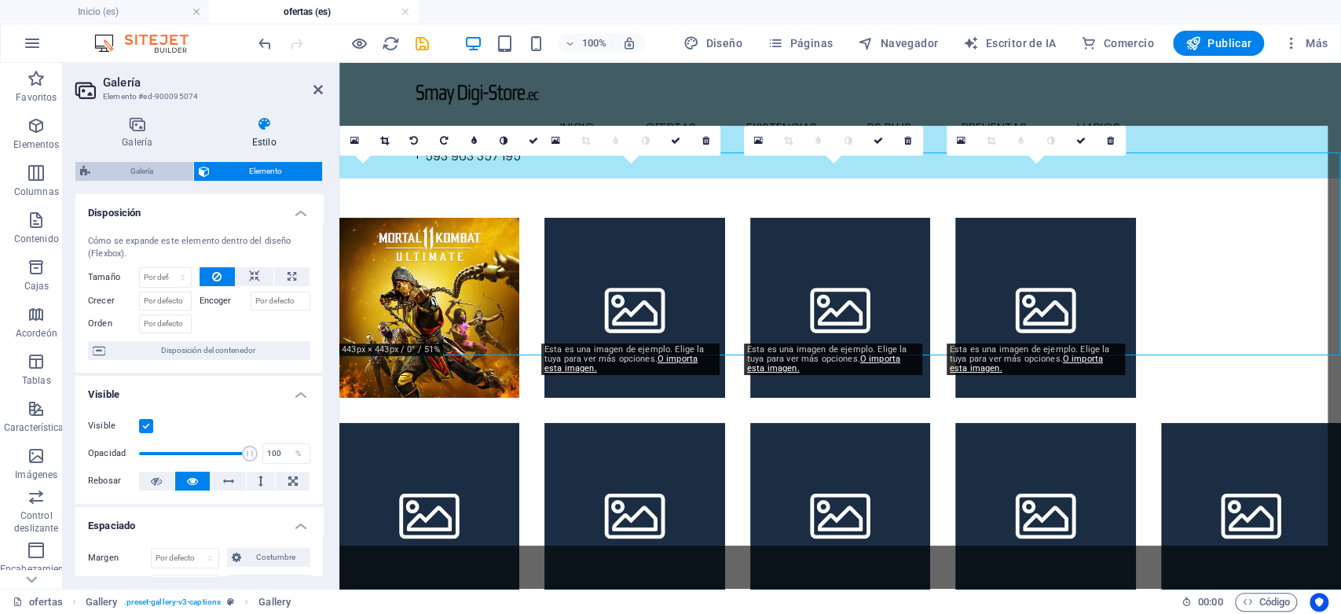
click at [144, 174] on font "Galería" at bounding box center [141, 171] width 23 height 9
select select "rem"
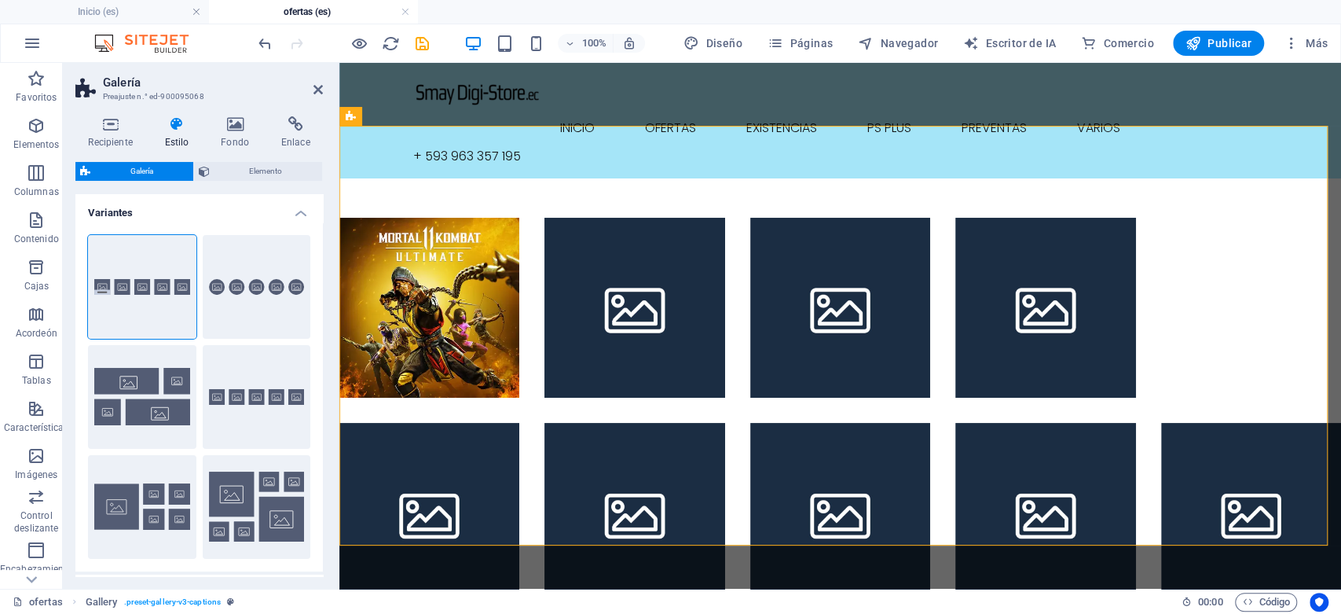
click at [189, 137] on font "Estilo" at bounding box center [177, 142] width 24 height 11
click at [233, 165] on span "Elemento" at bounding box center [267, 171] width 104 height 19
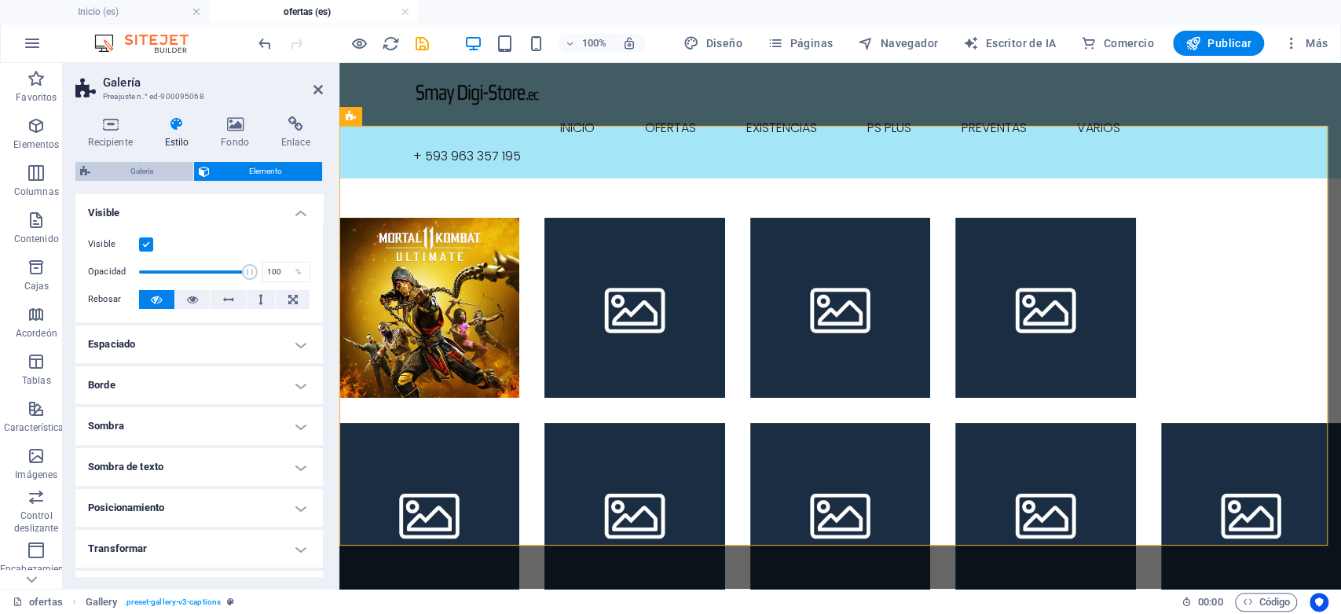
click at [170, 166] on span "Galería" at bounding box center [142, 171] width 94 height 19
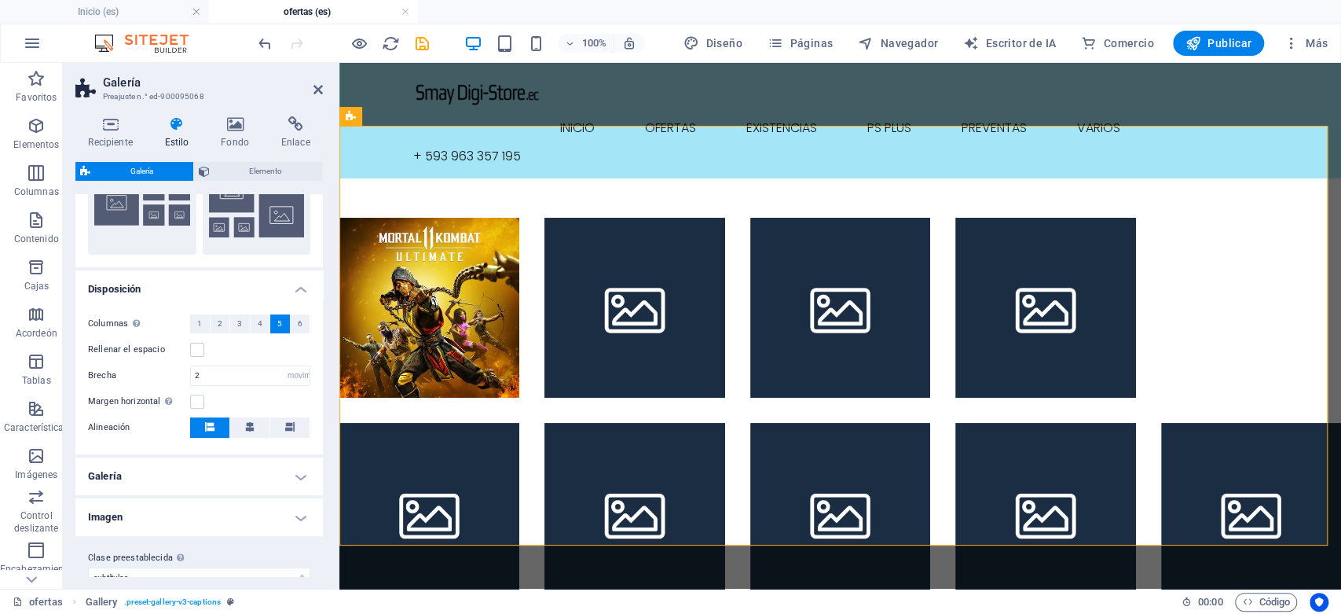
scroll to position [325, 0]
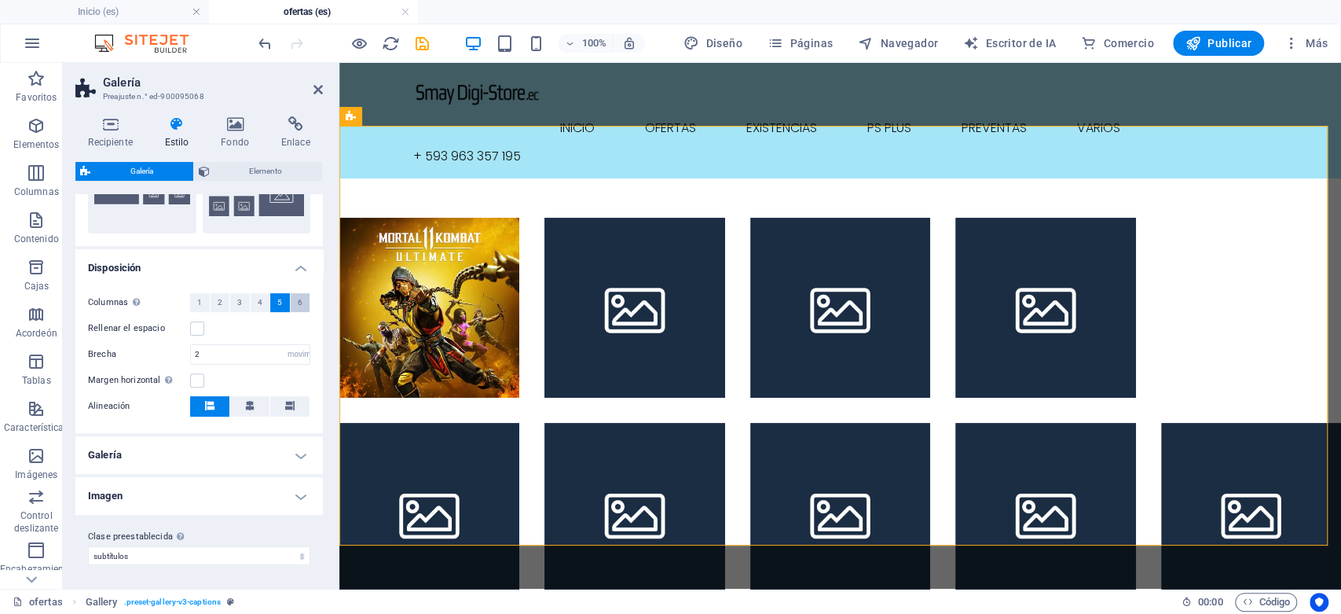
click at [292, 297] on button "6" at bounding box center [301, 302] width 20 height 19
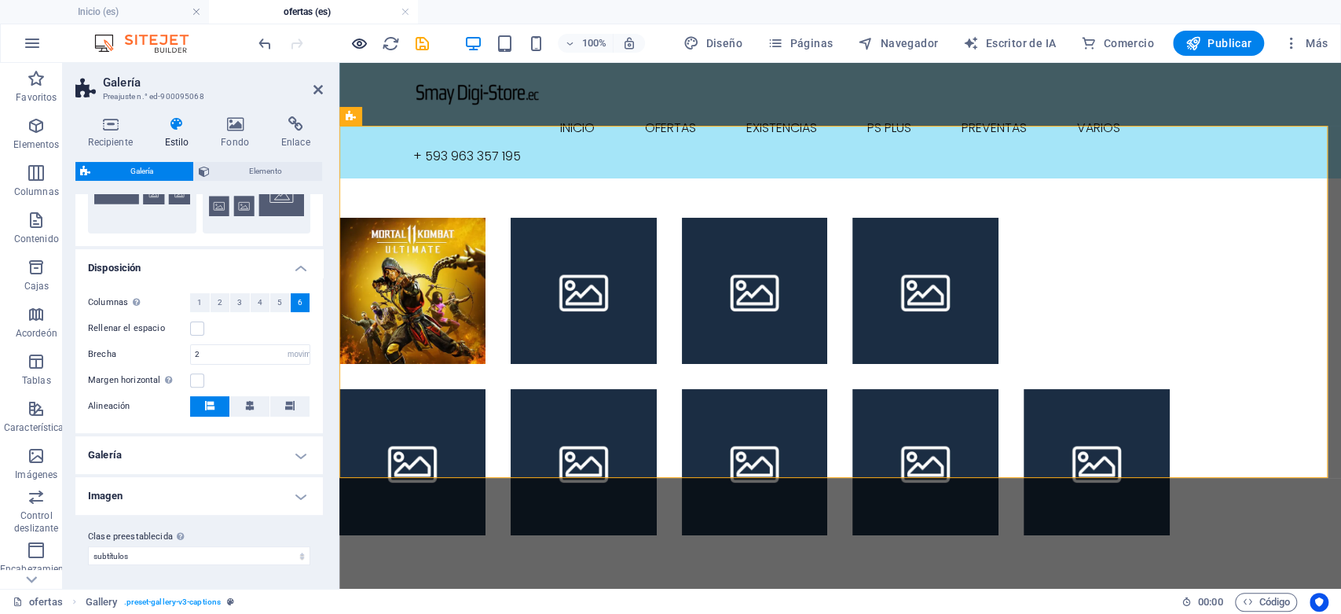
click at [367, 48] on icon "button" at bounding box center [359, 44] width 18 height 18
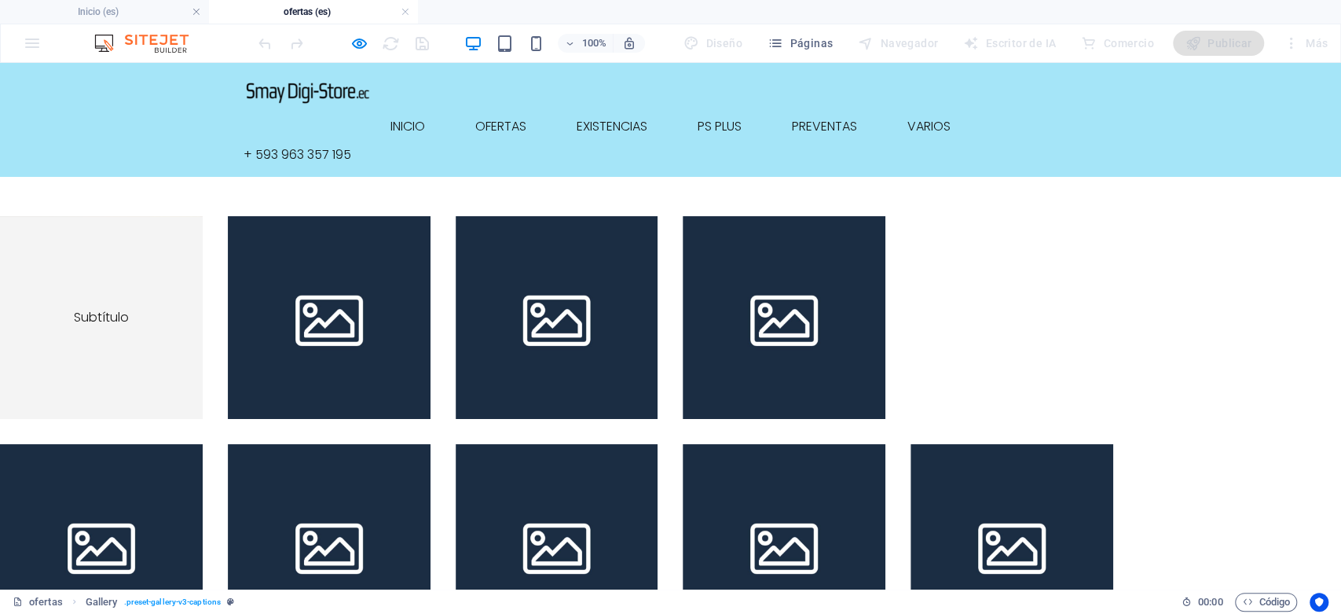
scroll to position [0, 0]
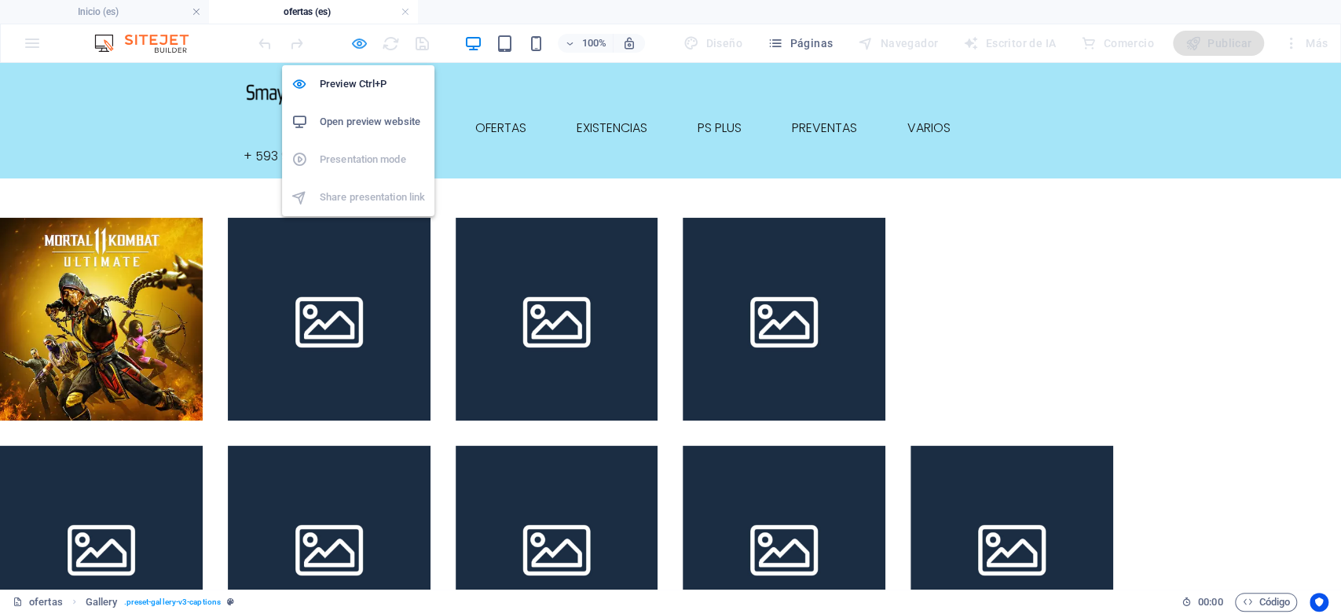
click at [362, 43] on icon "button" at bounding box center [359, 44] width 18 height 18
select select "rem"
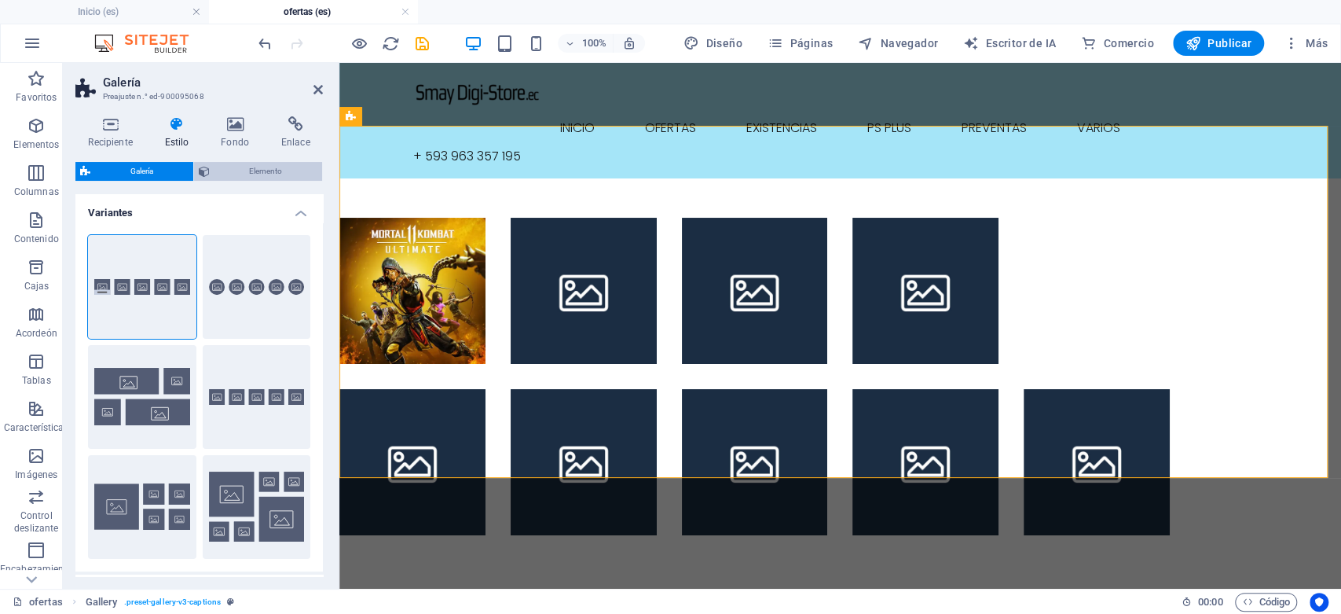
click at [263, 172] on font "Elemento" at bounding box center [265, 171] width 33 height 9
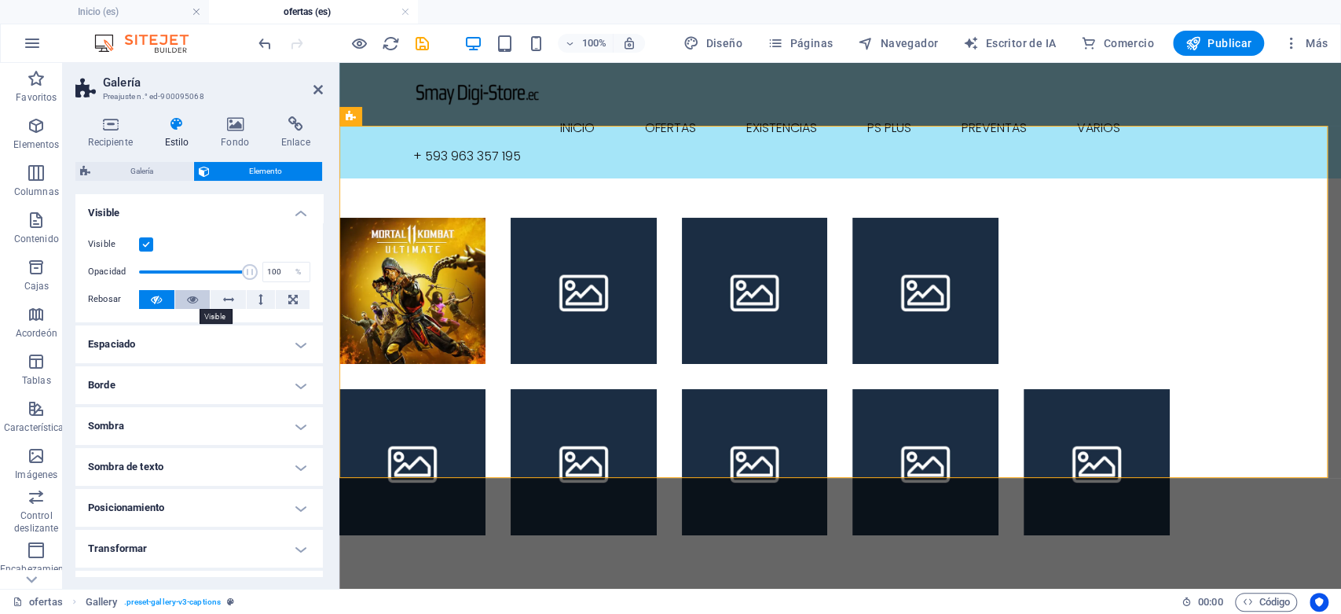
click at [189, 306] on icon at bounding box center [192, 299] width 11 height 19
click at [151, 305] on icon at bounding box center [156, 299] width 11 height 19
click at [141, 243] on label at bounding box center [146, 244] width 14 height 14
click at [0, 0] on input "Visible" at bounding box center [0, 0] width 0 height 0
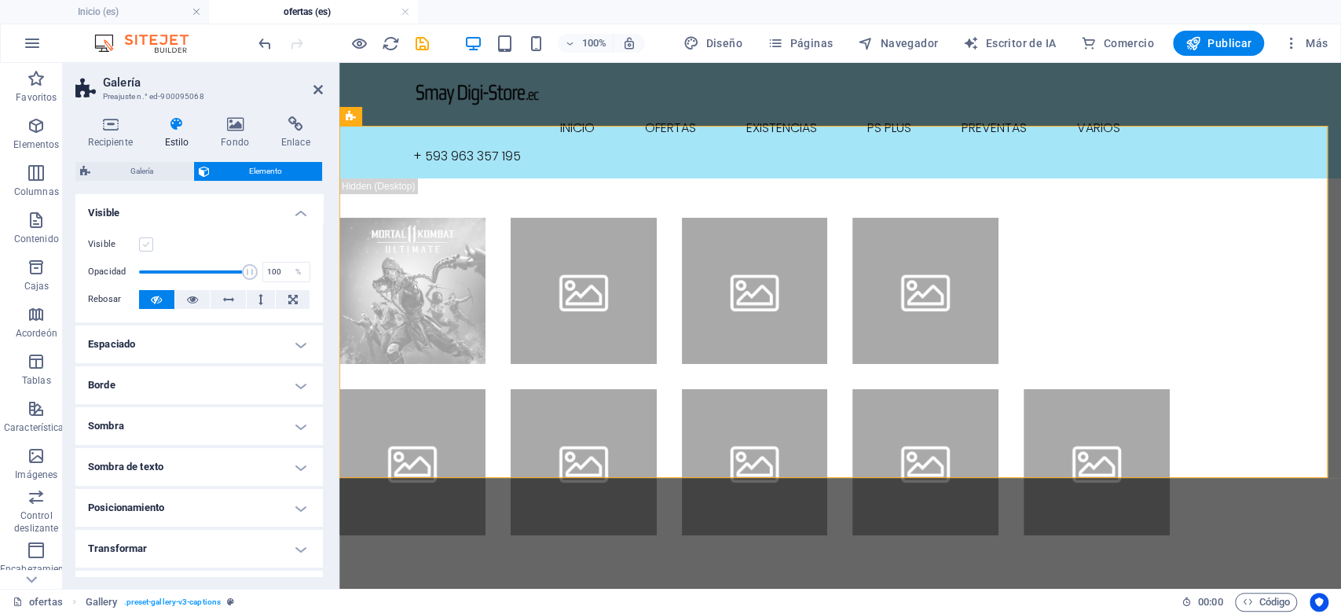
click at [145, 237] on label at bounding box center [146, 244] width 14 height 14
click at [0, 0] on input "Visible" at bounding box center [0, 0] width 0 height 0
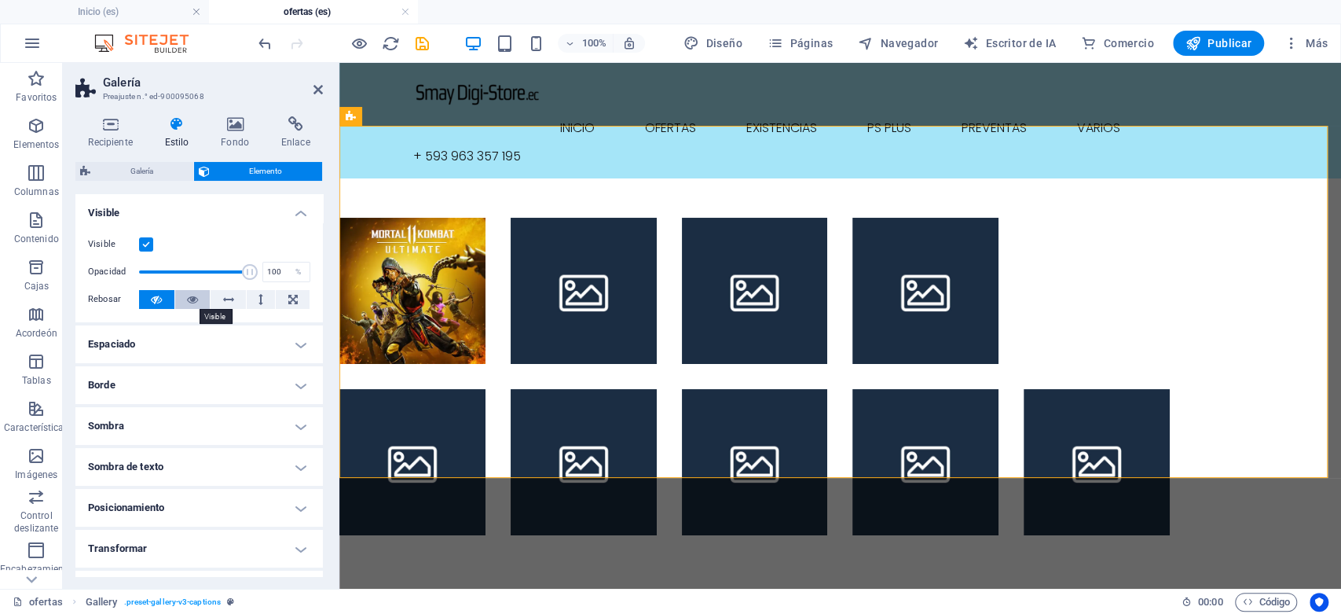
click at [193, 298] on icon at bounding box center [192, 299] width 11 height 19
click at [148, 244] on label at bounding box center [146, 244] width 14 height 14
click at [0, 0] on input "Visible" at bounding box center [0, 0] width 0 height 0
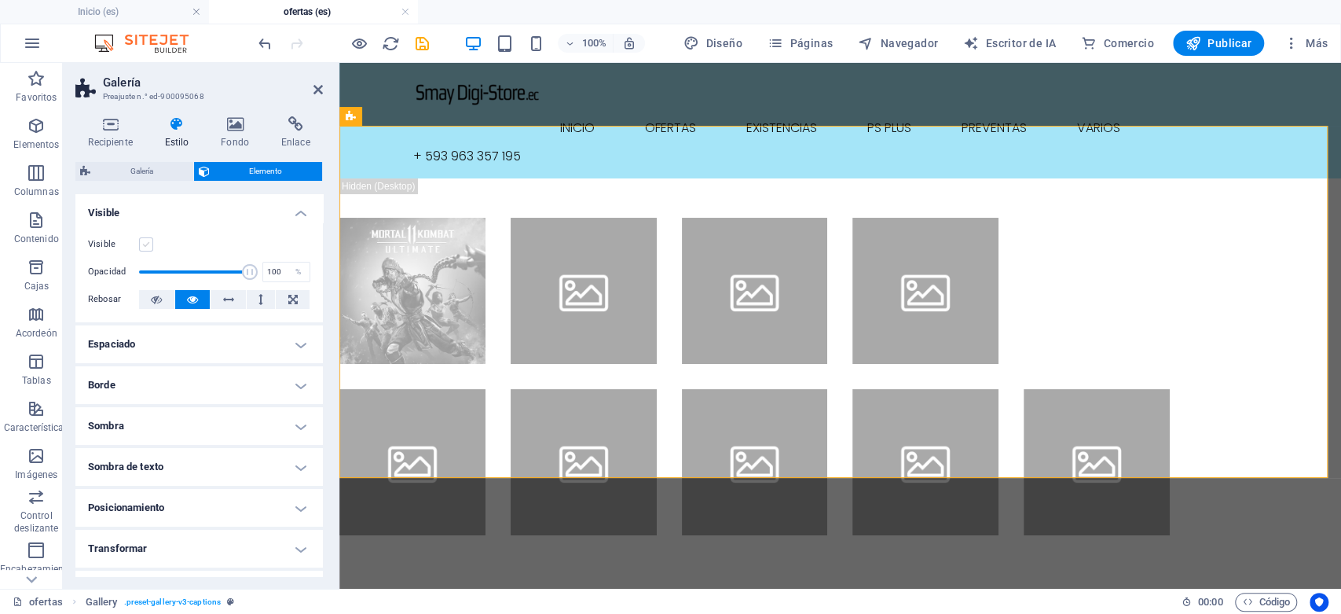
click at [148, 244] on label at bounding box center [146, 244] width 14 height 14
click at [0, 0] on input "Visible" at bounding box center [0, 0] width 0 height 0
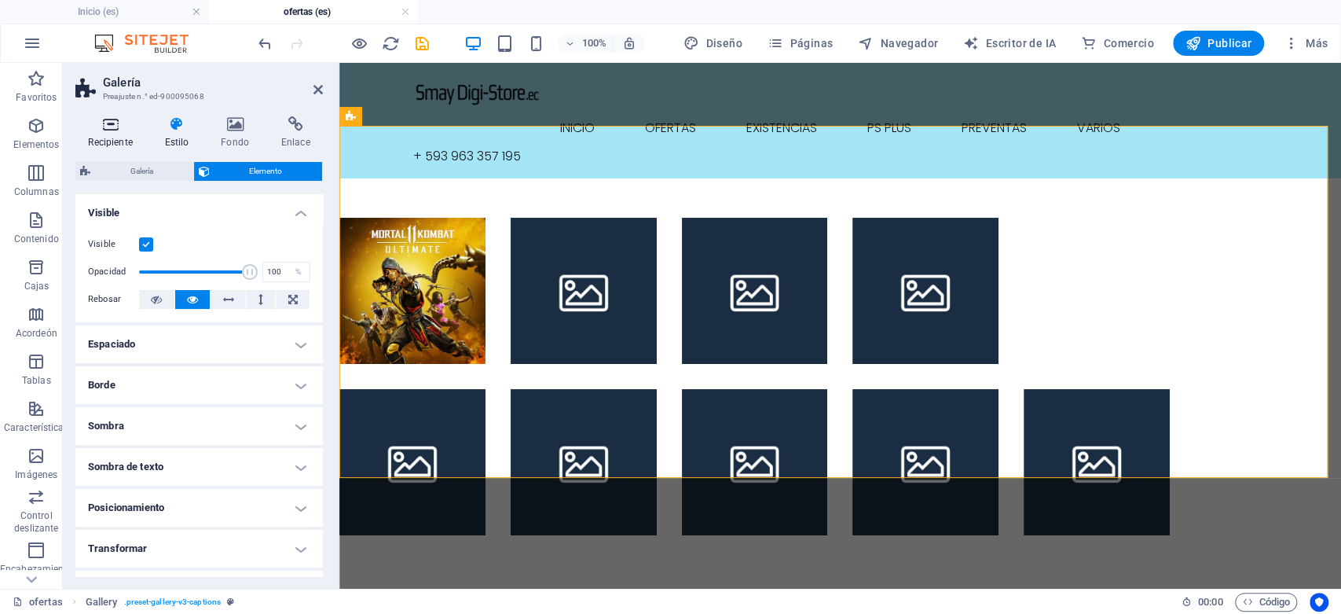
click at [113, 134] on h4 "Recipiente" at bounding box center [113, 132] width 76 height 33
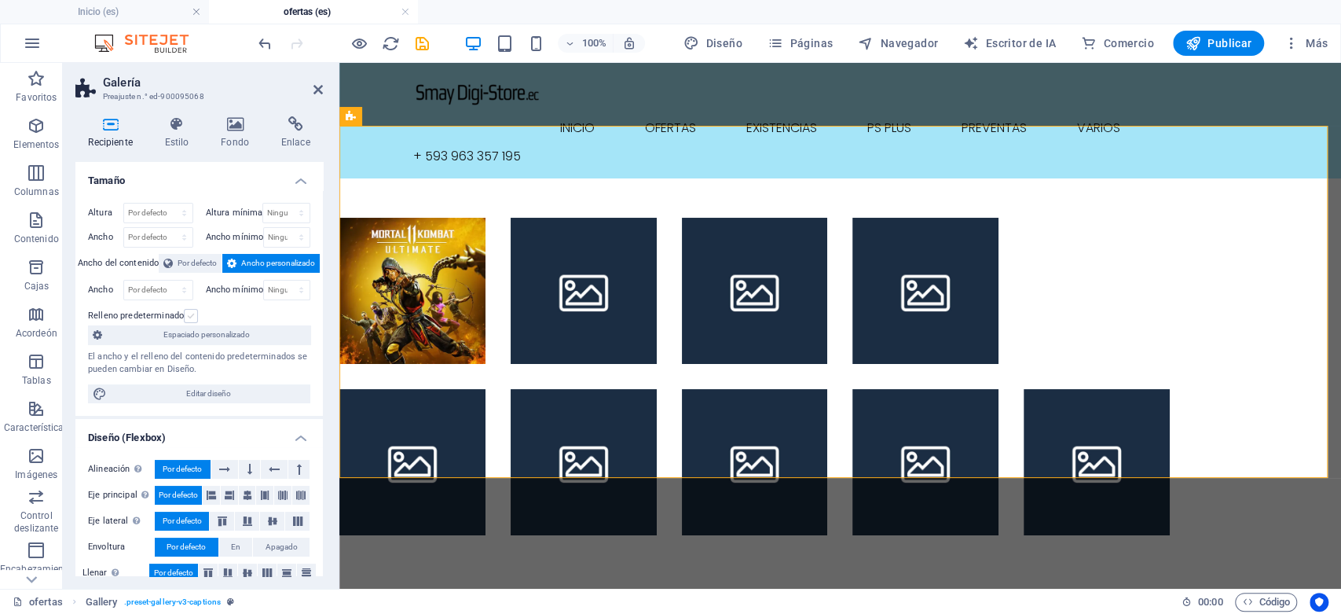
click at [184, 317] on label at bounding box center [191, 316] width 14 height 14
click at [0, 0] on input "Relleno predeterminado" at bounding box center [0, 0] width 0 height 0
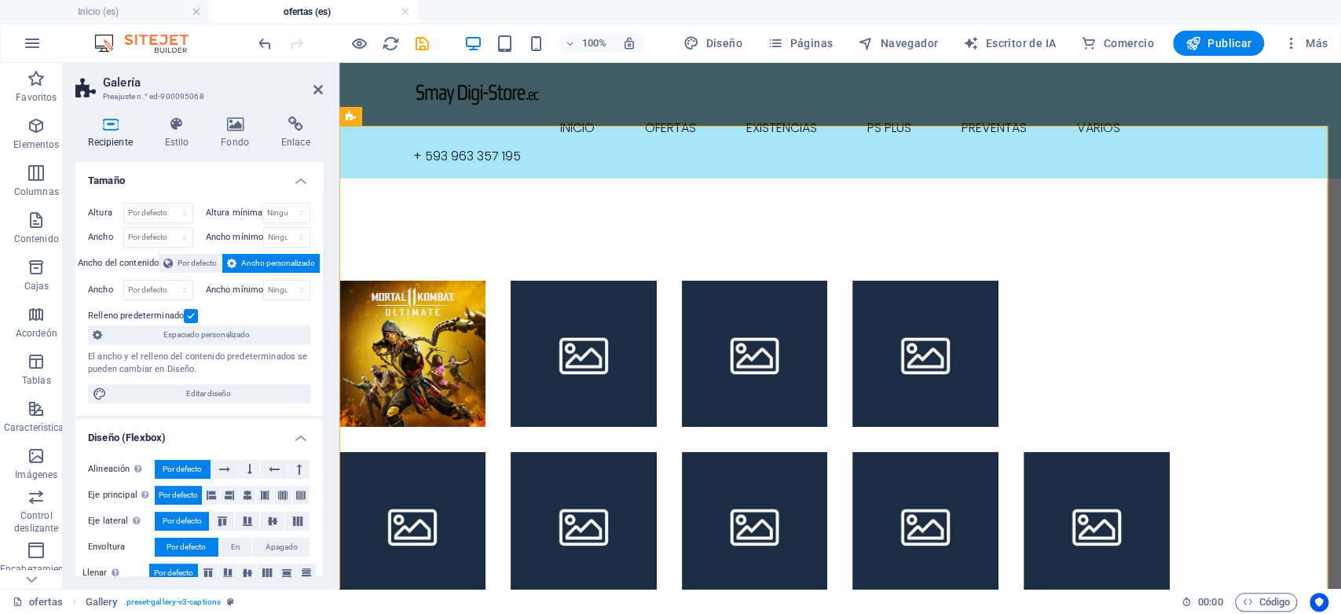
click at [190, 317] on label at bounding box center [191, 316] width 14 height 14
click at [0, 0] on input "Relleno predeterminado" at bounding box center [0, 0] width 0 height 0
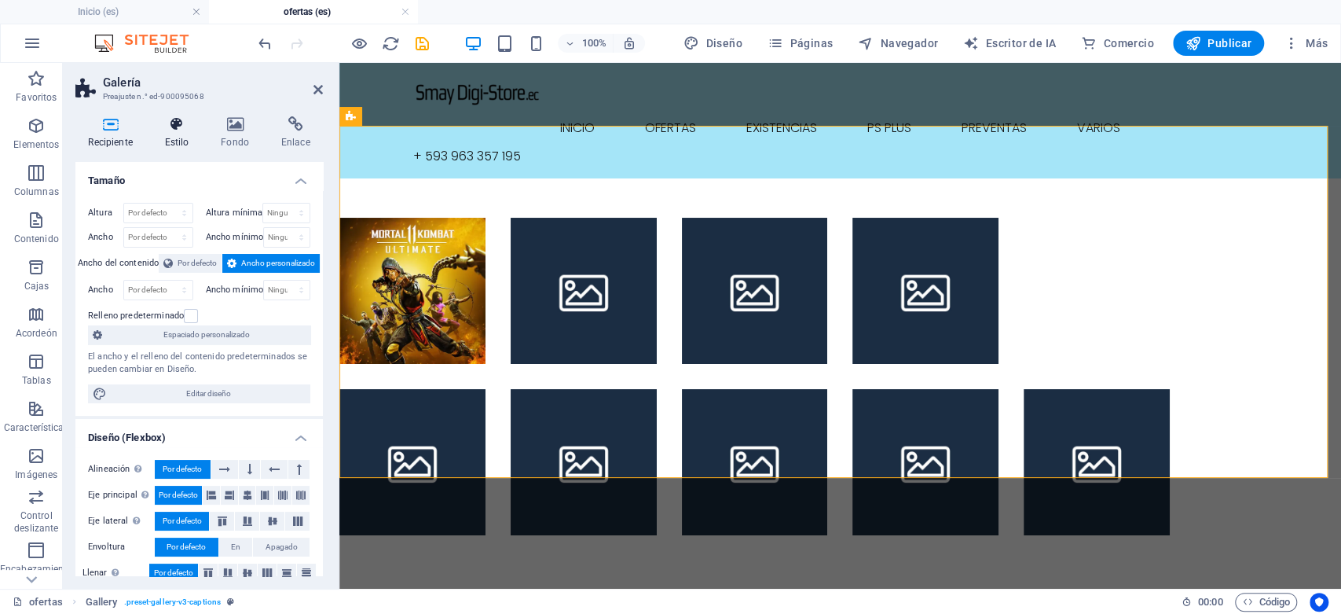
click at [174, 130] on icon at bounding box center [177, 124] width 50 height 16
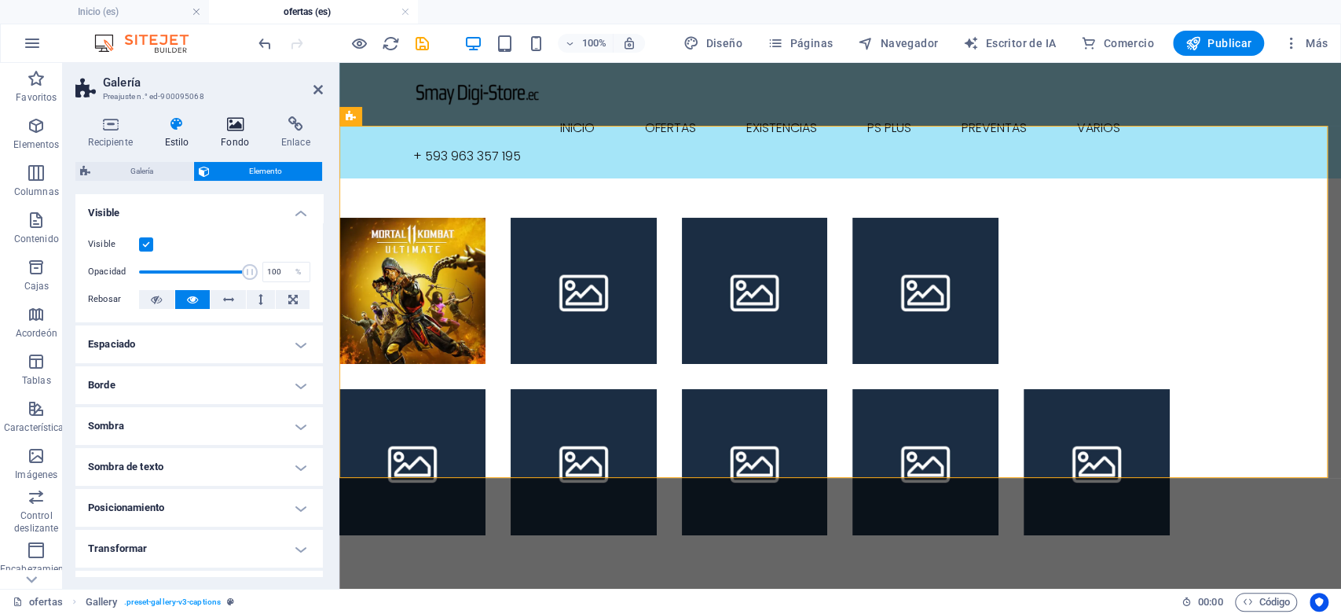
click at [235, 137] on font "Fondo" at bounding box center [235, 142] width 28 height 11
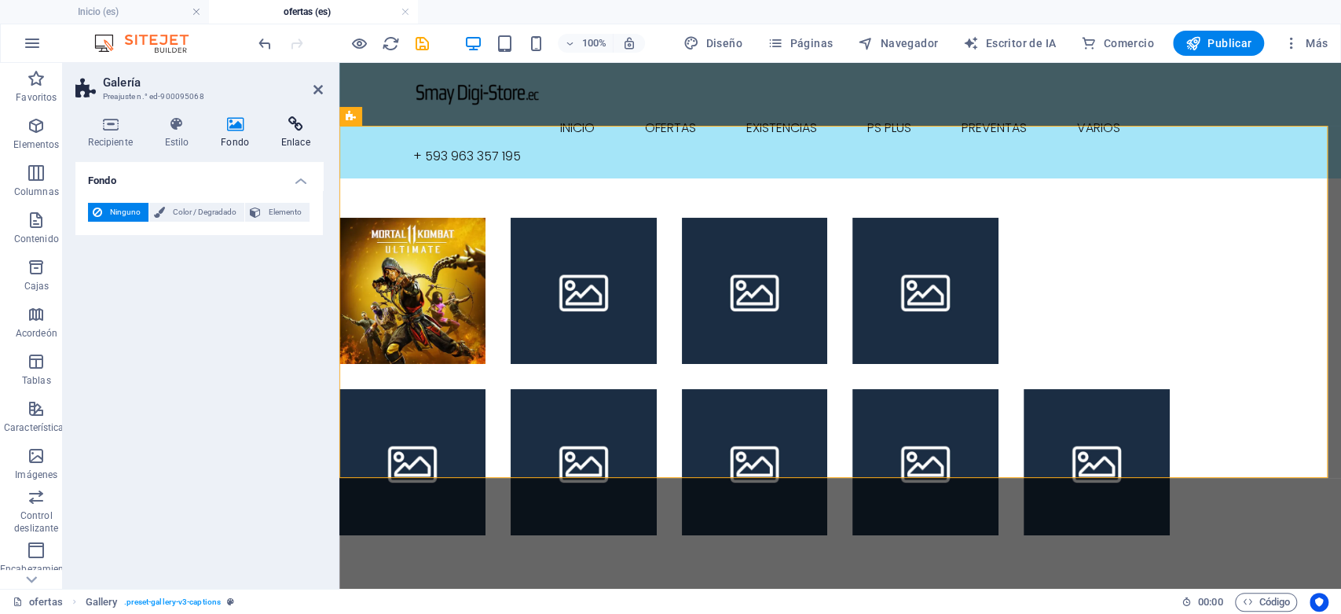
click at [299, 139] on font "Enlace" at bounding box center [295, 142] width 29 height 11
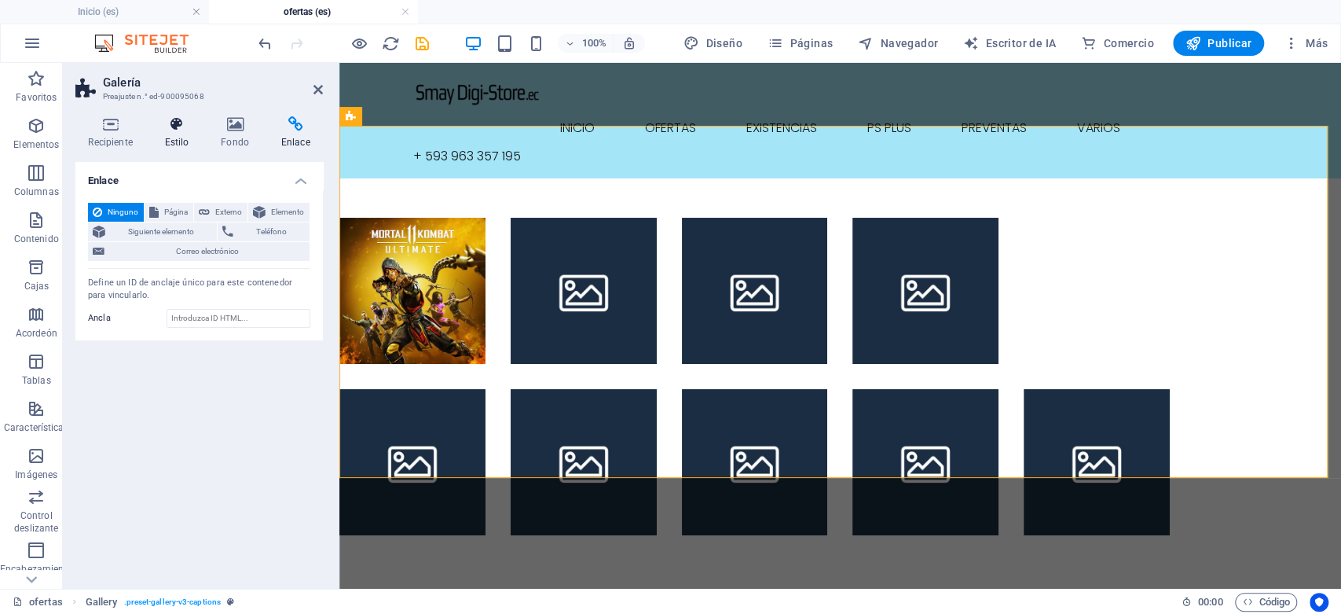
click at [174, 135] on h4 "Estilo" at bounding box center [180, 132] width 57 height 33
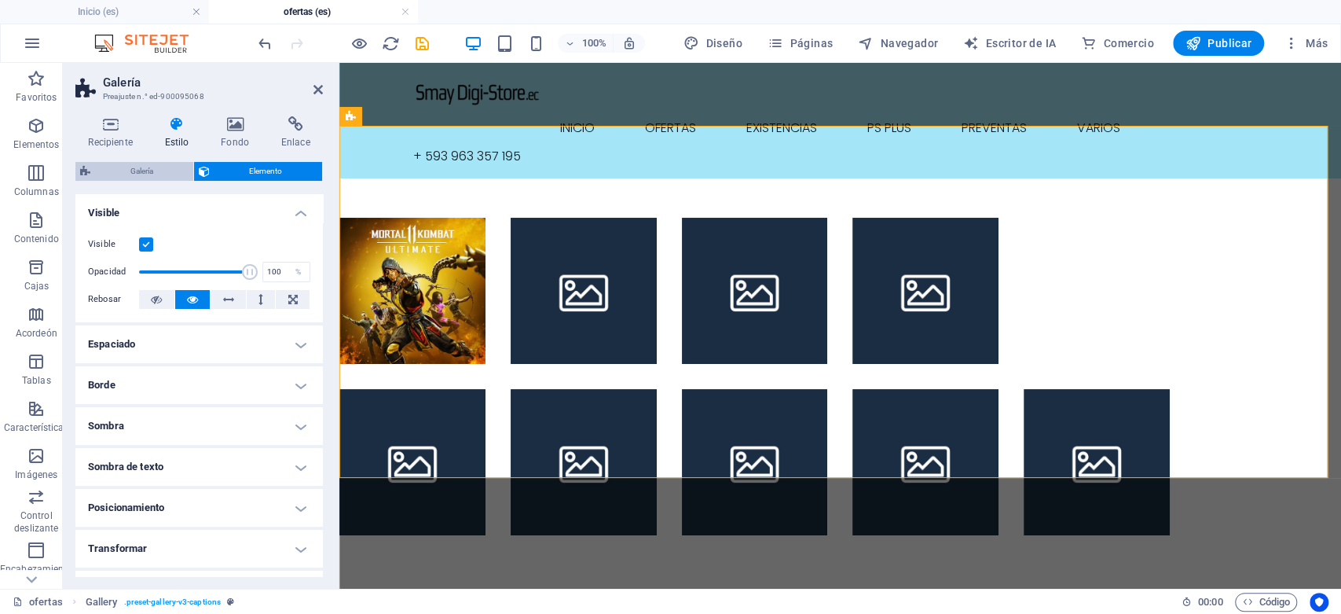
click at [145, 167] on font "Galería" at bounding box center [141, 171] width 23 height 9
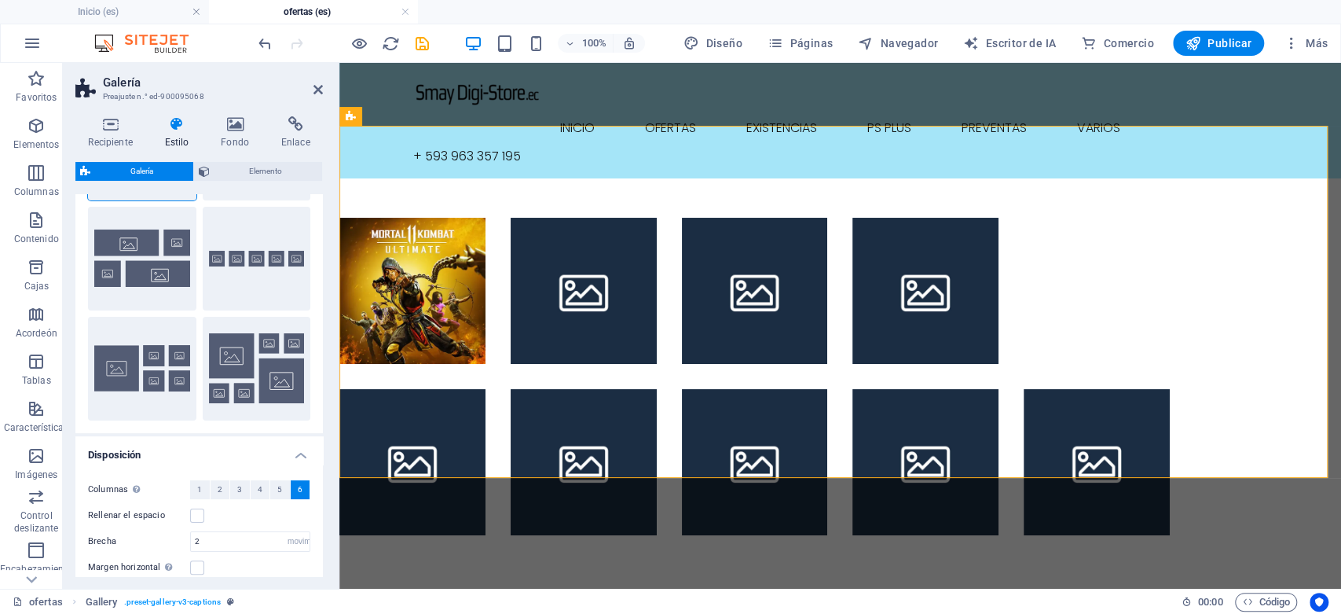
scroll to position [325, 0]
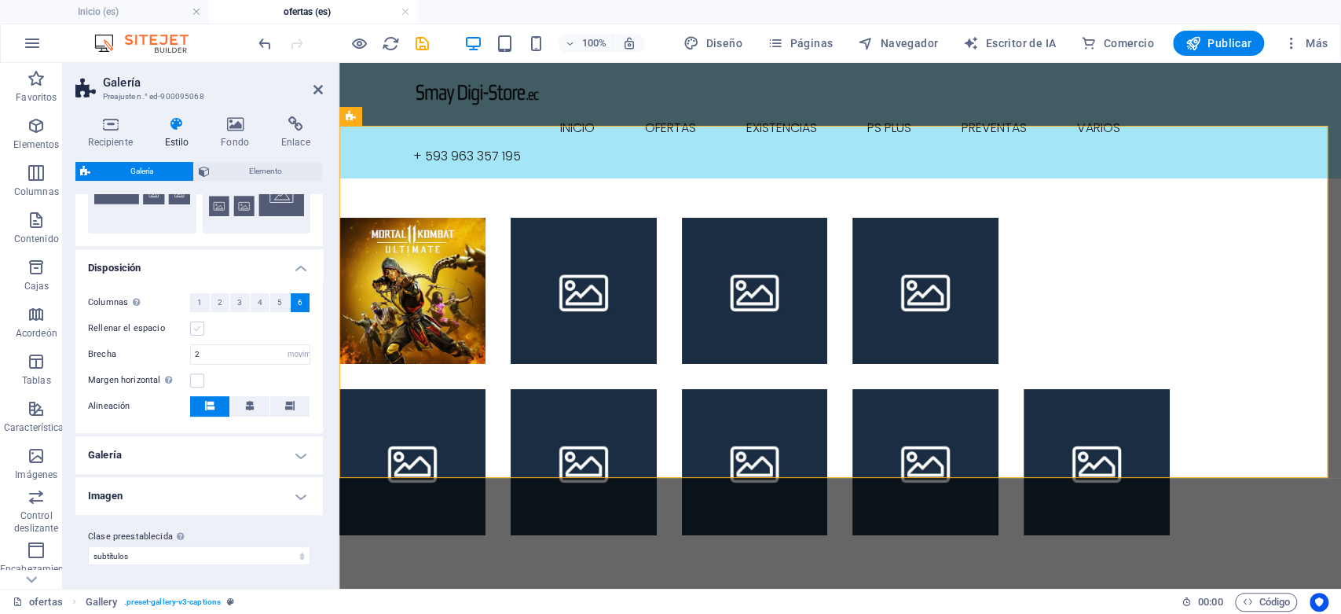
click at [196, 326] on label at bounding box center [197, 328] width 14 height 14
click at [0, 0] on input "Rellenar el espacio" at bounding box center [0, 0] width 0 height 0
click at [205, 451] on h4 "Galería" at bounding box center [199, 455] width 248 height 38
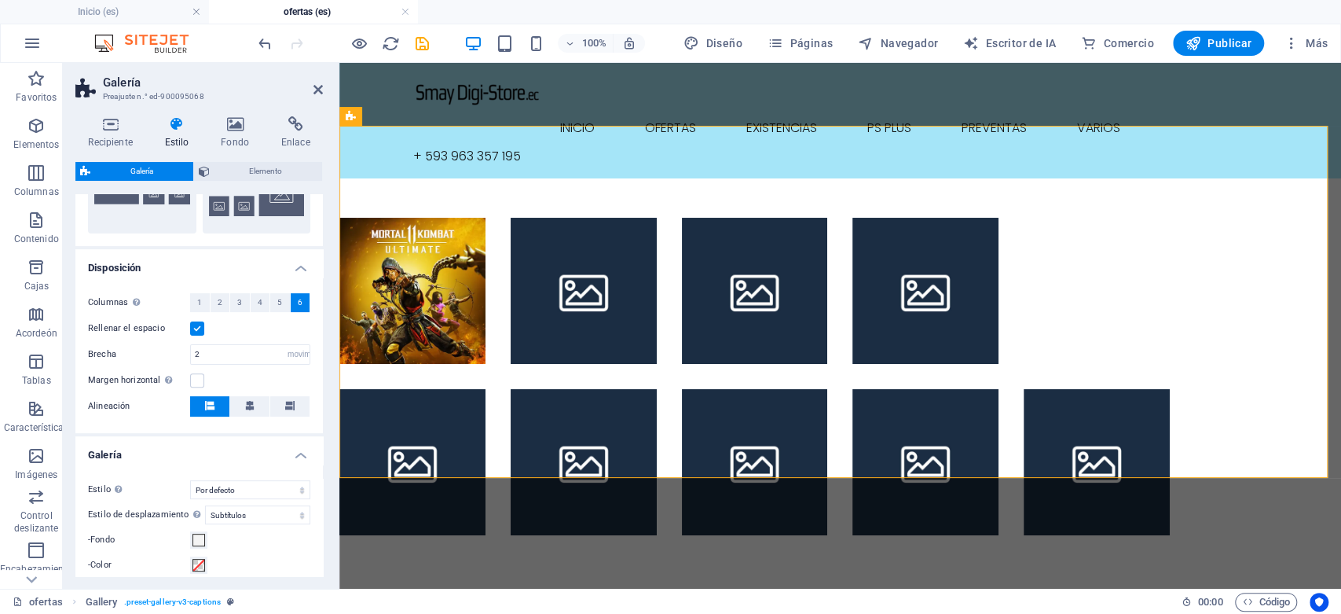
click at [205, 451] on h4 "Galería" at bounding box center [199, 450] width 248 height 28
click at [189, 490] on h4 "Imagen" at bounding box center [199, 496] width 248 height 38
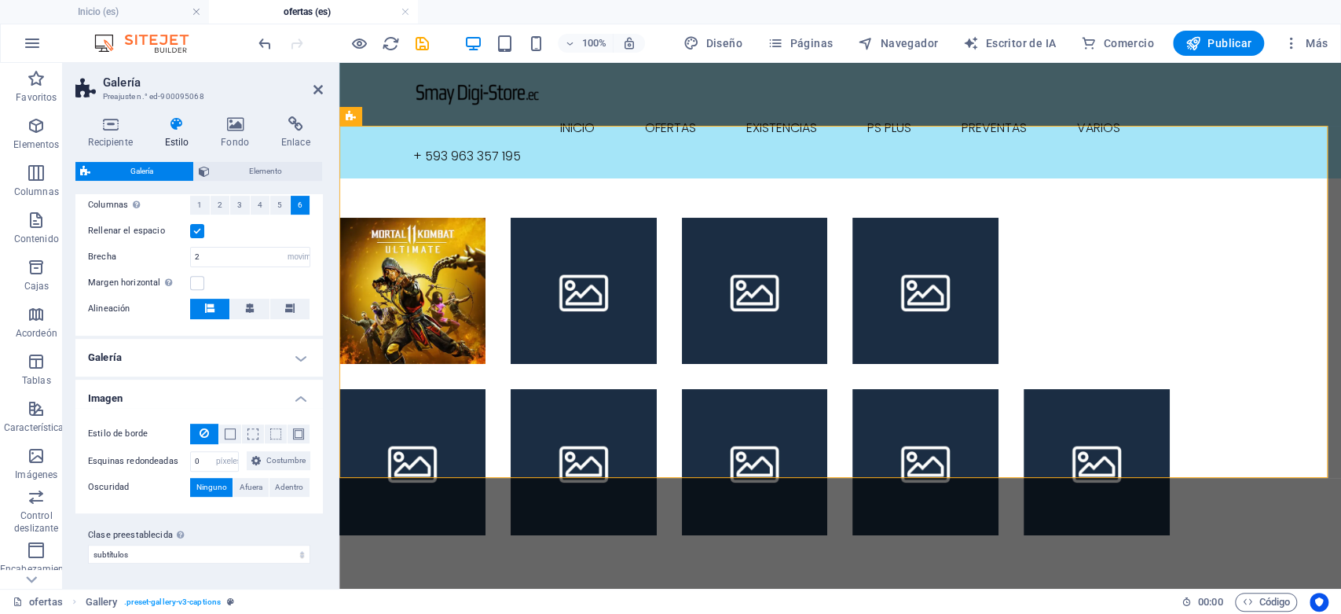
scroll to position [440, 0]
click at [225, 452] on input "0" at bounding box center [214, 461] width 47 height 19
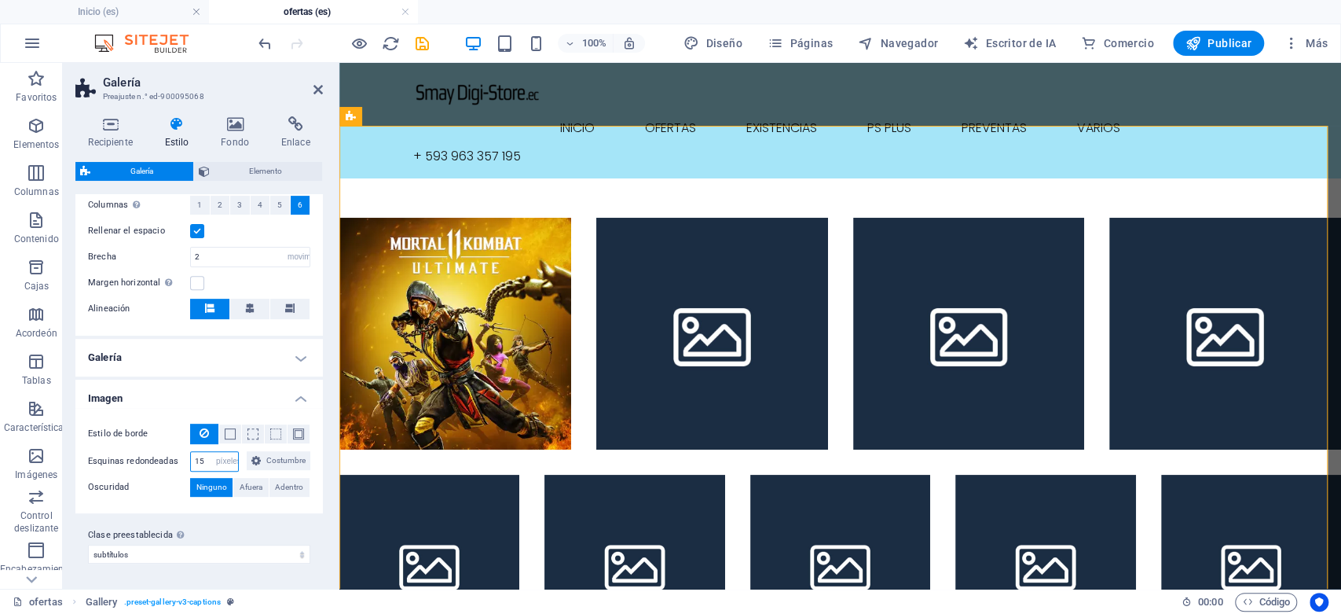
type input "15"
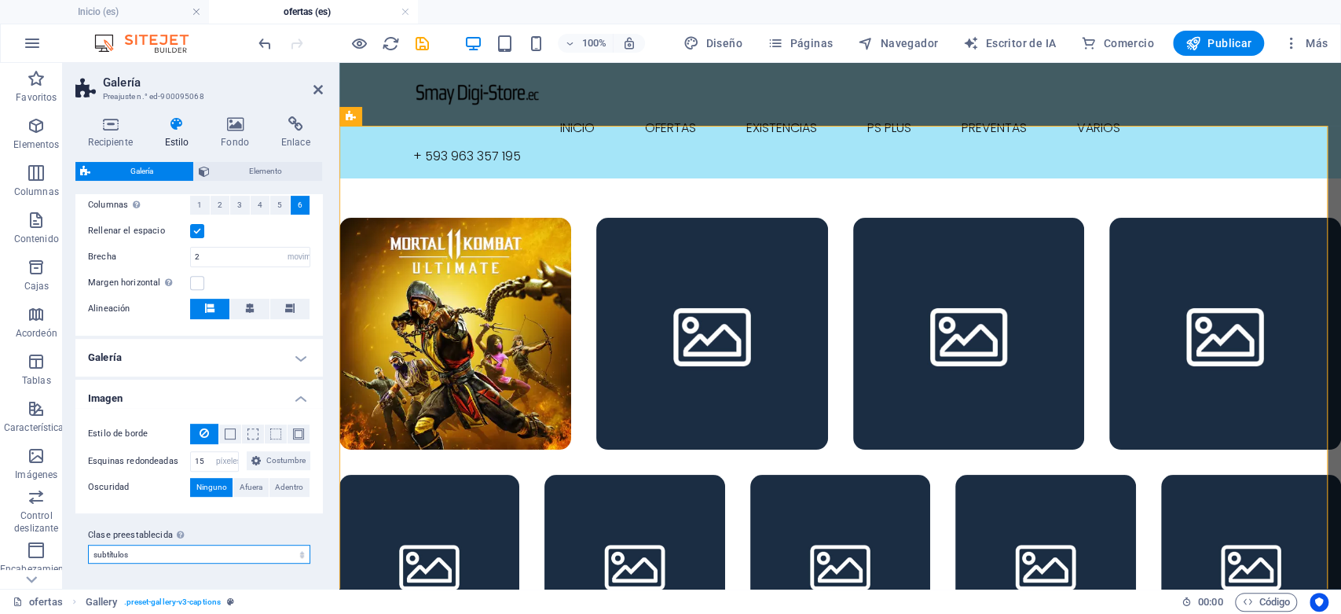
click at [300, 552] on select "subtítulos Agregar clase preestablecida" at bounding box center [199, 554] width 222 height 19
click at [88, 545] on select "subtítulos Agregar clase preestablecida" at bounding box center [199, 554] width 222 height 19
select select "preset-gallery-v3-captions"
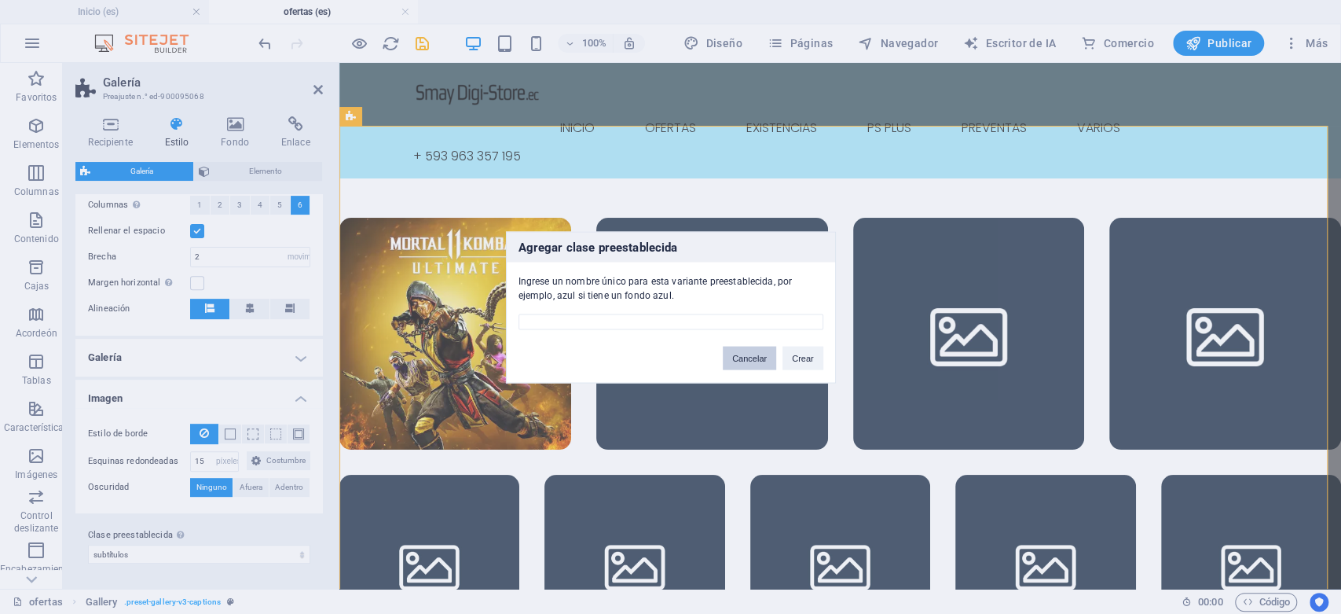
click at [762, 353] on font "Cancelar" at bounding box center [749, 357] width 35 height 9
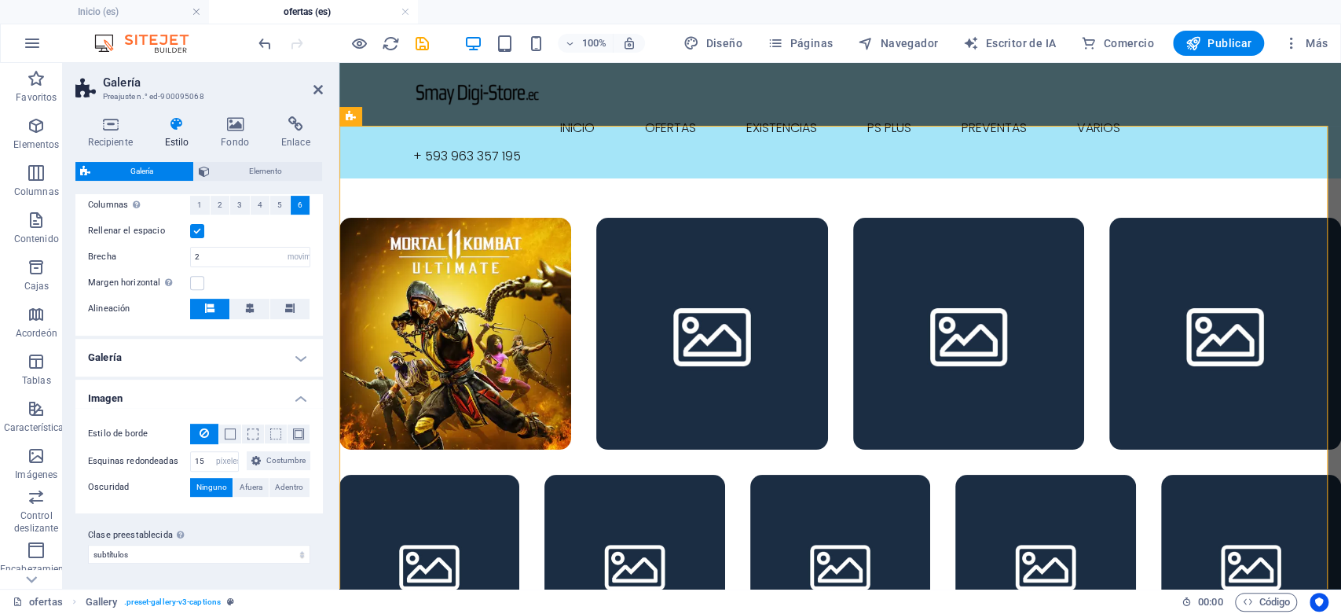
click at [310, 92] on header "Galería Preajuste n.° ed-900095068" at bounding box center [199, 83] width 248 height 41
click at [314, 89] on icon at bounding box center [318, 89] width 9 height 13
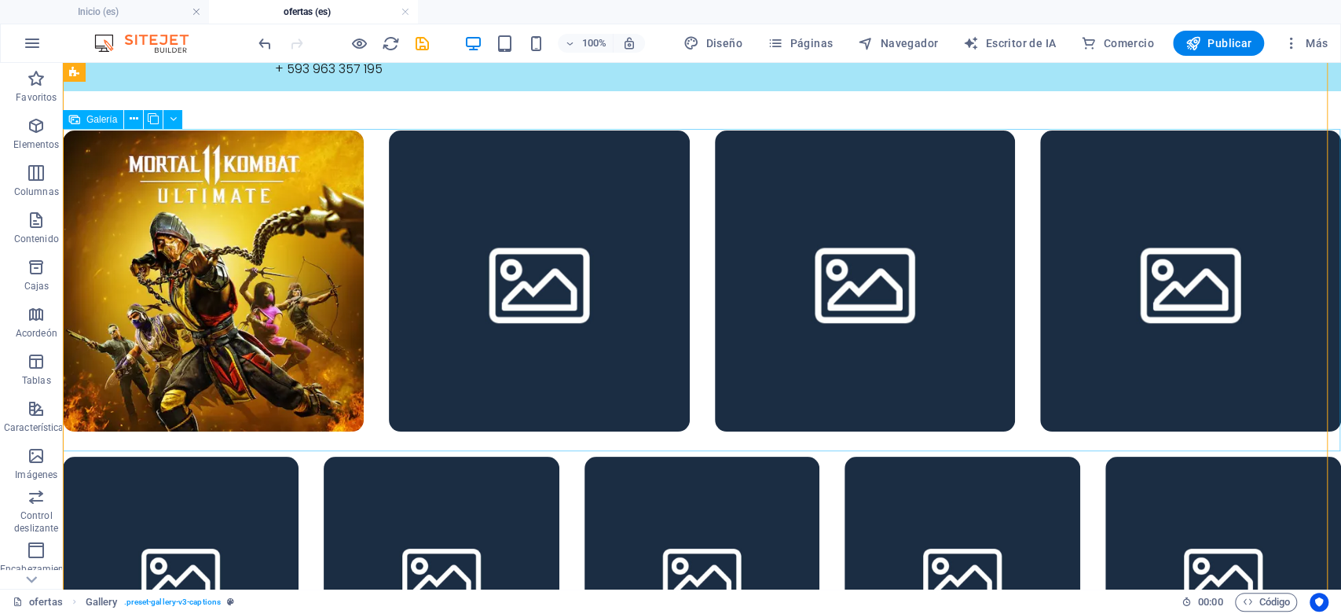
scroll to position [0, 0]
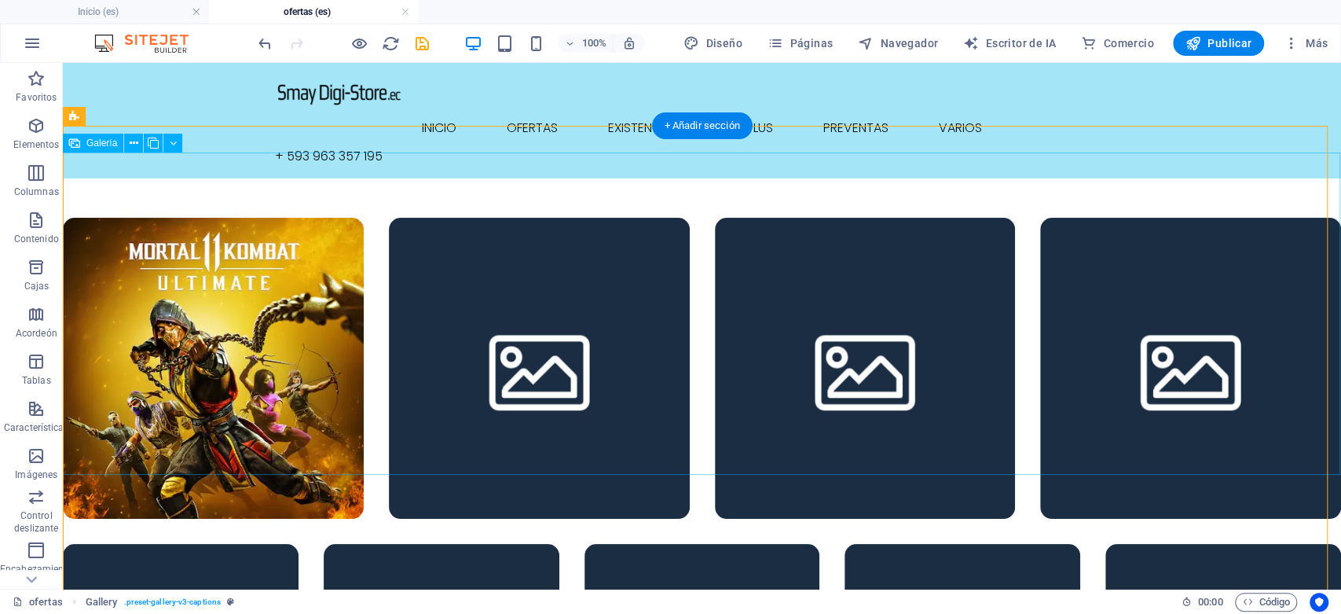
click at [488, 241] on li at bounding box center [539, 368] width 301 height 301
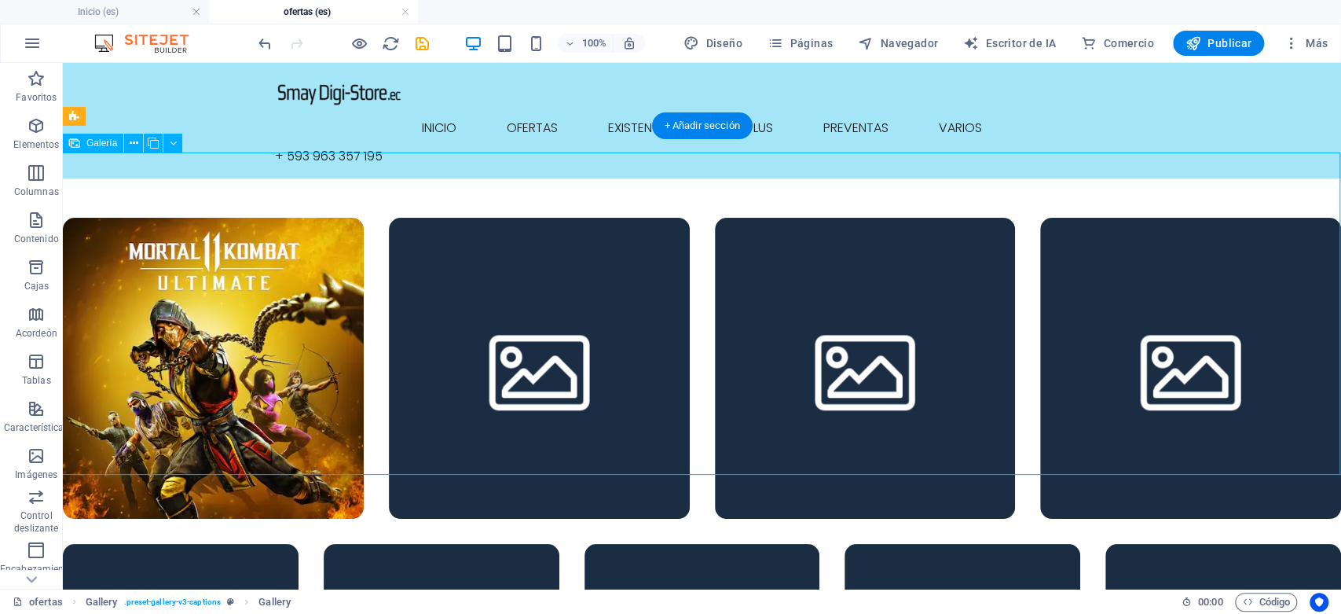
click at [292, 218] on li at bounding box center [213, 368] width 301 height 301
click at [193, 218] on li at bounding box center [213, 368] width 301 height 301
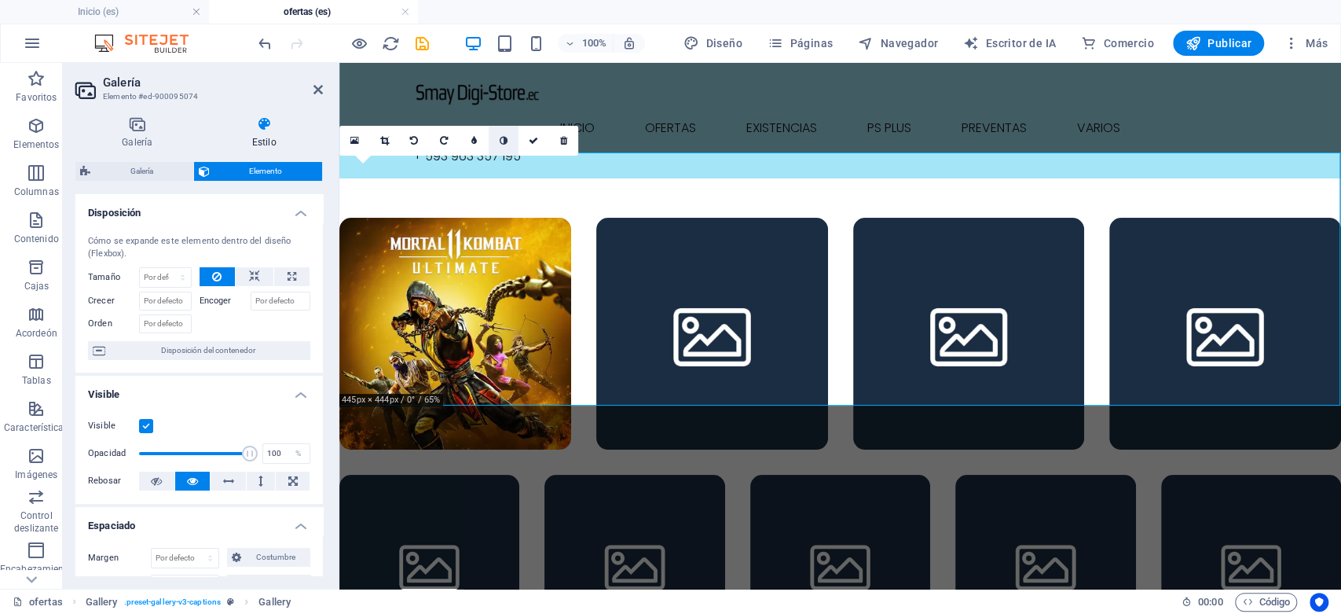
click at [503, 145] on link at bounding box center [504, 141] width 30 height 30
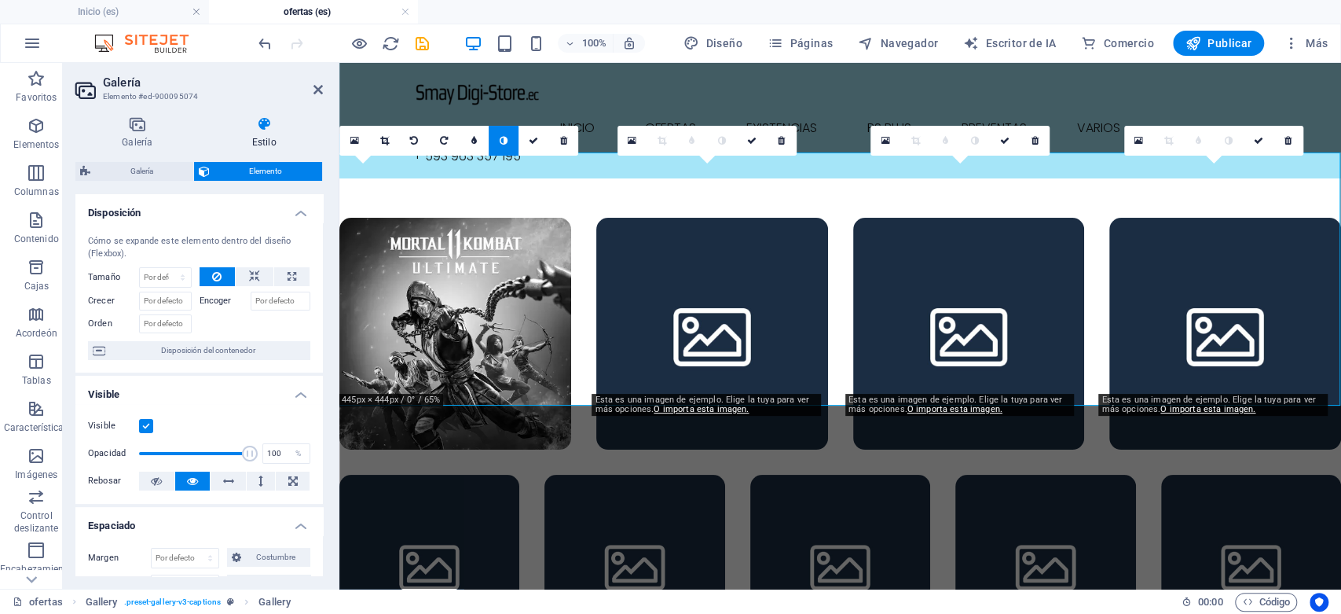
click at [503, 145] on link at bounding box center [504, 141] width 30 height 30
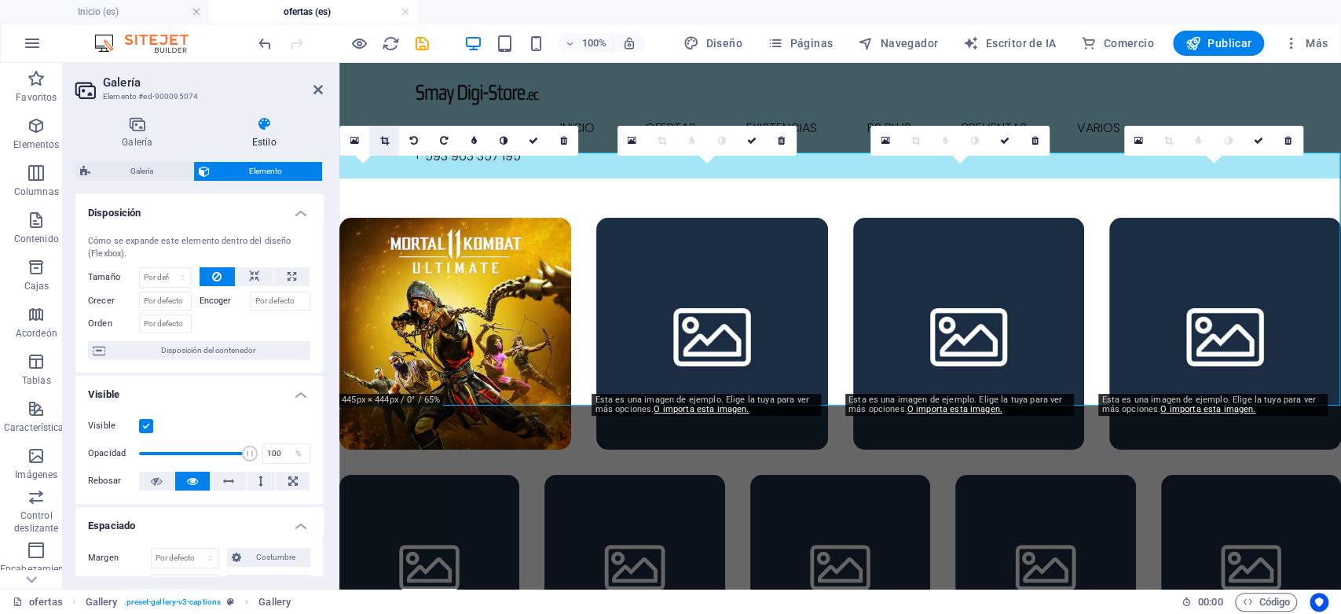
click at [382, 140] on icon at bounding box center [384, 140] width 9 height 9
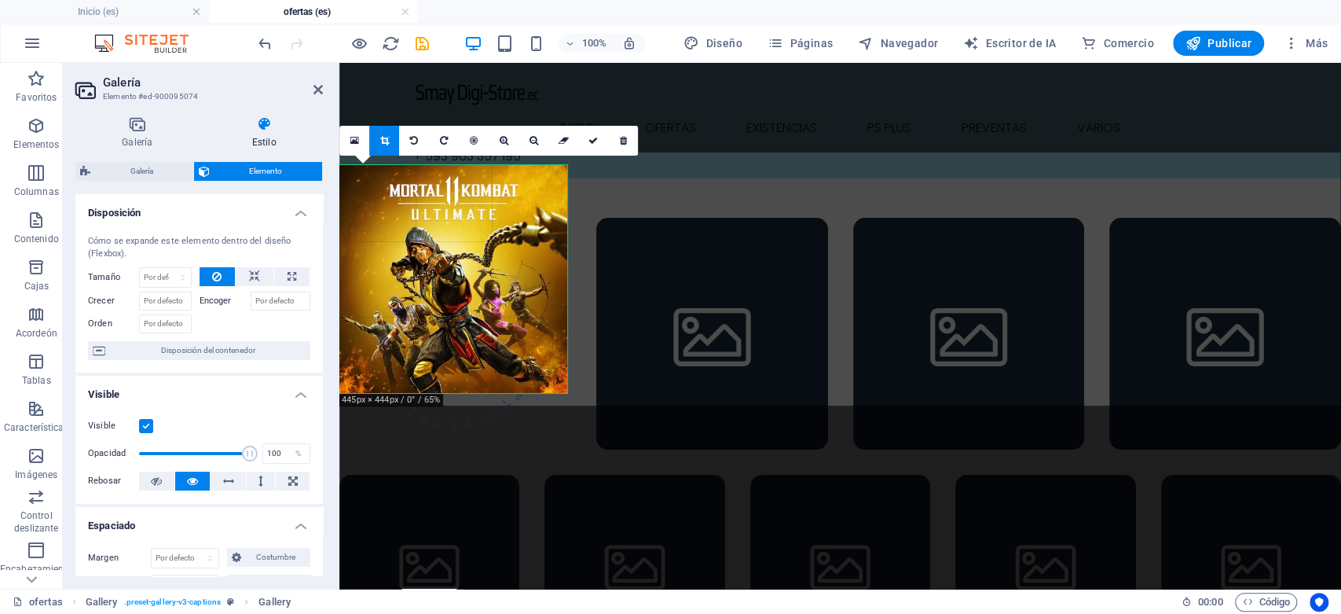
click at [566, 372] on div at bounding box center [453, 279] width 228 height 228
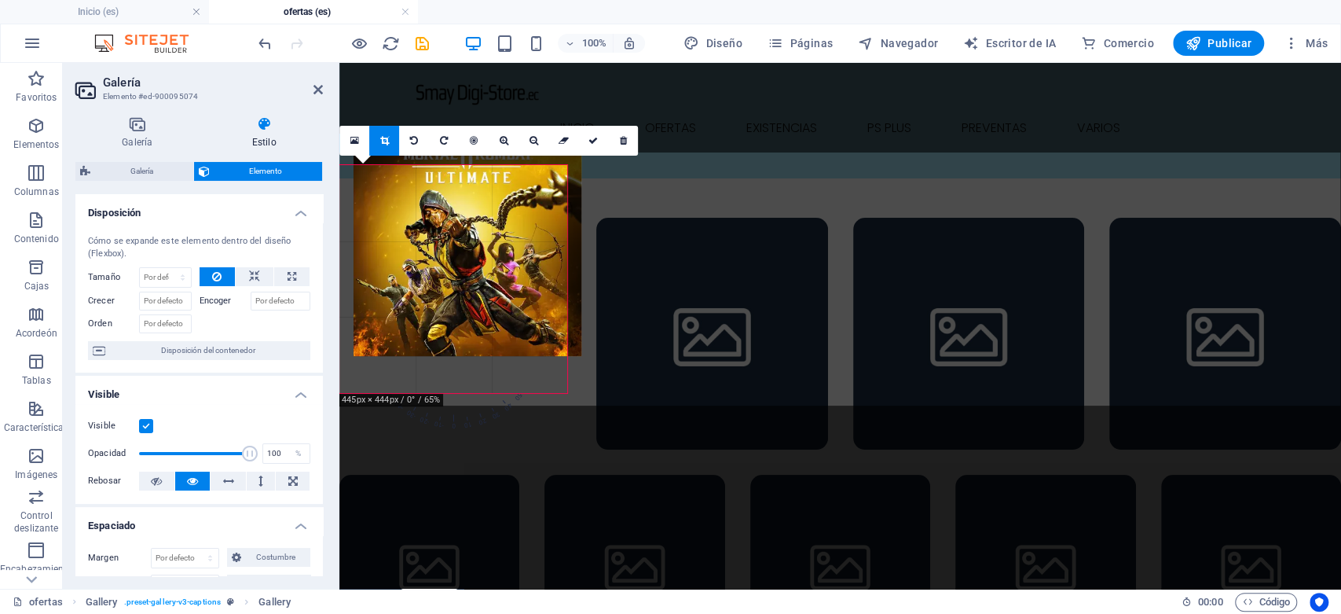
drag, startPoint x: 549, startPoint y: 369, endPoint x: 562, endPoint y: 332, distance: 39.3
click at [562, 332] on div at bounding box center [468, 242] width 228 height 228
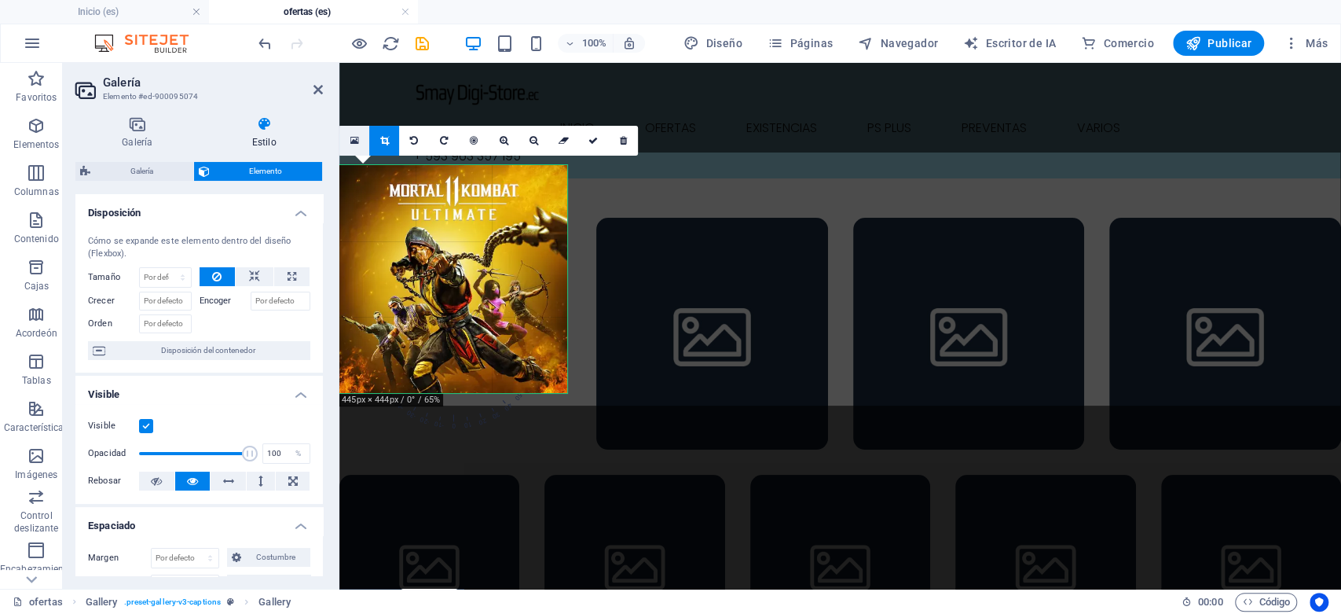
click at [358, 150] on link at bounding box center [354, 141] width 30 height 30
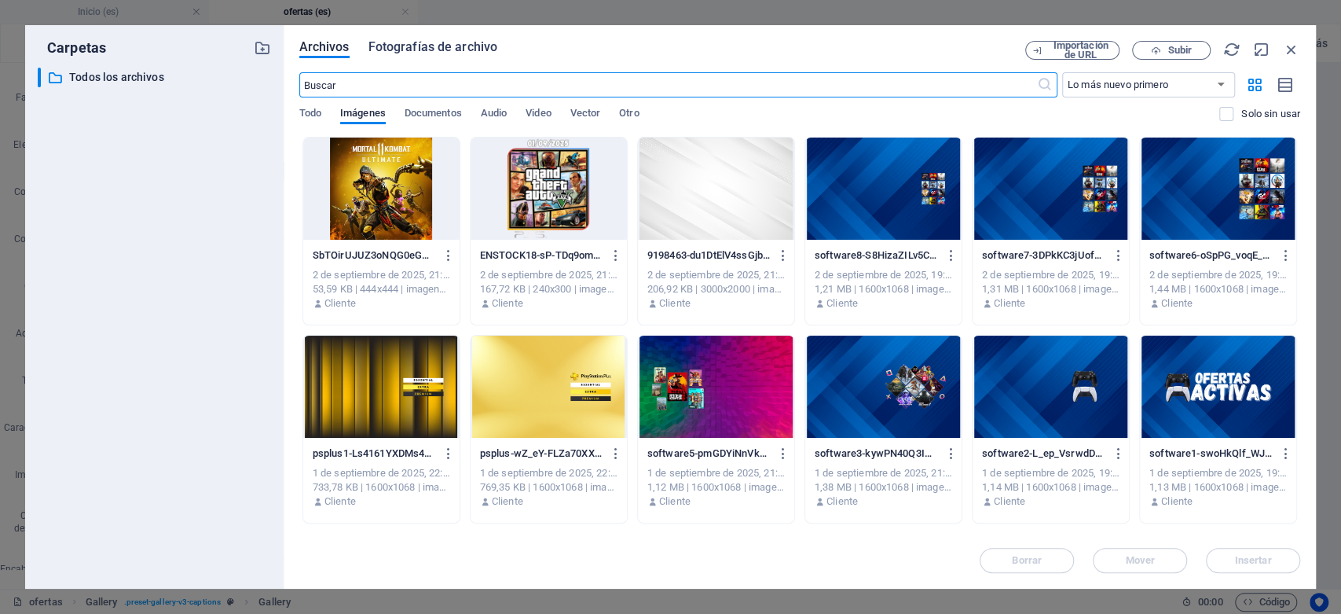
click at [400, 53] on font "Fotografías de archivo" at bounding box center [434, 46] width 130 height 15
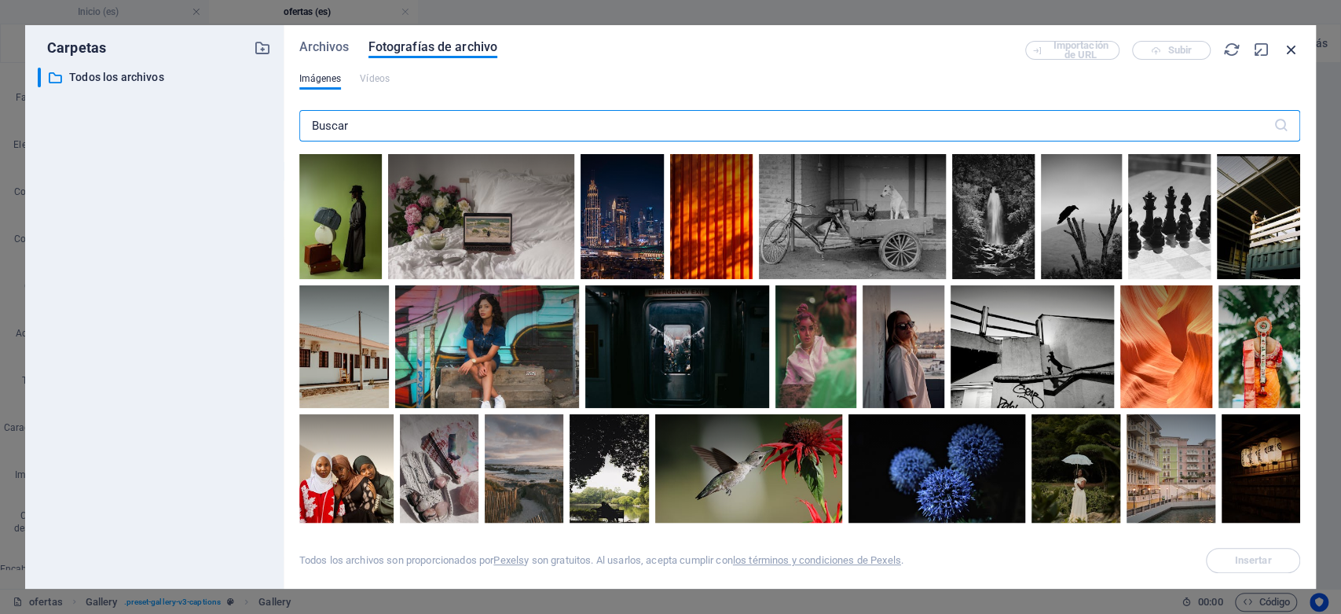
click at [1300, 54] on icon "button" at bounding box center [1291, 49] width 17 height 17
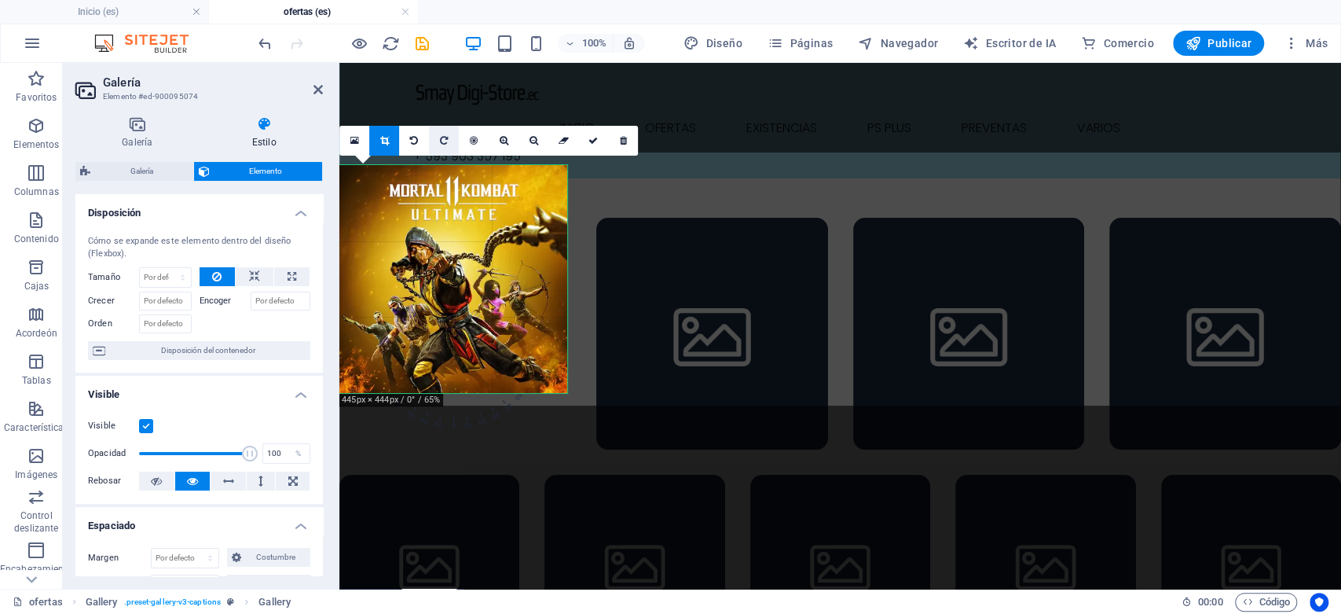
click at [434, 148] on link at bounding box center [444, 141] width 30 height 30
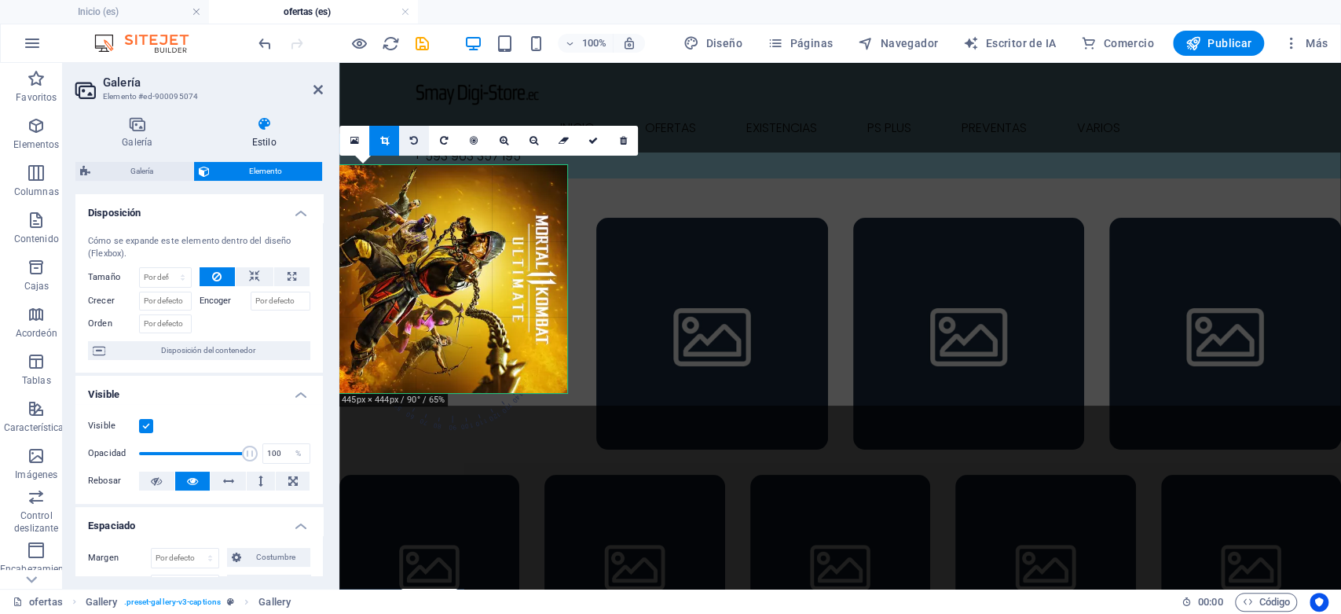
click at [411, 145] on link at bounding box center [414, 141] width 30 height 30
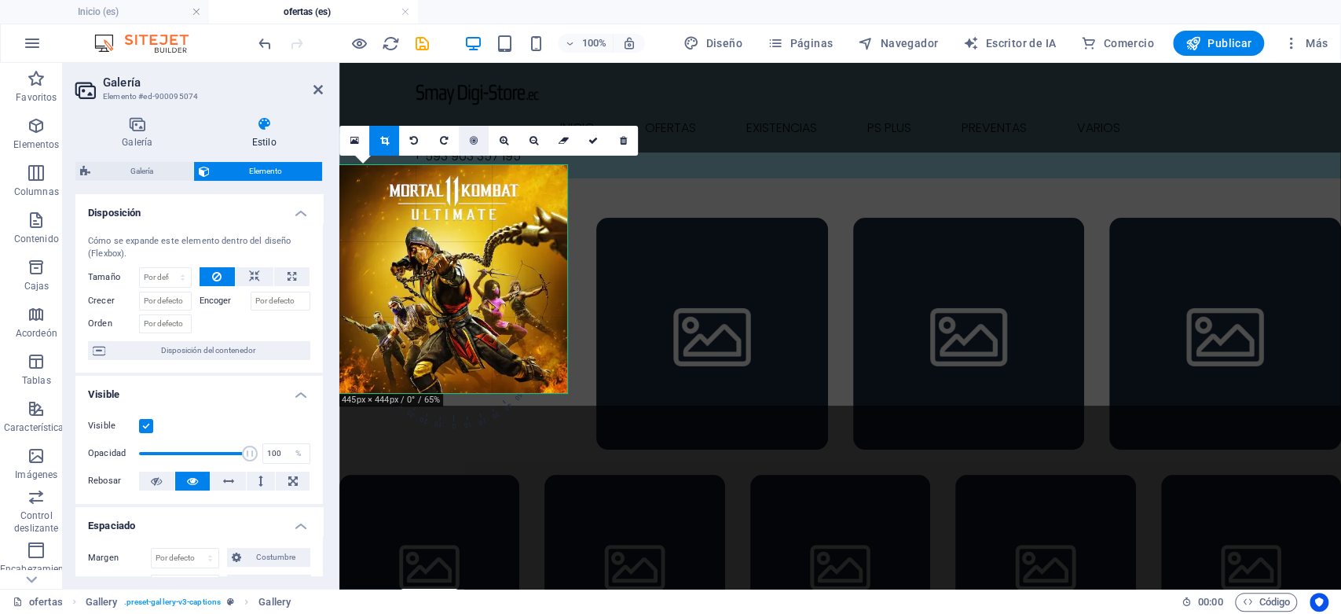
click at [470, 136] on icon at bounding box center [474, 140] width 8 height 9
click at [503, 145] on link at bounding box center [504, 141] width 30 height 30
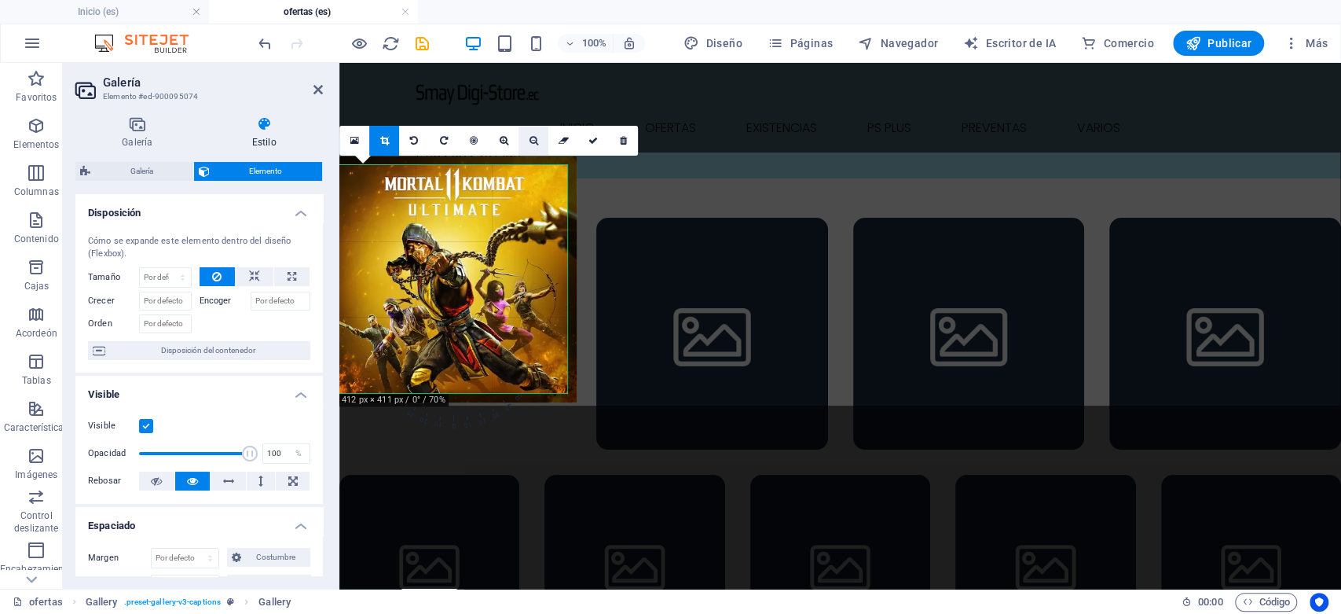
click at [534, 145] on link at bounding box center [534, 141] width 30 height 30
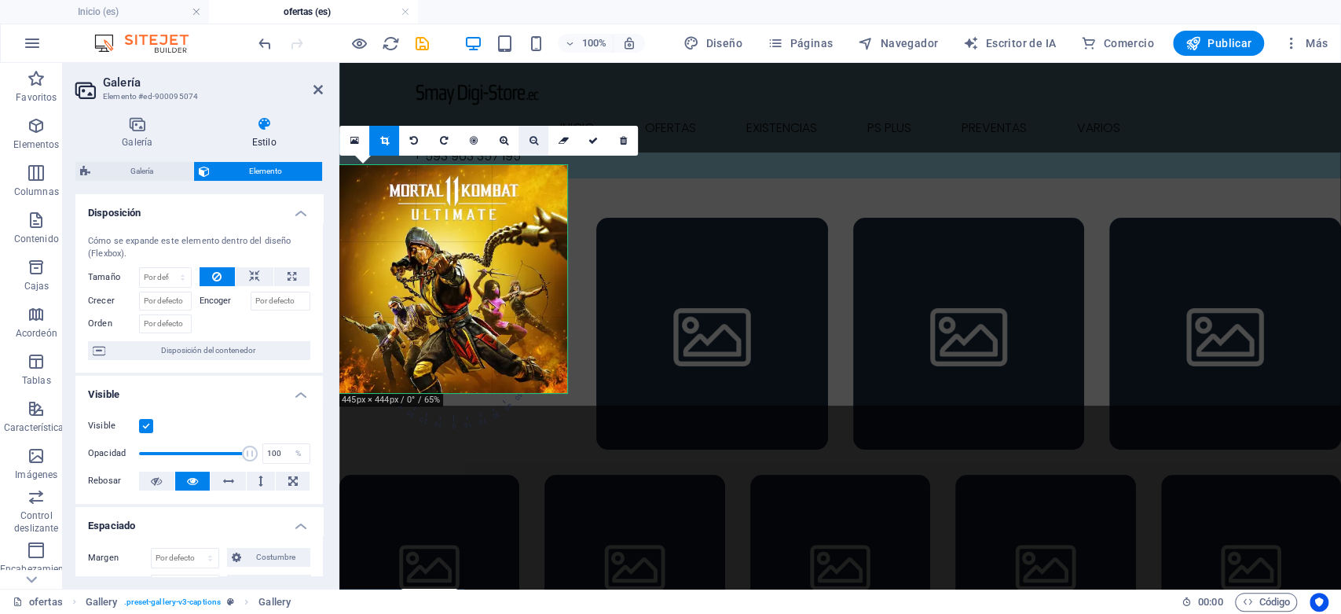
click at [534, 145] on link at bounding box center [534, 141] width 30 height 30
click at [452, 143] on link at bounding box center [444, 141] width 30 height 30
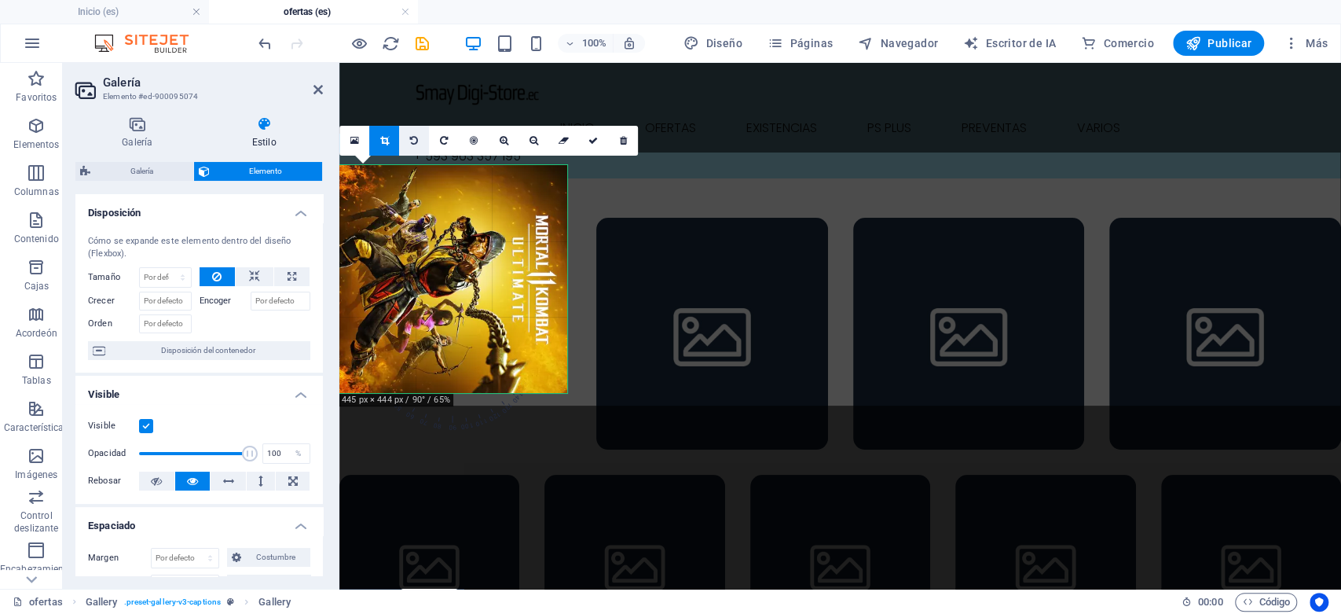
click at [410, 138] on icon at bounding box center [414, 140] width 8 height 9
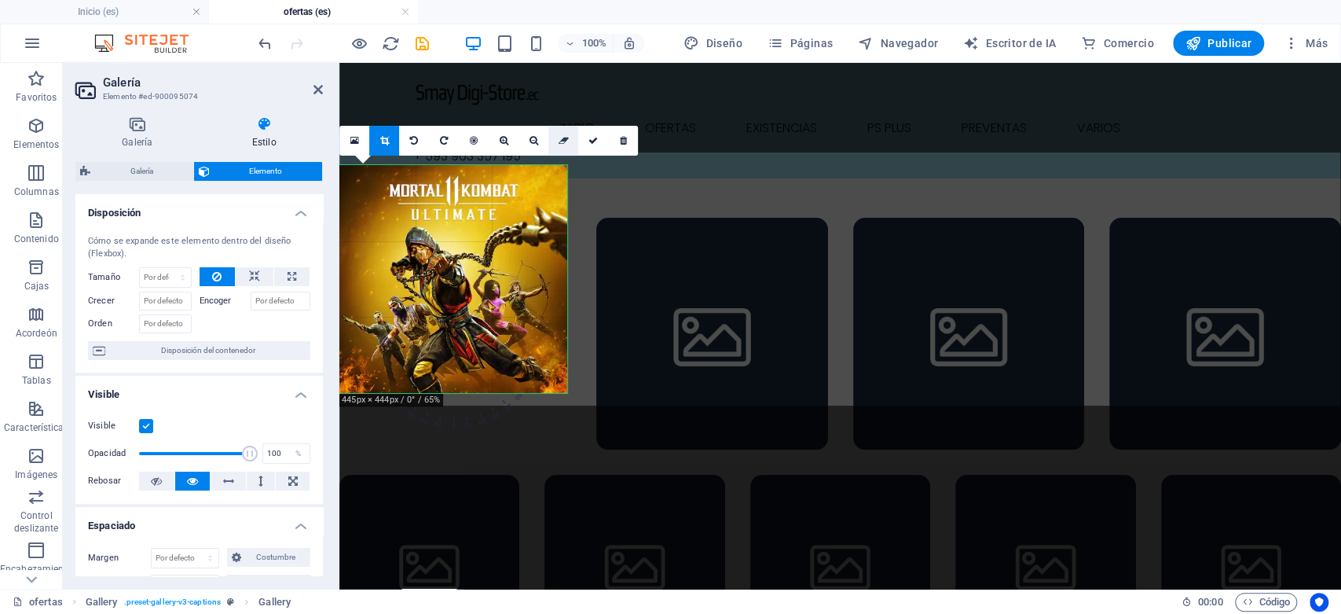
click at [564, 143] on icon at bounding box center [563, 140] width 10 height 9
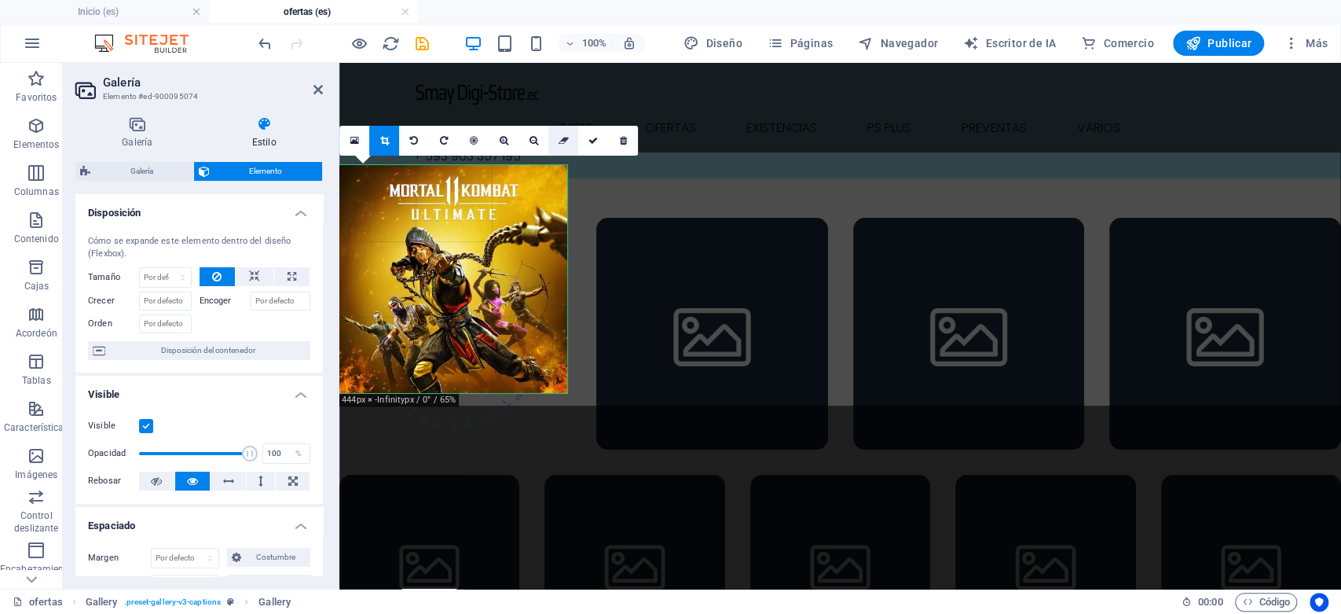
click at [564, 143] on icon at bounding box center [563, 140] width 10 height 9
click at [589, 143] on icon at bounding box center [593, 140] width 9 height 9
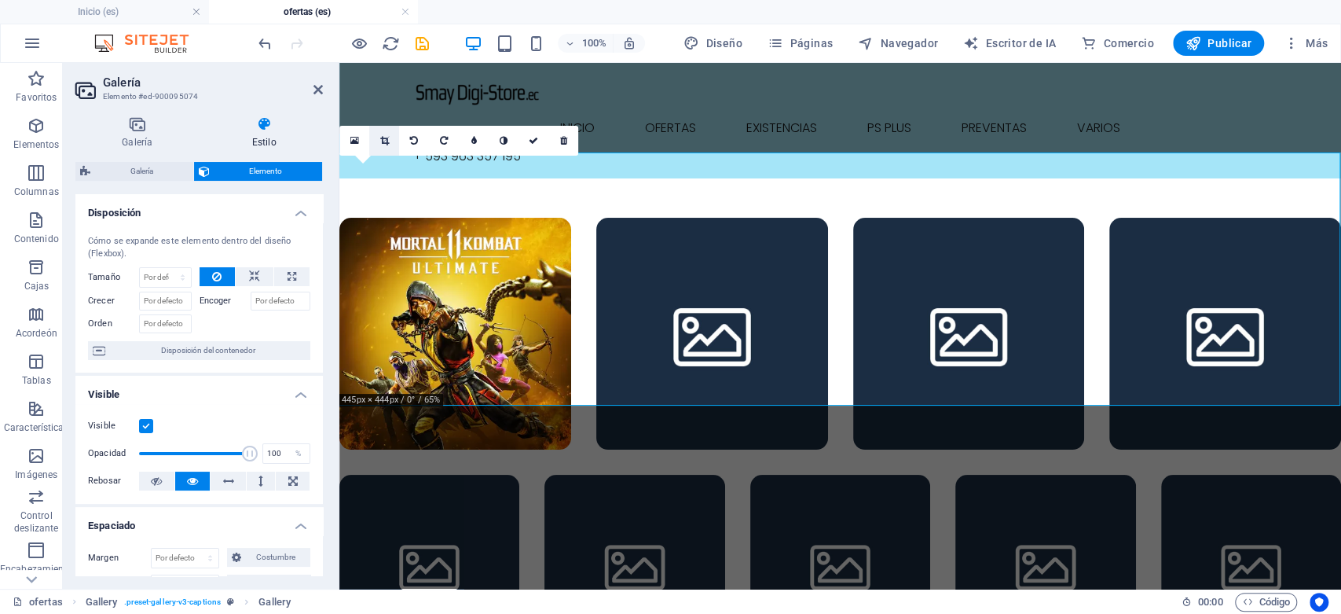
click at [380, 140] on icon at bounding box center [384, 140] width 9 height 9
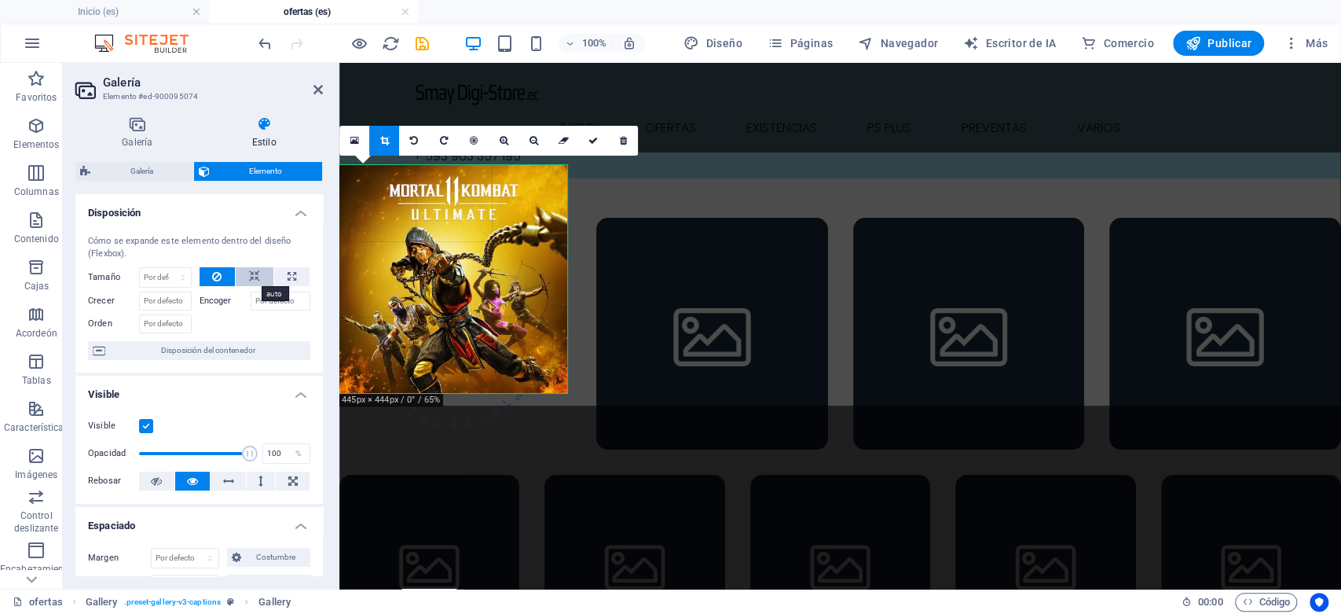
click at [261, 276] on button at bounding box center [255, 276] width 38 height 19
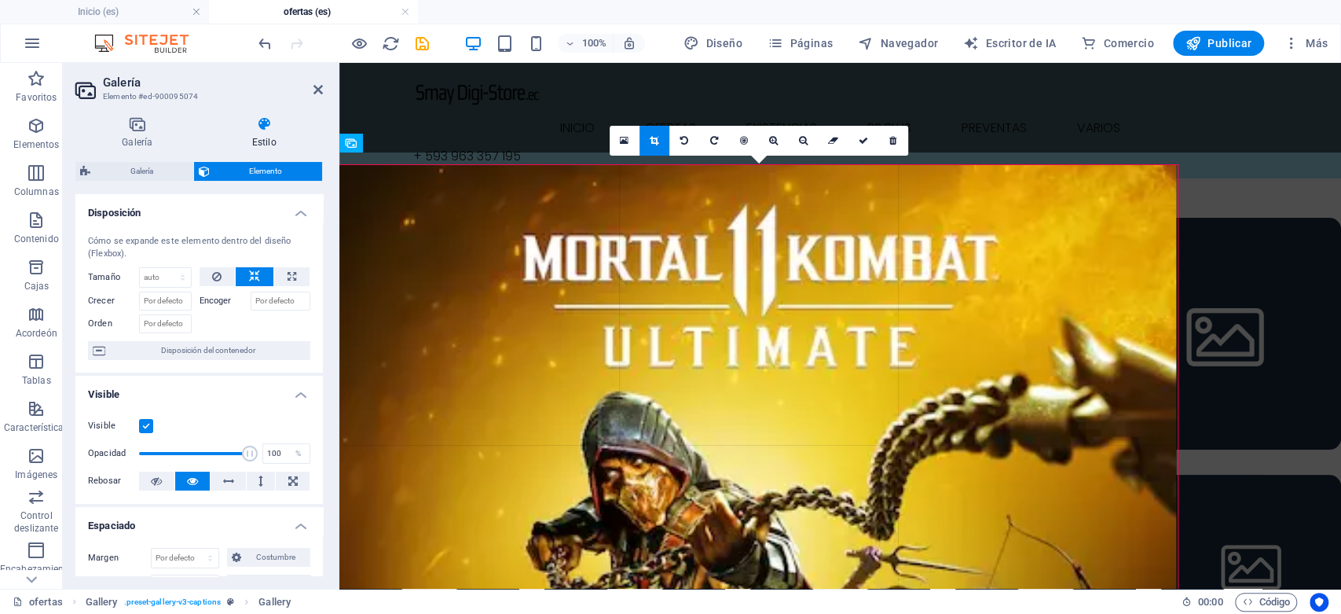
click at [261, 276] on button at bounding box center [255, 276] width 38 height 19
click at [298, 275] on button at bounding box center [291, 276] width 35 height 19
type input "100"
select select "%"
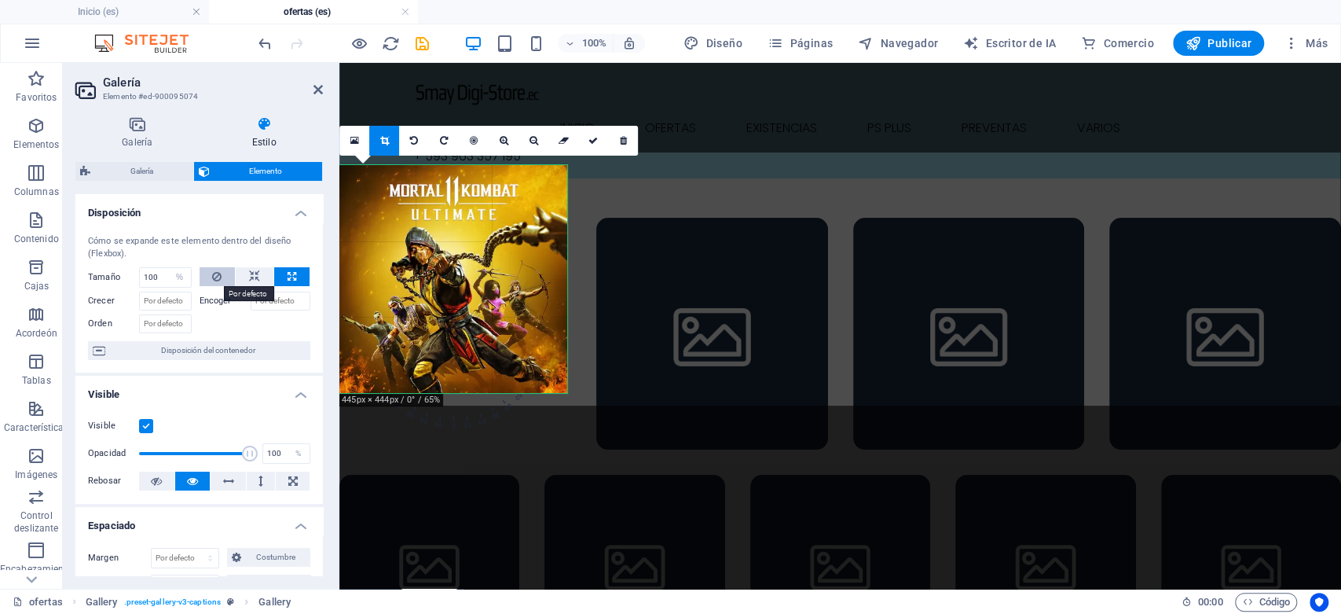
click at [214, 275] on icon at bounding box center [216, 276] width 9 height 19
select select "DISABLED_OPTION_VALUE"
click at [270, 300] on input "Encoger" at bounding box center [281, 301] width 61 height 19
click at [223, 300] on font "Encoger" at bounding box center [216, 300] width 32 height 10
click at [251, 300] on input "Encoger" at bounding box center [281, 301] width 61 height 19
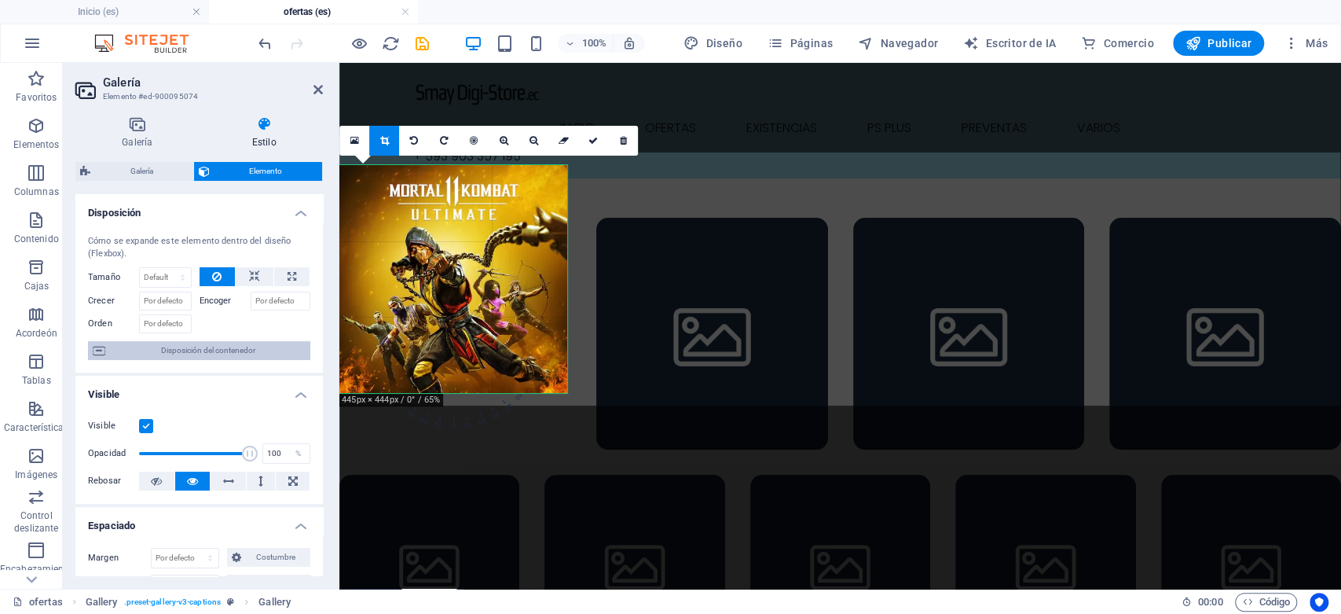
click at [198, 349] on font "Disposición del contenedor" at bounding box center [208, 350] width 94 height 9
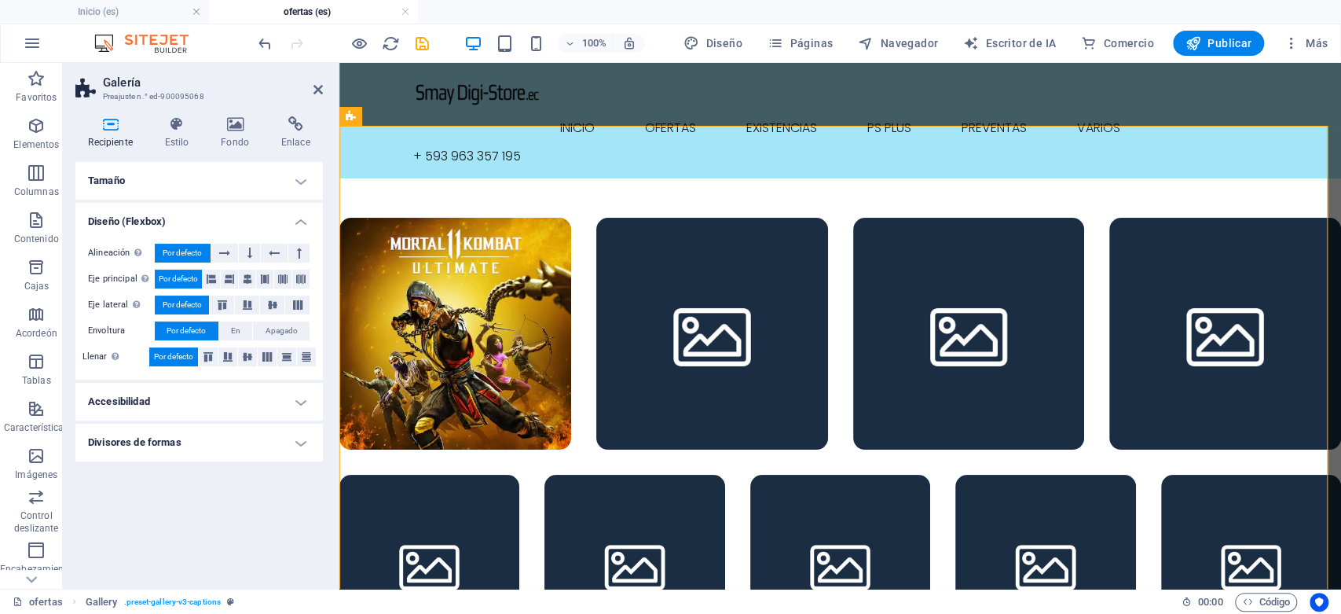
click at [303, 176] on h4 "Tamaño" at bounding box center [199, 181] width 248 height 38
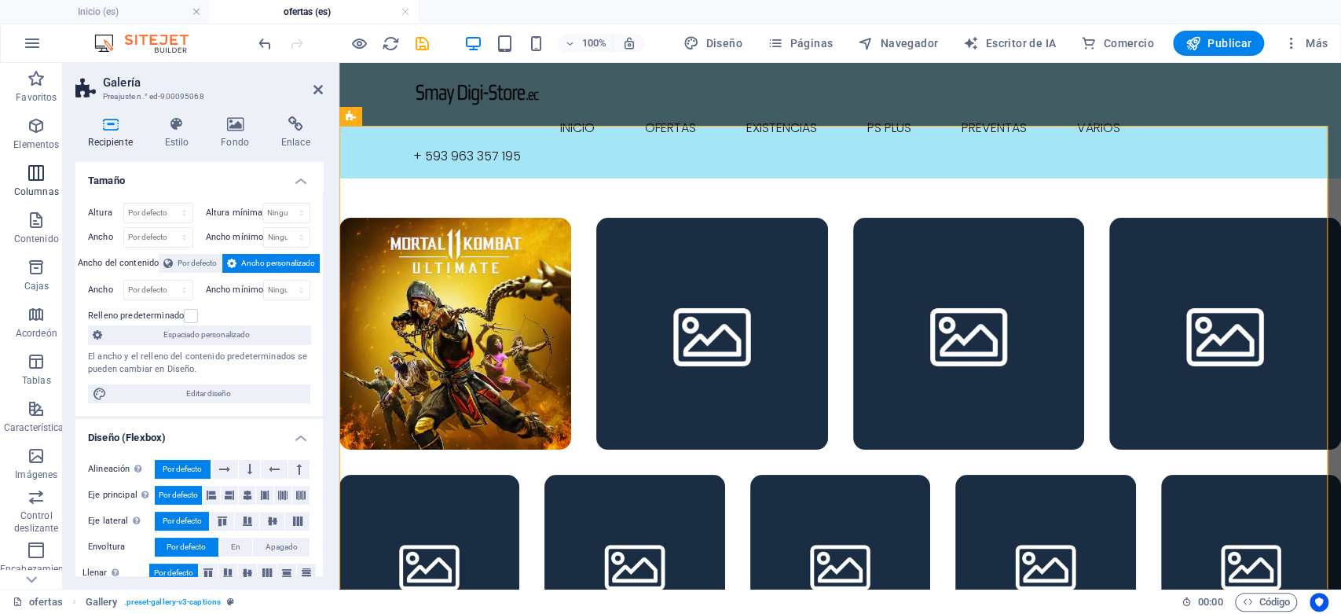
click at [40, 185] on p "Columnas" at bounding box center [36, 191] width 45 height 13
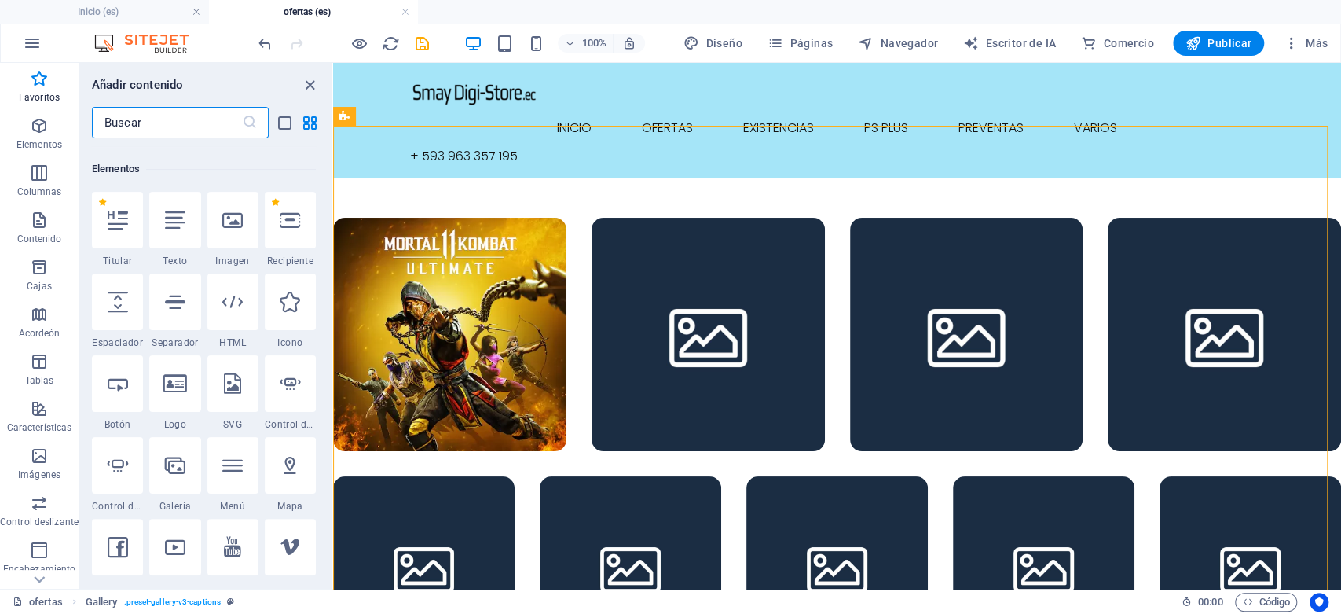
scroll to position [295, 0]
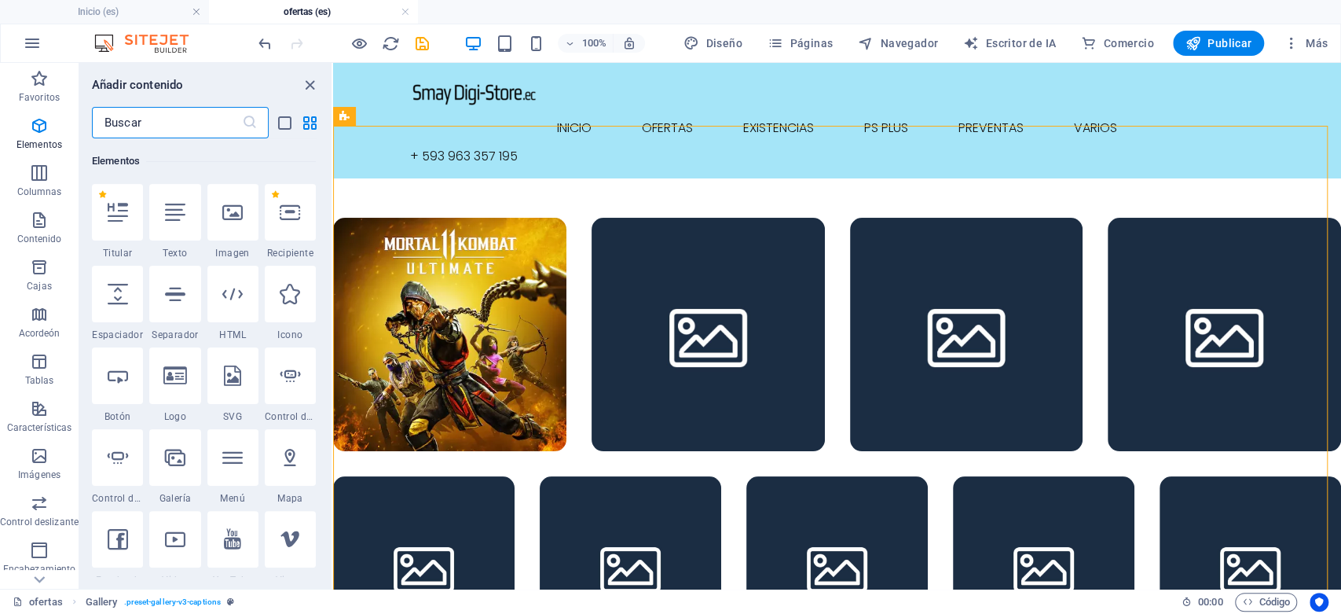
click at [243, 231] on div at bounding box center [232, 212] width 51 height 57
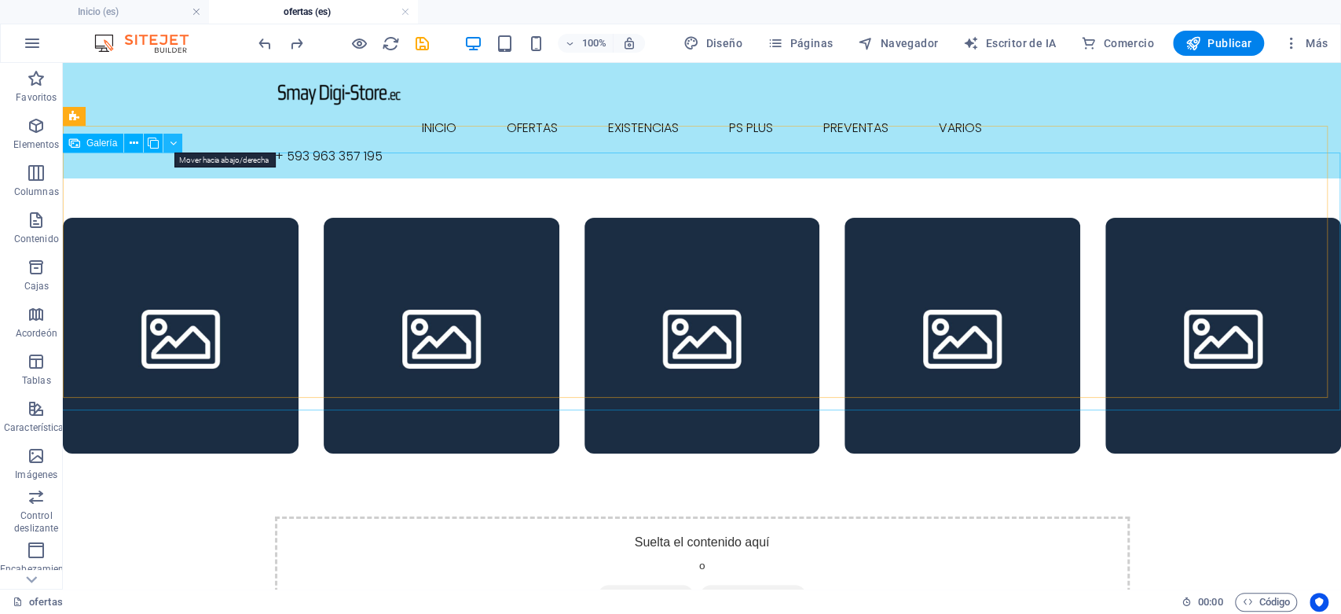
click at [171, 140] on icon at bounding box center [173, 143] width 7 height 17
click at [170, 149] on icon at bounding box center [173, 143] width 7 height 17
click at [132, 145] on icon at bounding box center [134, 143] width 9 height 17
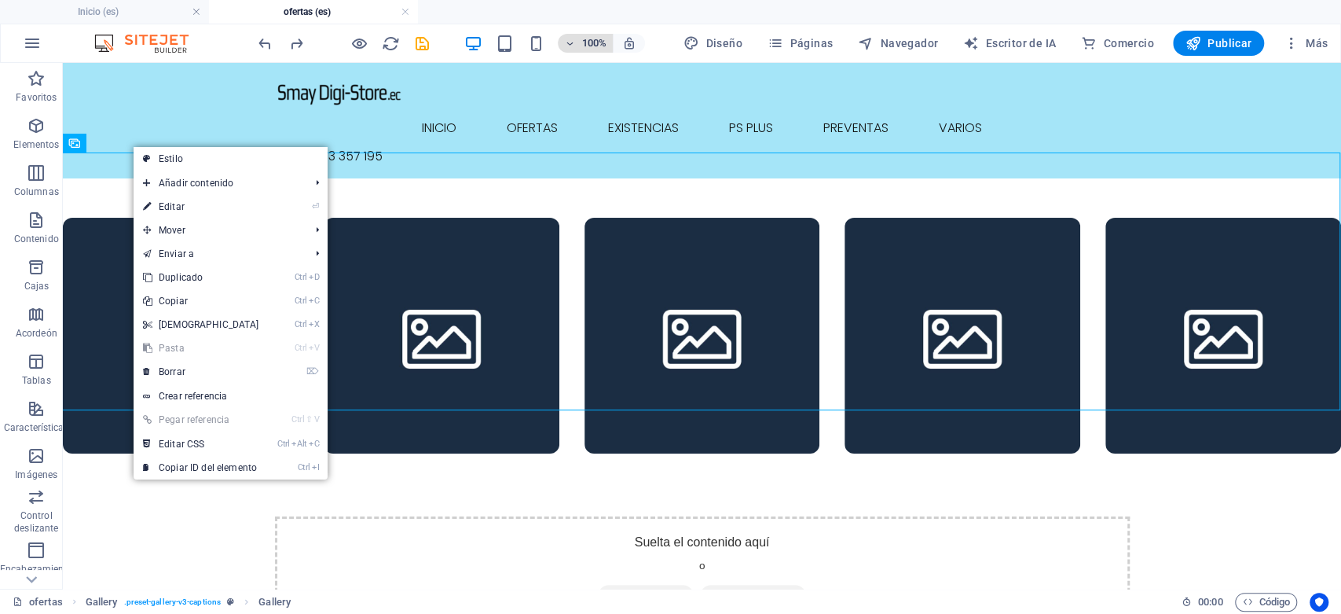
click at [572, 39] on icon "button" at bounding box center [569, 44] width 11 height 10
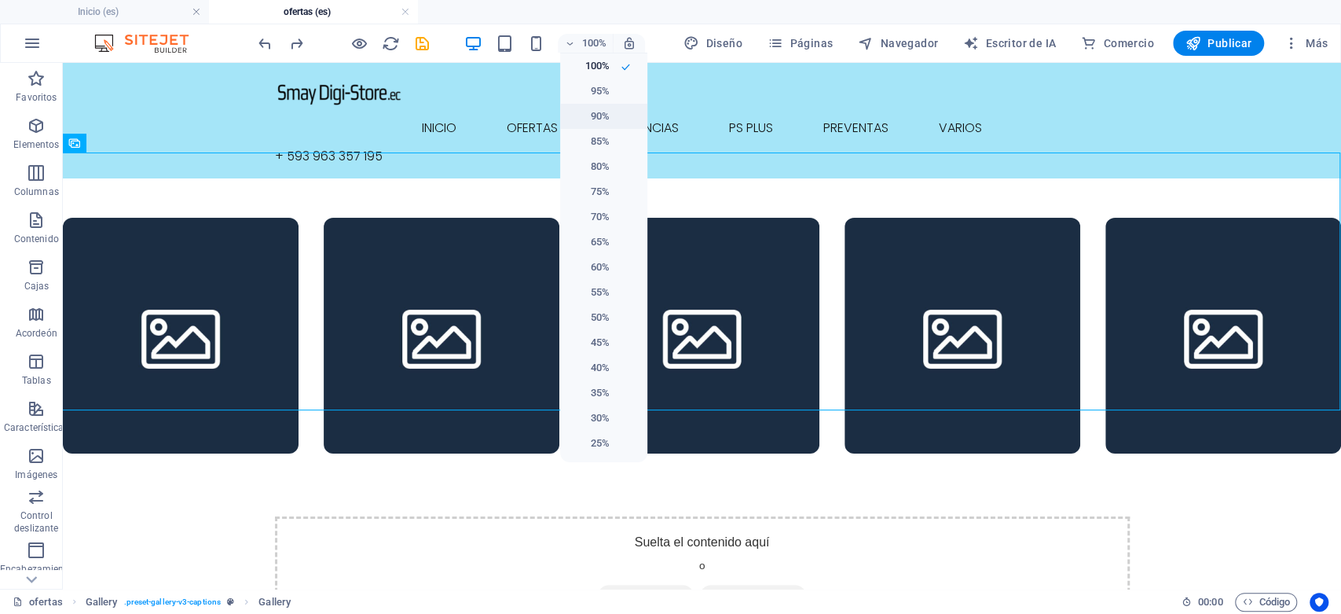
click at [602, 115] on font "90%" at bounding box center [600, 116] width 19 height 12
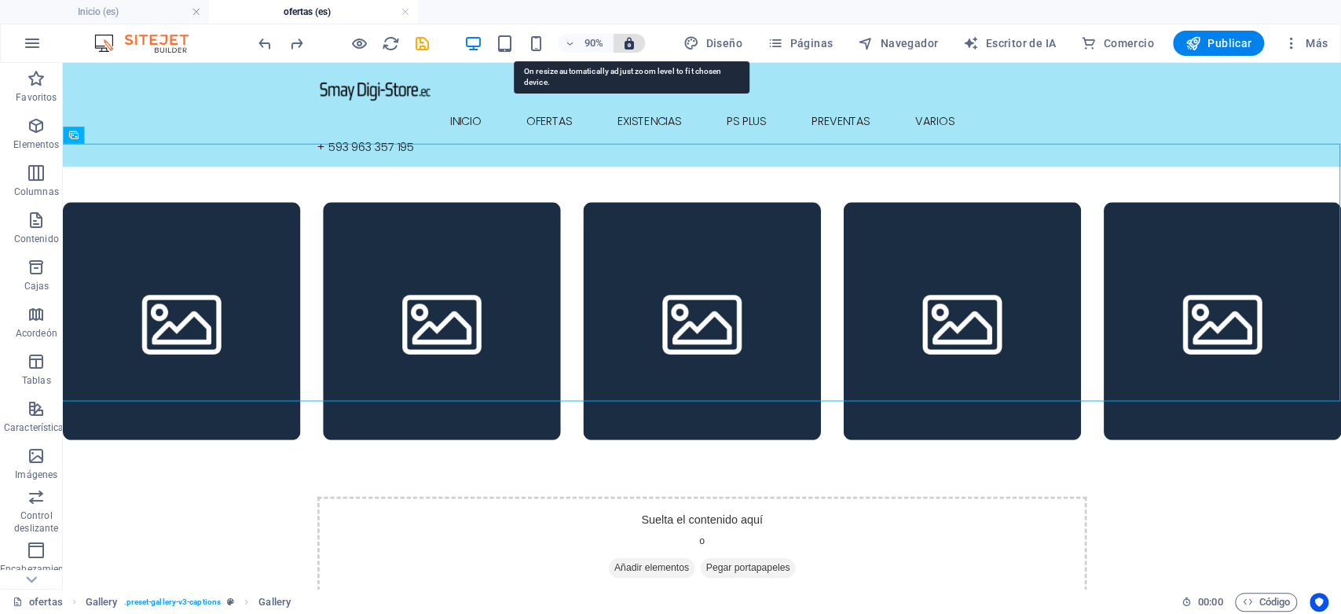
click at [629, 46] on icon "button" at bounding box center [629, 43] width 14 height 14
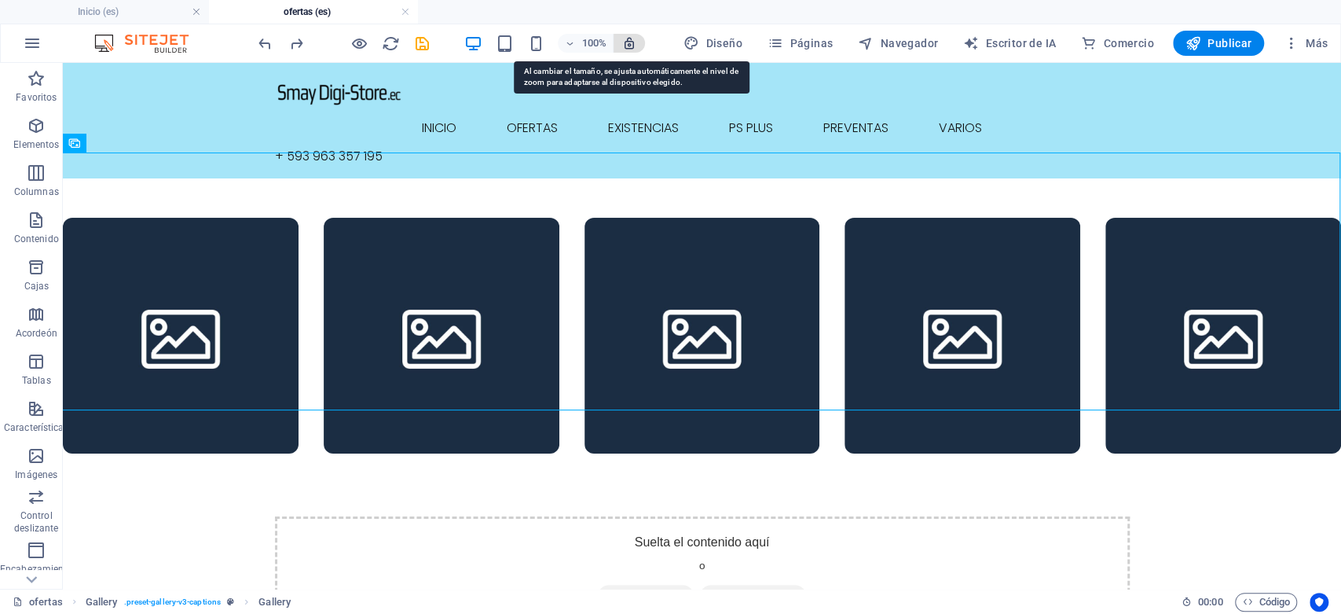
click at [633, 42] on icon "button" at bounding box center [629, 43] width 14 height 14
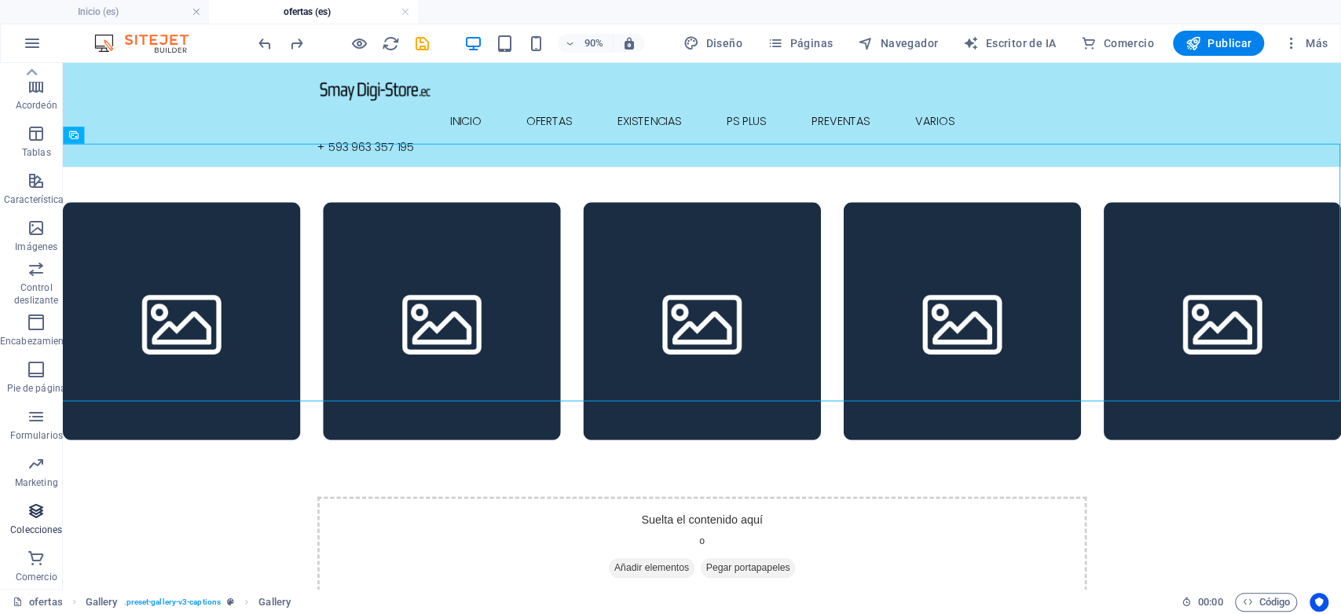
scroll to position [0, 0]
click at [35, 47] on icon "button" at bounding box center [32, 43] width 19 height 19
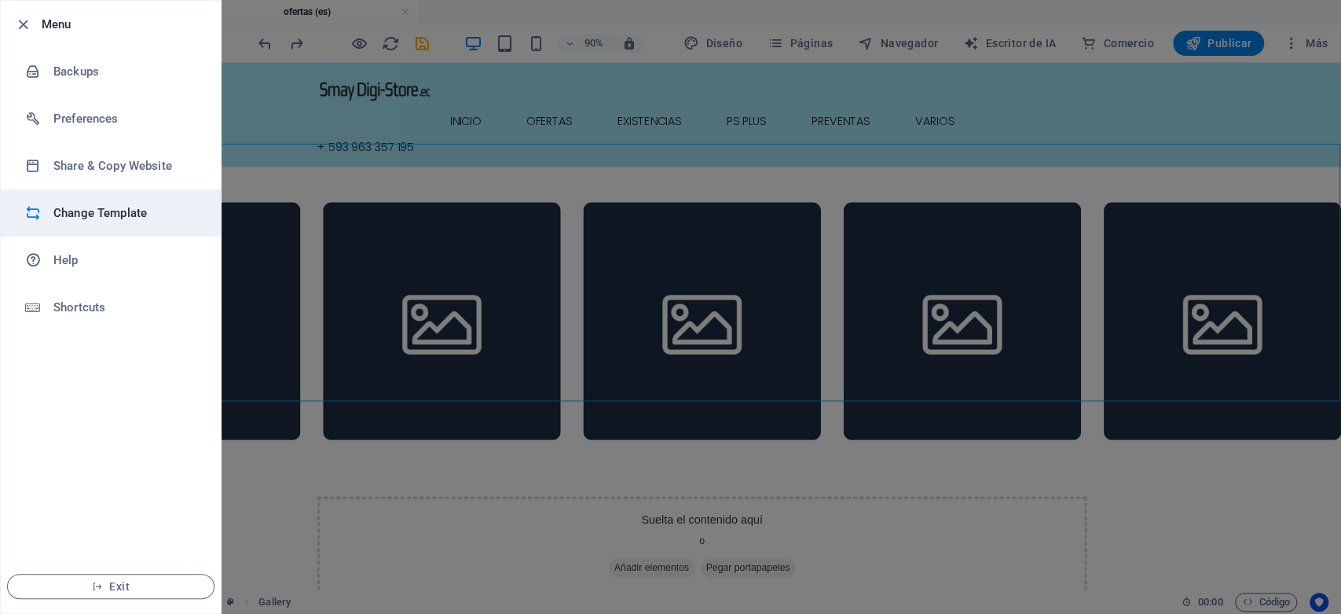
click at [145, 211] on h6 "Change Template" at bounding box center [125, 213] width 145 height 19
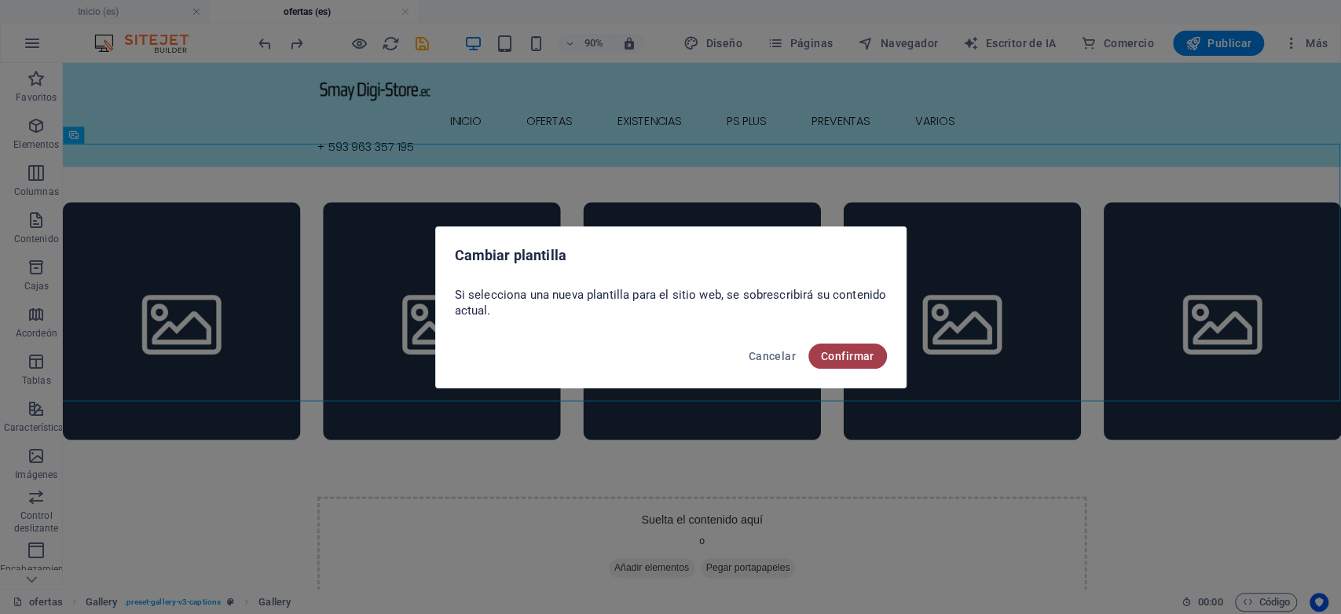
click at [828, 357] on font "Confirmar" at bounding box center [847, 356] width 53 height 13
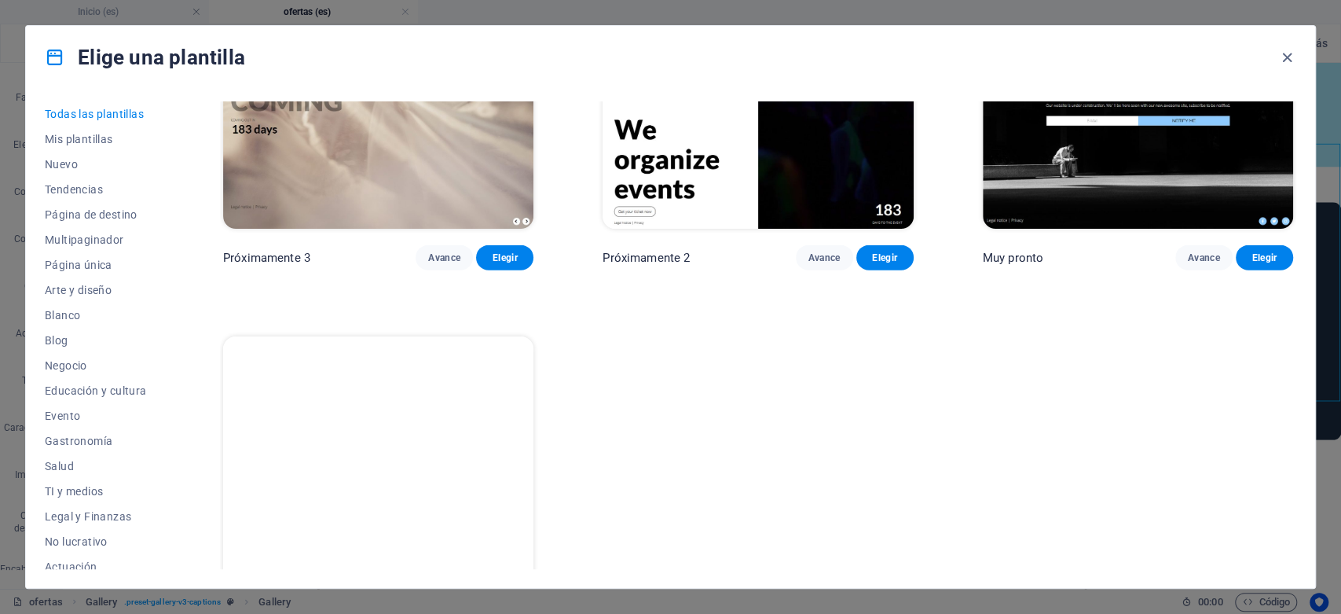
scroll to position [185, 0]
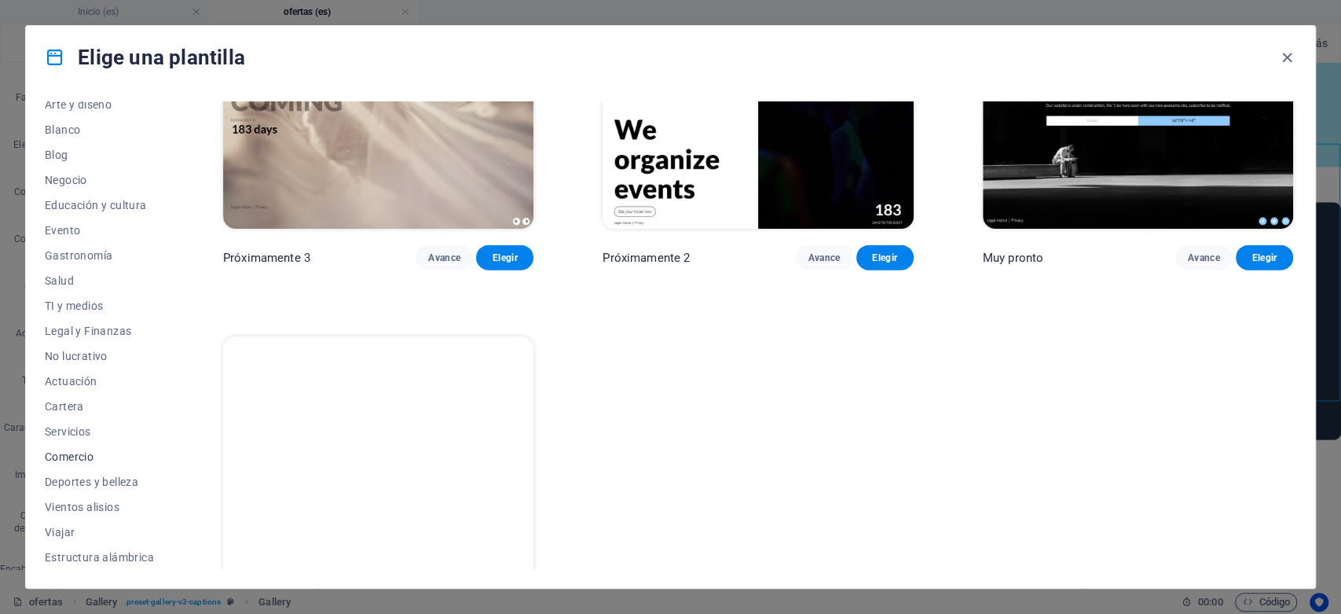
click at [76, 456] on font "Comercio" at bounding box center [69, 456] width 49 height 13
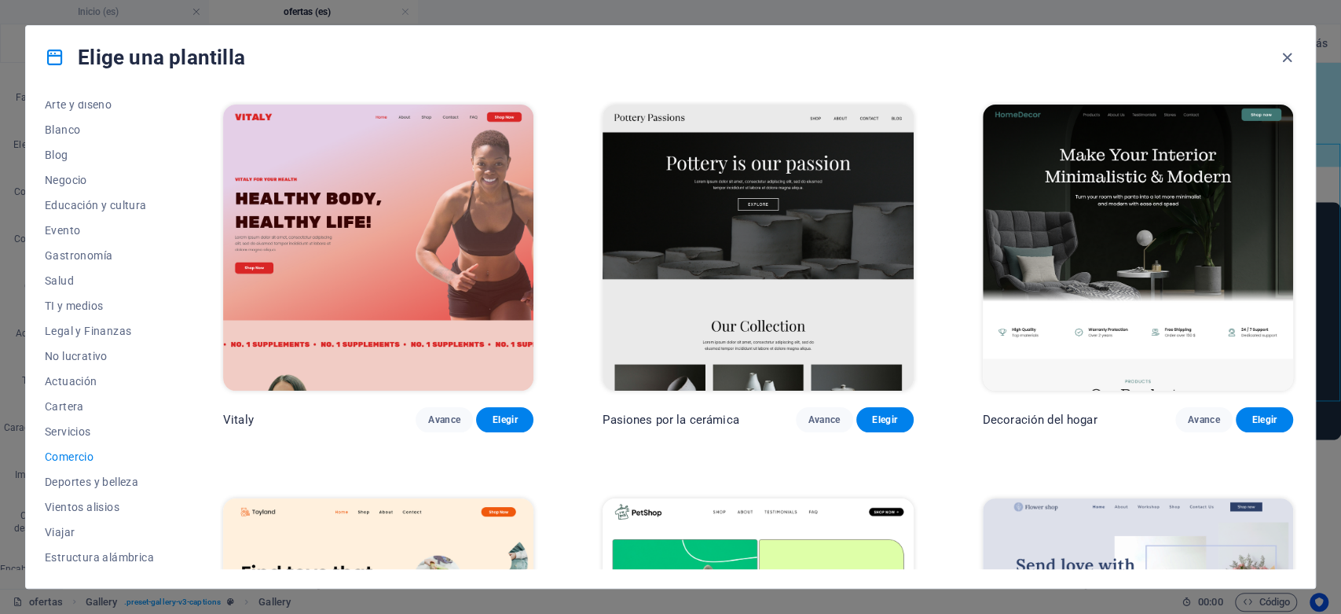
scroll to position [0, 0]
click at [103, 556] on font "Estructura alámbrica" at bounding box center [99, 557] width 109 height 13
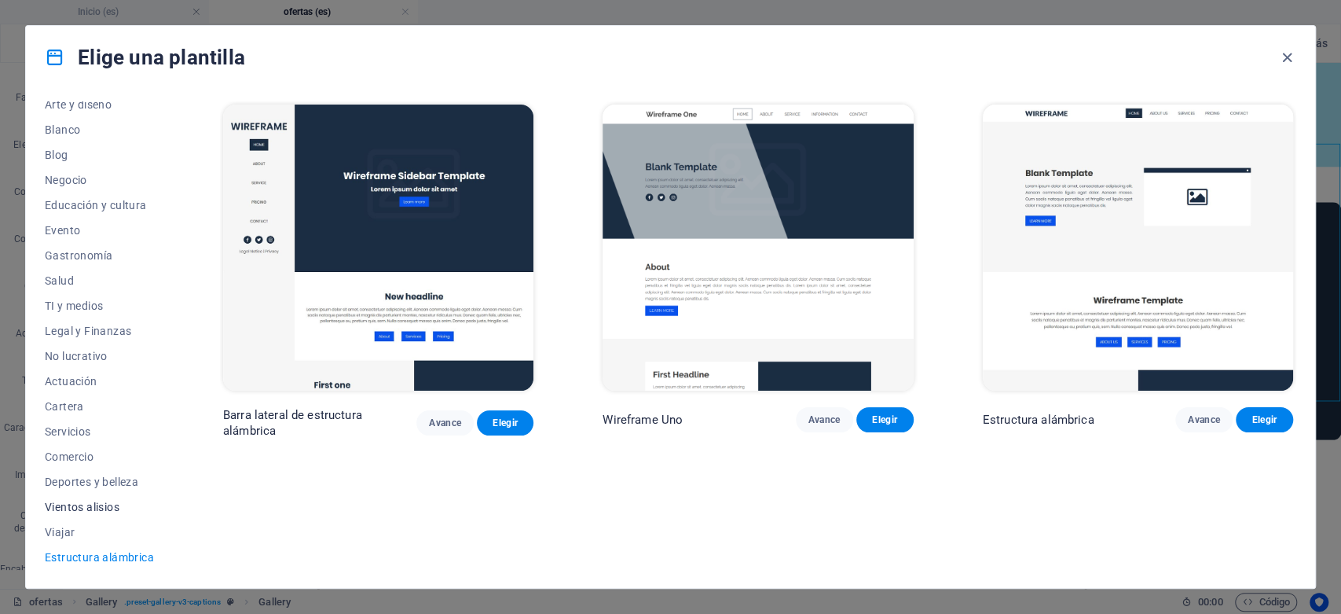
click at [107, 505] on font "Vientos alisios" at bounding box center [82, 507] width 75 height 13
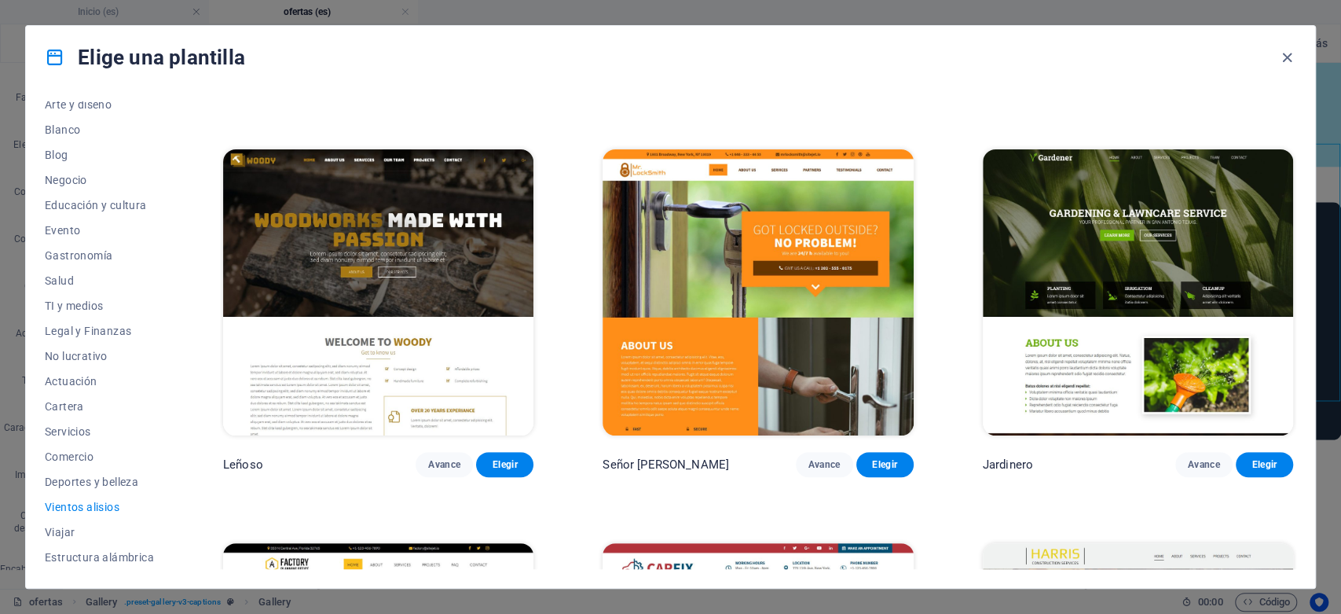
scroll to position [646, 0]
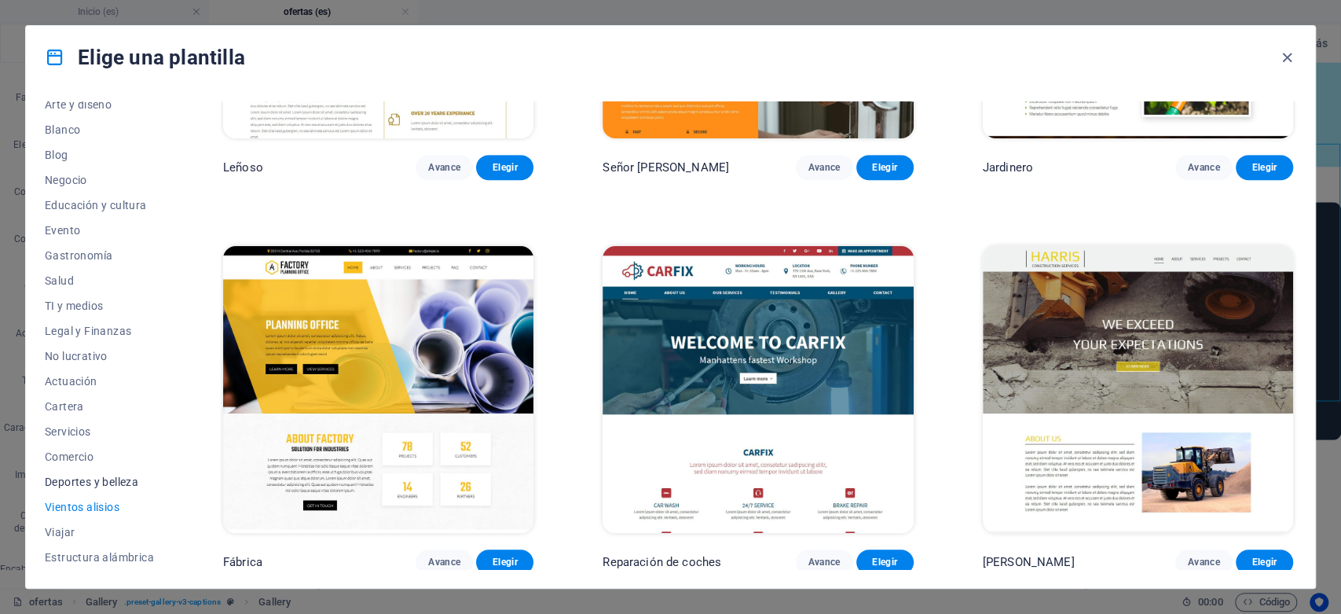
click at [104, 478] on font "Deportes y belleza" at bounding box center [92, 481] width 94 height 13
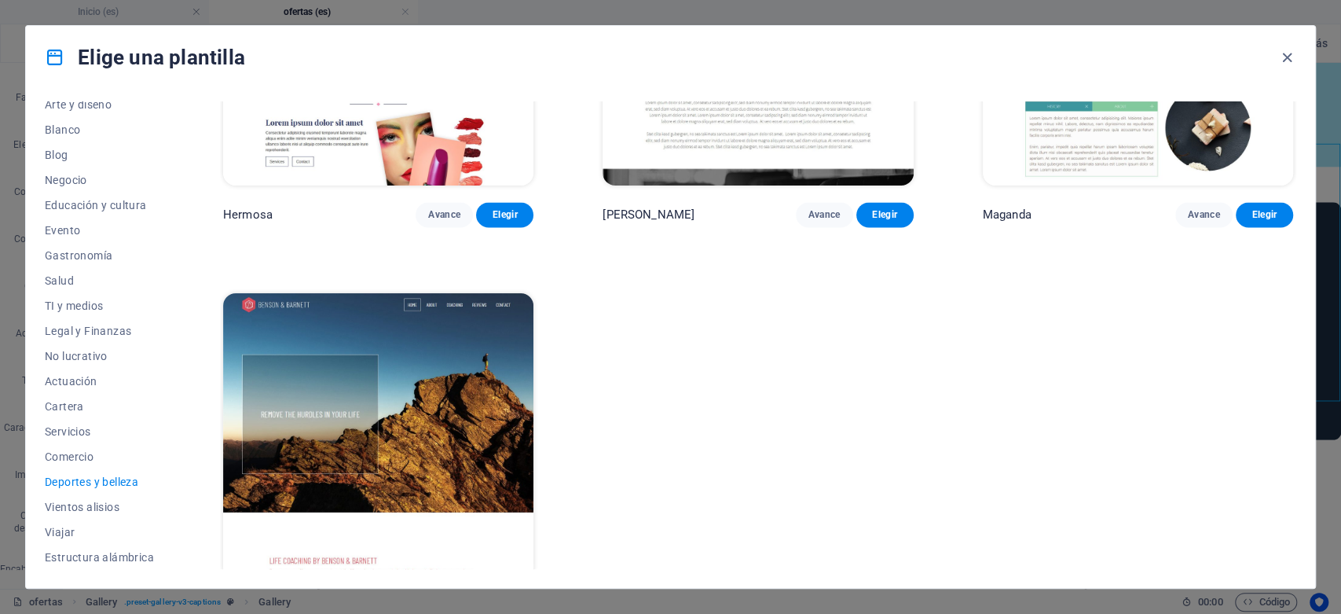
scroll to position [1823, 0]
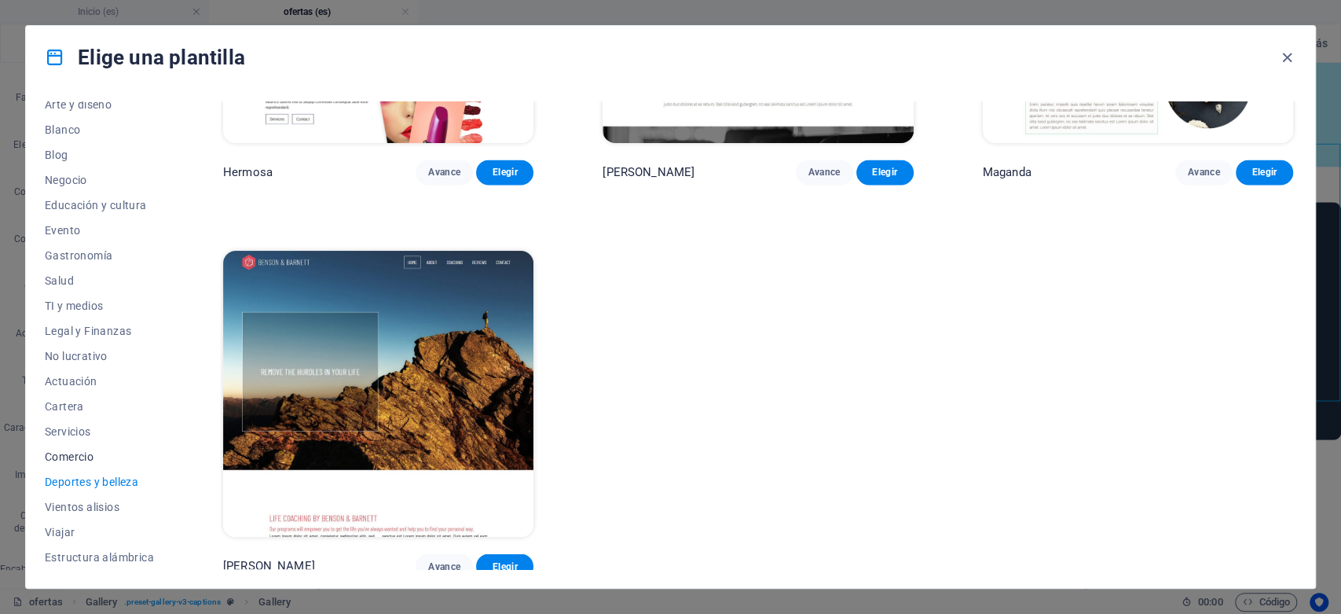
click at [85, 457] on font "Comercio" at bounding box center [69, 456] width 49 height 13
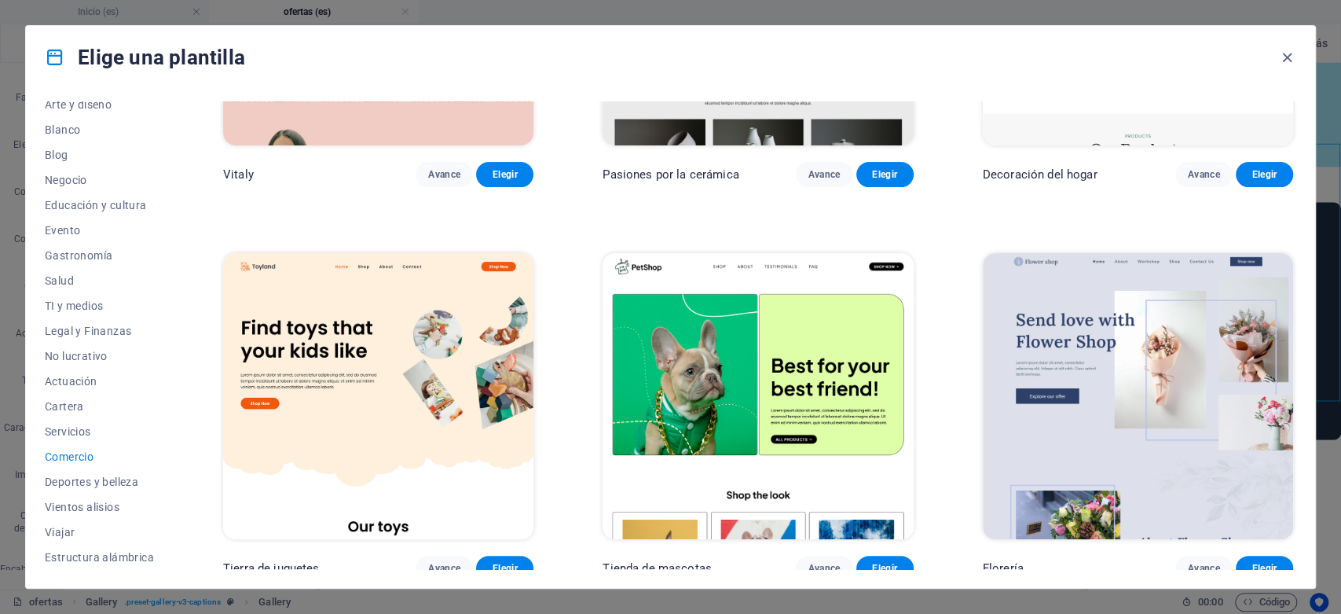
scroll to position [77, 0]
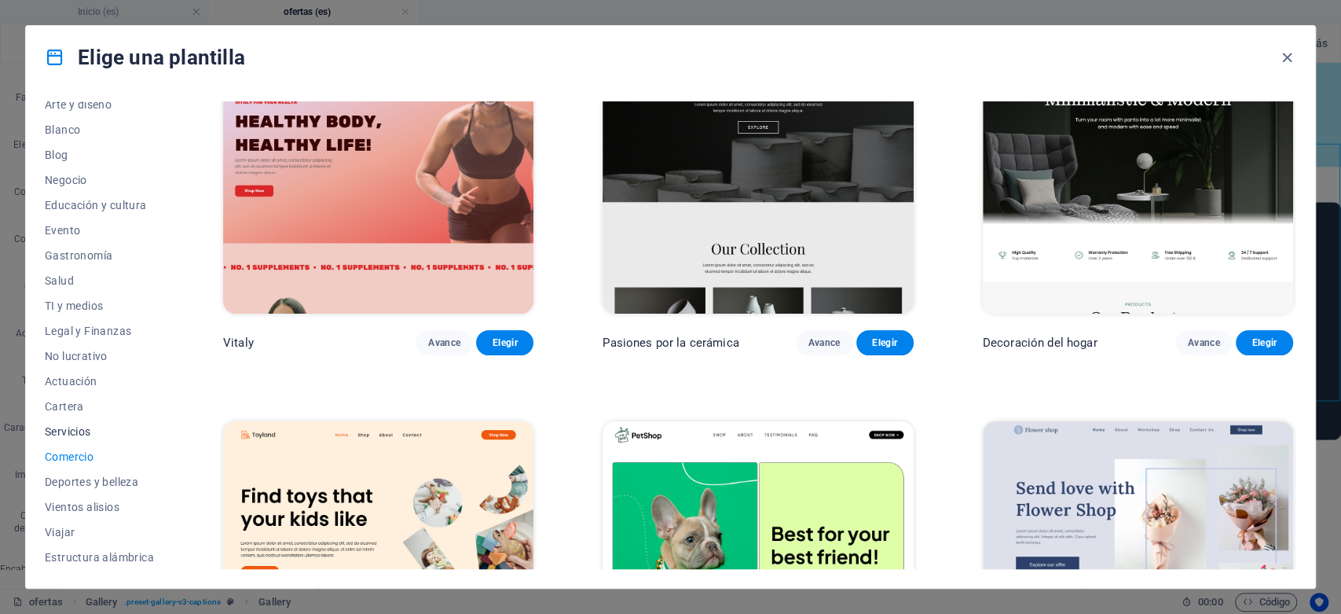
click at [79, 432] on font "Servicios" at bounding box center [68, 431] width 46 height 13
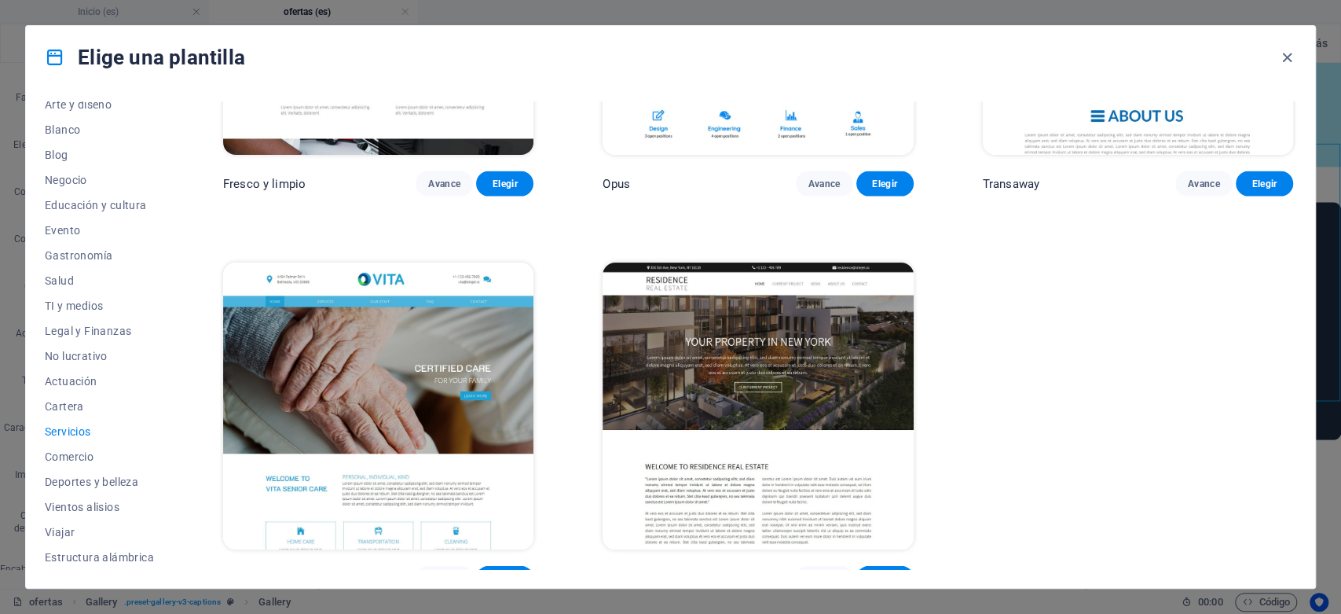
scroll to position [2215, 0]
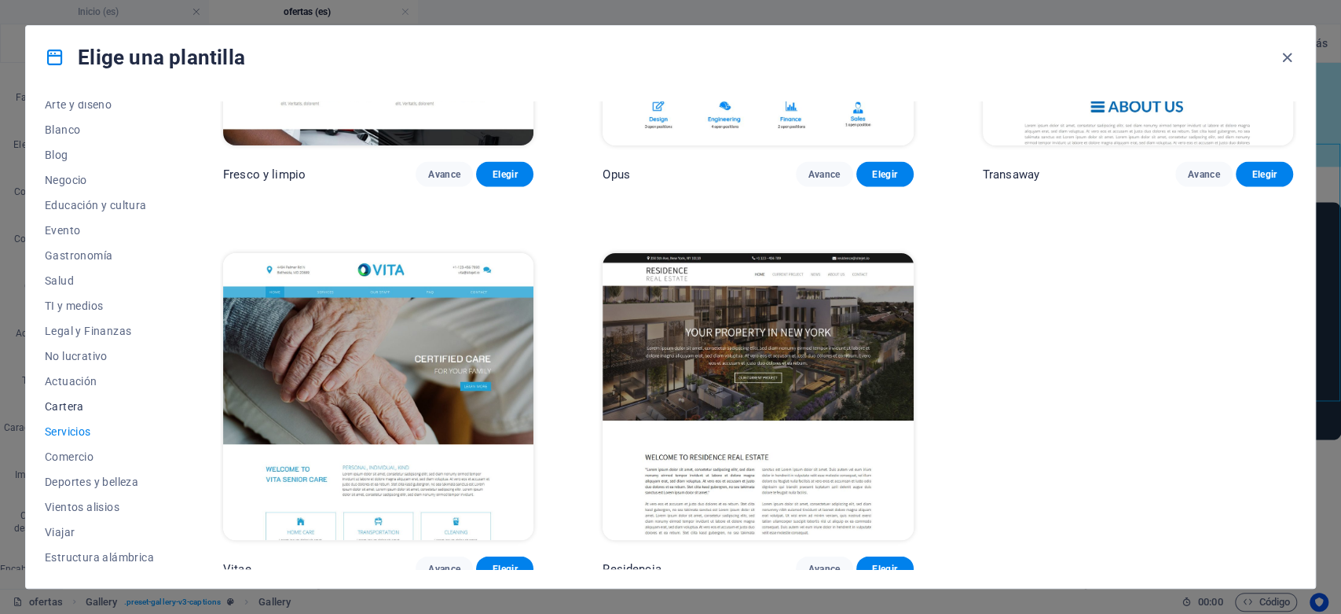
click at [59, 404] on font "Cartera" at bounding box center [64, 406] width 39 height 13
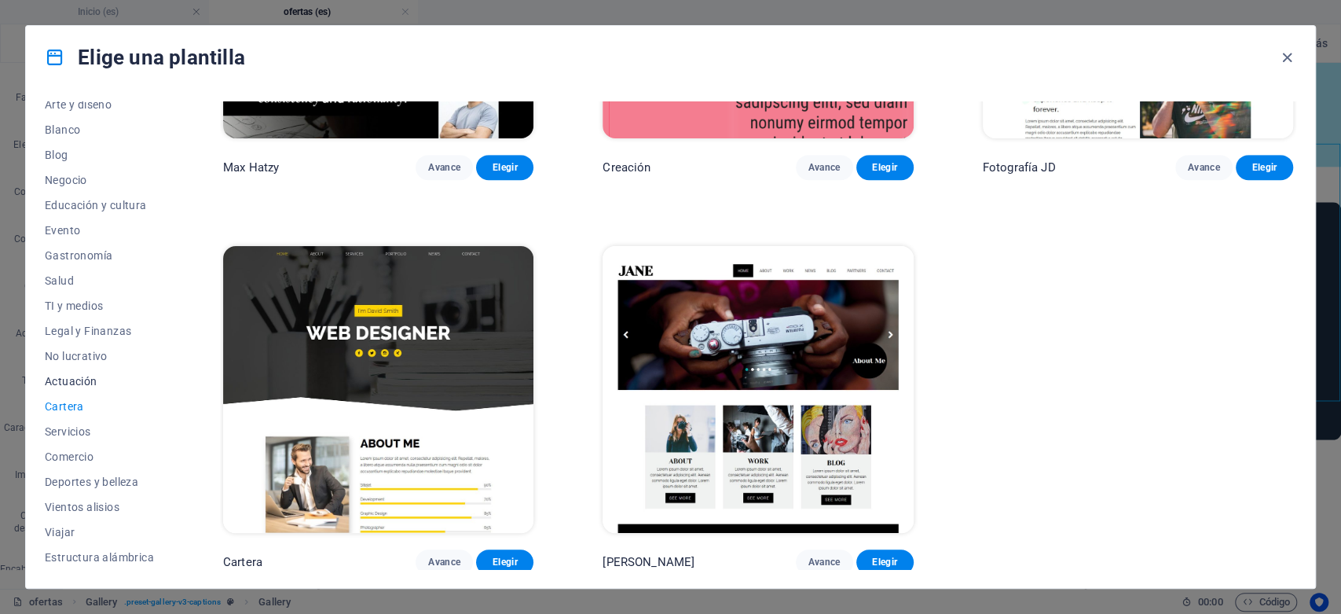
click at [98, 384] on span "Actuación" at bounding box center [99, 381] width 109 height 13
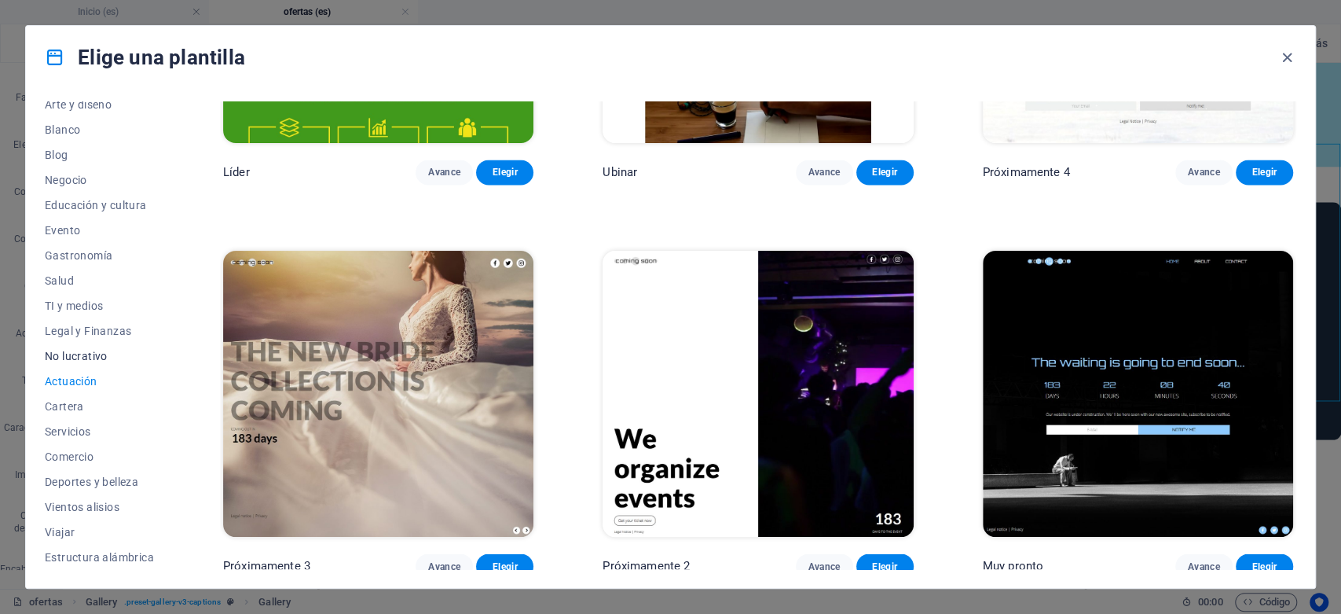
click at [101, 359] on font "No lucrativo" at bounding box center [76, 356] width 63 height 13
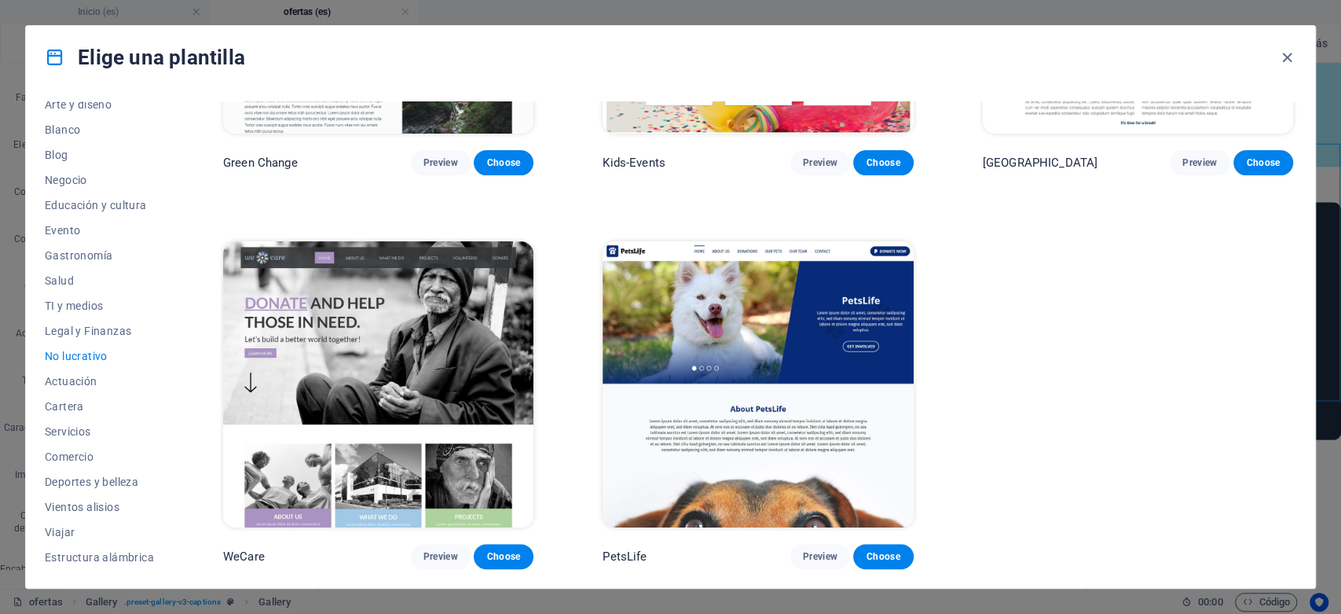
scroll to position [253, 0]
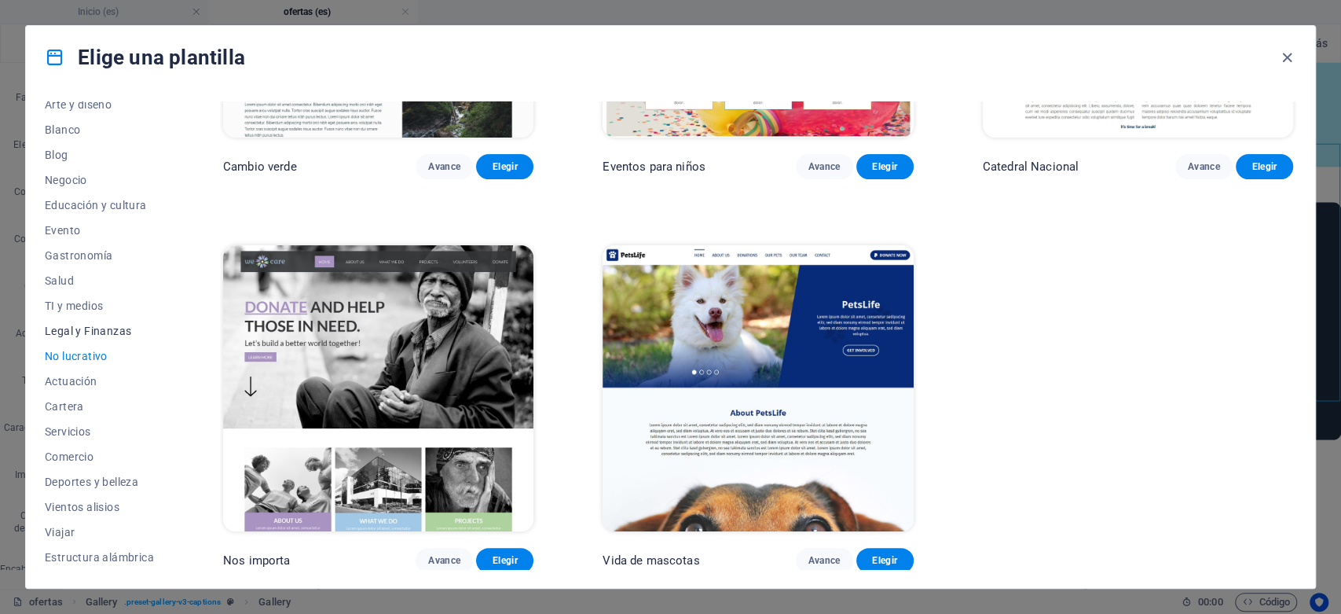
click at [113, 332] on font "Legal y Finanzas" at bounding box center [88, 331] width 86 height 13
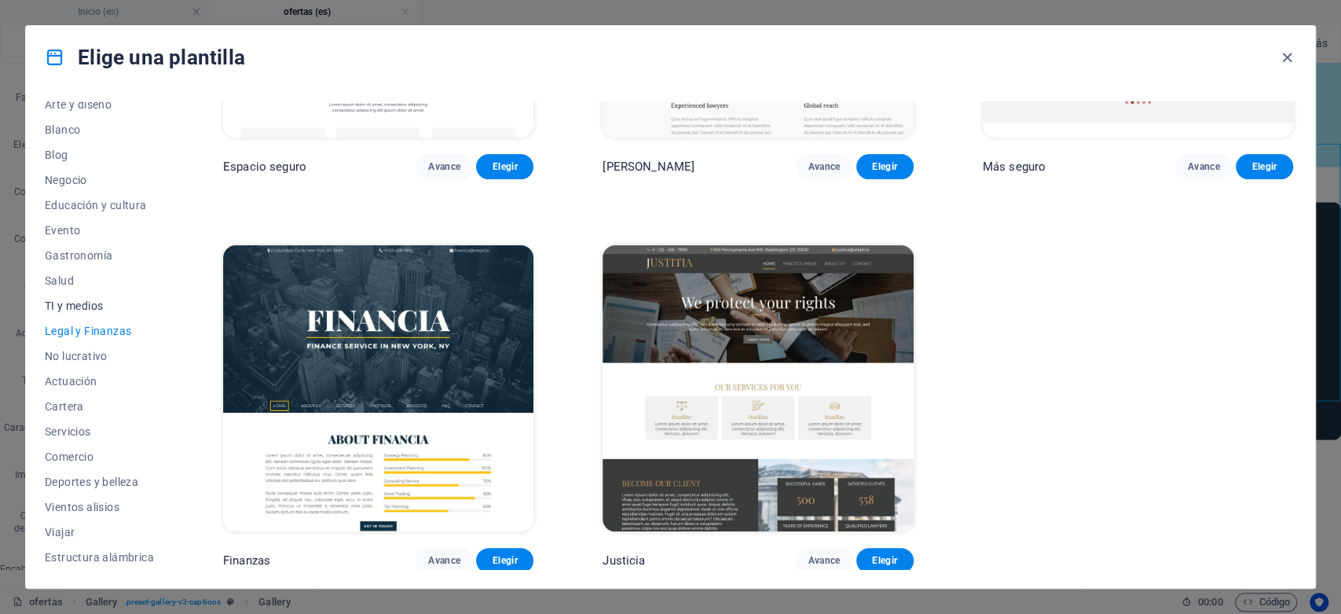
click at [101, 302] on font "TI y medios" at bounding box center [74, 305] width 58 height 13
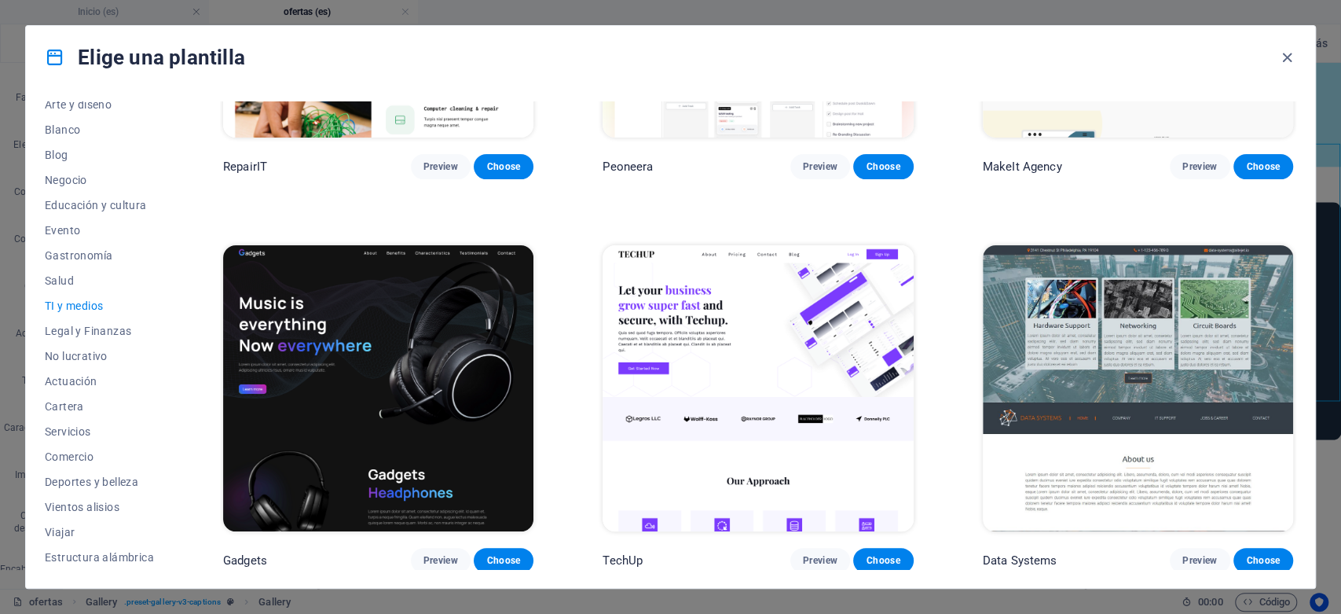
scroll to position [1037, 0]
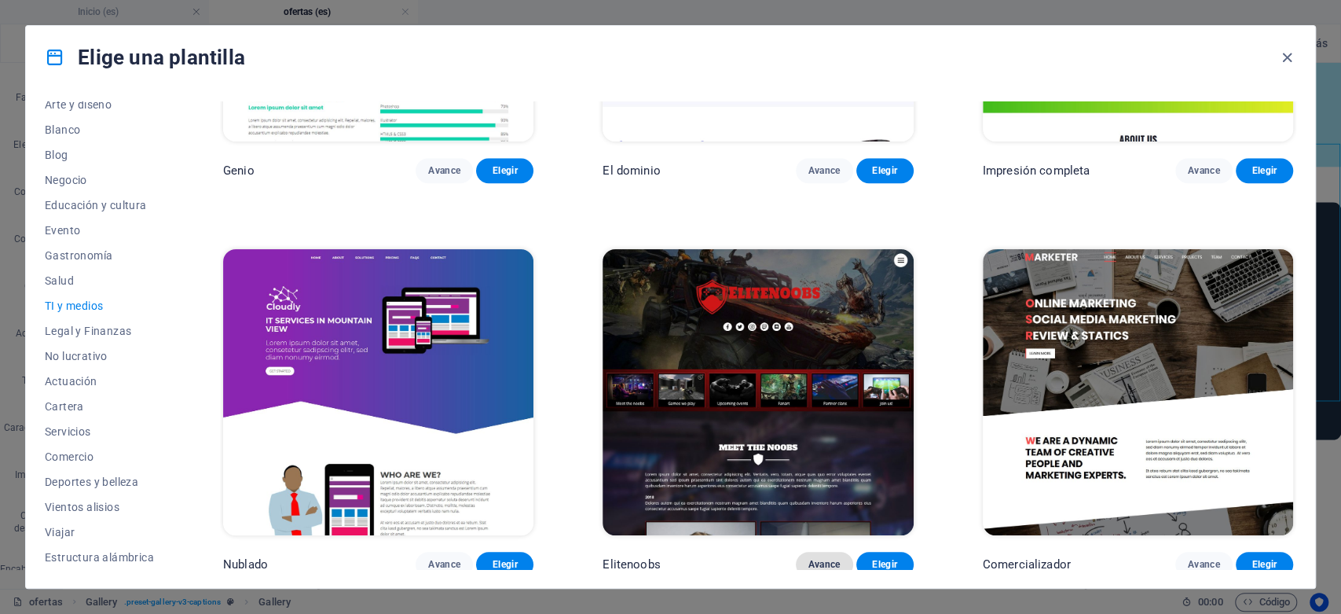
click at [836, 559] on font "Avance" at bounding box center [825, 564] width 32 height 11
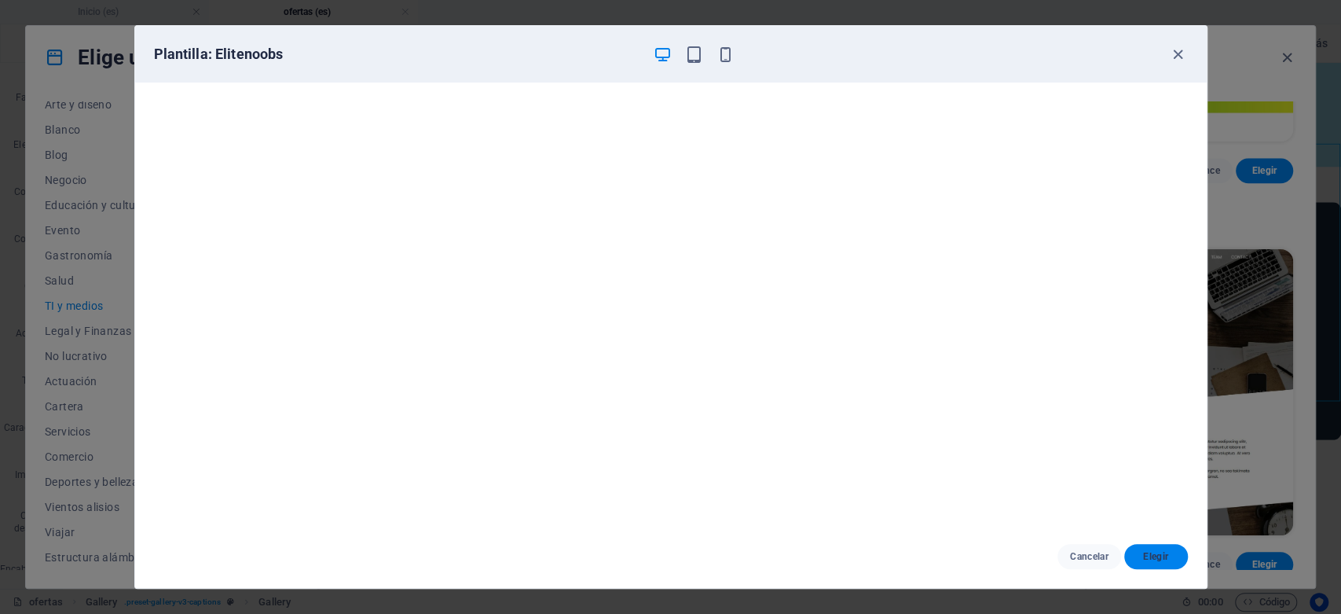
click at [1164, 552] on font "Elegir" at bounding box center [1155, 556] width 25 height 11
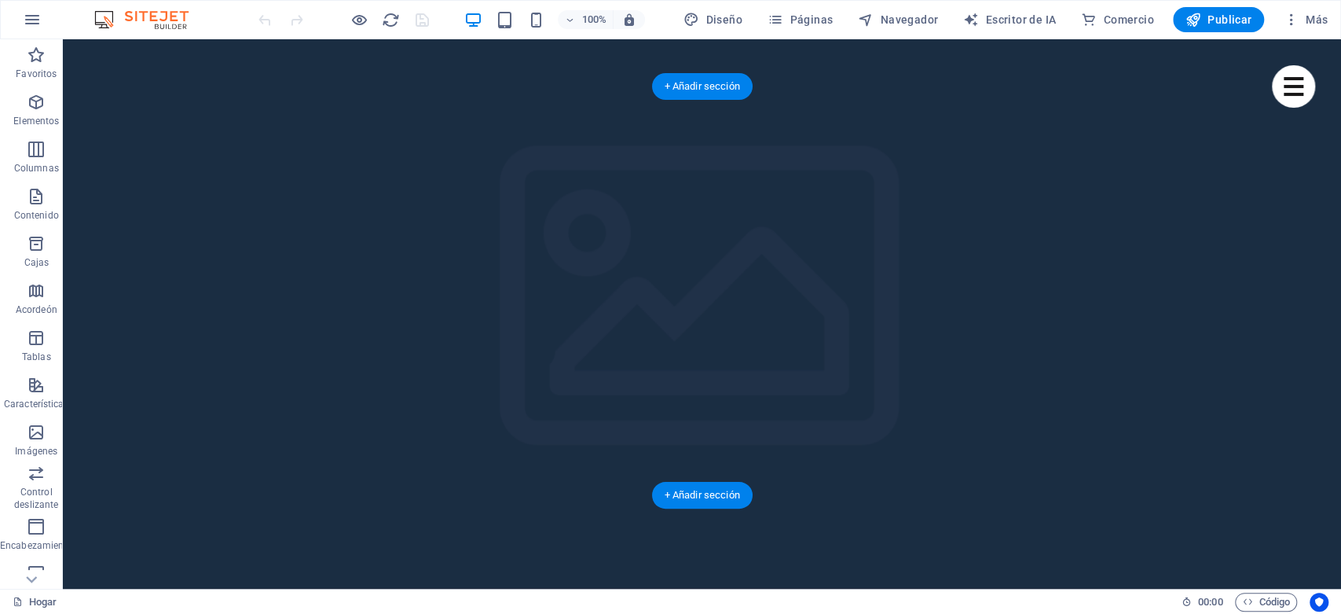
scroll to position [1572, 0]
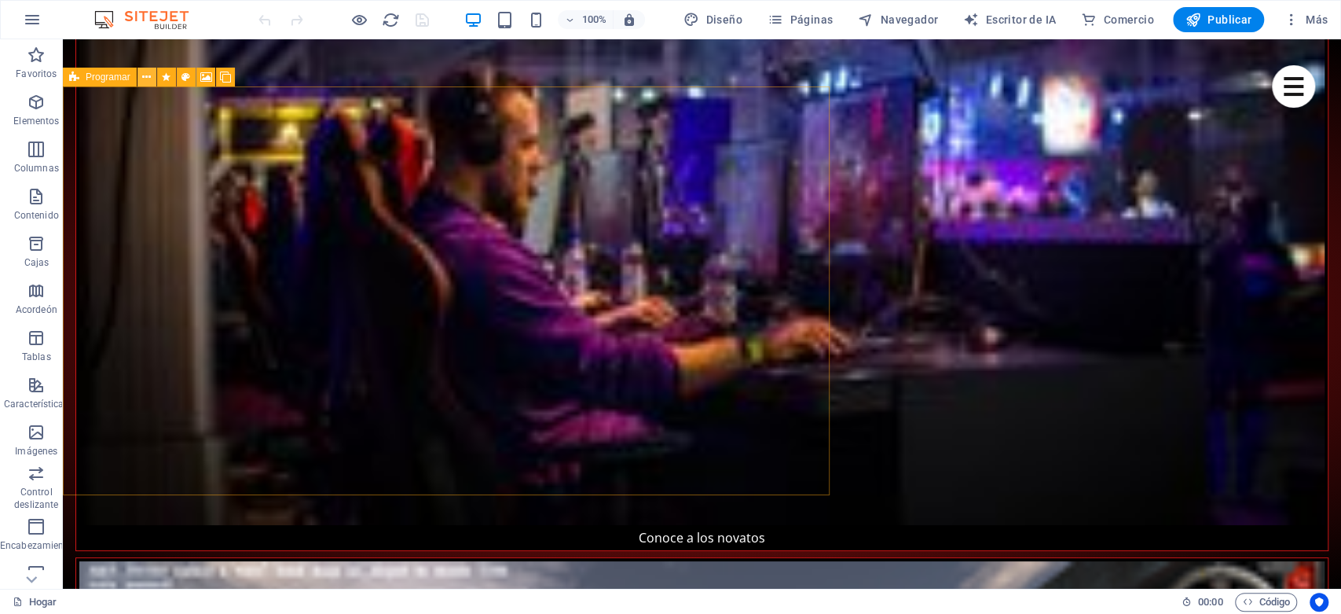
click at [149, 79] on icon at bounding box center [146, 77] width 9 height 17
drag, startPoint x: 795, startPoint y: 464, endPoint x: 985, endPoint y: 450, distance: 190.6
drag, startPoint x: 798, startPoint y: 99, endPoint x: 939, endPoint y: 103, distance: 140.7
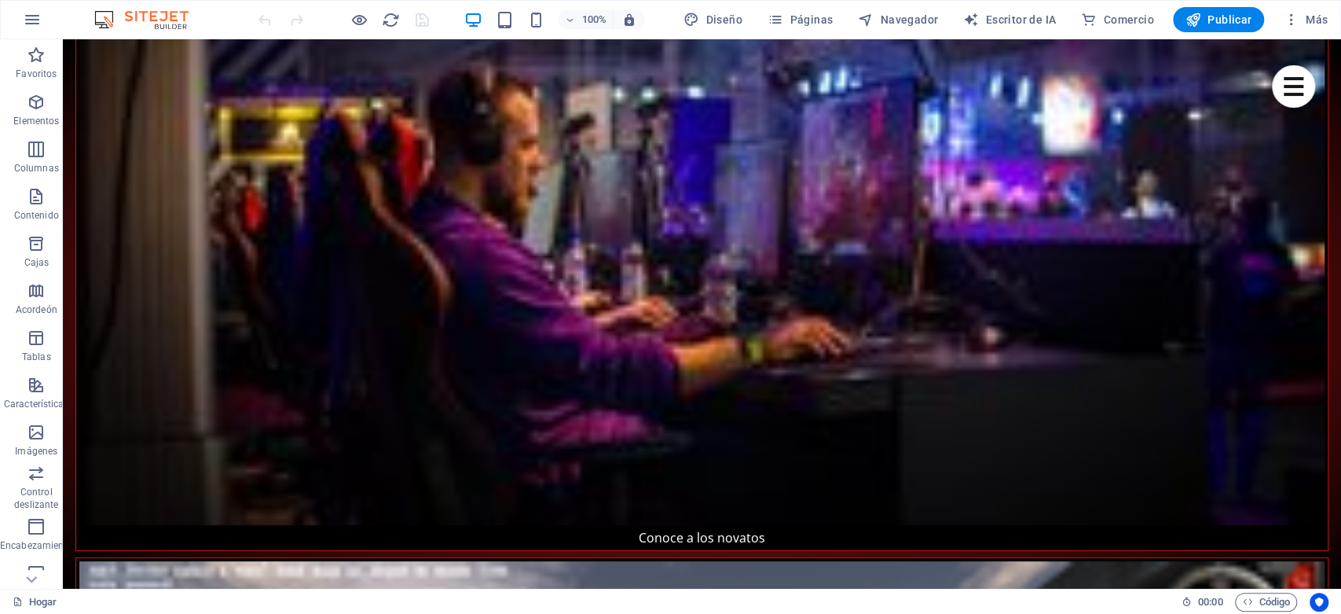
drag, startPoint x: 828, startPoint y: 84, endPoint x: 904, endPoint y: 95, distance: 77.0
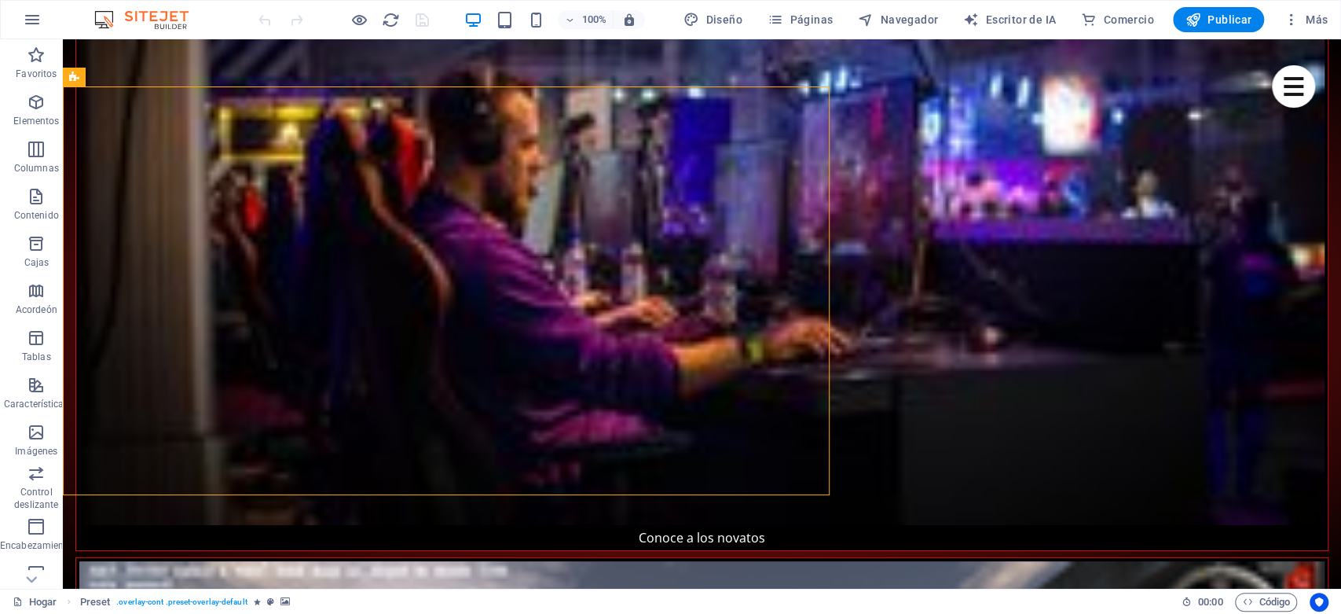
drag, startPoint x: 141, startPoint y: 119, endPoint x: 974, endPoint y: 228, distance: 840.1
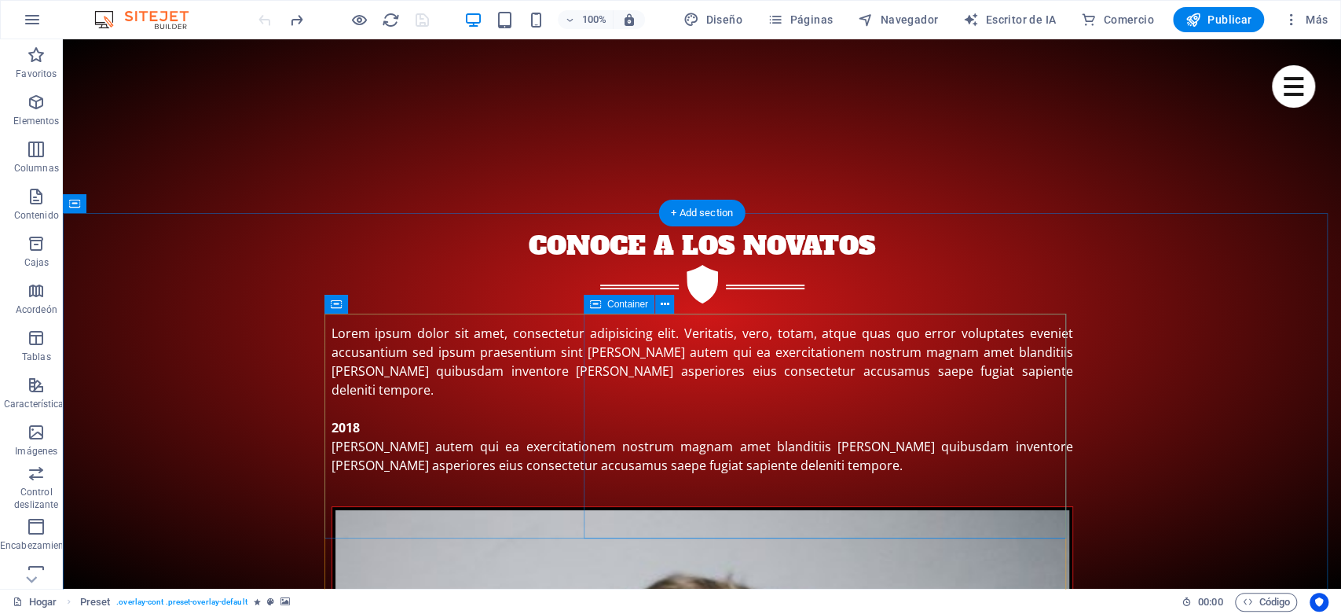
scroll to position [1547, 0]
